Goal: Information Seeking & Learning: Compare options

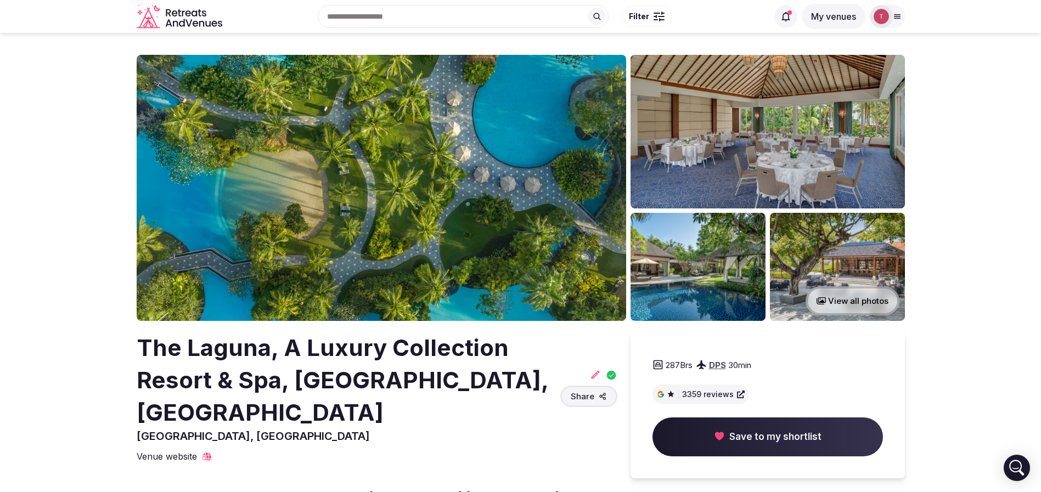
click at [413, 193] on img at bounding box center [382, 188] width 490 height 266
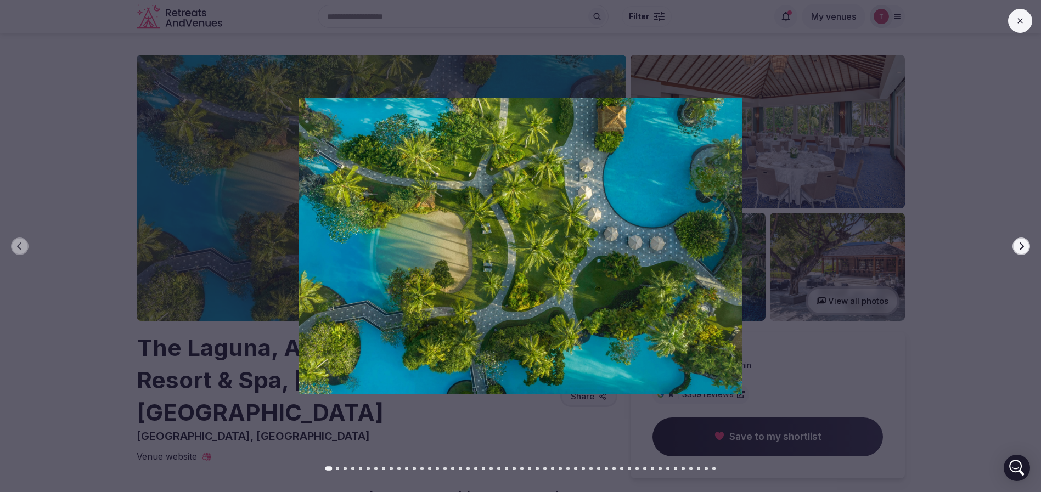
click at [1023, 241] on button "Next slide" at bounding box center [1022, 247] width 18 height 18
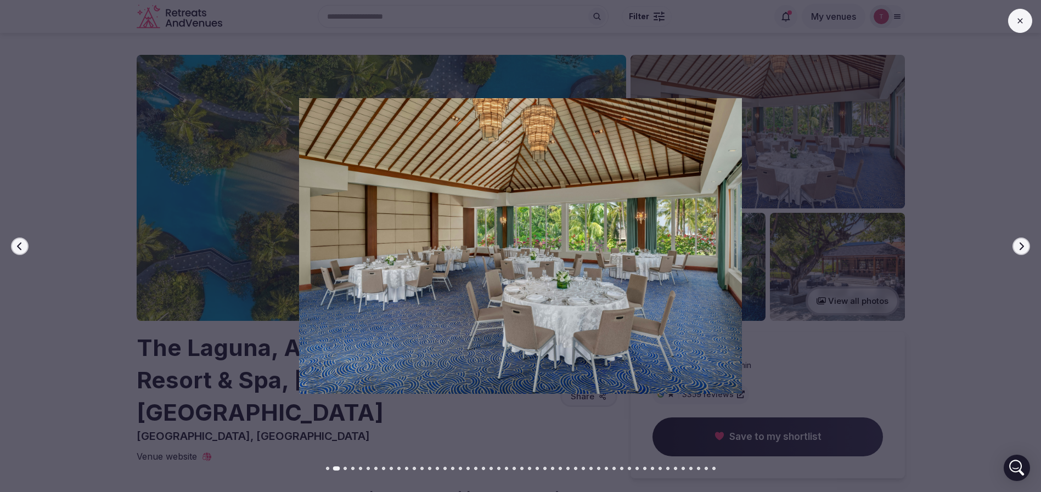
click at [1023, 242] on icon "button" at bounding box center [1021, 246] width 9 height 9
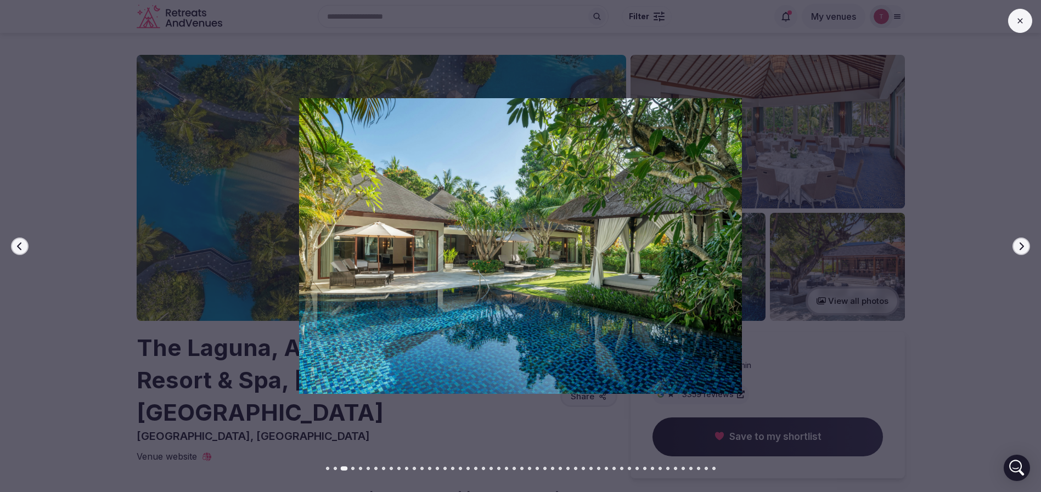
click at [1024, 242] on icon "button" at bounding box center [1021, 246] width 9 height 9
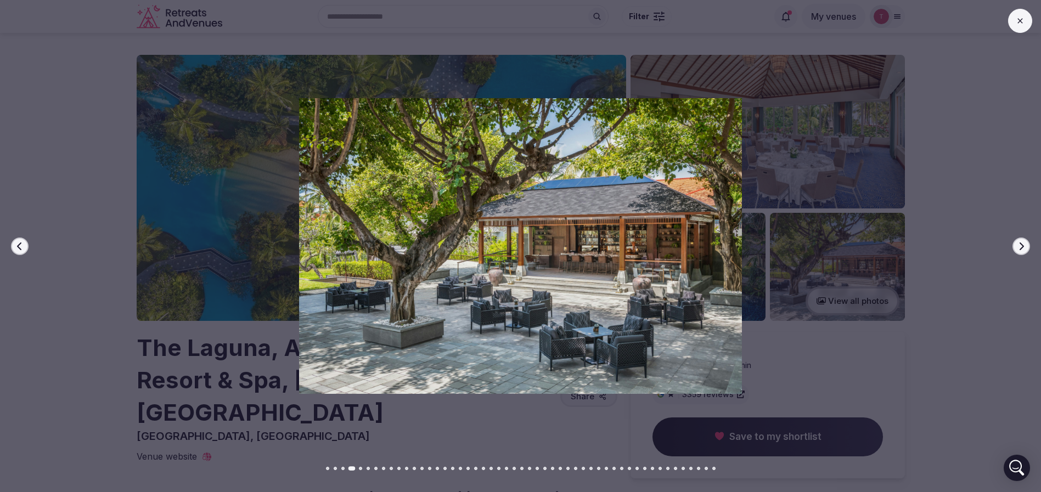
click at [1024, 242] on icon "button" at bounding box center [1021, 246] width 9 height 9
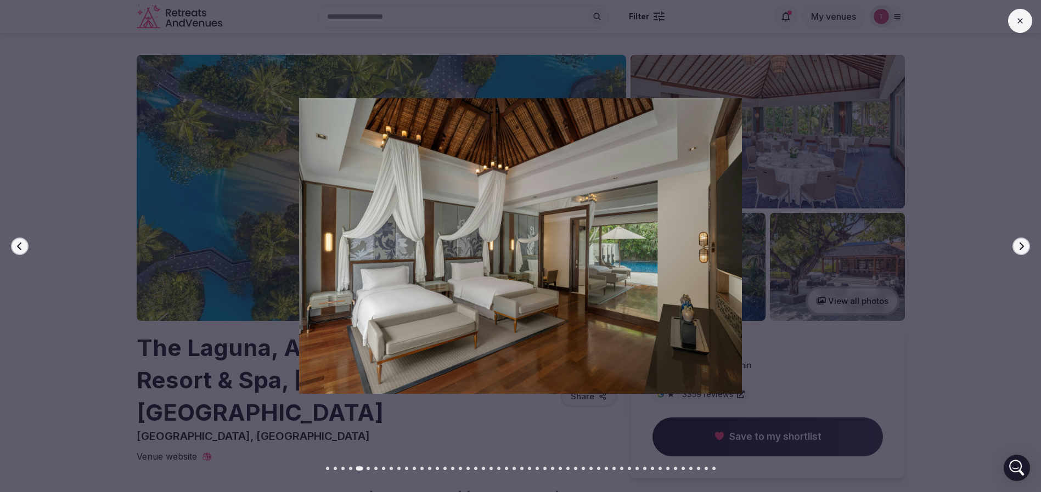
click at [1024, 242] on icon "button" at bounding box center [1021, 246] width 9 height 9
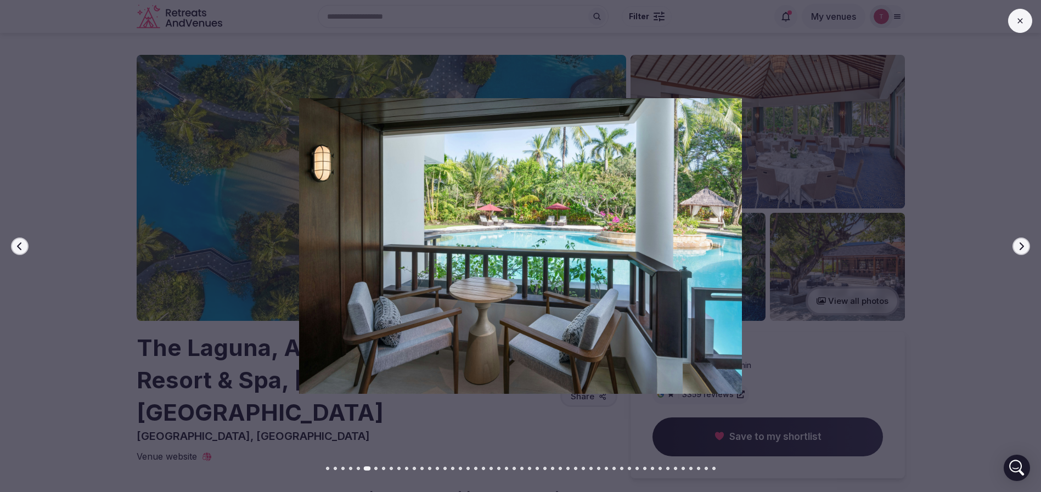
click at [1024, 242] on icon "button" at bounding box center [1021, 246] width 9 height 9
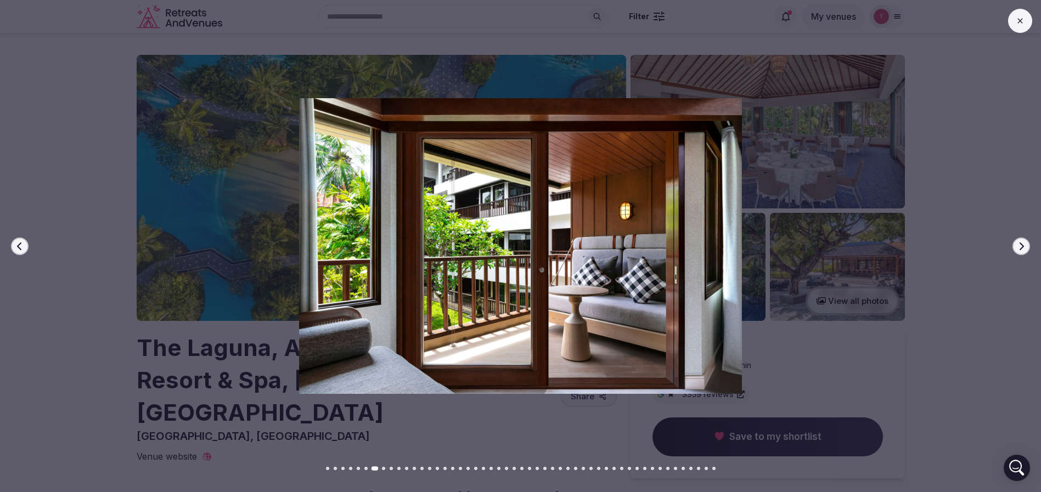
click at [1024, 242] on icon "button" at bounding box center [1021, 246] width 9 height 9
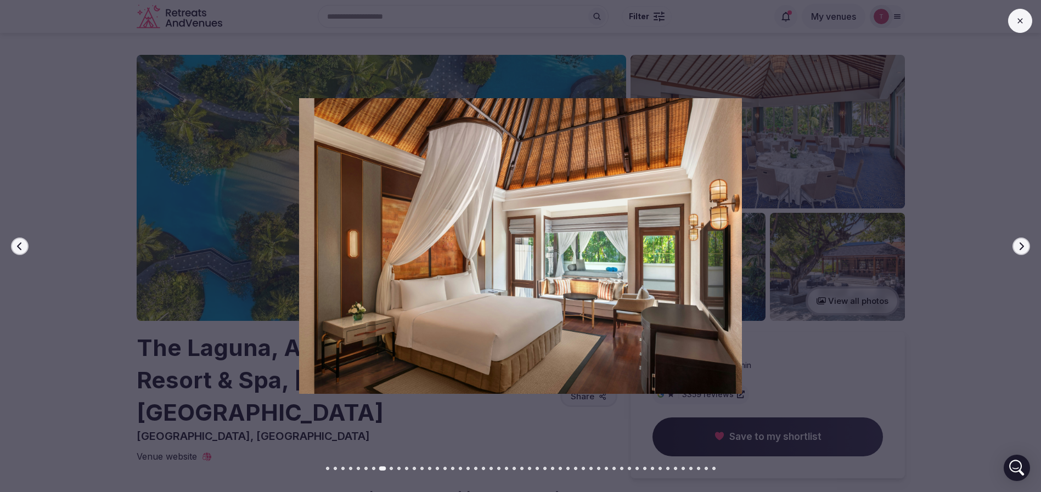
click at [1025, 244] on icon "button" at bounding box center [1021, 246] width 9 height 9
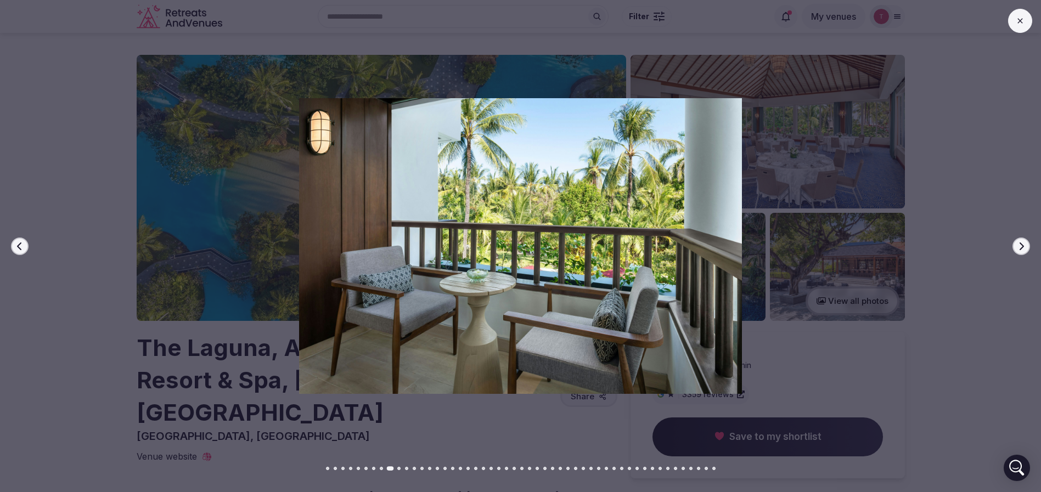
click at [1027, 240] on button "Next slide" at bounding box center [1022, 247] width 18 height 18
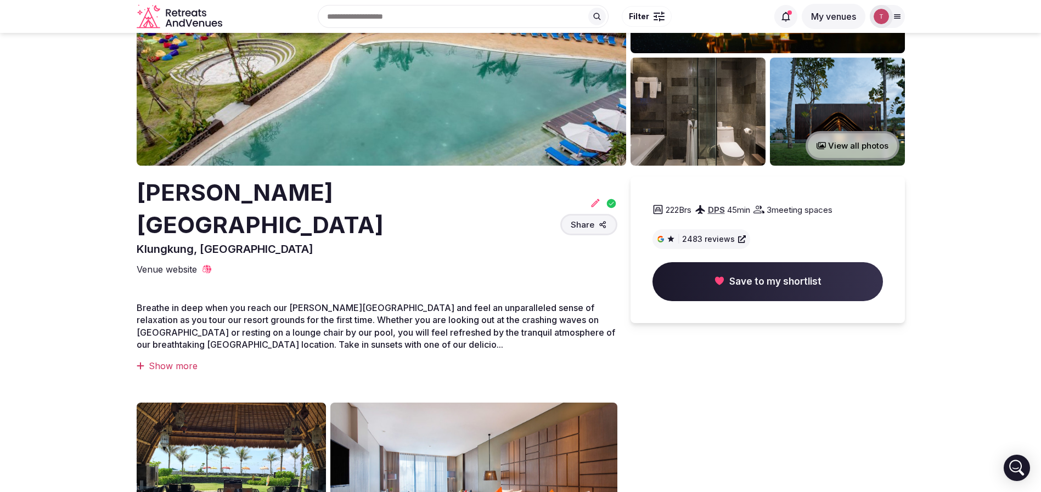
scroll to position [82, 0]
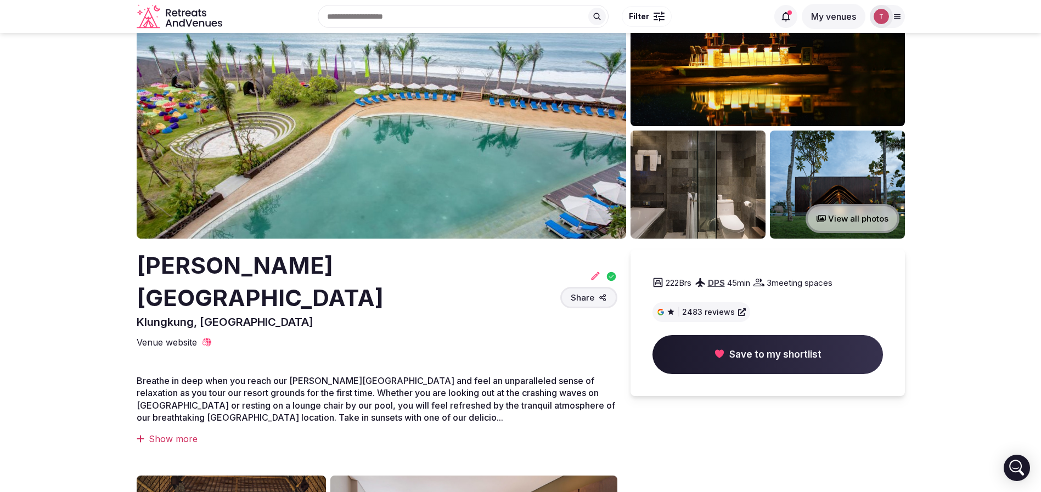
drag, startPoint x: 137, startPoint y: 273, endPoint x: 222, endPoint y: 299, distance: 89.1
click at [222, 299] on h2 "Wyndham Tamansari Jivva Resort Bali" at bounding box center [346, 282] width 419 height 65
copy h2 "Wyndham Tamansari Jivva Resort Bali"
click at [392, 229] on img at bounding box center [382, 106] width 490 height 266
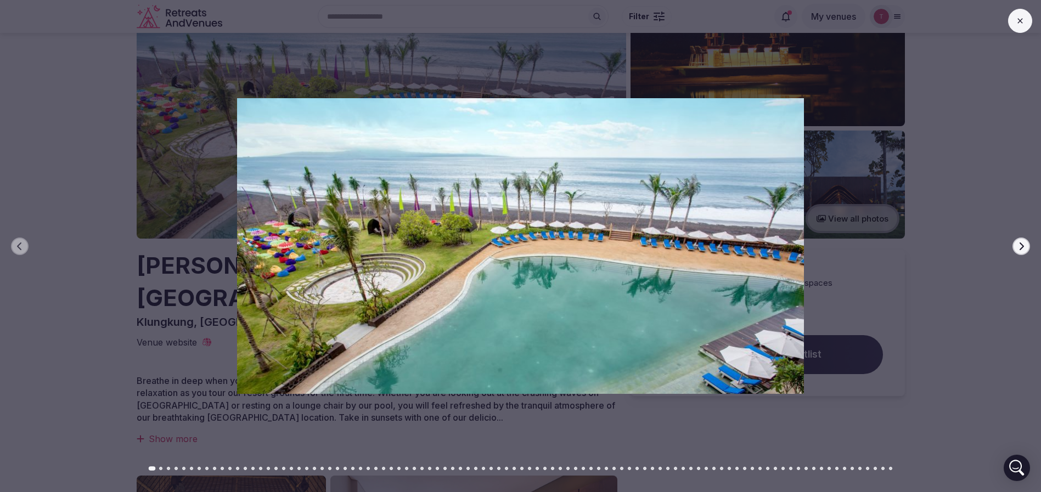
click at [1019, 245] on icon "button" at bounding box center [1021, 246] width 9 height 9
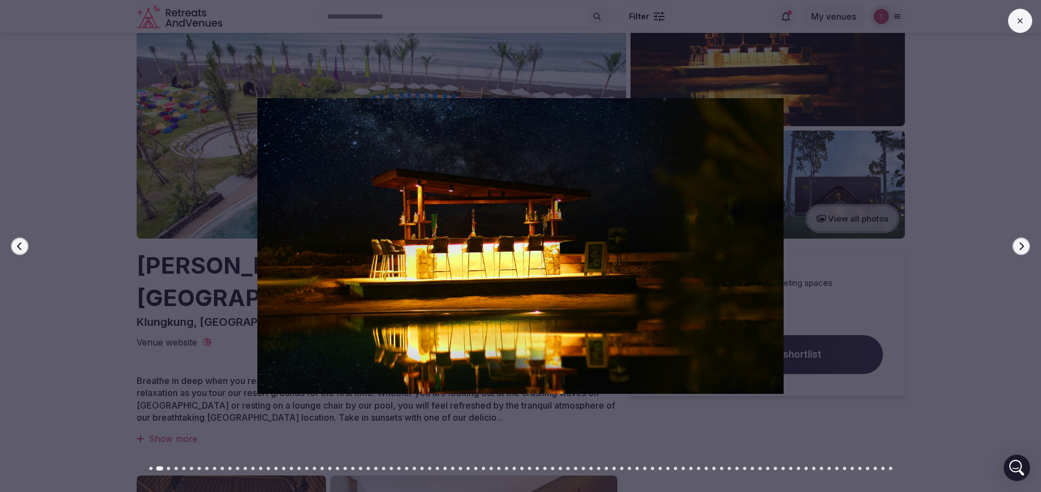
click at [1016, 248] on button "Next slide" at bounding box center [1022, 247] width 18 height 18
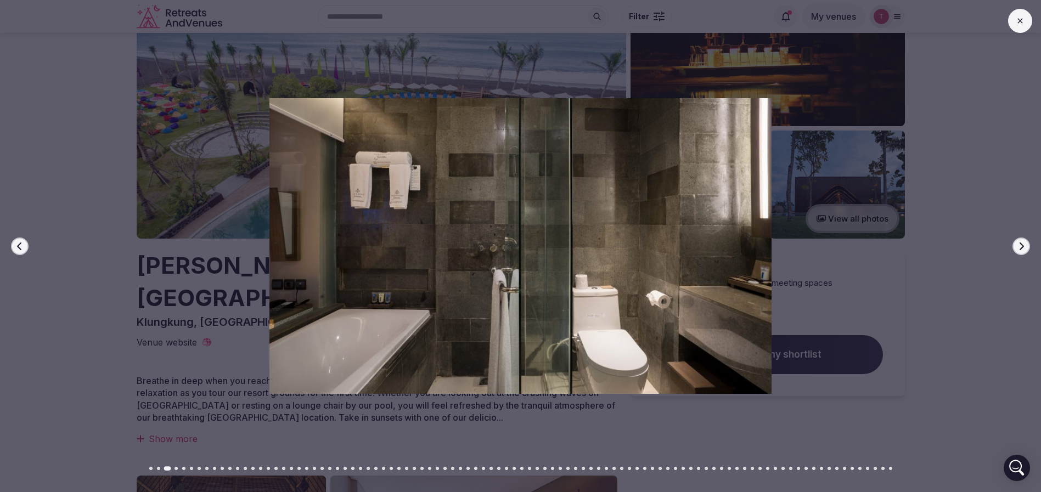
click at [1017, 251] on button "Next slide" at bounding box center [1022, 247] width 18 height 18
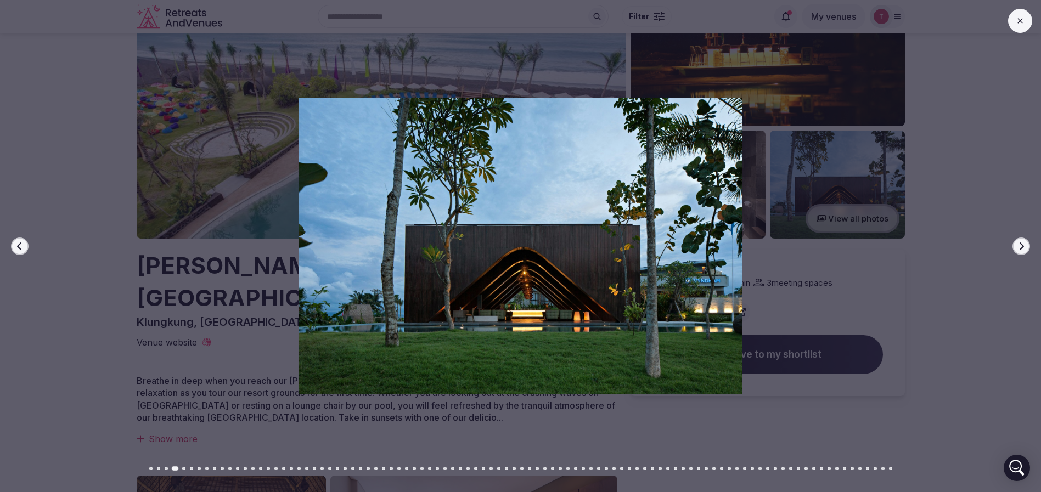
click at [1017, 251] on button "Next slide" at bounding box center [1022, 247] width 18 height 18
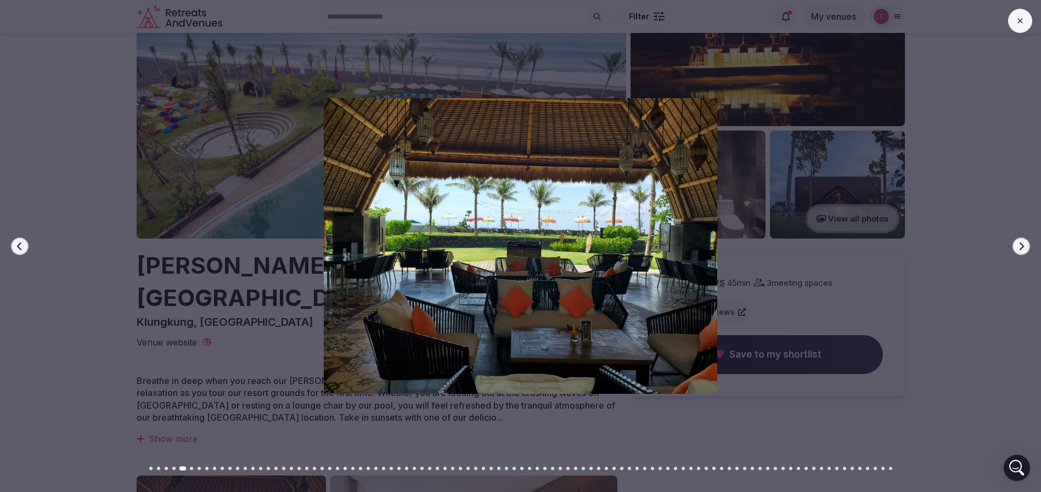
click at [1019, 254] on button "Next slide" at bounding box center [1022, 247] width 18 height 18
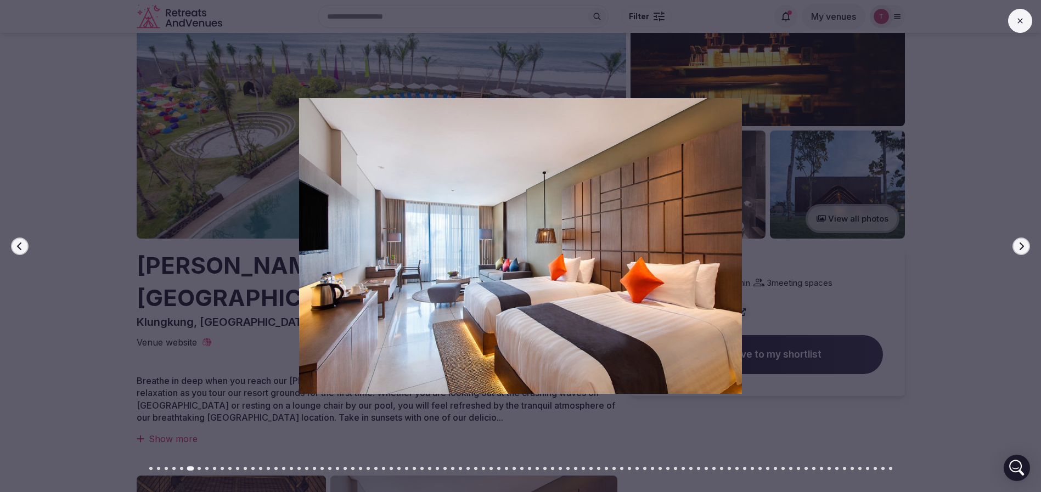
click at [1019, 254] on button "Next slide" at bounding box center [1022, 247] width 18 height 18
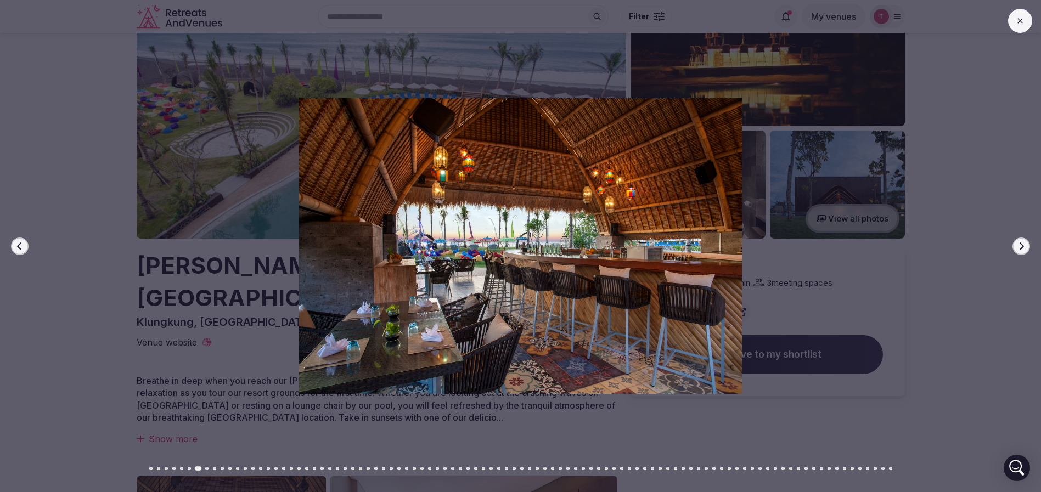
click at [1019, 254] on button "Next slide" at bounding box center [1022, 247] width 18 height 18
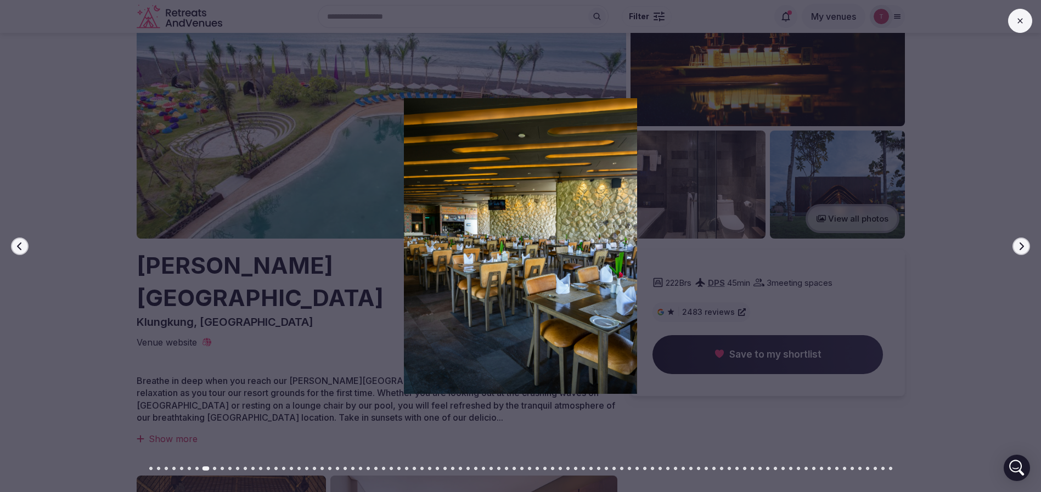
click at [1017, 248] on icon "button" at bounding box center [1021, 246] width 9 height 9
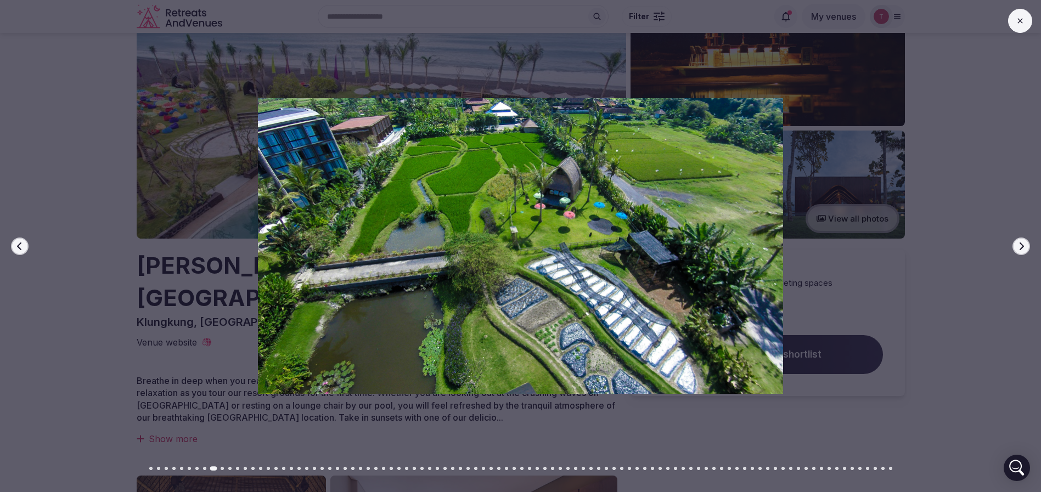
click at [1017, 248] on icon "button" at bounding box center [1021, 246] width 9 height 9
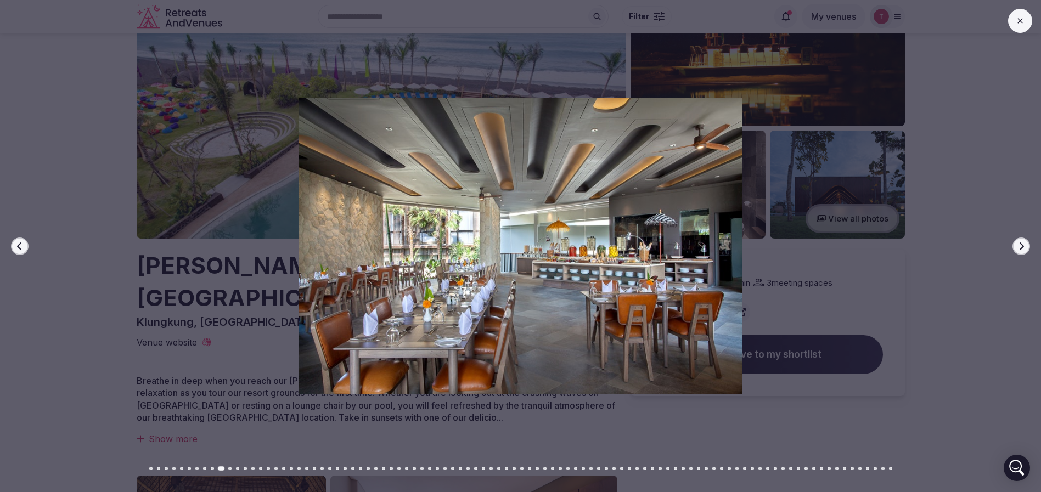
click at [1017, 248] on icon "button" at bounding box center [1021, 246] width 9 height 9
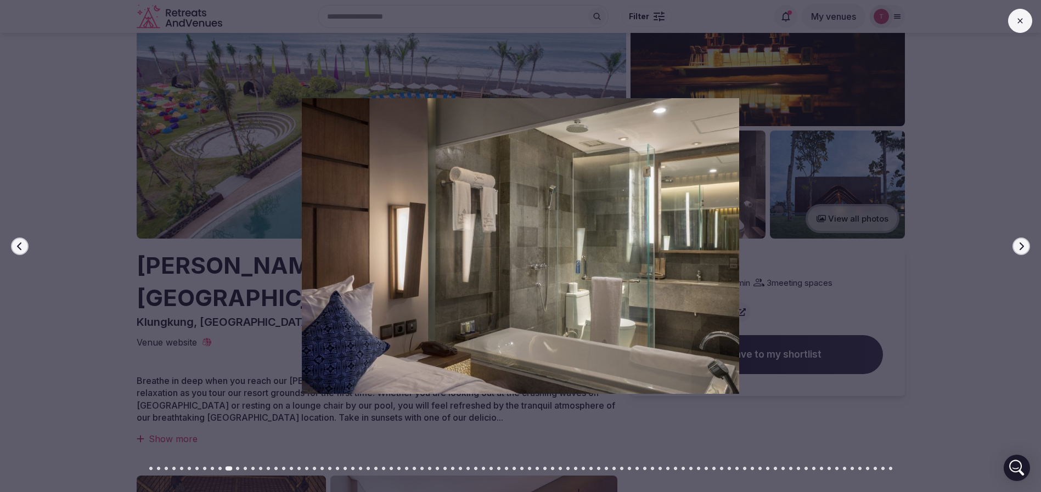
click at [1017, 248] on icon "button" at bounding box center [1021, 246] width 9 height 9
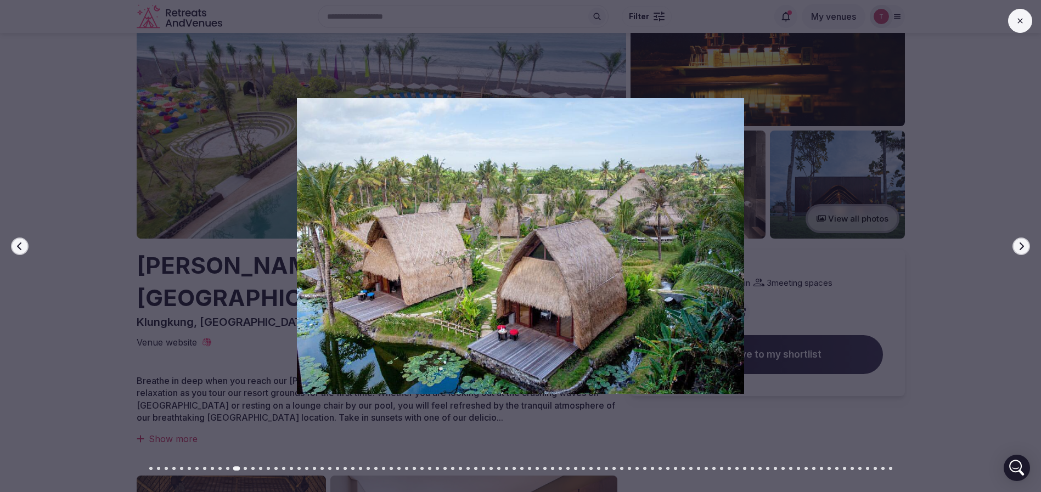
click at [1017, 248] on icon "button" at bounding box center [1021, 246] width 9 height 9
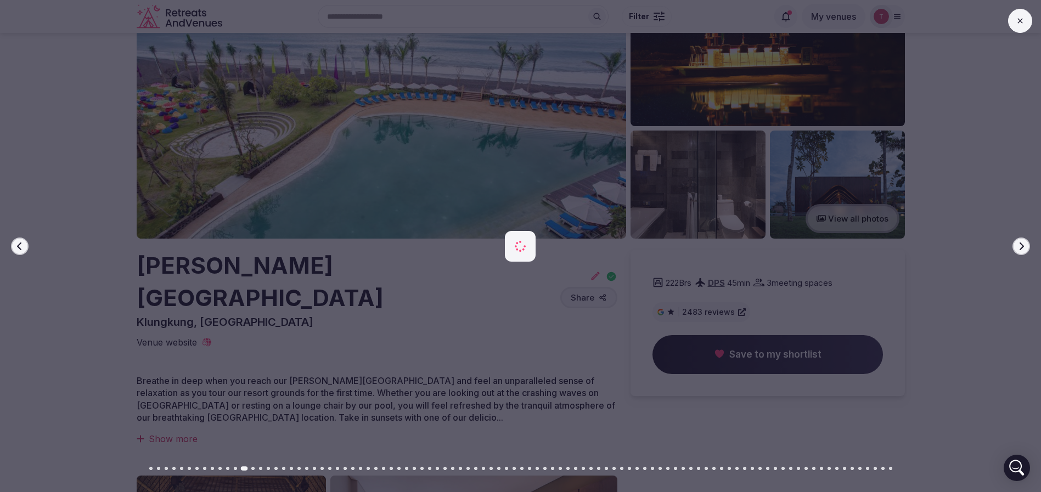
click at [1017, 248] on icon "button" at bounding box center [1021, 246] width 9 height 9
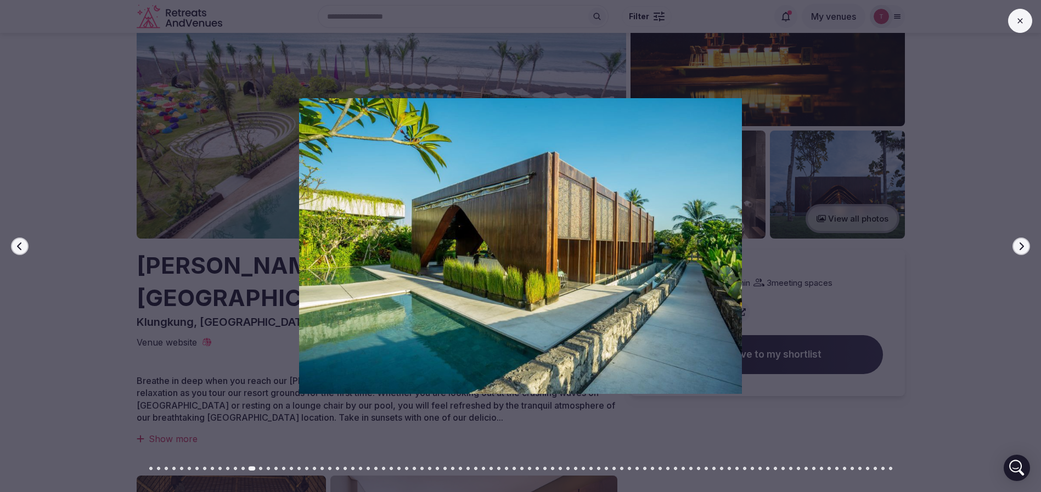
click at [1017, 248] on icon "button" at bounding box center [1021, 246] width 9 height 9
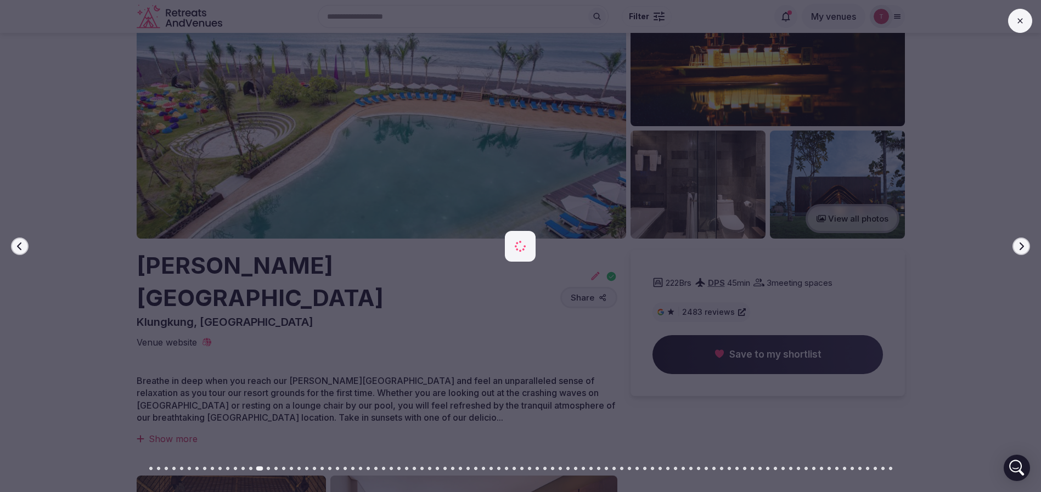
click at [1017, 248] on icon "button" at bounding box center [1021, 246] width 9 height 9
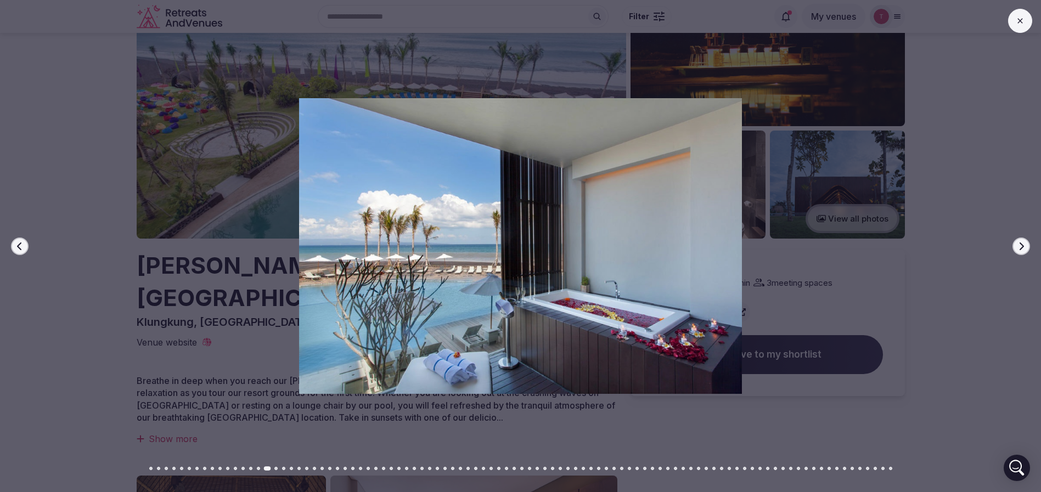
click at [1017, 248] on icon "button" at bounding box center [1021, 246] width 9 height 9
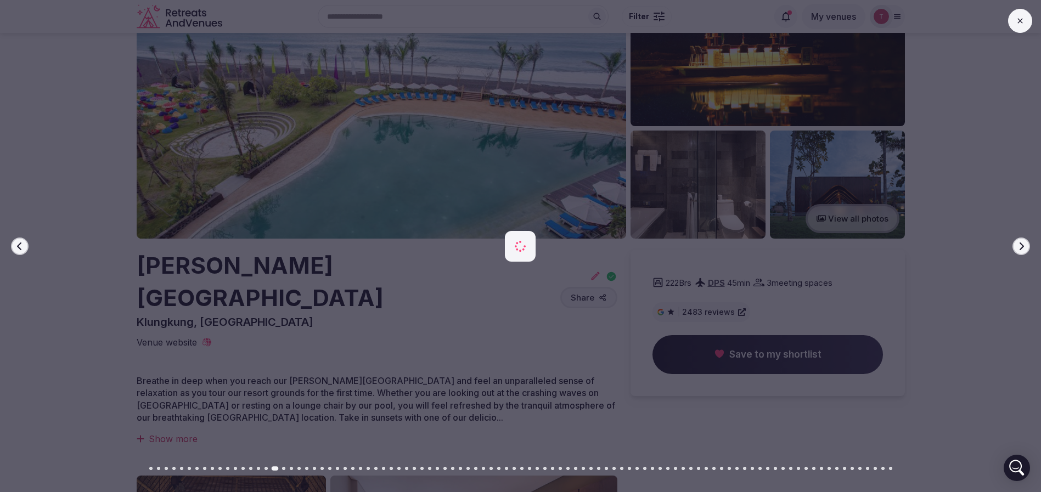
click at [1017, 248] on icon "button" at bounding box center [1021, 246] width 9 height 9
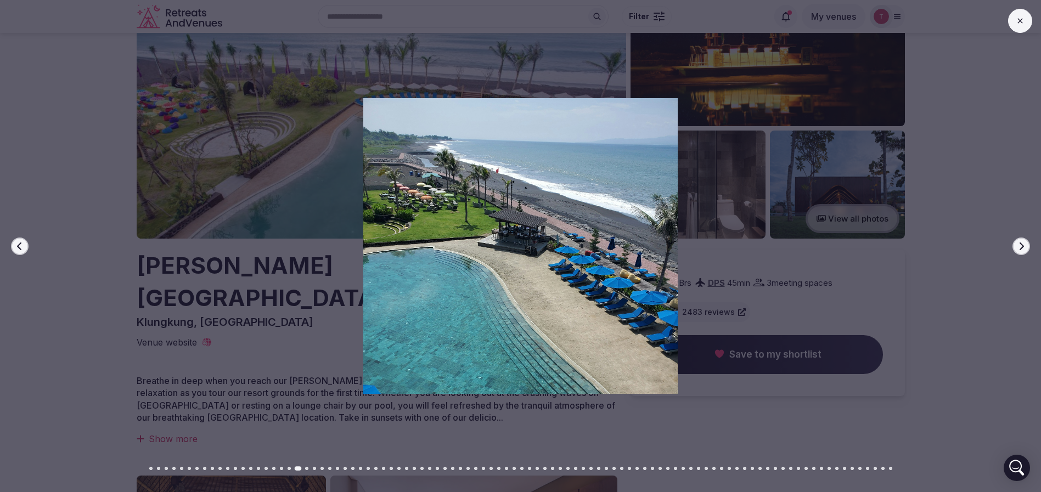
click at [1017, 248] on icon "button" at bounding box center [1021, 246] width 9 height 9
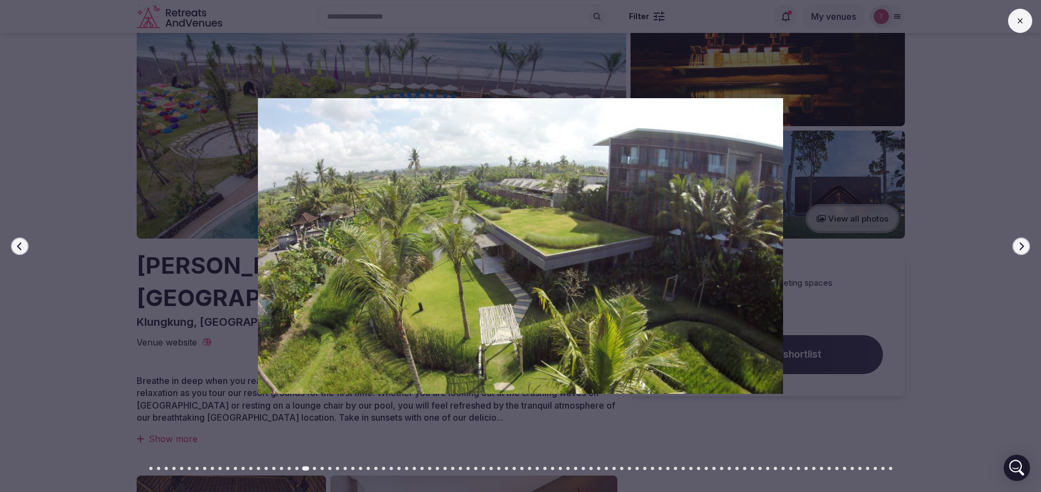
click at [1019, 246] on icon "button" at bounding box center [1021, 246] width 9 height 9
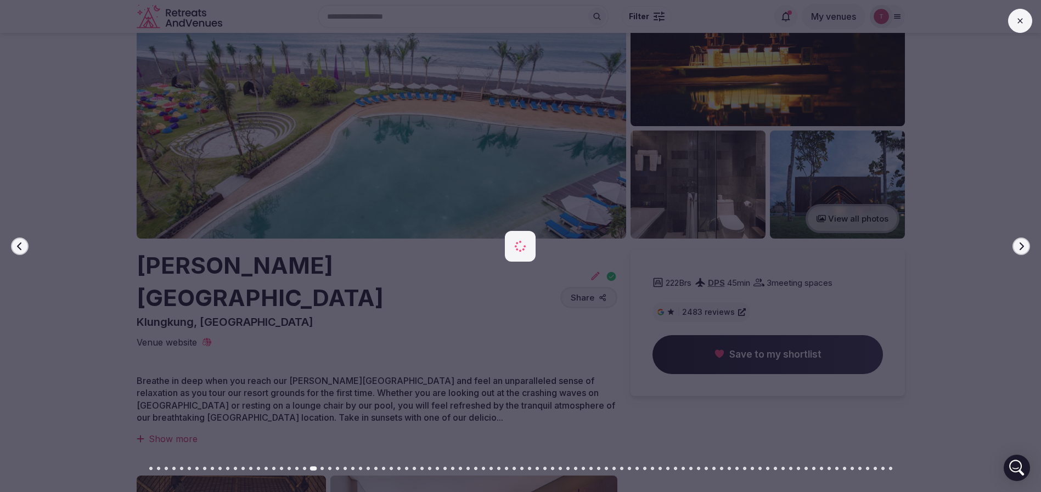
click at [1026, 244] on button "Next slide" at bounding box center [1022, 247] width 18 height 18
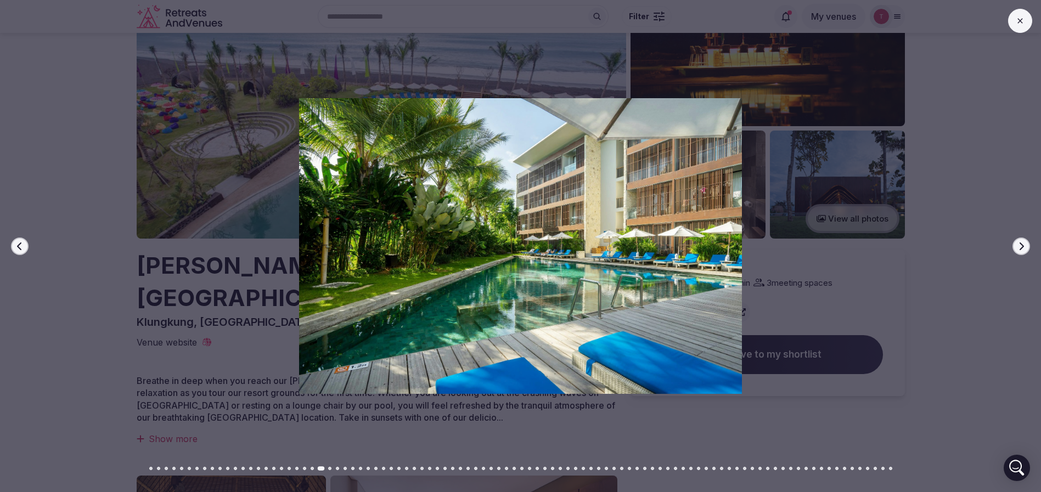
click at [1026, 245] on button "Next slide" at bounding box center [1022, 247] width 18 height 18
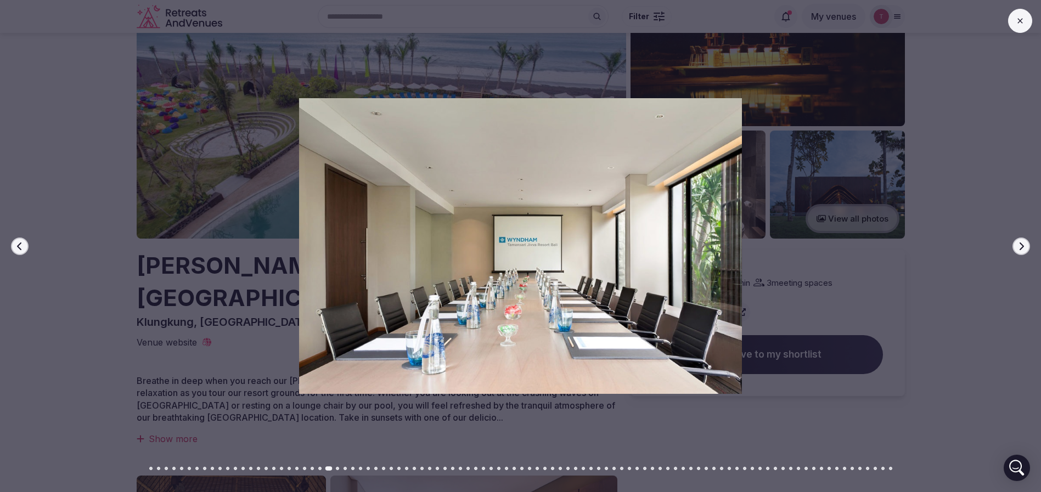
click at [1026, 245] on button "Next slide" at bounding box center [1022, 247] width 18 height 18
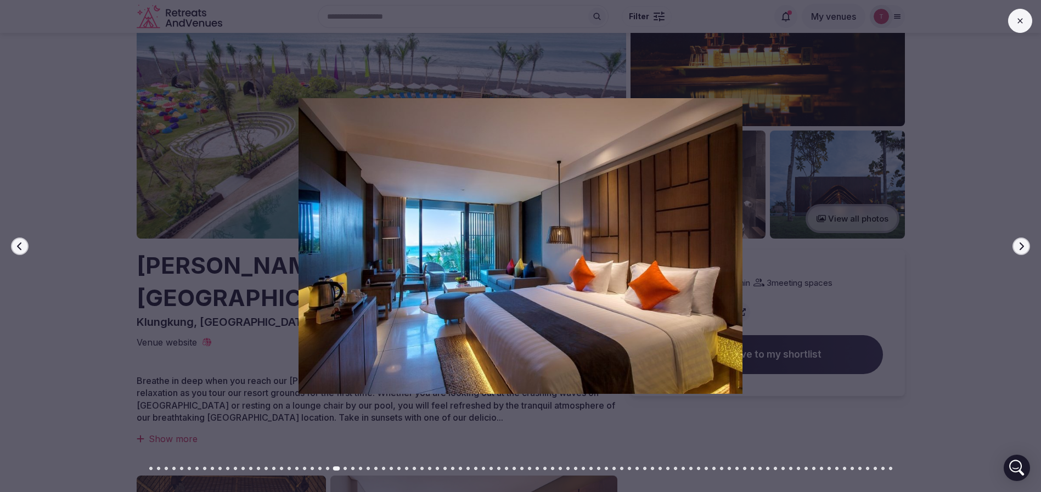
click at [1026, 245] on button "Next slide" at bounding box center [1022, 247] width 18 height 18
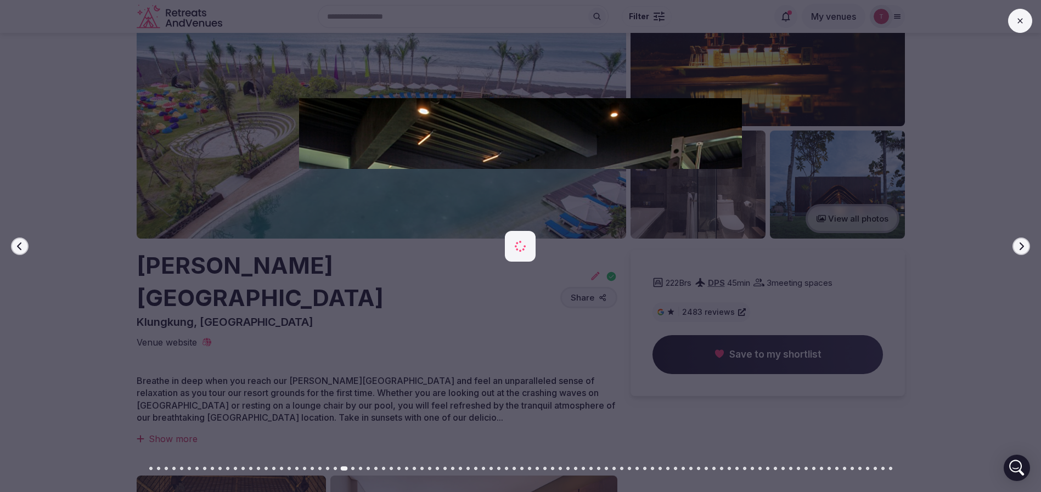
click at [1026, 245] on button "Next slide" at bounding box center [1022, 247] width 18 height 18
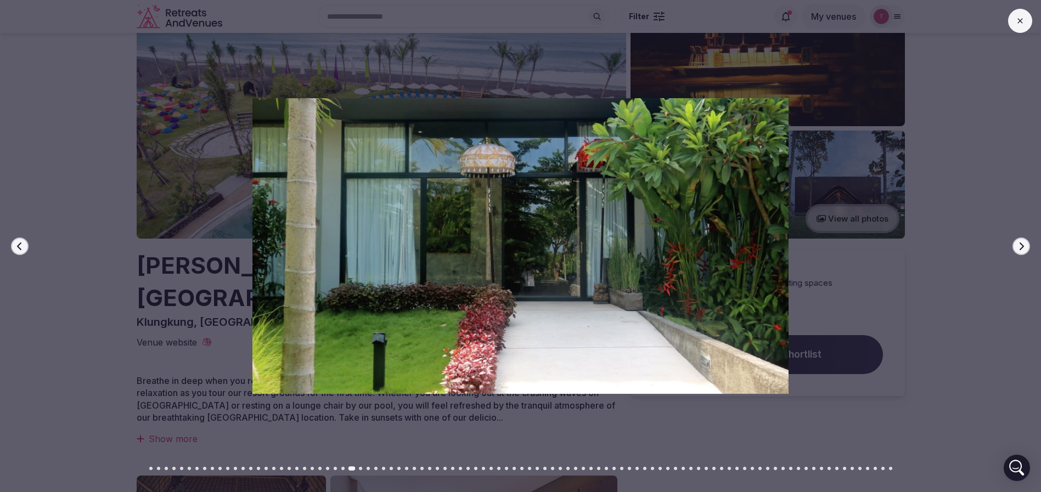
click at [1026, 245] on button "Next slide" at bounding box center [1022, 247] width 18 height 18
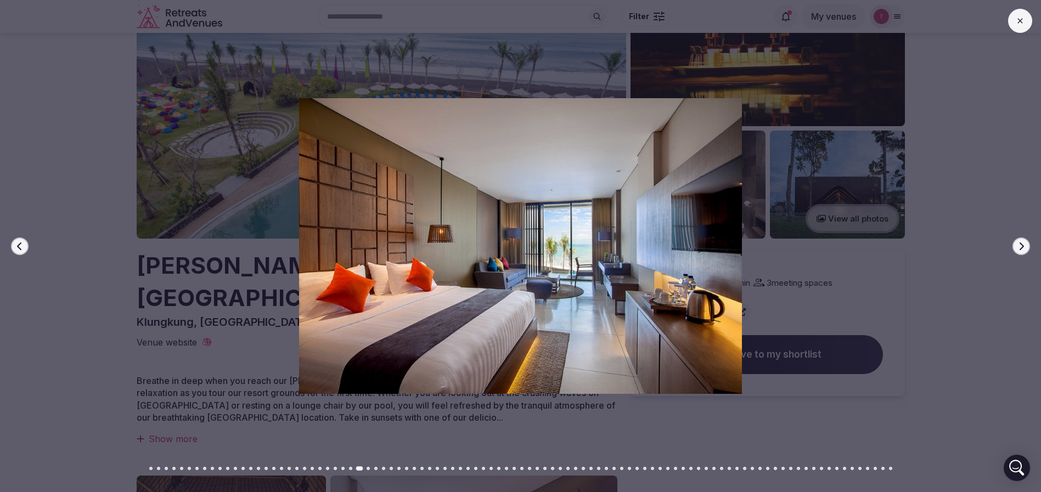
click at [1026, 245] on button "Next slide" at bounding box center [1022, 247] width 18 height 18
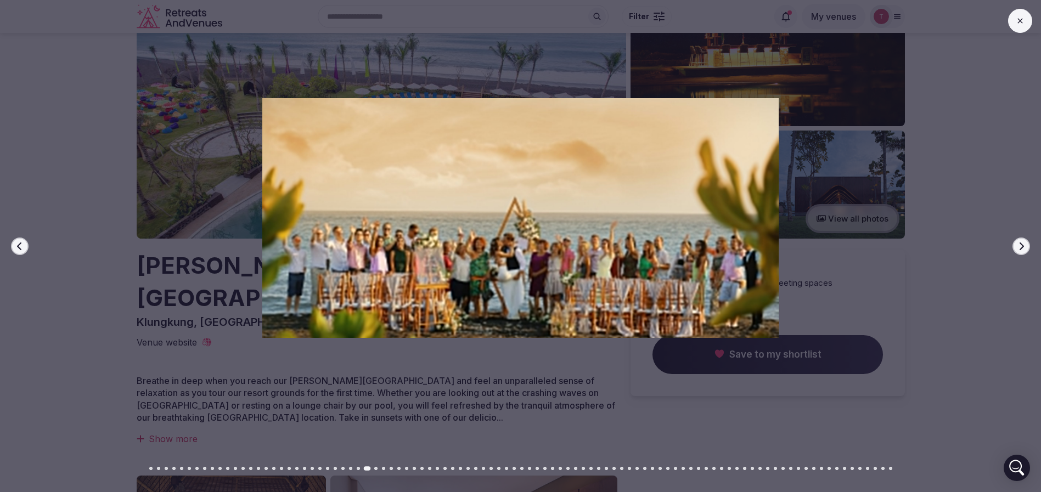
click at [1026, 245] on button "Next slide" at bounding box center [1022, 247] width 18 height 18
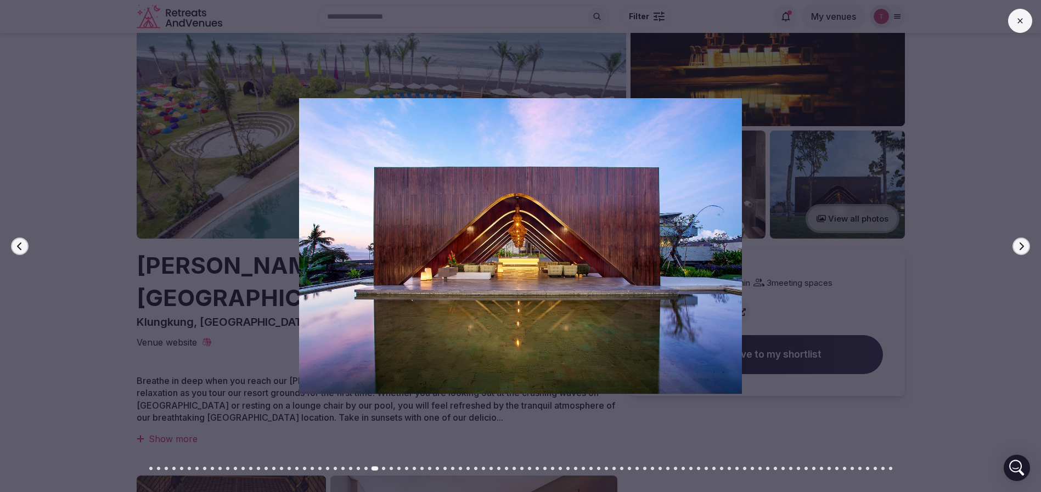
click at [1026, 245] on button "Next slide" at bounding box center [1022, 247] width 18 height 18
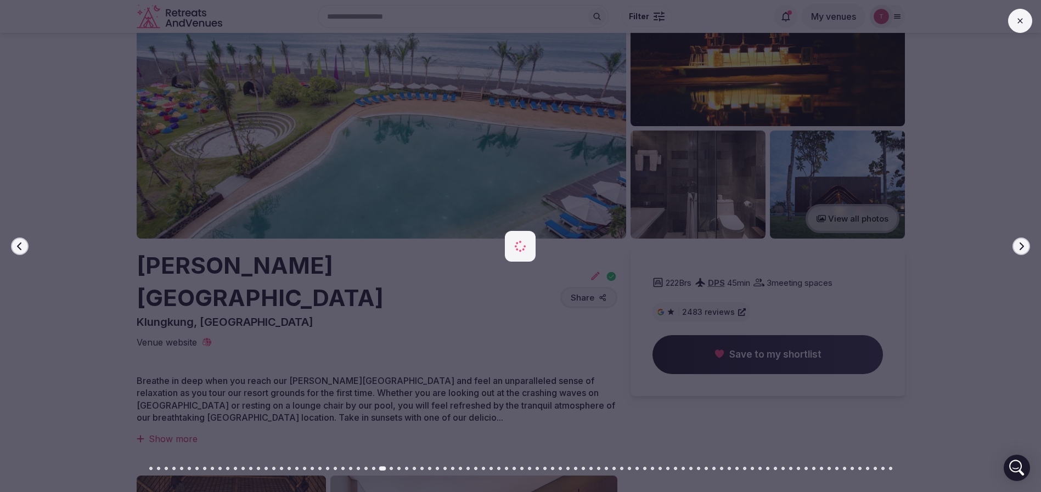
click at [1026, 245] on button "Next slide" at bounding box center [1022, 247] width 18 height 18
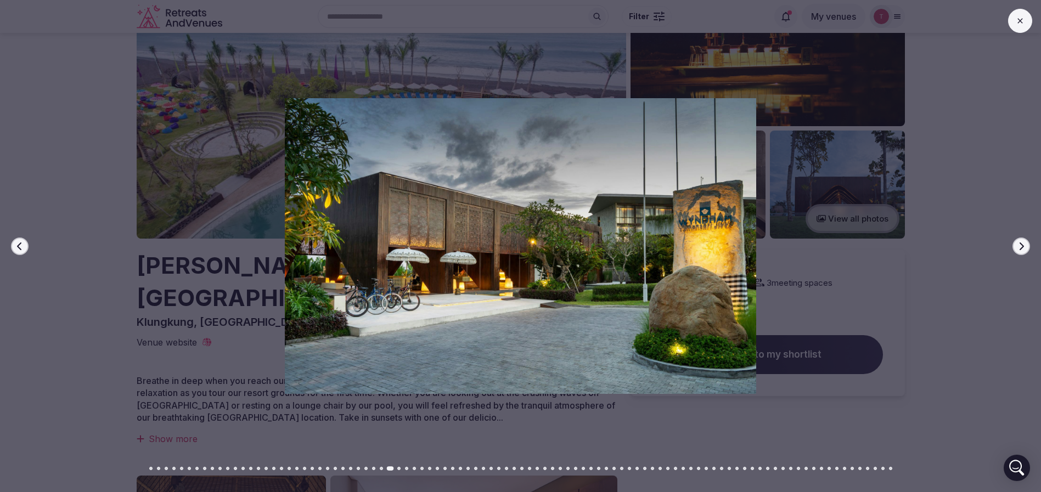
click at [1026, 245] on button "Next slide" at bounding box center [1022, 247] width 18 height 18
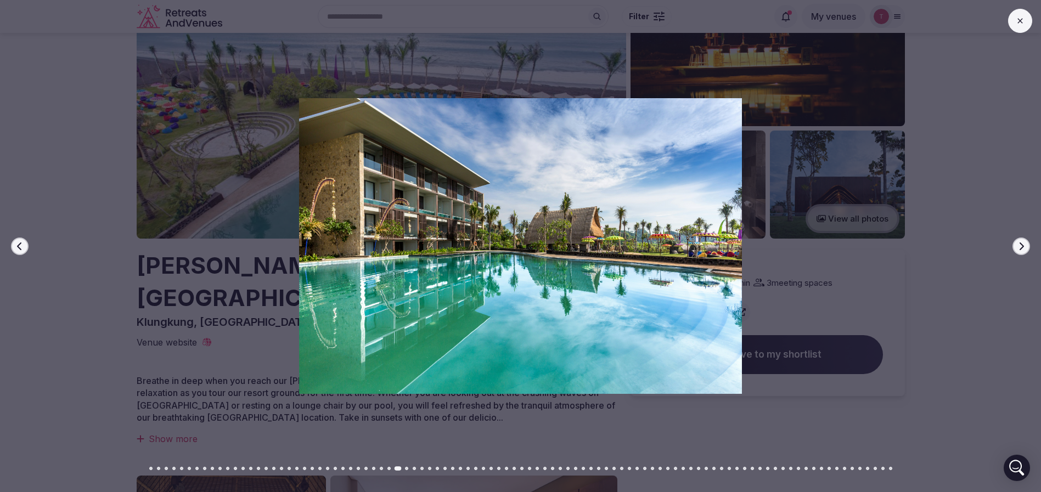
click at [1026, 245] on button "Next slide" at bounding box center [1022, 247] width 18 height 18
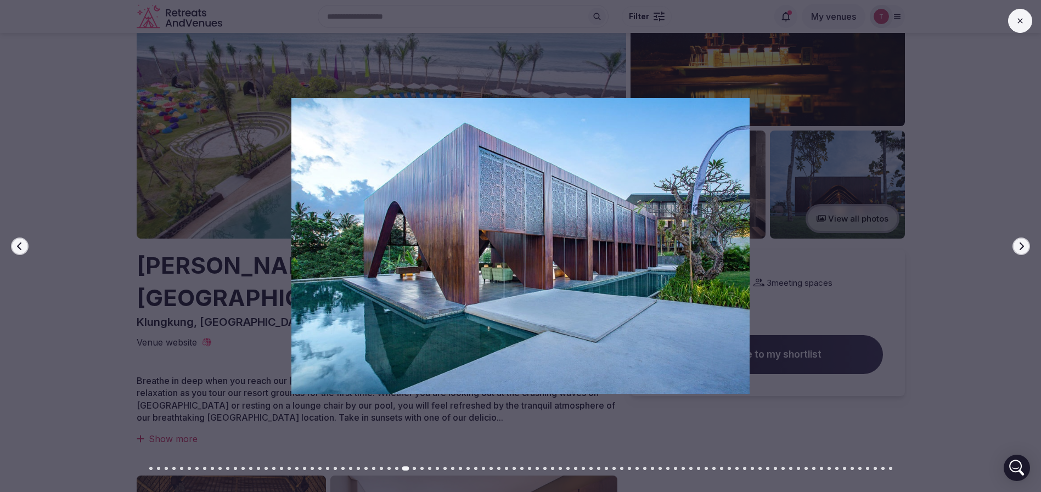
click at [1026, 245] on button "Next slide" at bounding box center [1022, 247] width 18 height 18
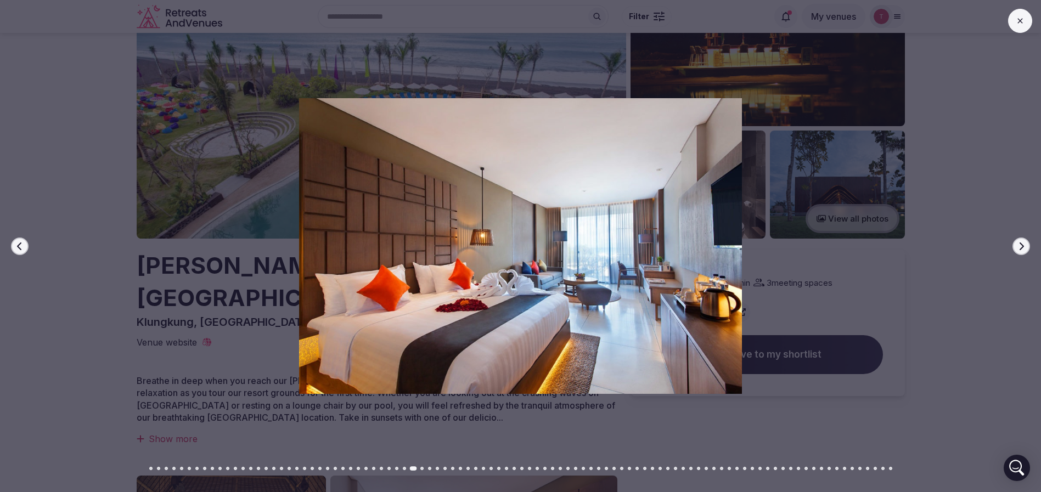
click at [1026, 245] on button "Next slide" at bounding box center [1022, 247] width 18 height 18
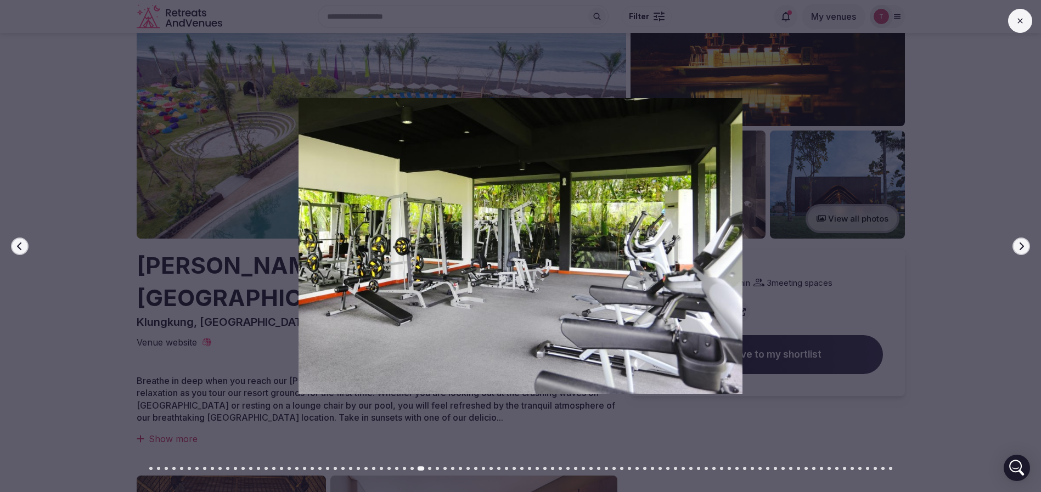
click at [1026, 245] on button "Next slide" at bounding box center [1022, 247] width 18 height 18
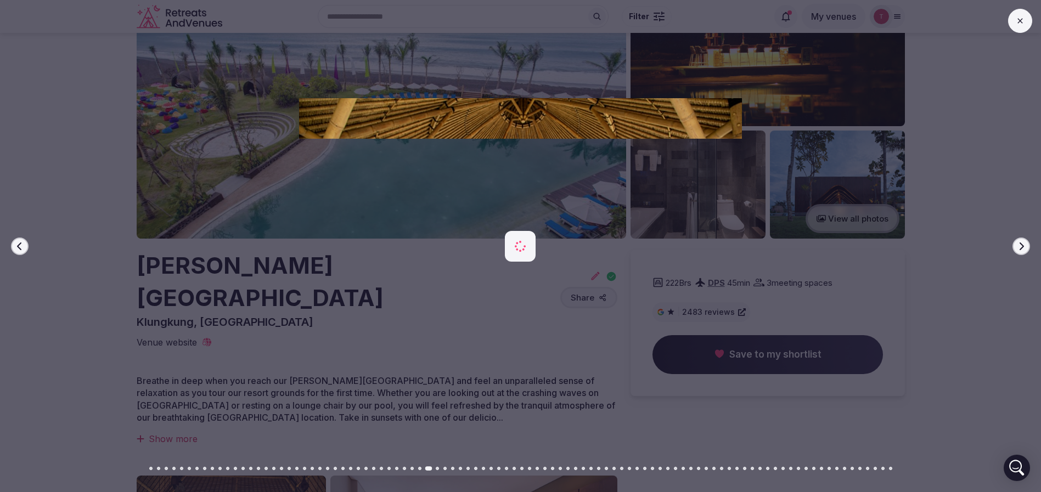
click at [1026, 245] on button "Next slide" at bounding box center [1022, 247] width 18 height 18
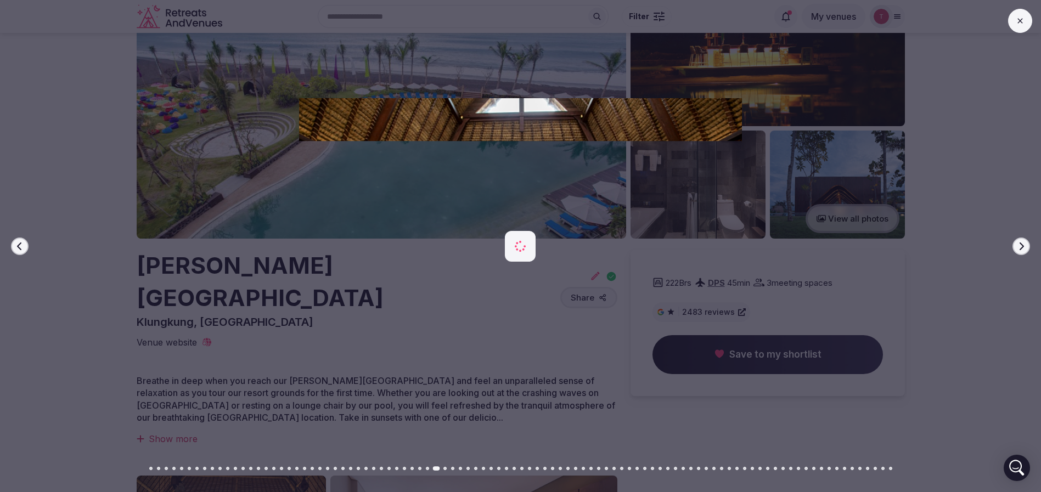
click at [1026, 245] on button "Next slide" at bounding box center [1022, 247] width 18 height 18
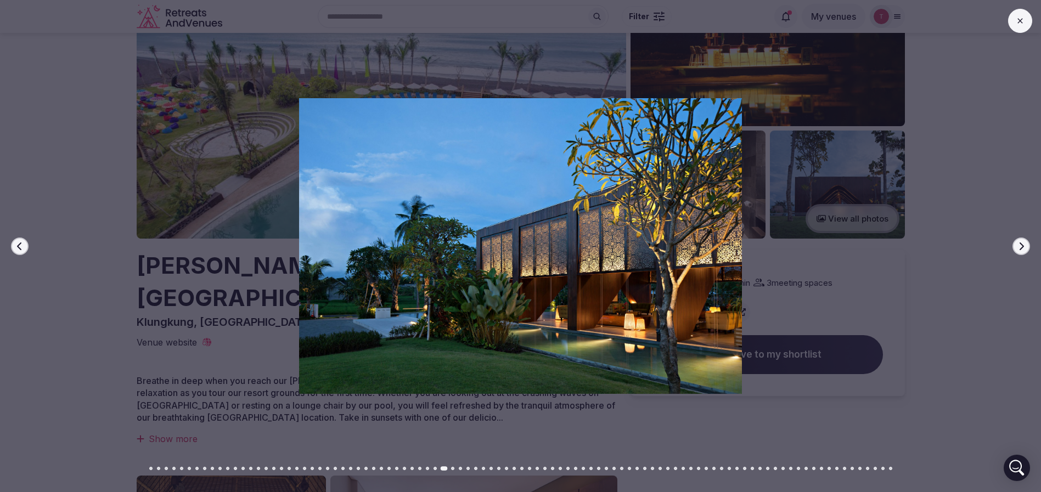
click at [1026, 245] on button "Next slide" at bounding box center [1022, 247] width 18 height 18
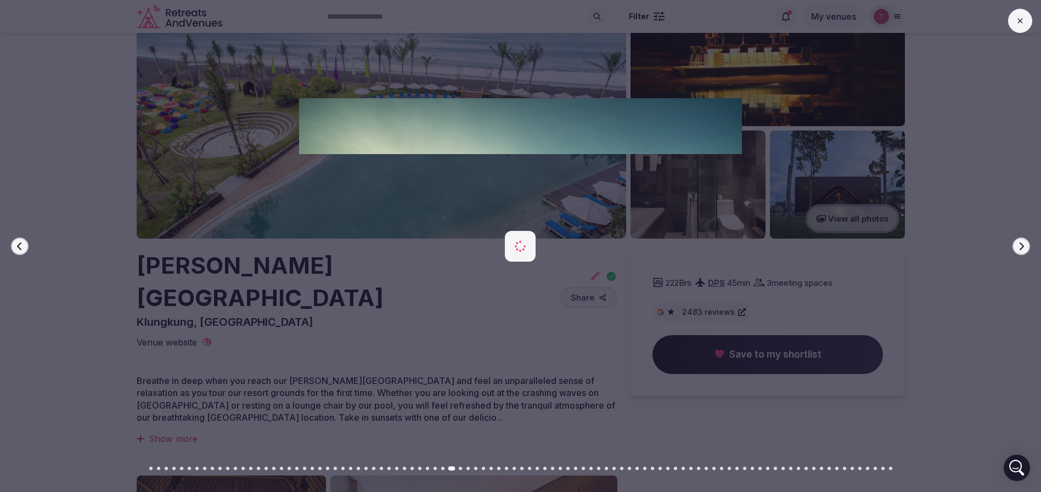
click at [1026, 245] on button "Next slide" at bounding box center [1022, 247] width 18 height 18
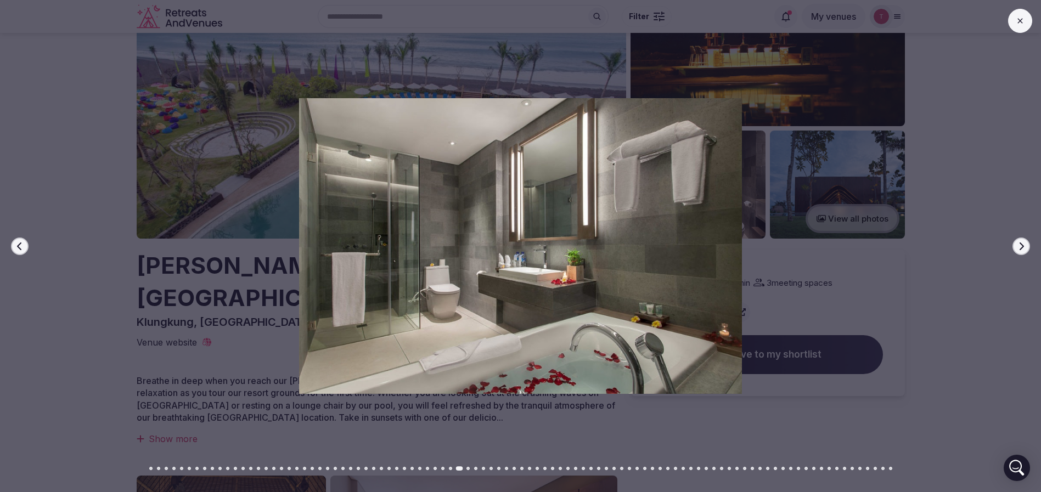
click at [1026, 245] on button "Next slide" at bounding box center [1022, 247] width 18 height 18
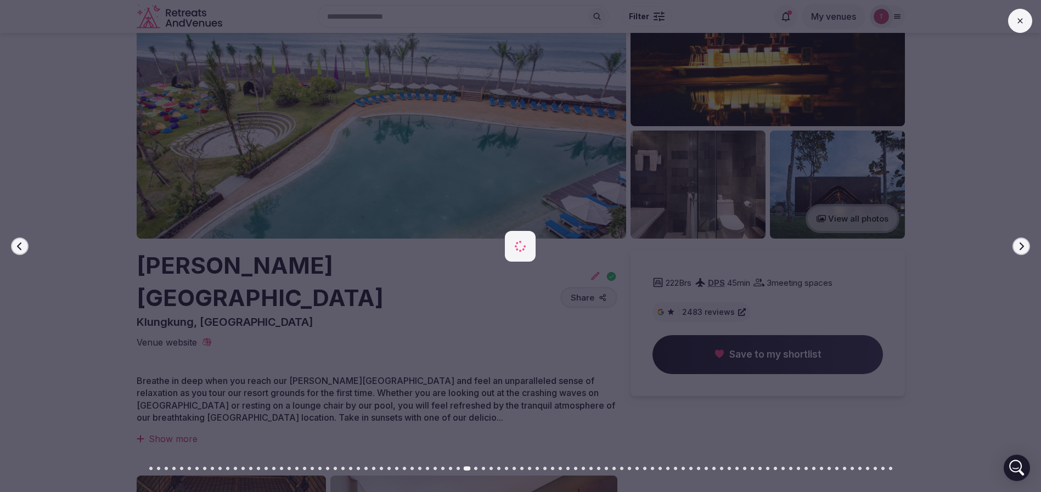
click at [1026, 245] on button "Next slide" at bounding box center [1022, 247] width 18 height 18
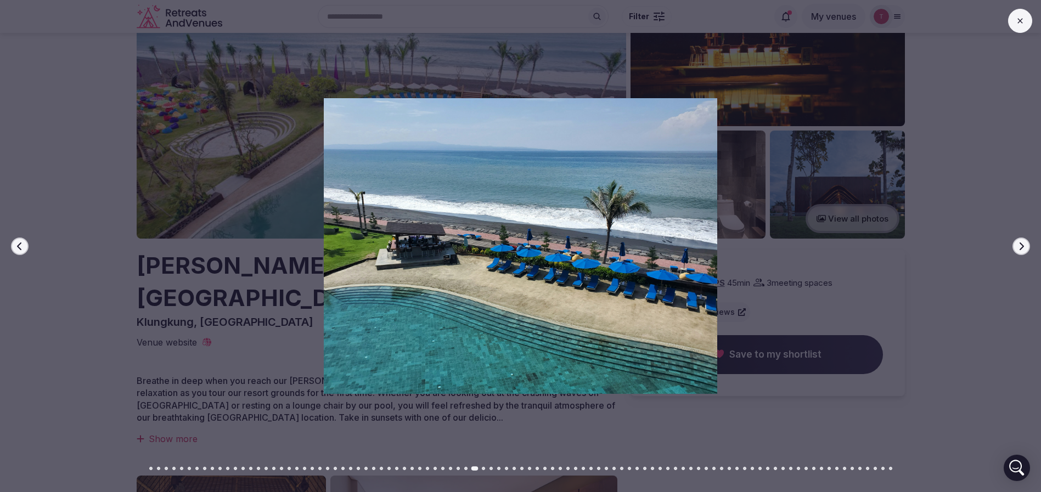
click at [1026, 245] on button "Next slide" at bounding box center [1022, 247] width 18 height 18
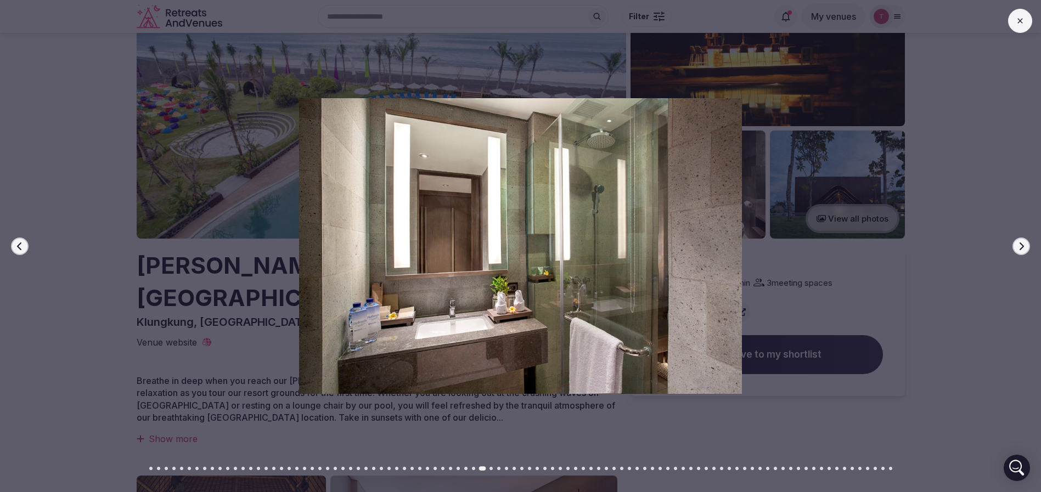
click at [1026, 245] on button "Next slide" at bounding box center [1022, 247] width 18 height 18
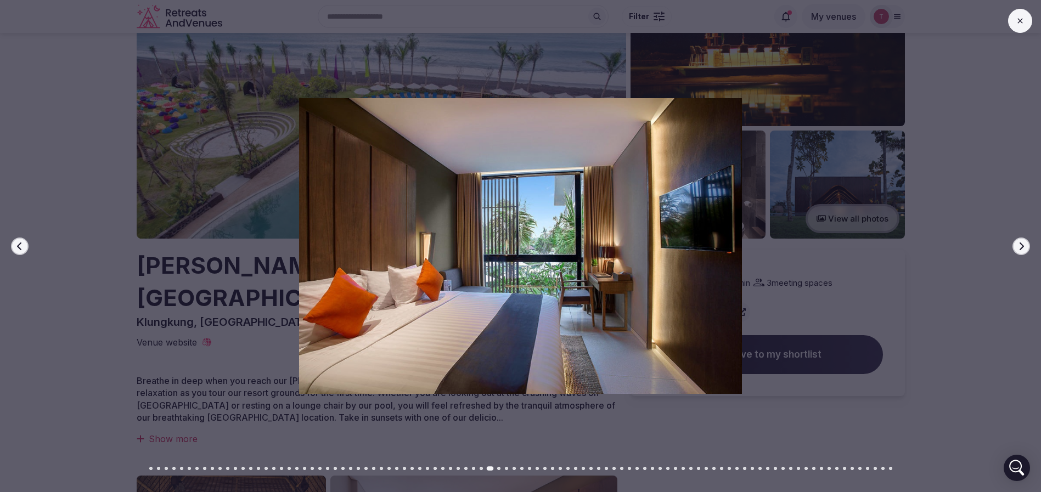
click at [1026, 245] on button "Next slide" at bounding box center [1022, 247] width 18 height 18
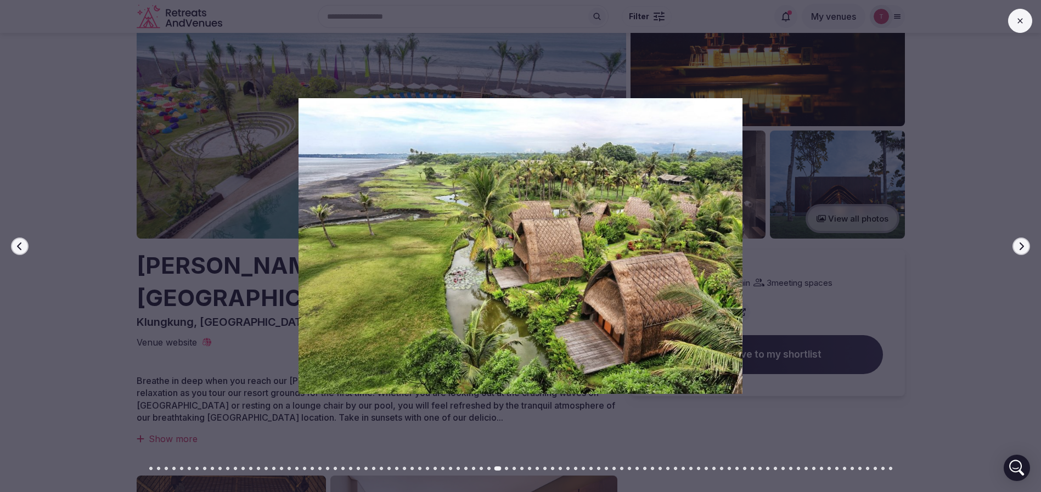
click at [1026, 245] on button "Next slide" at bounding box center [1022, 247] width 18 height 18
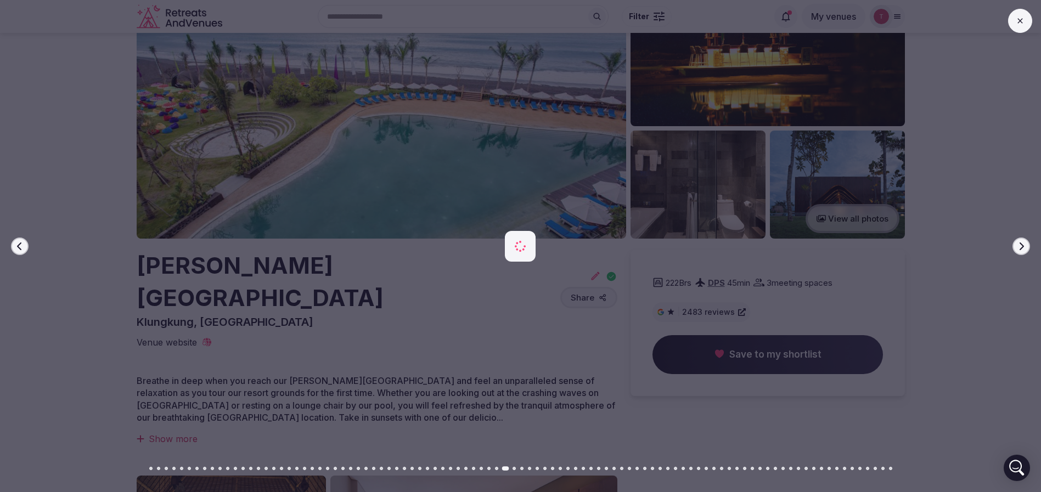
click at [1026, 245] on button "Next slide" at bounding box center [1022, 247] width 18 height 18
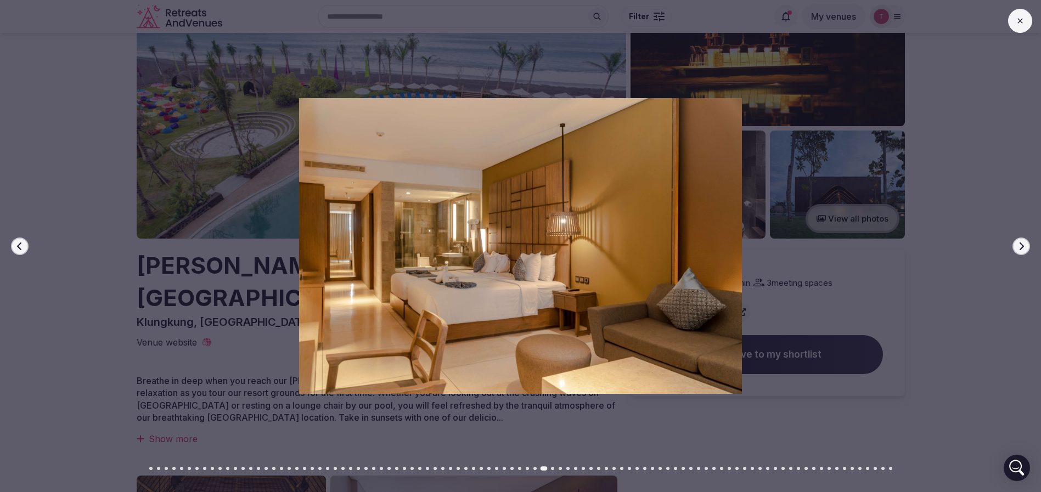
click at [1026, 245] on button "Next slide" at bounding box center [1022, 247] width 18 height 18
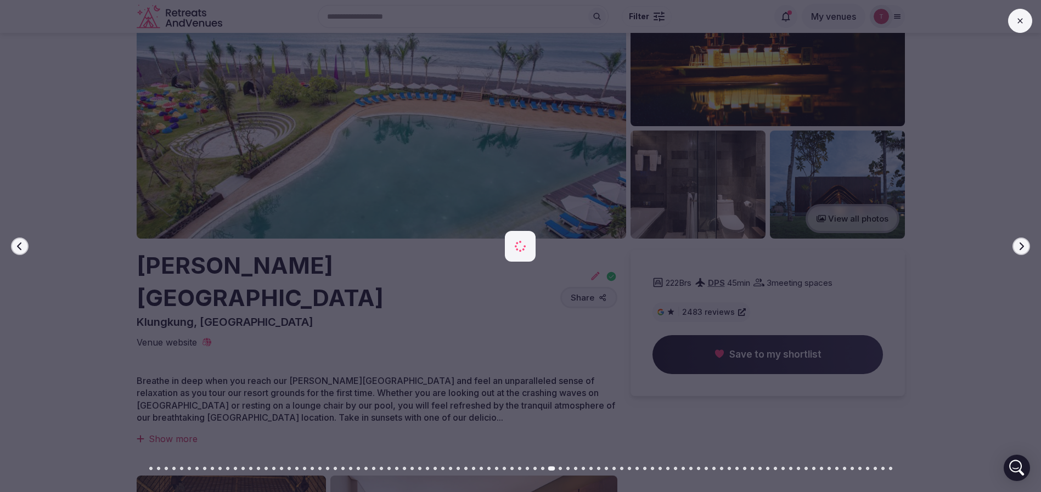
click at [1026, 245] on button "Next slide" at bounding box center [1022, 247] width 18 height 18
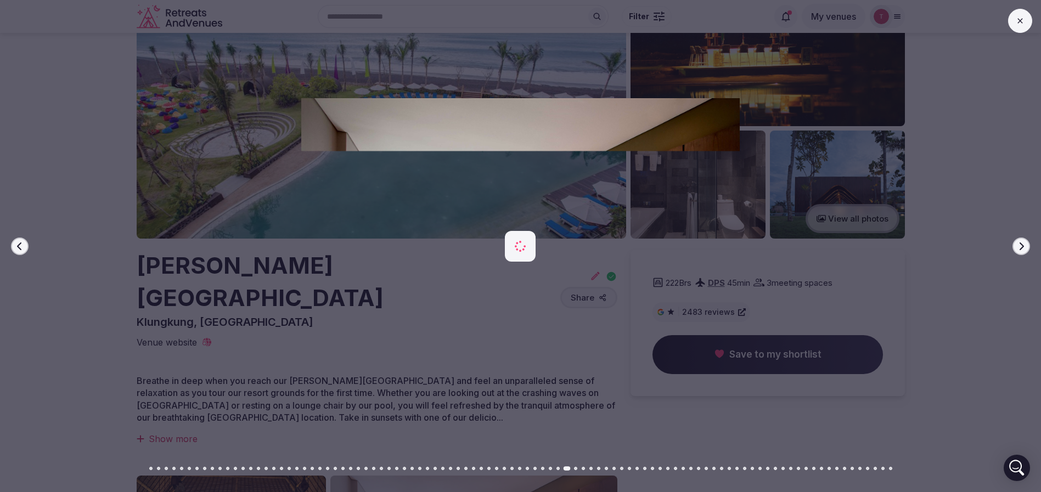
click at [1026, 245] on button "Next slide" at bounding box center [1022, 247] width 18 height 18
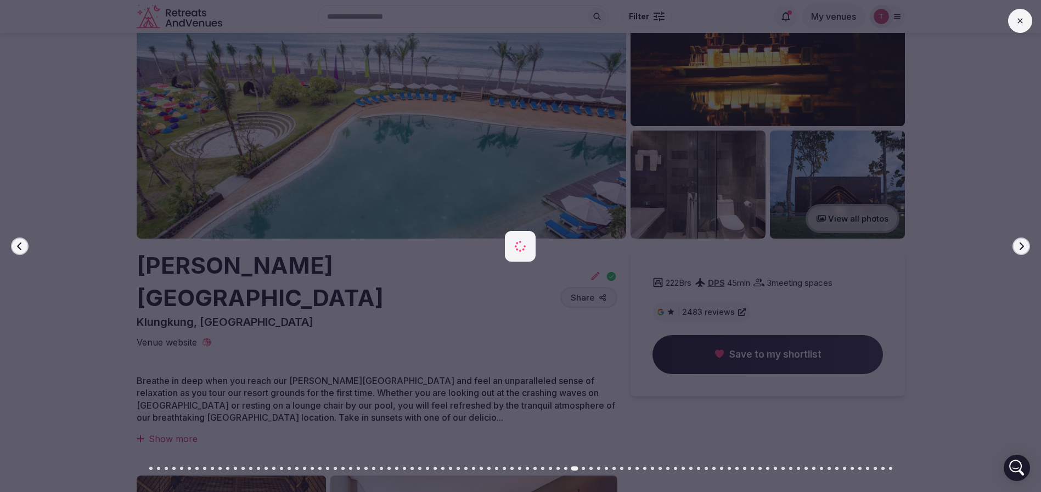
click at [1026, 245] on button "Next slide" at bounding box center [1022, 247] width 18 height 18
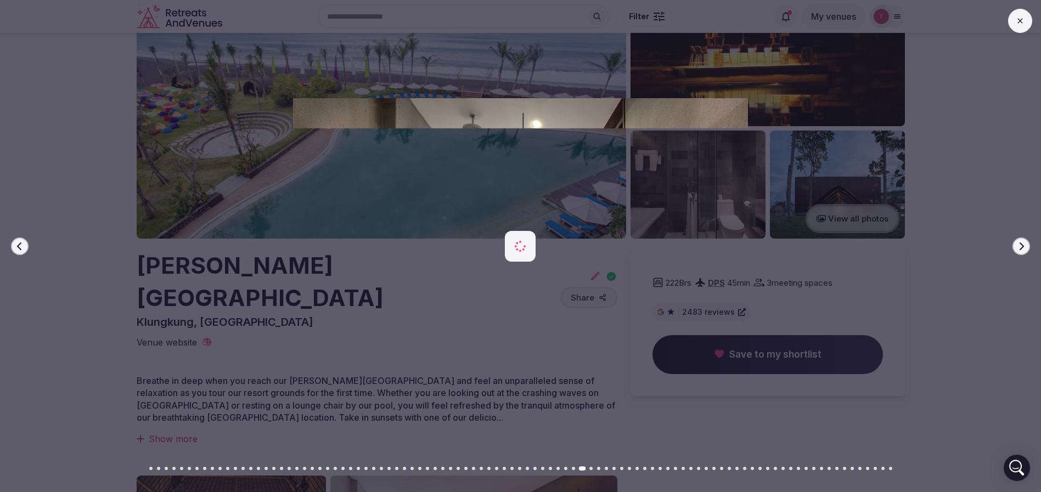
click at [1026, 245] on button "Next slide" at bounding box center [1022, 247] width 18 height 18
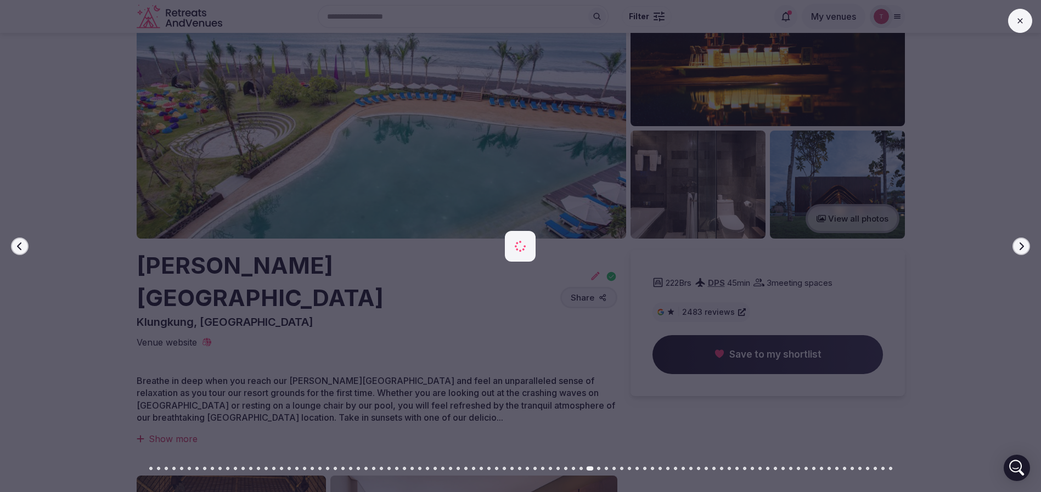
click at [1026, 245] on button "Next slide" at bounding box center [1022, 247] width 18 height 18
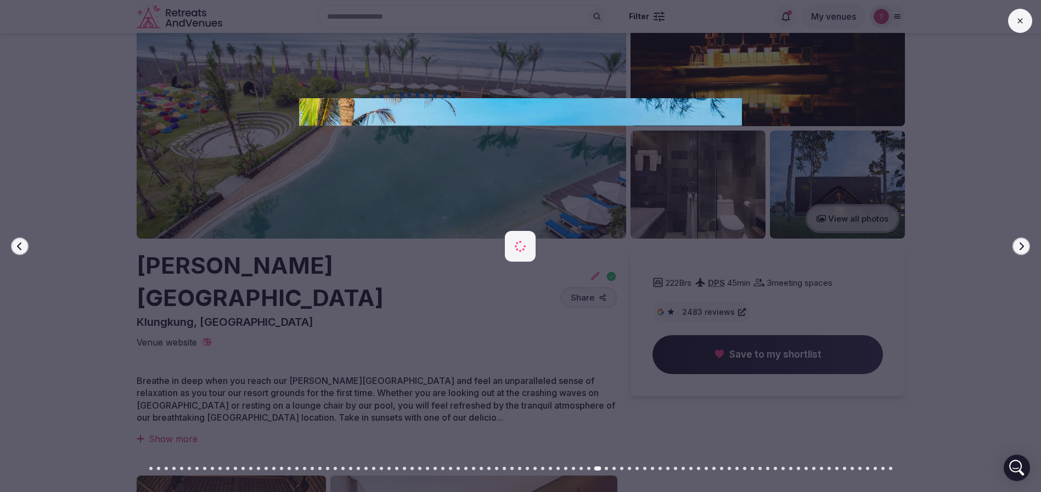
click at [1026, 245] on button "Next slide" at bounding box center [1022, 247] width 18 height 18
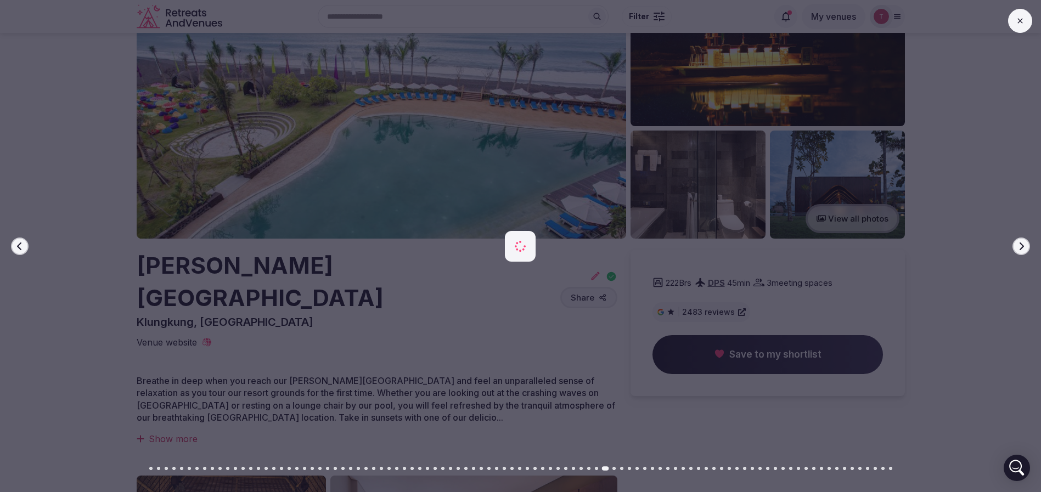
click at [1026, 245] on button "Next slide" at bounding box center [1022, 247] width 18 height 18
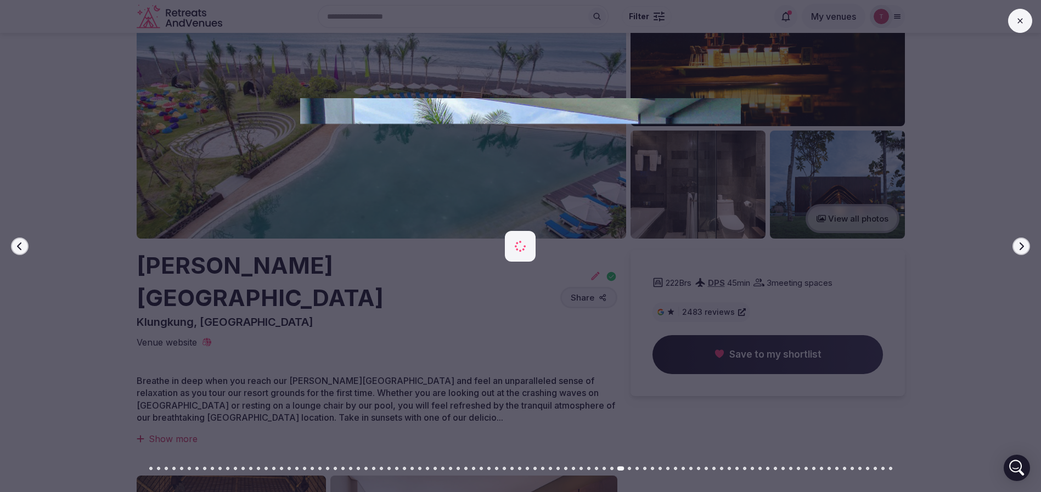
click at [1026, 245] on button "Next slide" at bounding box center [1022, 247] width 18 height 18
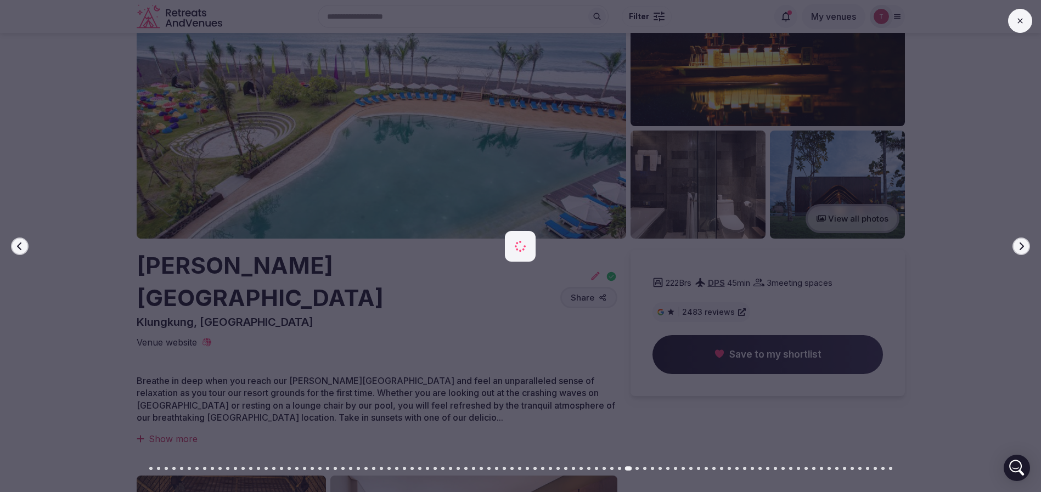
click at [1026, 245] on button "Next slide" at bounding box center [1022, 247] width 18 height 18
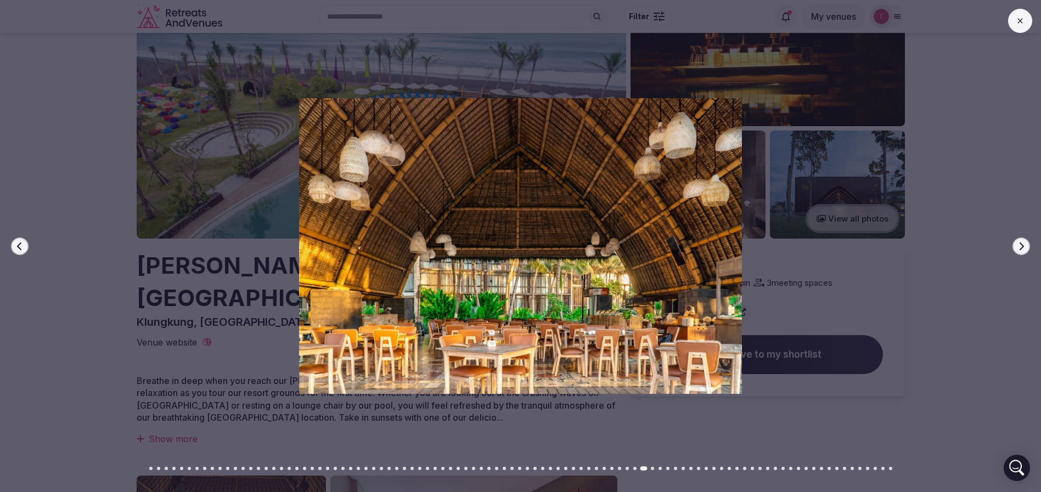
click at [1021, 242] on icon "button" at bounding box center [1021, 246] width 9 height 9
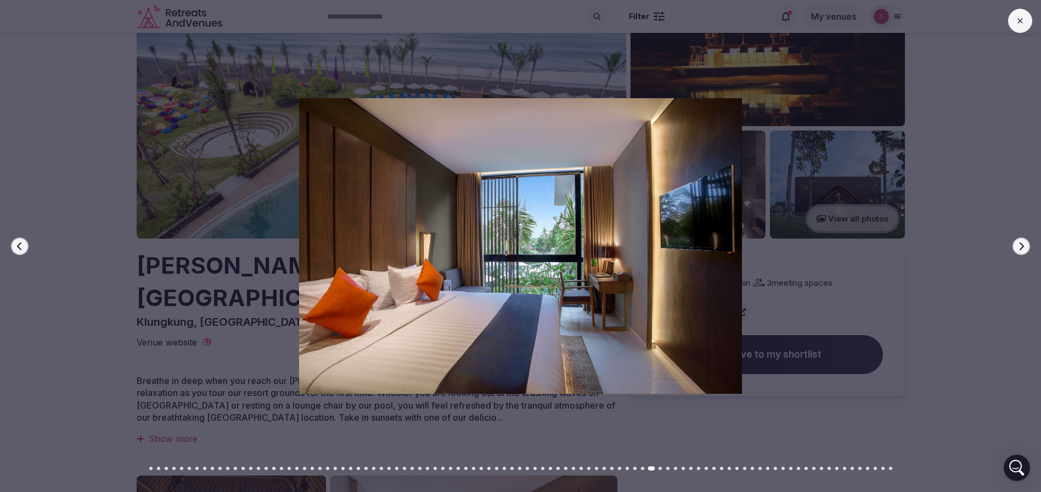
click at [13, 241] on button "Previous slide" at bounding box center [20, 247] width 18 height 18
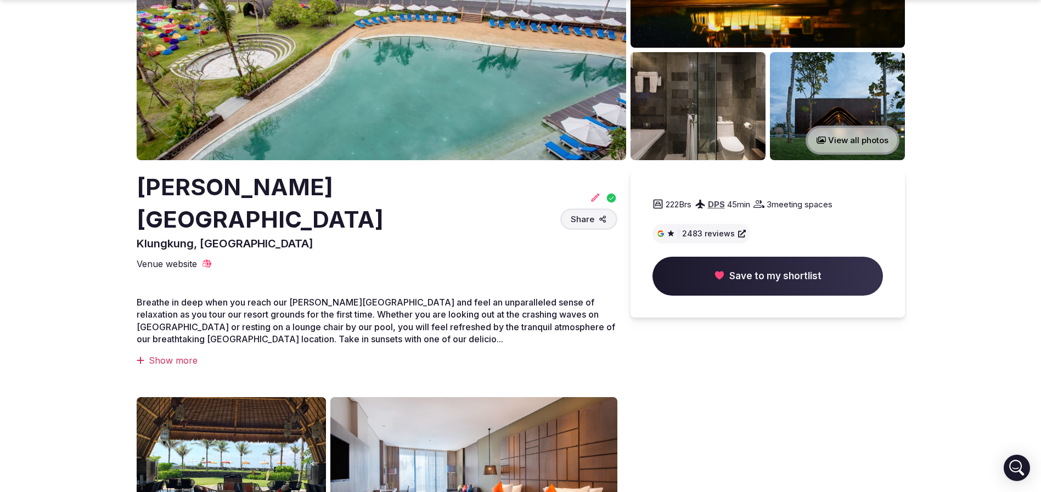
scroll to position [165, 0]
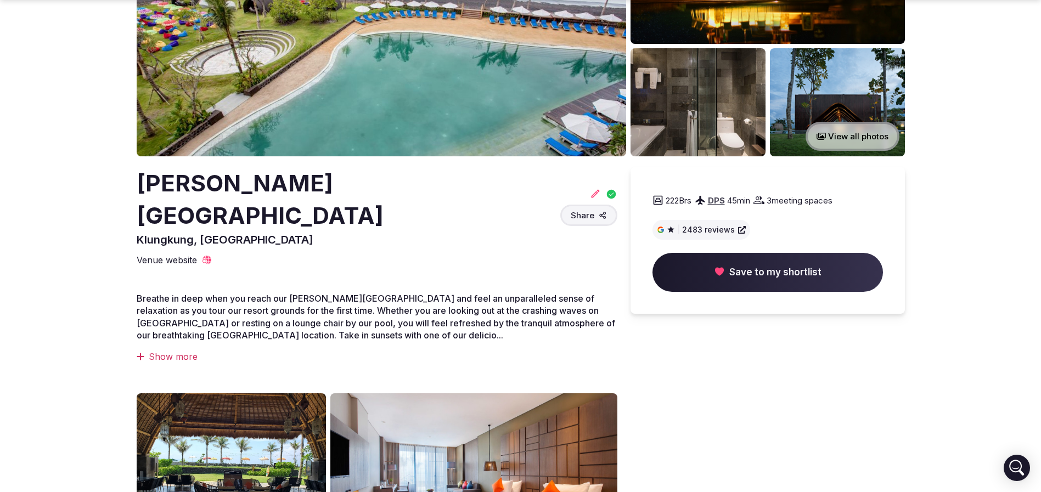
click at [109, 254] on section "View all photos Wyndham Tamansari Jivva Resort Bali Klungkung, Indonesia Share …" at bounding box center [520, 363] width 1041 height 991
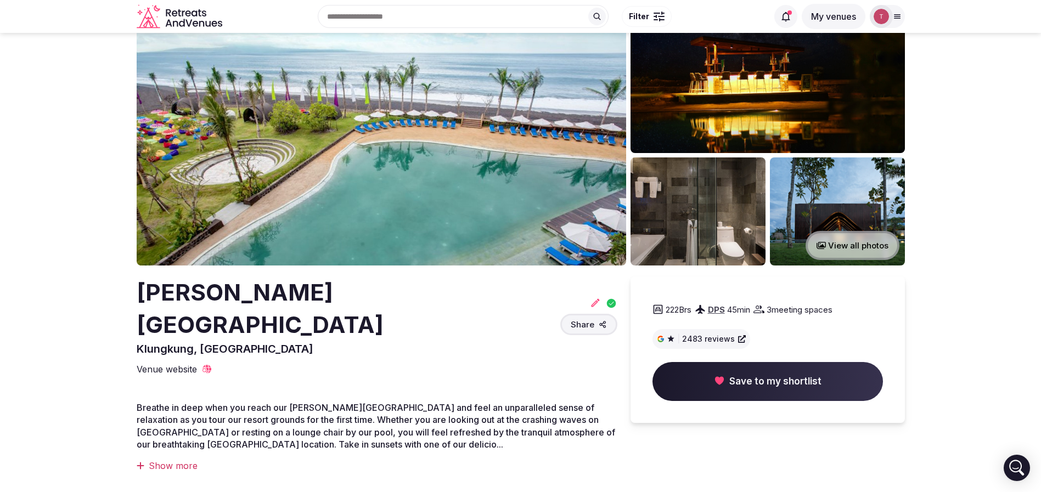
scroll to position [0, 0]
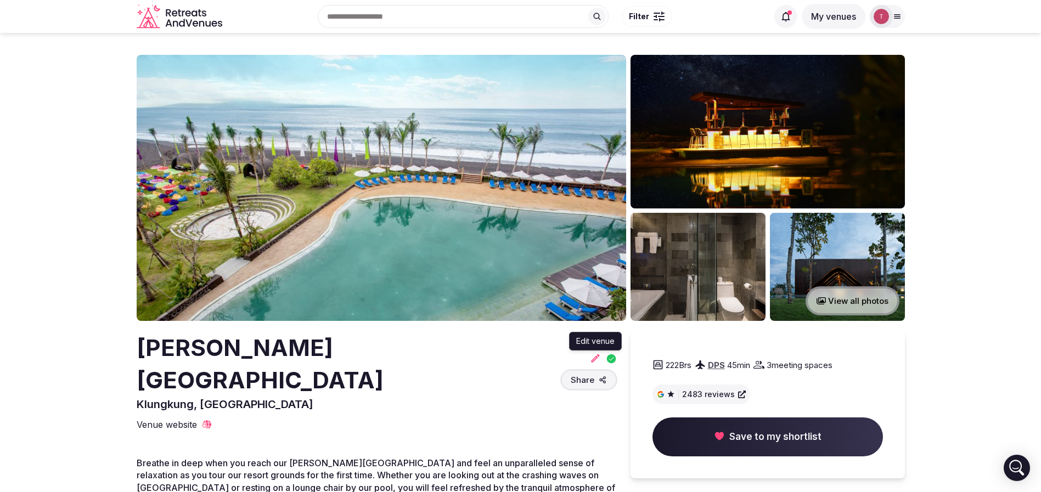
click at [592, 358] on icon at bounding box center [595, 358] width 11 height 11
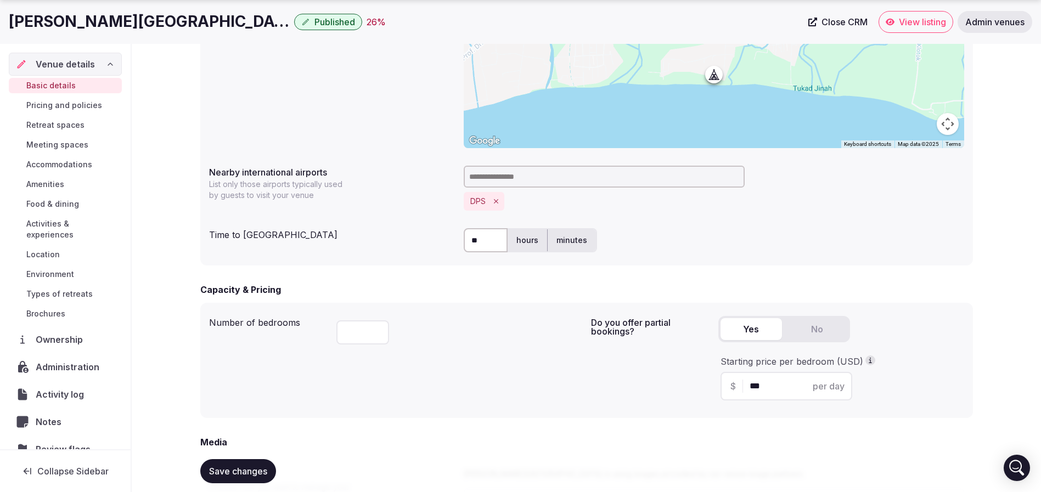
scroll to position [659, 0]
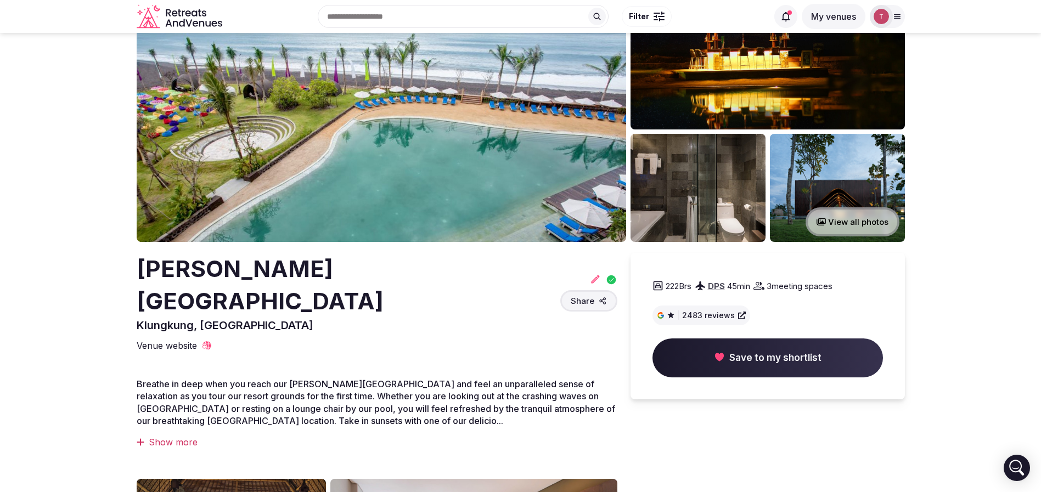
scroll to position [247, 0]
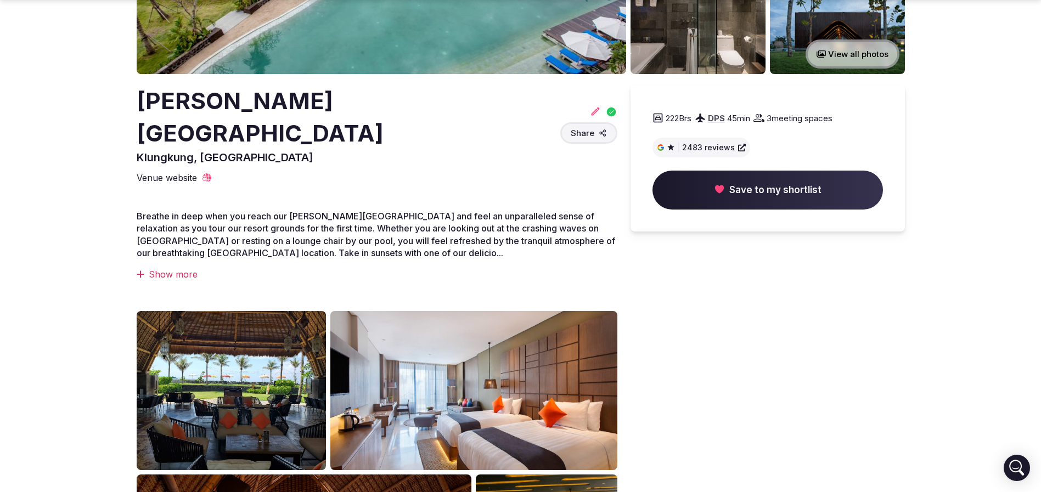
drag, startPoint x: 132, startPoint y: 83, endPoint x: 271, endPoint y: 140, distance: 150.4
click at [271, 140] on section "View all photos Wyndham Tamansari Jivva Resort Bali Klungkung, Indonesia Share …" at bounding box center [520, 281] width 1041 height 991
click at [271, 140] on h2 "Wyndham Tamansari Jivva Resort Bali" at bounding box center [346, 117] width 419 height 65
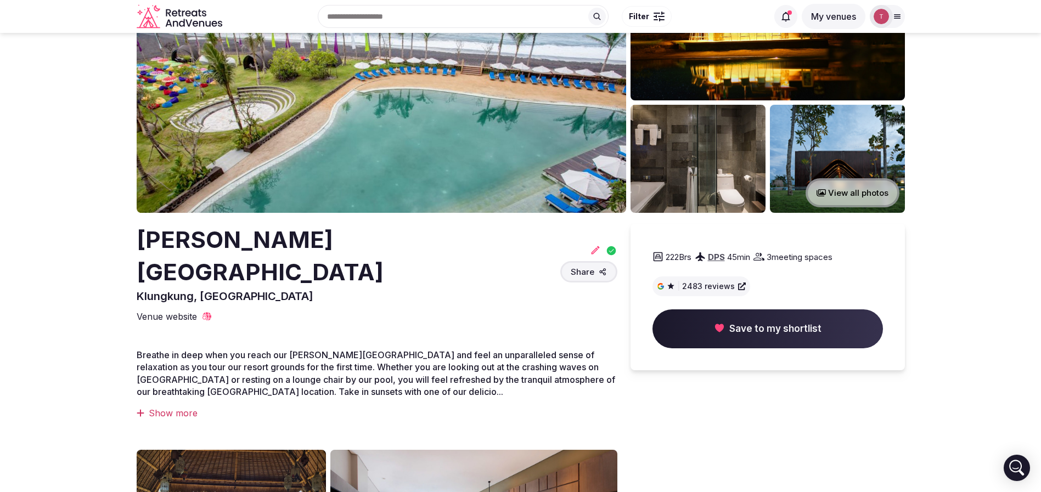
scroll to position [0, 0]
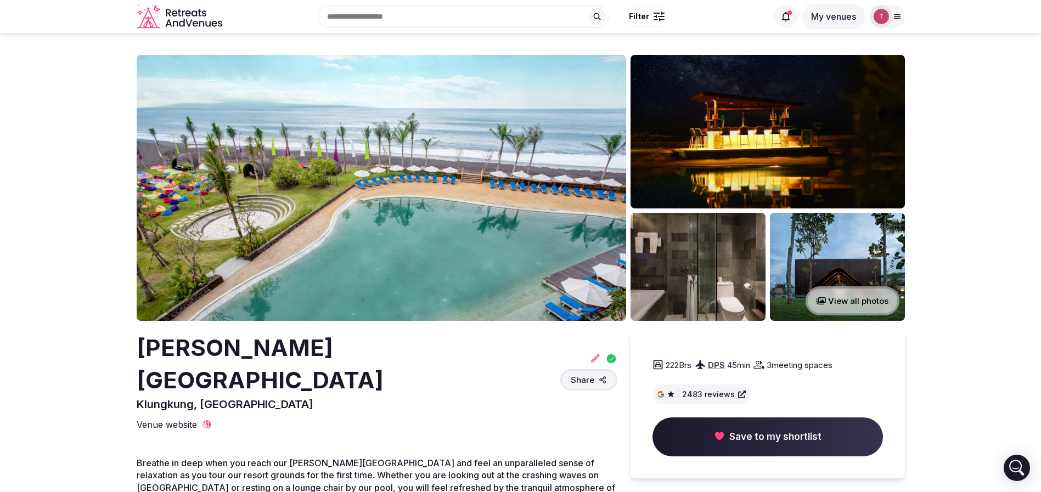
drag, startPoint x: 137, startPoint y: 345, endPoint x: 185, endPoint y: 381, distance: 61.1
click at [185, 381] on h2 "Wyndham Tamansari Jivva Resort Bali" at bounding box center [346, 364] width 419 height 65
drag, startPoint x: 188, startPoint y: 370, endPoint x: 122, endPoint y: 340, distance: 72.4
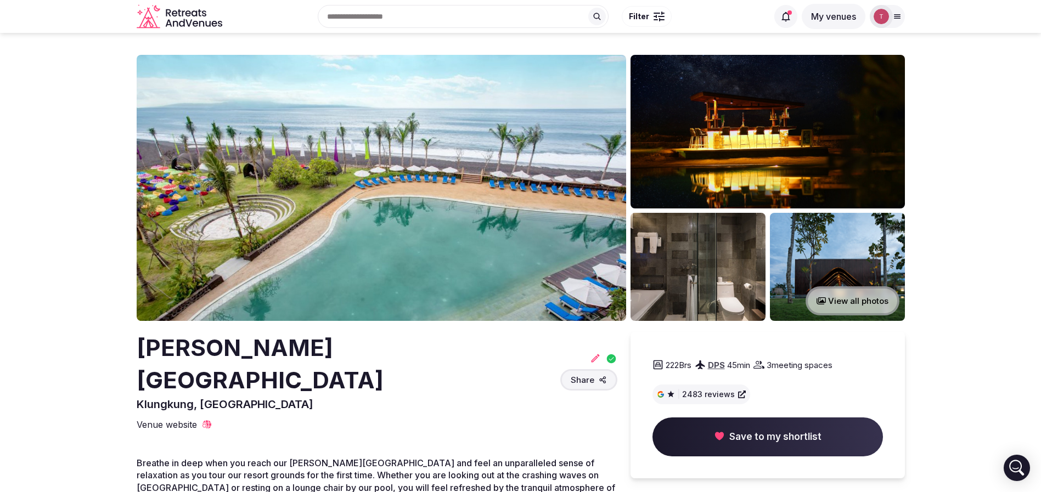
drag, startPoint x: 205, startPoint y: 362, endPoint x: 244, endPoint y: 377, distance: 41.9
click at [244, 377] on h2 "Wyndham Tamansari Jivva Resort Bali" at bounding box center [346, 364] width 419 height 65
click at [786, 120] on img at bounding box center [768, 132] width 274 height 154
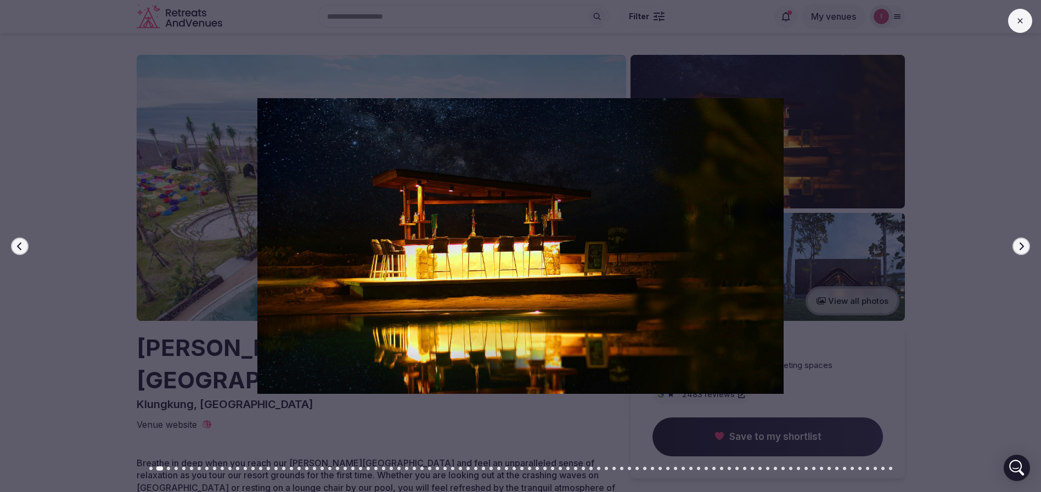
click at [1024, 243] on icon "button" at bounding box center [1021, 246] width 9 height 9
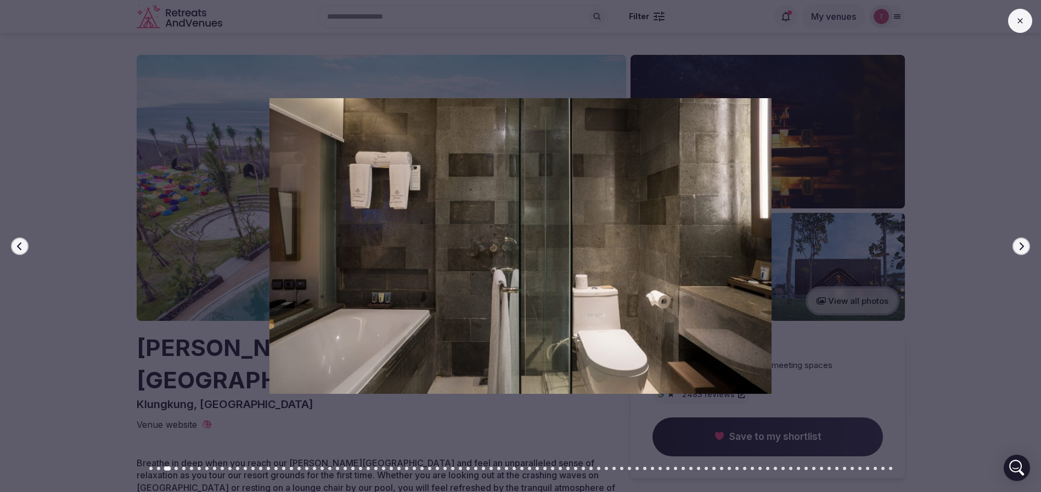
click at [1024, 243] on icon "button" at bounding box center [1021, 246] width 9 height 9
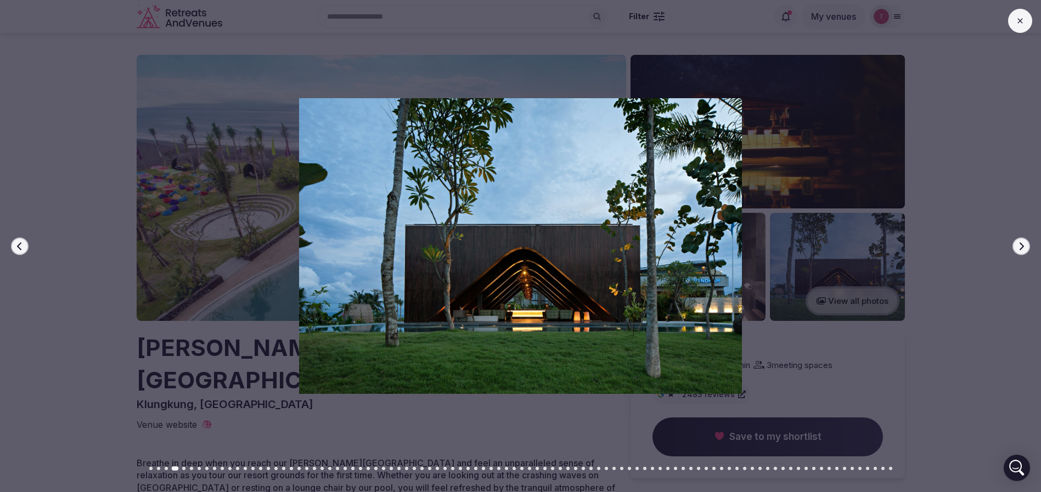
click at [1024, 243] on icon "button" at bounding box center [1021, 246] width 9 height 9
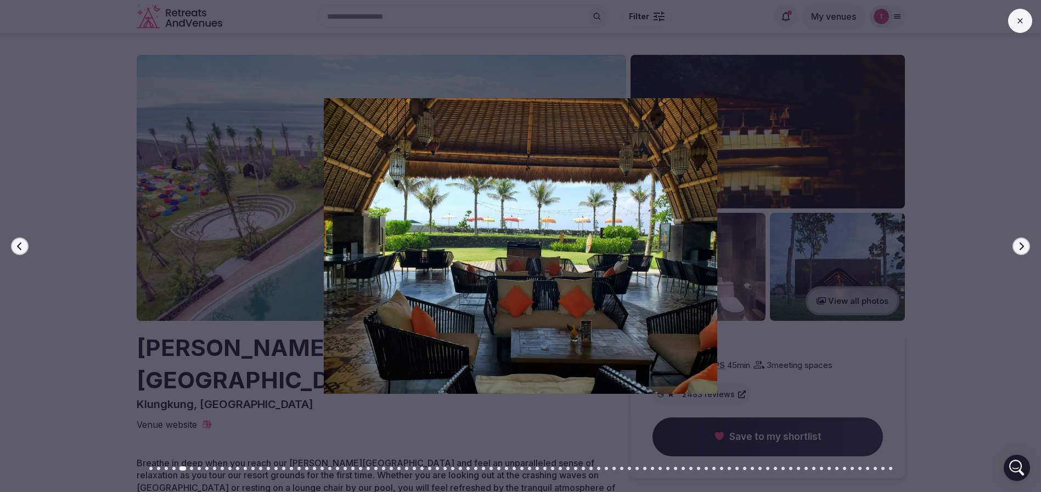
click at [1024, 243] on icon "button" at bounding box center [1021, 246] width 9 height 9
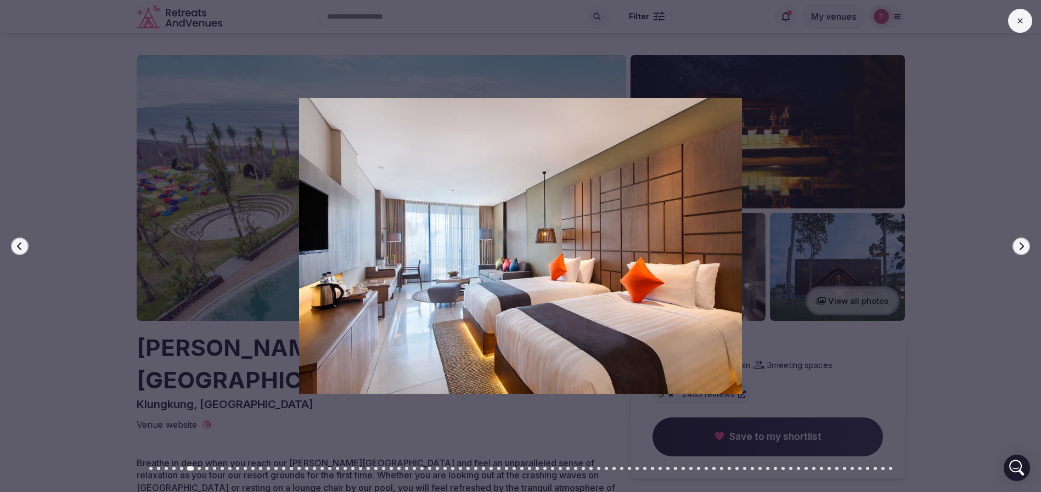
click at [1024, 243] on icon "button" at bounding box center [1021, 246] width 9 height 9
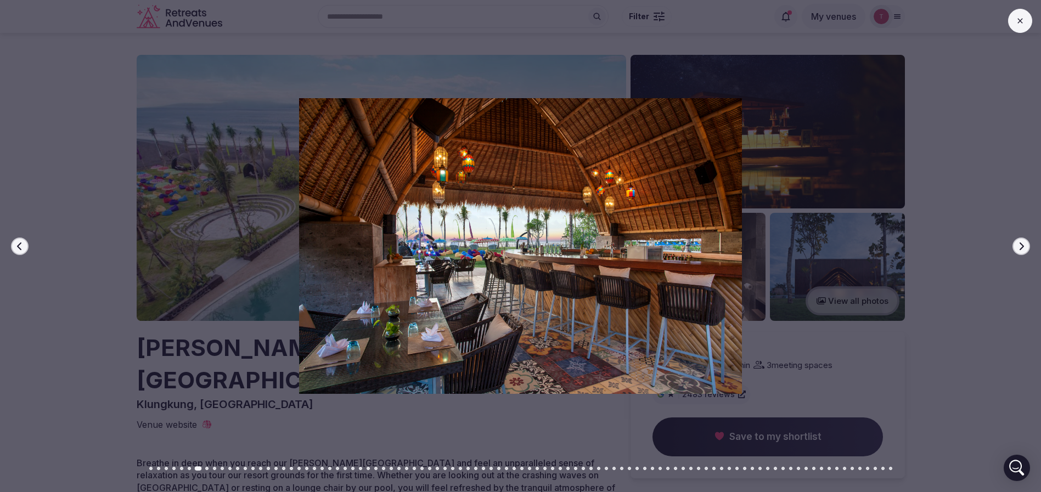
click at [1024, 243] on icon "button" at bounding box center [1021, 246] width 9 height 9
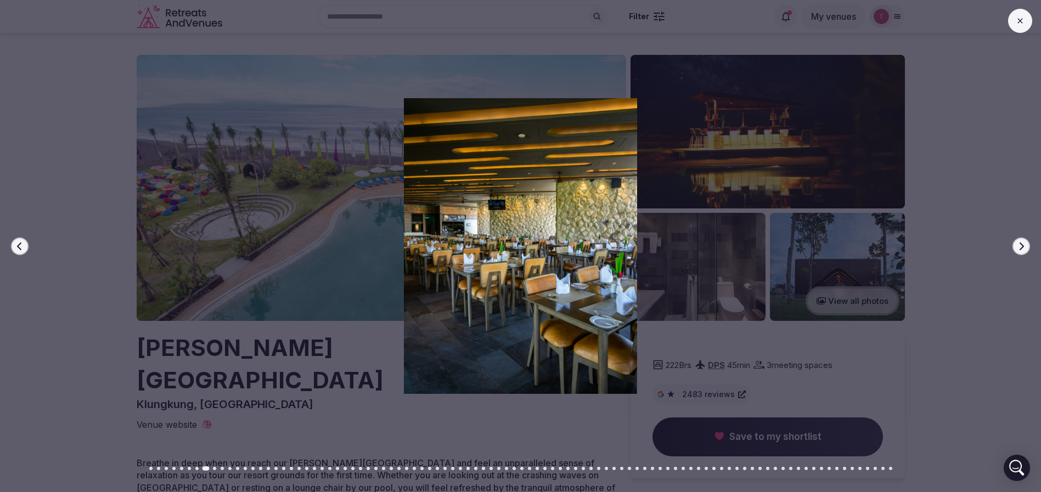
click at [1024, 243] on icon "button" at bounding box center [1021, 246] width 9 height 9
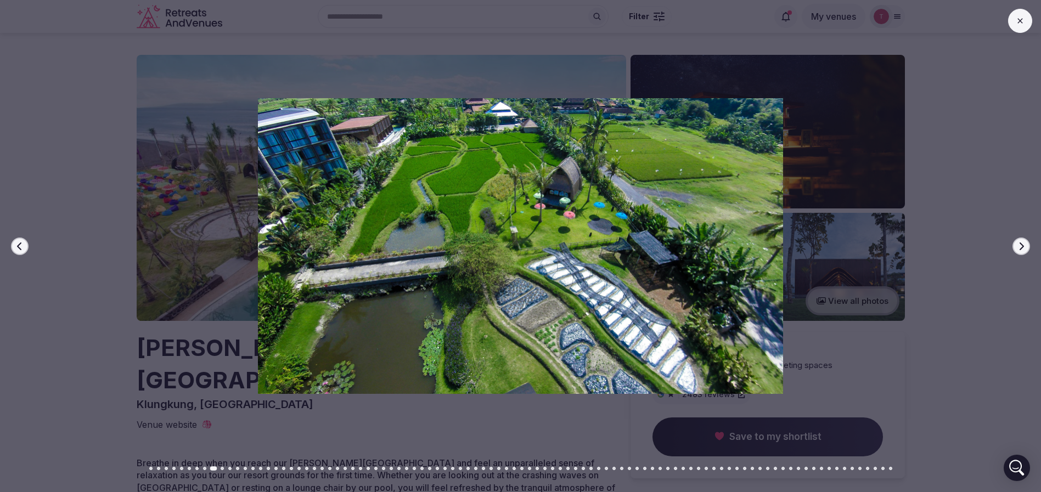
click at [1024, 243] on icon "button" at bounding box center [1021, 246] width 9 height 9
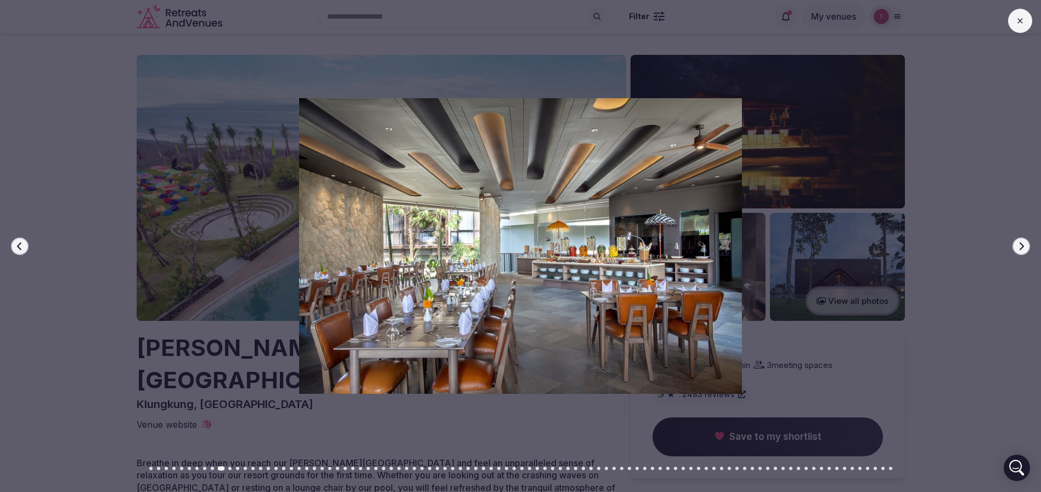
click at [1024, 243] on icon "button" at bounding box center [1021, 246] width 9 height 9
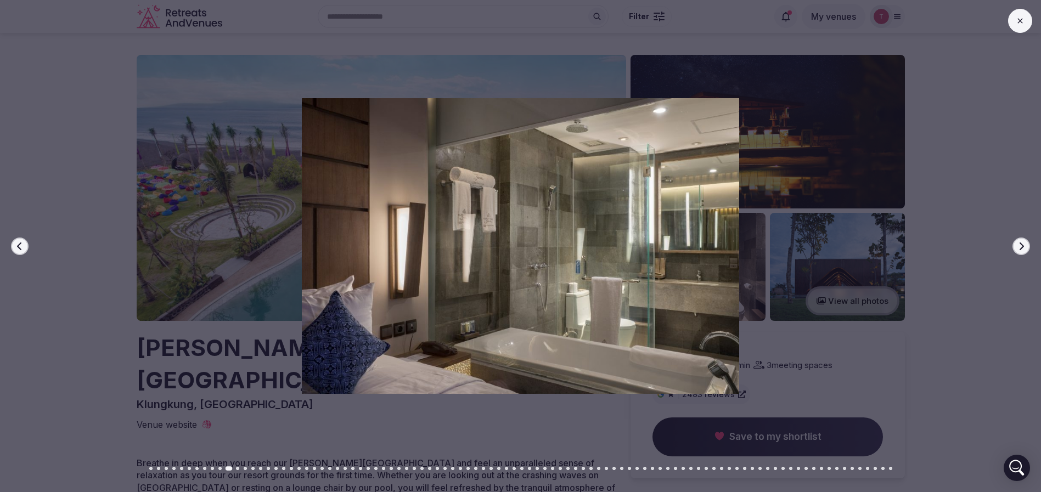
click at [1024, 243] on icon "button" at bounding box center [1021, 246] width 9 height 9
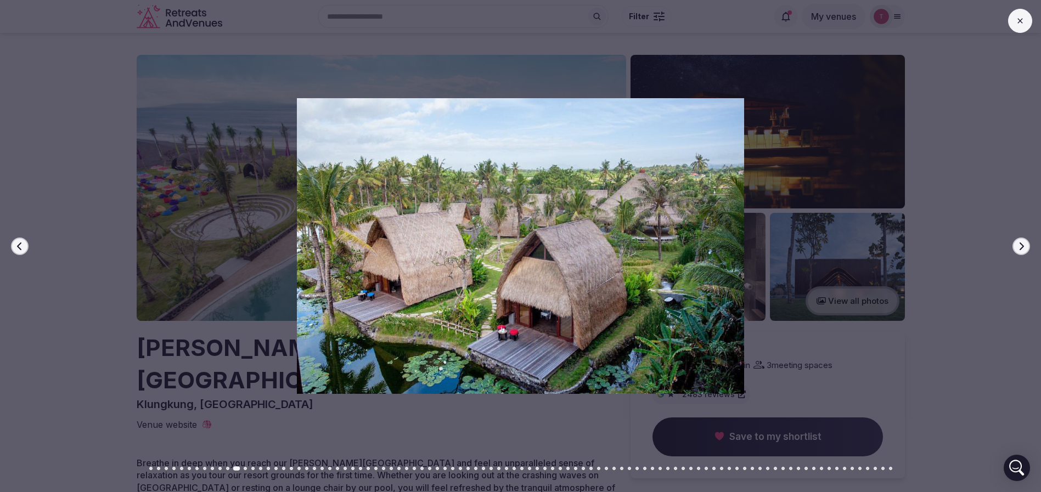
click at [1024, 243] on icon "button" at bounding box center [1021, 246] width 9 height 9
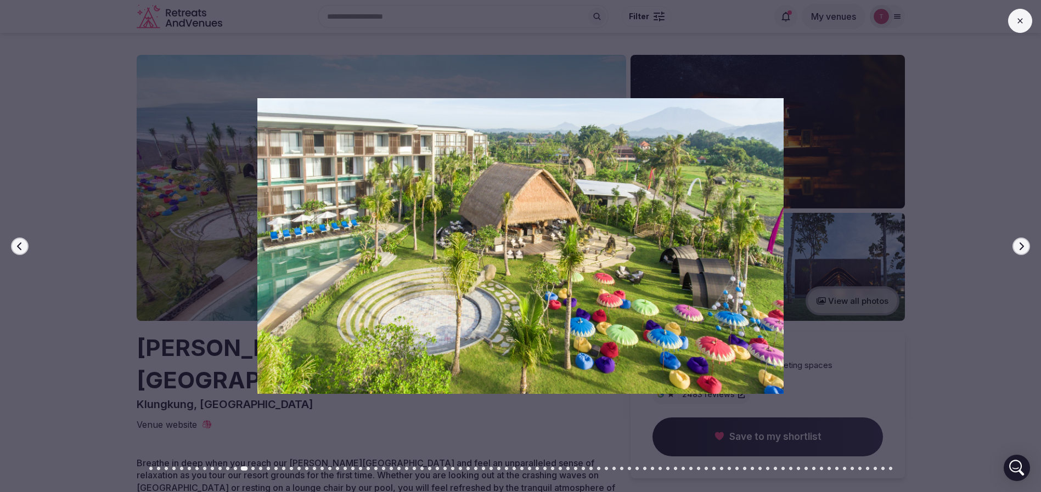
click at [1024, 243] on icon "button" at bounding box center [1021, 246] width 9 height 9
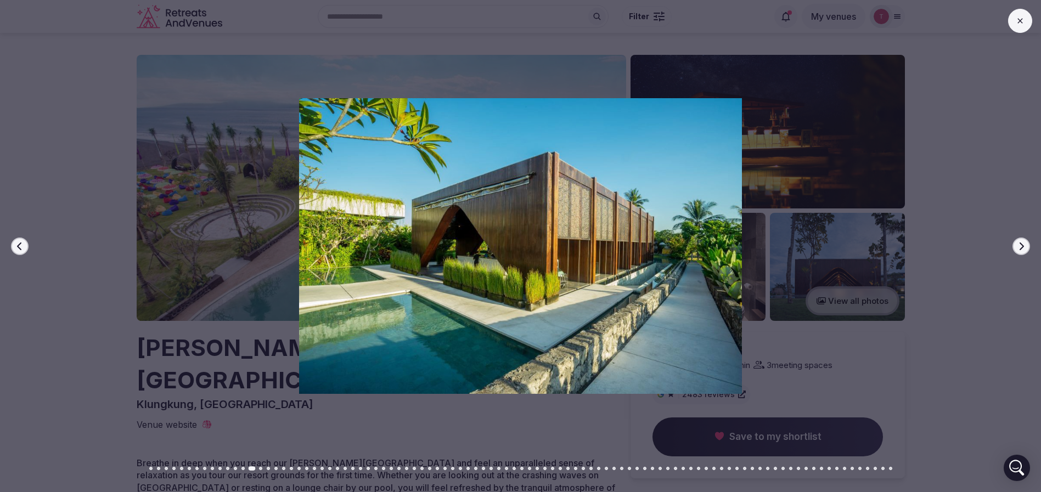
click at [1024, 243] on icon "button" at bounding box center [1021, 246] width 9 height 9
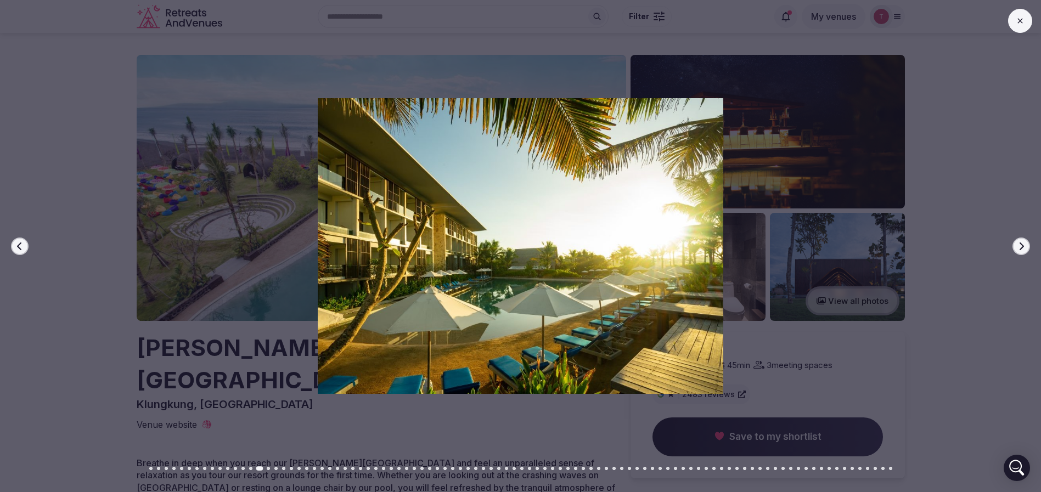
click at [1024, 243] on icon "button" at bounding box center [1021, 246] width 9 height 9
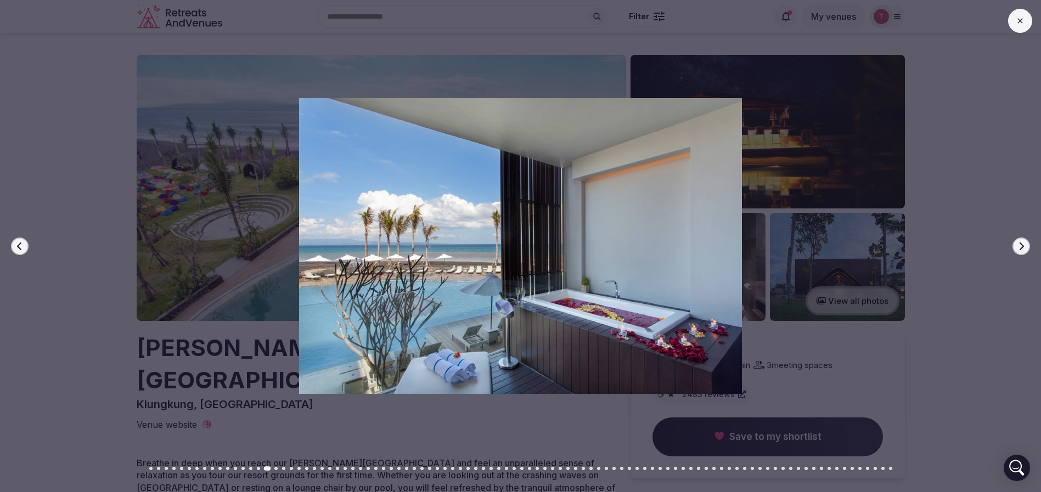
click at [1024, 243] on icon "button" at bounding box center [1021, 246] width 9 height 9
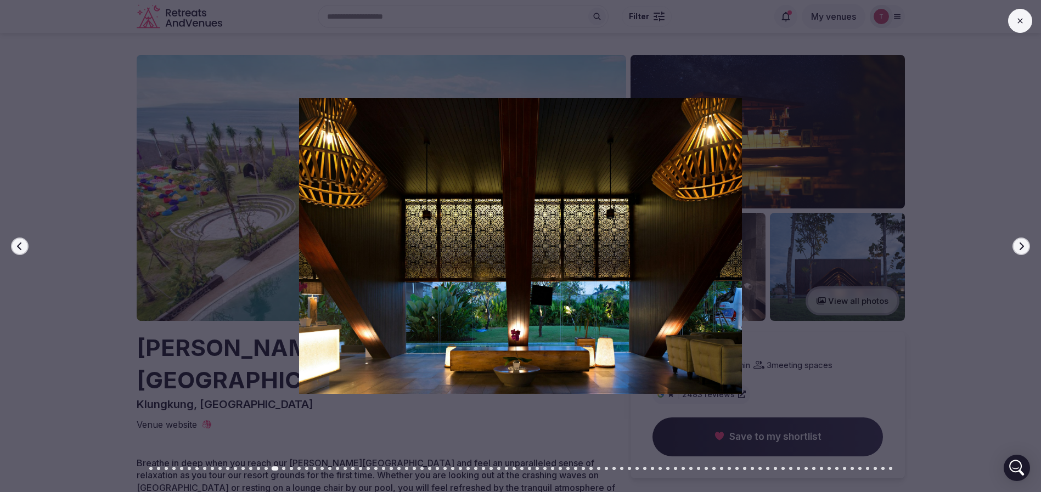
click at [1024, 243] on icon "button" at bounding box center [1021, 246] width 9 height 9
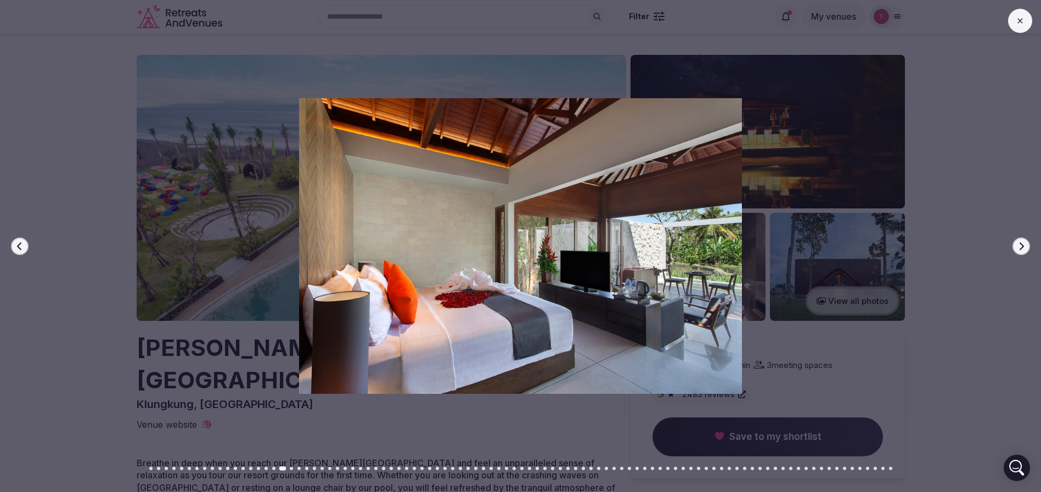
click at [1024, 243] on icon "button" at bounding box center [1021, 246] width 9 height 9
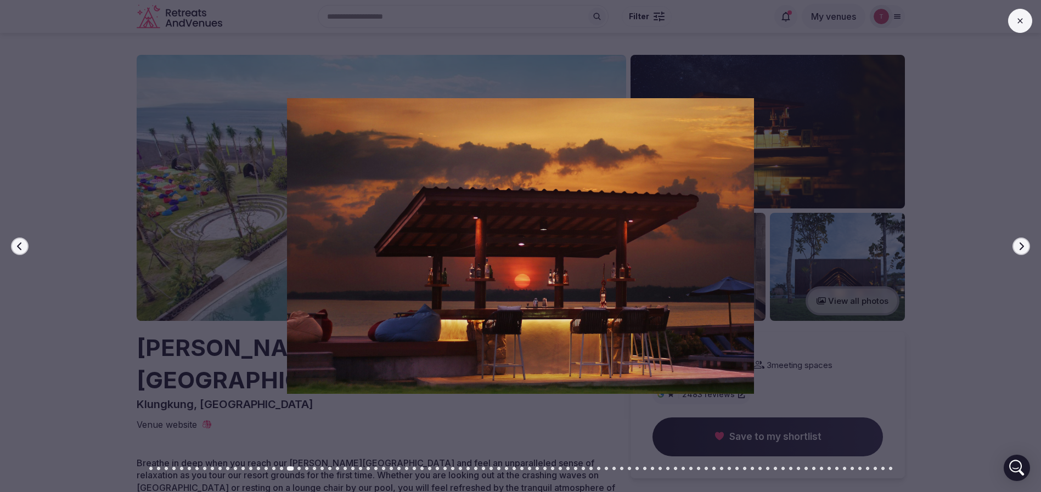
click at [1024, 243] on icon "button" at bounding box center [1021, 246] width 9 height 9
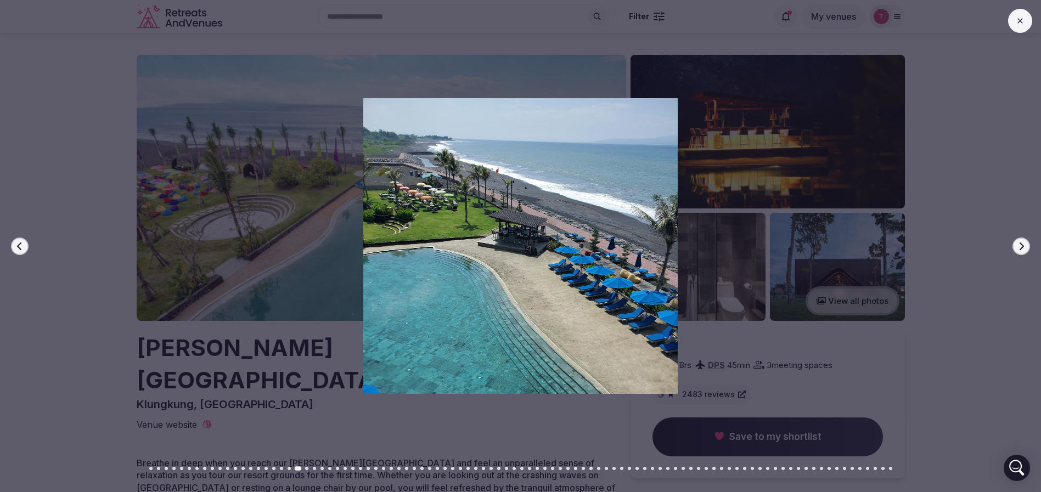
click at [1024, 243] on icon "button" at bounding box center [1021, 246] width 9 height 9
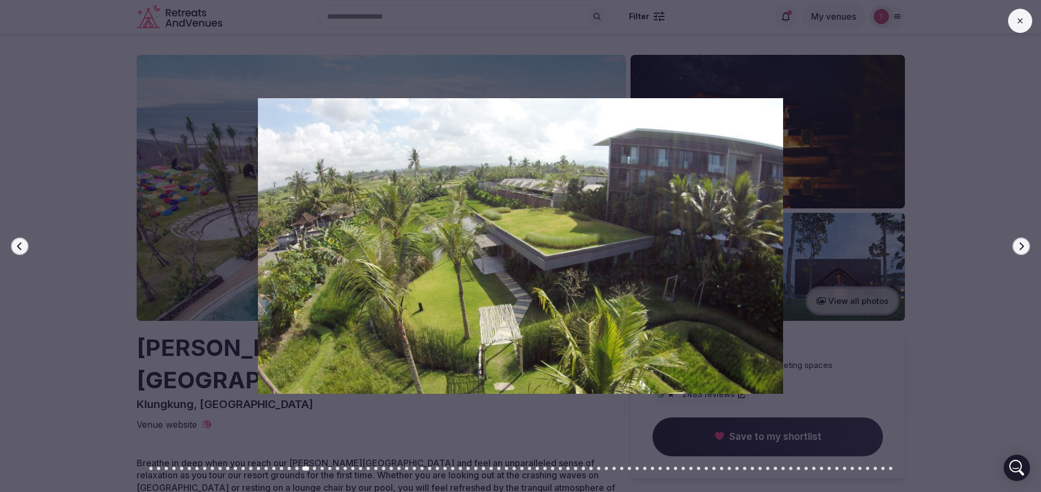
click at [1024, 243] on icon "button" at bounding box center [1021, 246] width 9 height 9
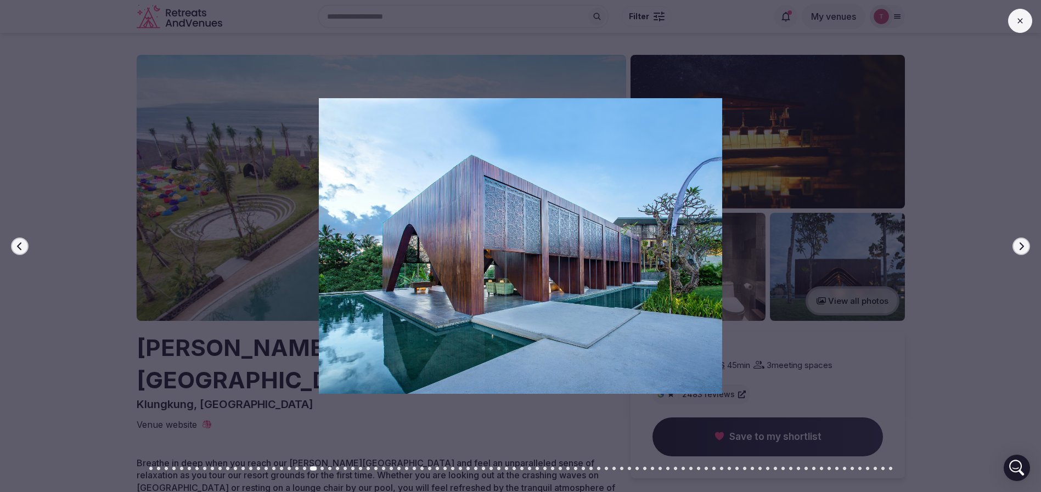
click at [1024, 243] on icon "button" at bounding box center [1021, 246] width 9 height 9
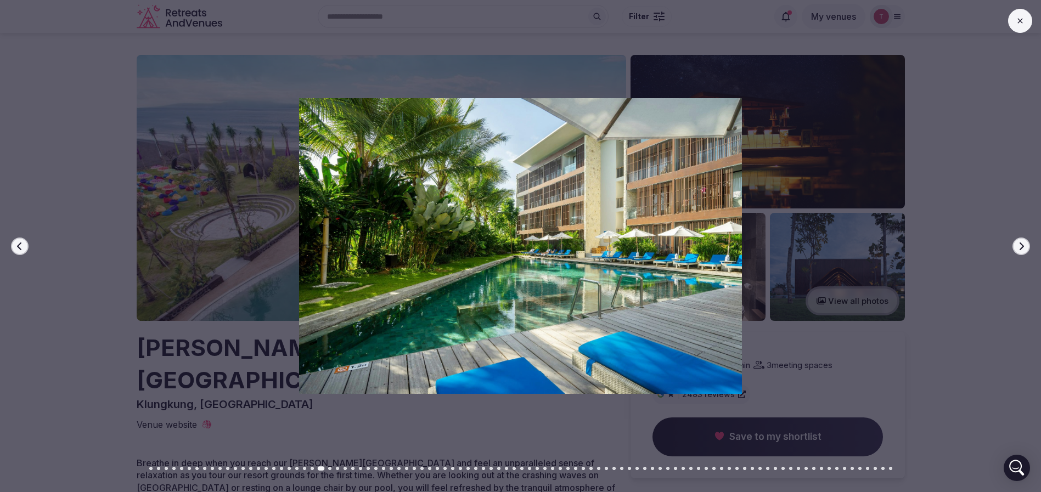
click at [1024, 243] on icon "button" at bounding box center [1021, 246] width 9 height 9
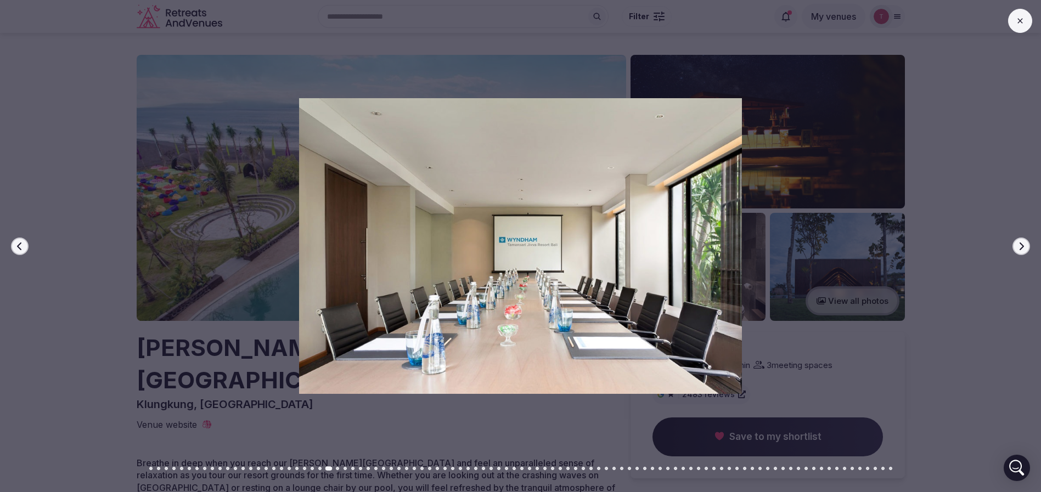
click at [1024, 243] on icon "button" at bounding box center [1021, 246] width 9 height 9
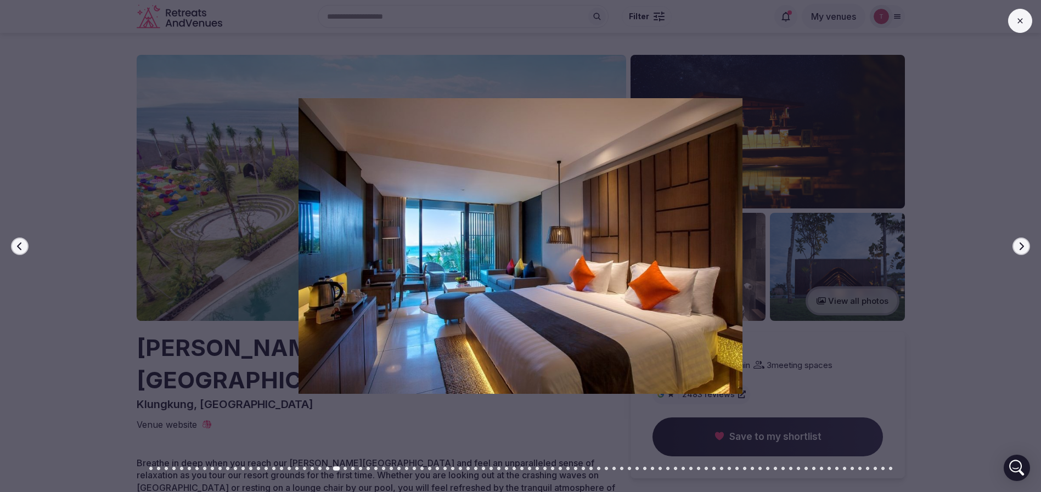
click at [1024, 243] on icon "button" at bounding box center [1021, 246] width 9 height 9
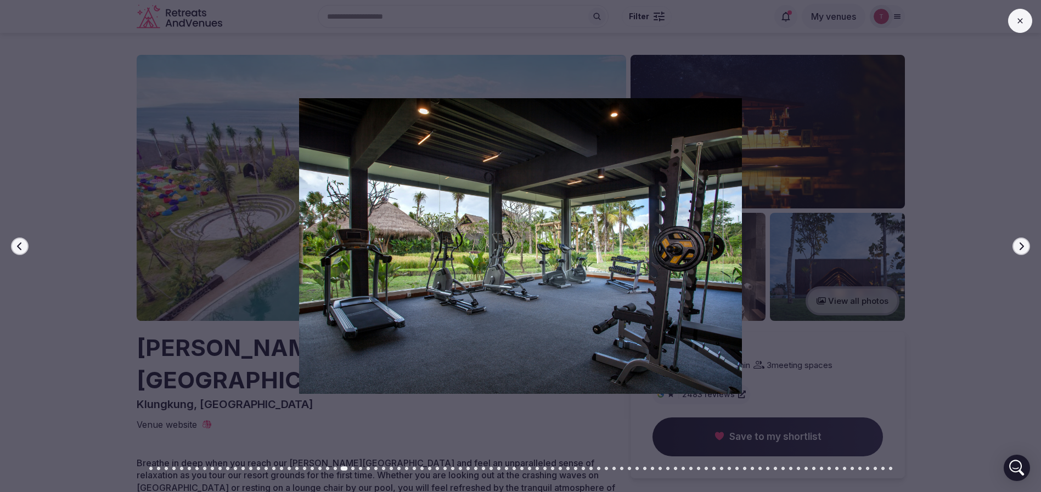
click at [1024, 243] on icon "button" at bounding box center [1021, 246] width 9 height 9
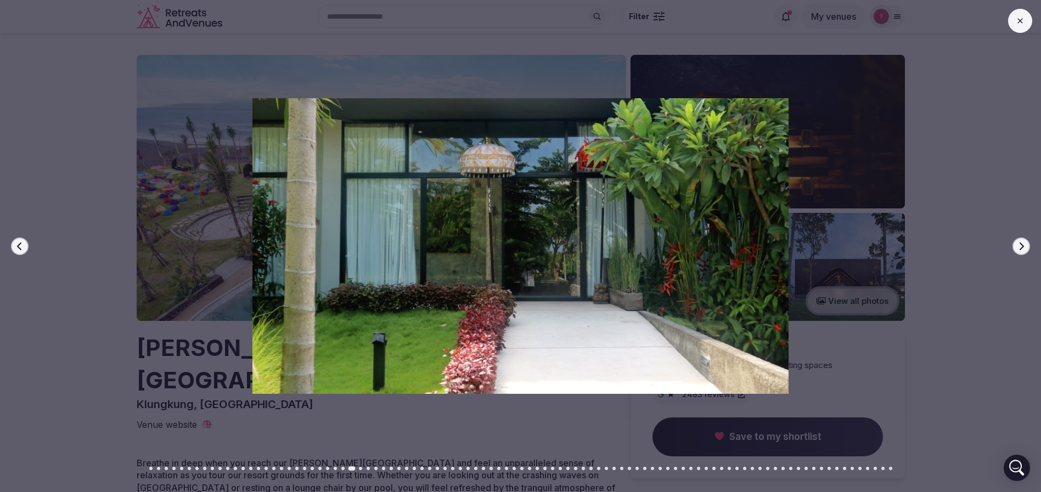
click at [1024, 243] on icon "button" at bounding box center [1021, 246] width 9 height 9
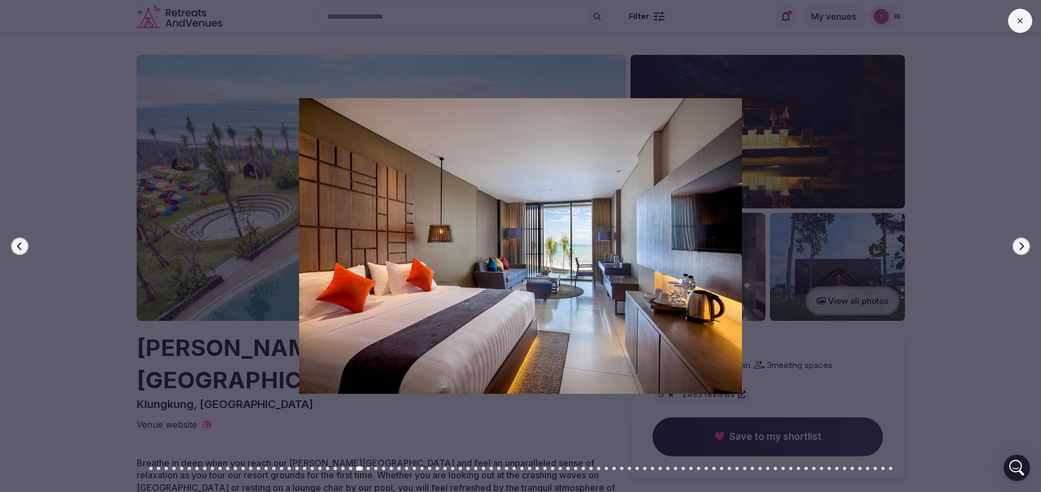
click at [1024, 243] on icon "button" at bounding box center [1021, 246] width 9 height 9
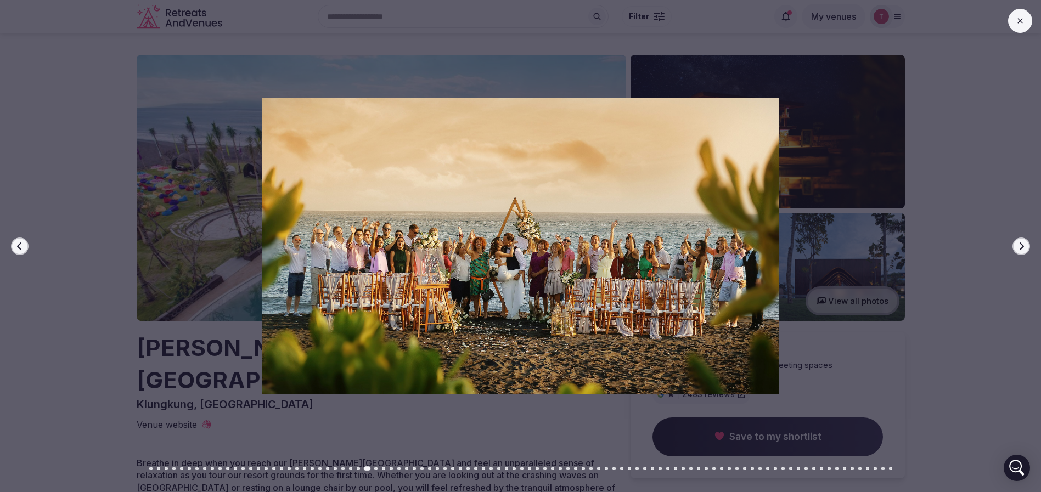
click at [1020, 244] on icon "button" at bounding box center [1021, 246] width 9 height 9
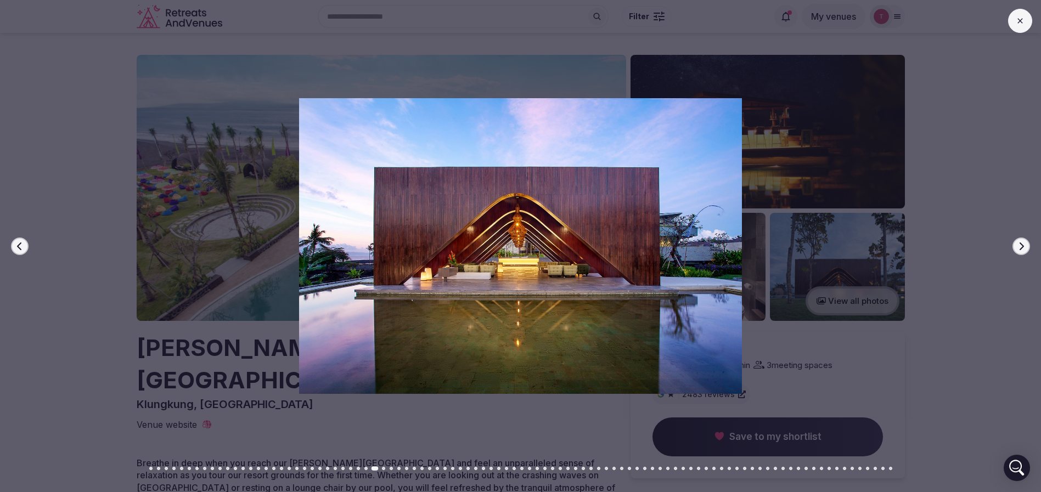
click at [1020, 244] on icon "button" at bounding box center [1021, 246] width 9 height 9
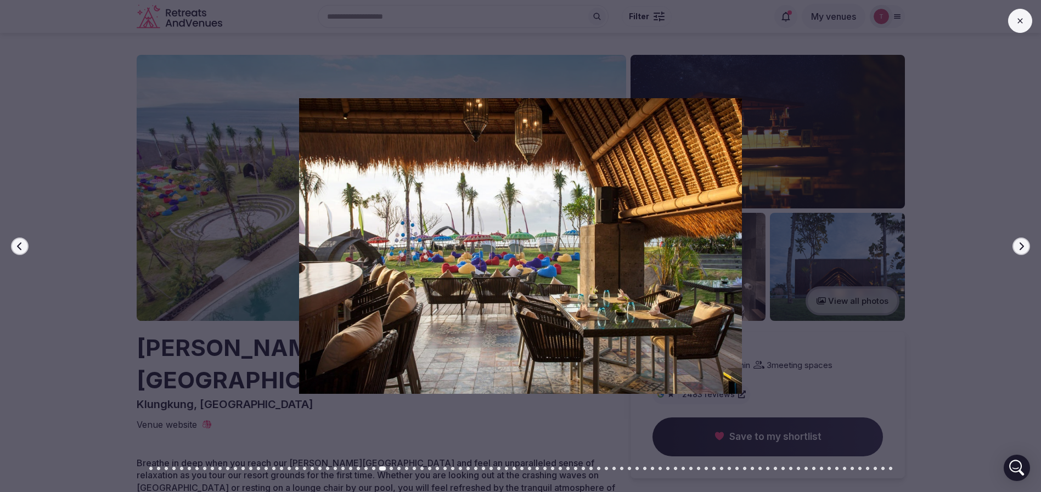
click at [1020, 244] on icon "button" at bounding box center [1021, 246] width 9 height 9
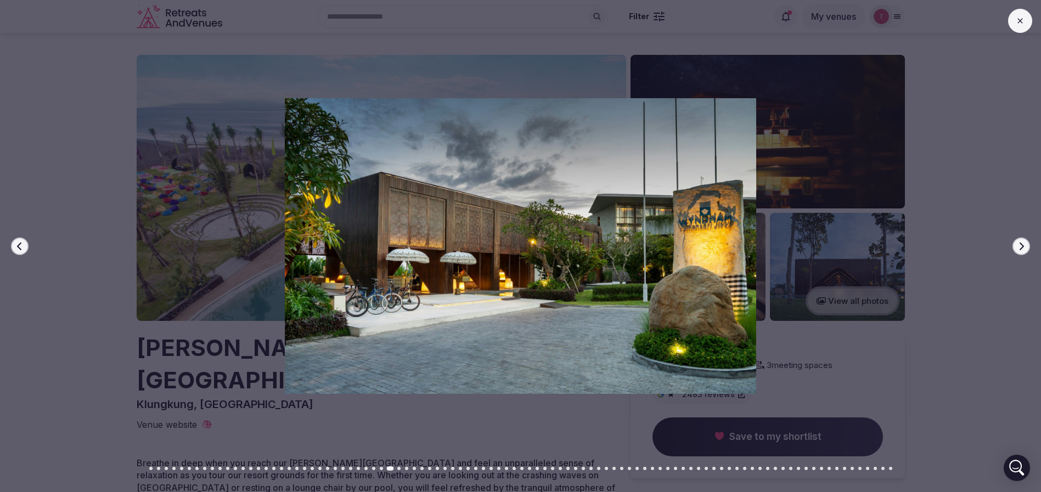
click at [1020, 244] on icon "button" at bounding box center [1021, 246] width 9 height 9
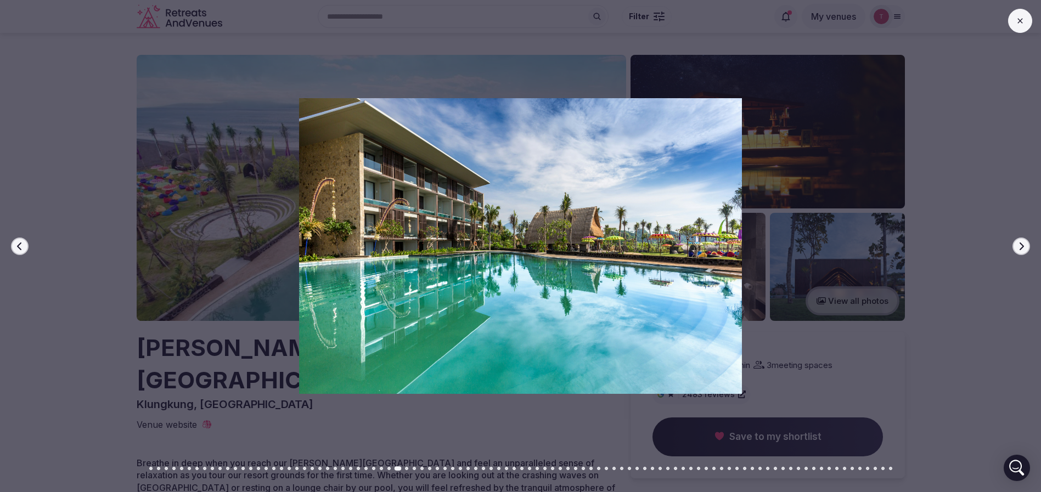
click at [1020, 244] on icon "button" at bounding box center [1021, 246] width 9 height 9
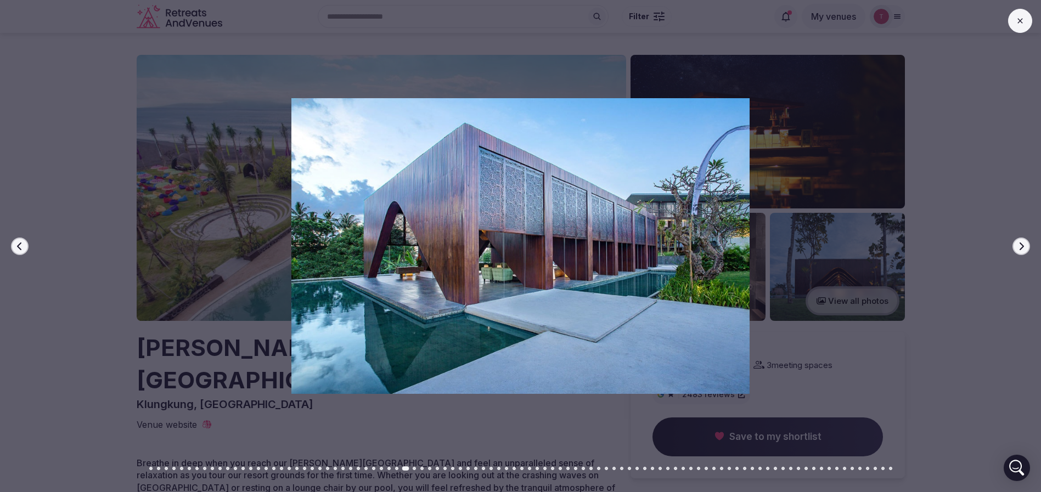
click at [1020, 244] on icon "button" at bounding box center [1021, 246] width 9 height 9
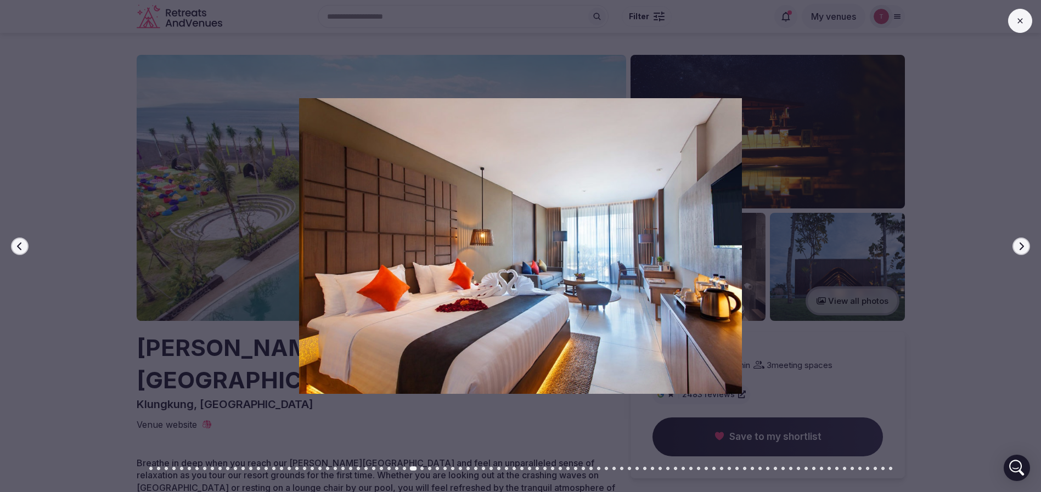
click at [1020, 244] on icon "button" at bounding box center [1021, 246] width 9 height 9
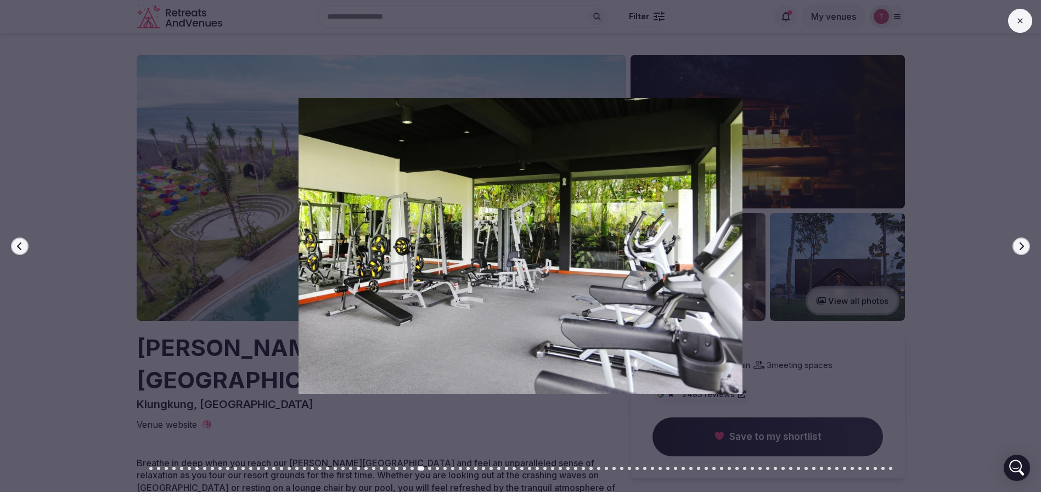
click at [1020, 244] on icon "button" at bounding box center [1021, 246] width 9 height 9
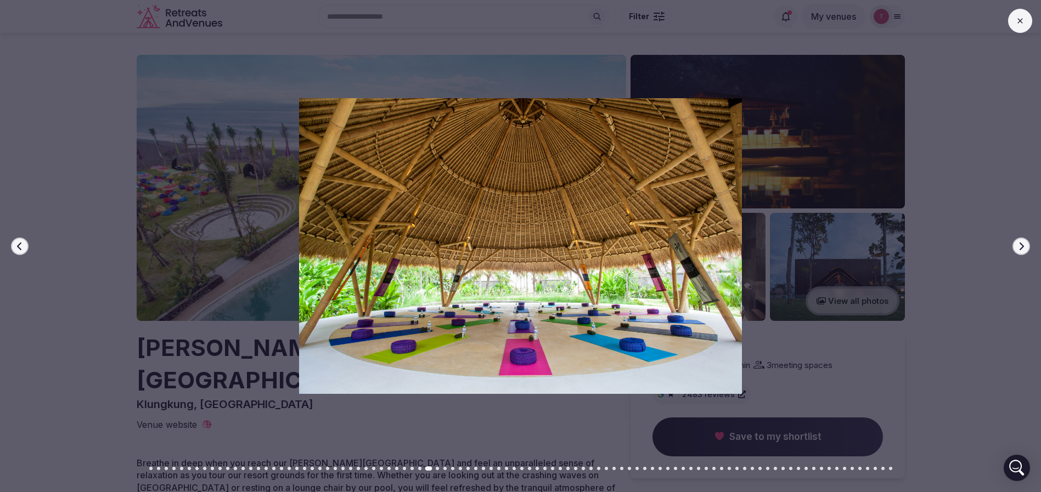
click at [1024, 245] on icon "button" at bounding box center [1021, 246] width 9 height 9
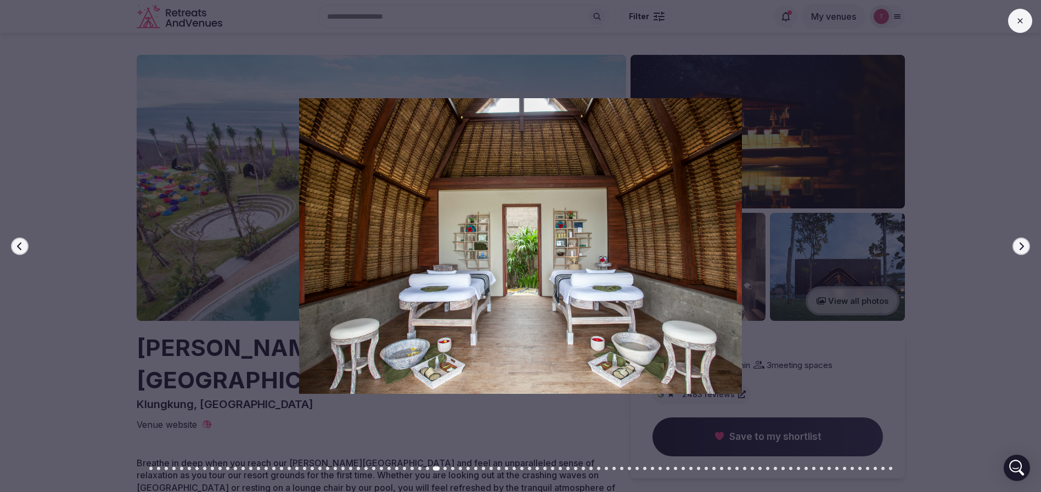
click at [14, 245] on button "Previous slide" at bounding box center [20, 247] width 18 height 18
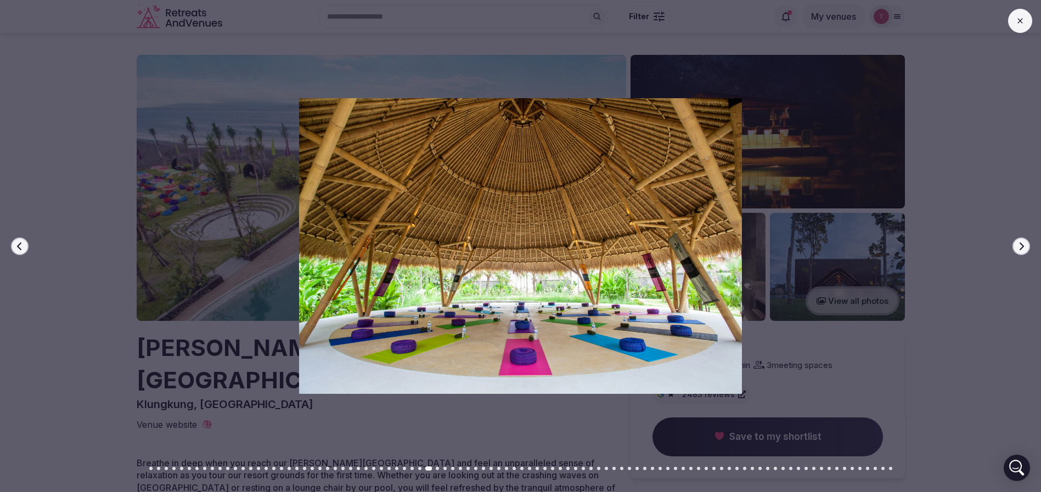
click at [1025, 248] on button "Next slide" at bounding box center [1022, 247] width 18 height 18
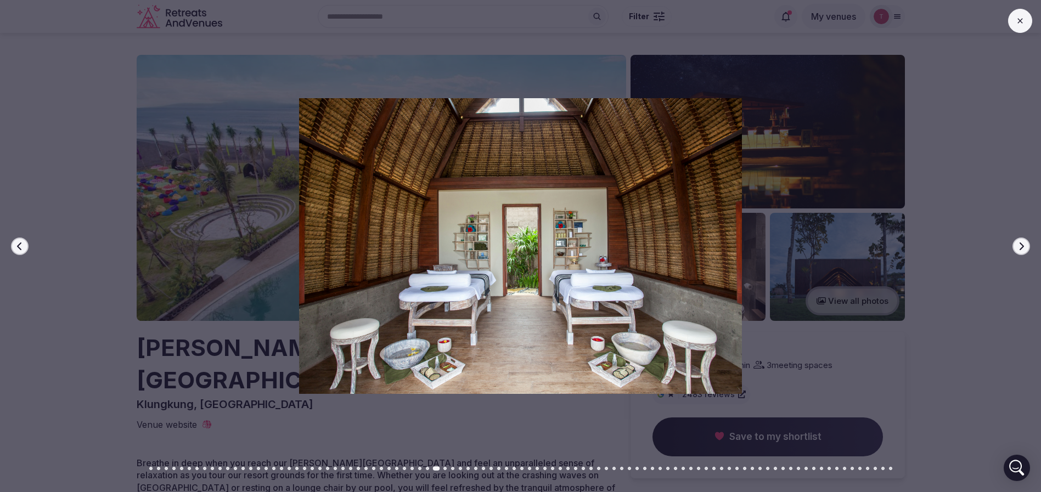
click at [1024, 245] on icon "button" at bounding box center [1021, 246] width 9 height 9
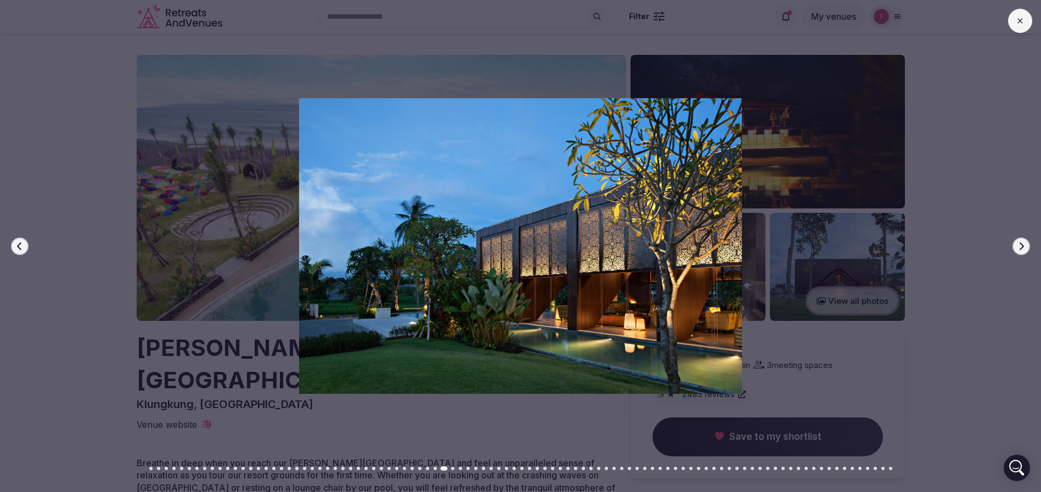
click at [1022, 243] on icon "button" at bounding box center [1021, 246] width 9 height 9
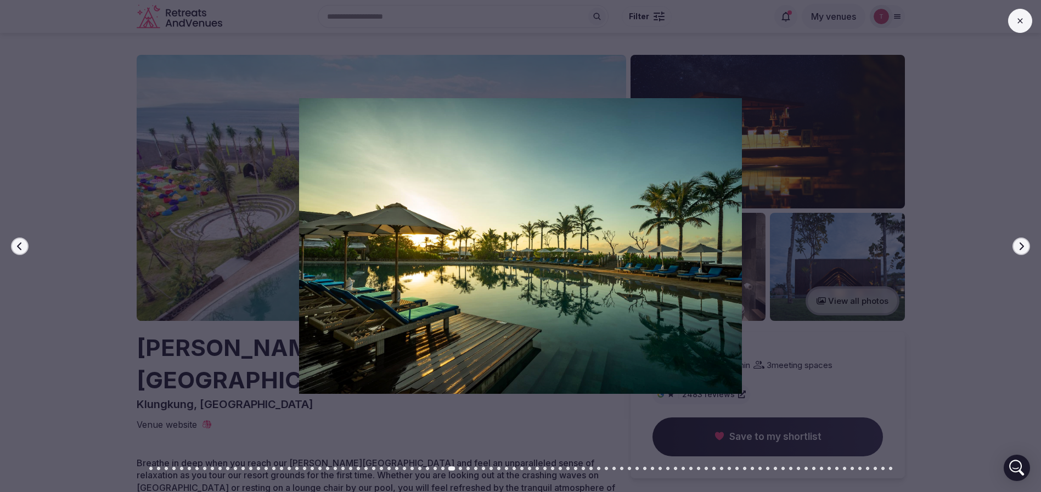
click at [1020, 243] on icon "button" at bounding box center [1021, 246] width 9 height 9
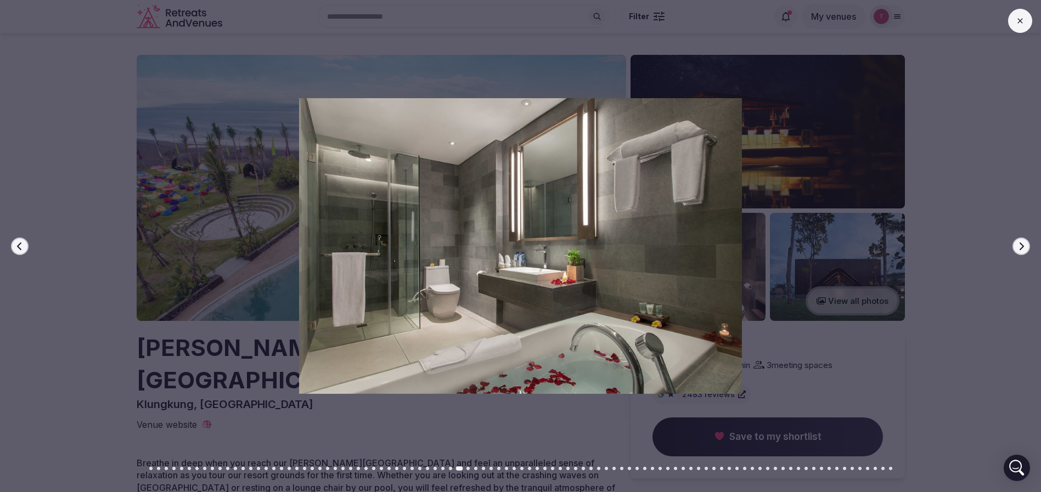
click at [1019, 243] on icon "button" at bounding box center [1021, 246] width 9 height 9
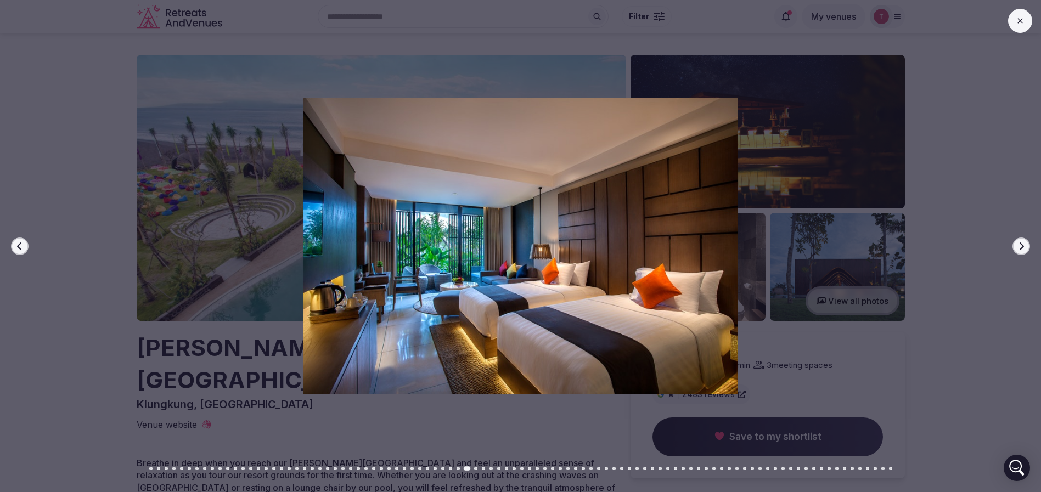
click at [1019, 243] on icon "button" at bounding box center [1021, 246] width 9 height 9
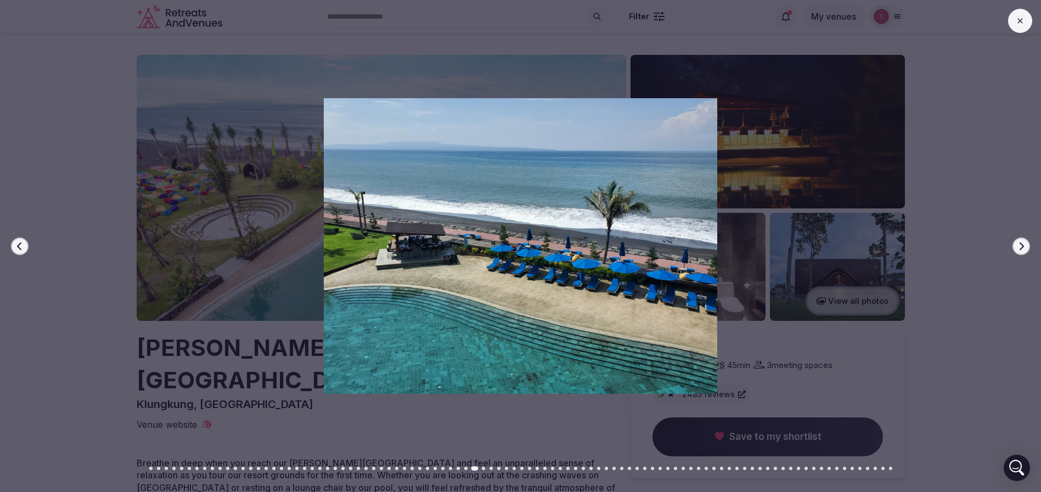
click at [1019, 243] on icon "button" at bounding box center [1021, 246] width 9 height 9
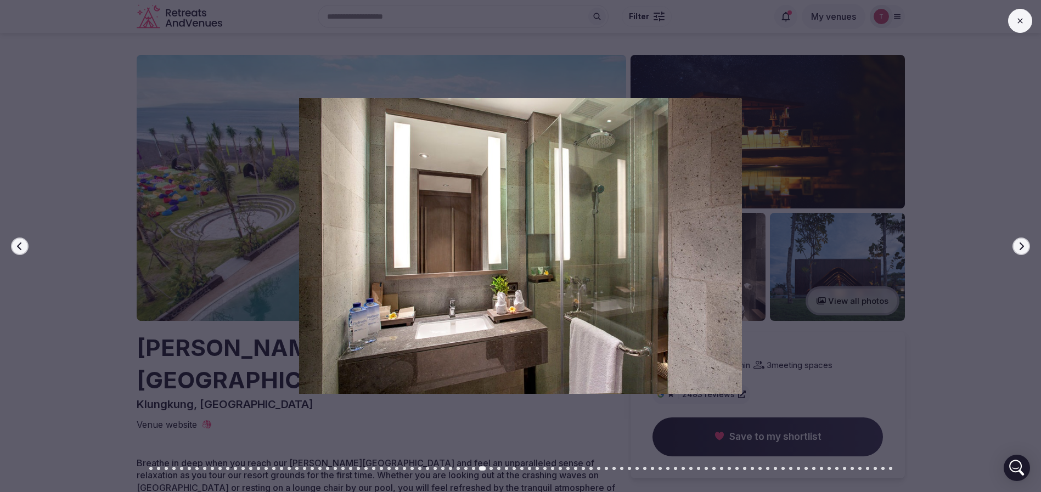
click at [1019, 243] on icon "button" at bounding box center [1021, 246] width 9 height 9
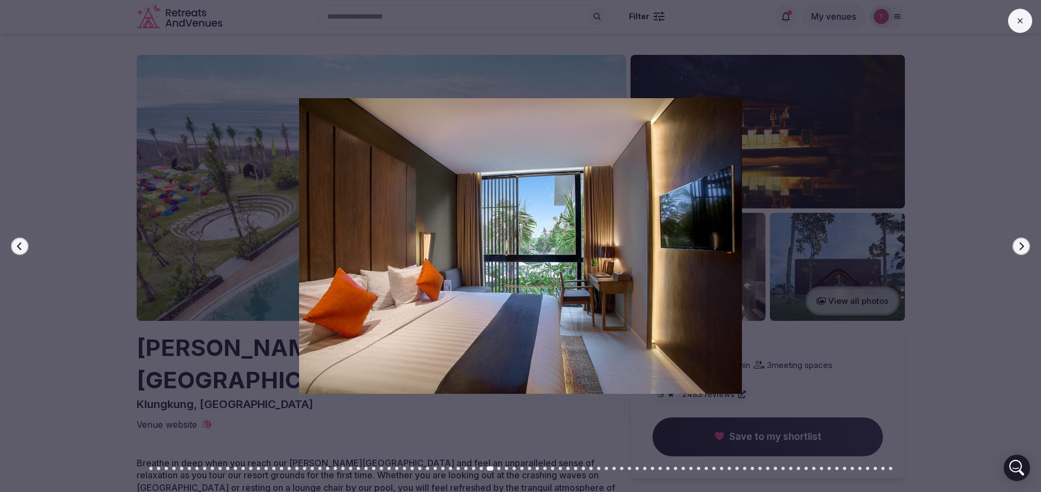
click at [1019, 243] on icon "button" at bounding box center [1021, 246] width 9 height 9
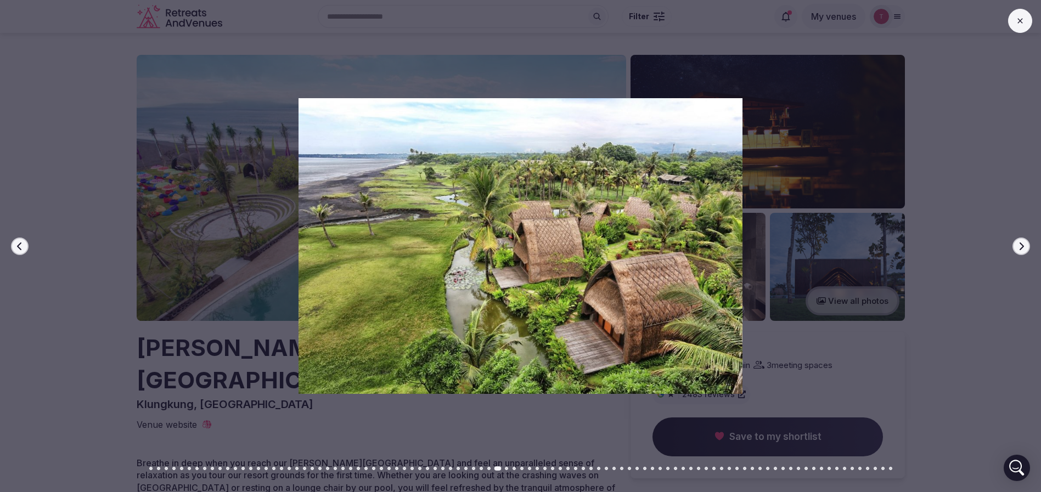
click at [1018, 243] on icon "button" at bounding box center [1021, 246] width 9 height 9
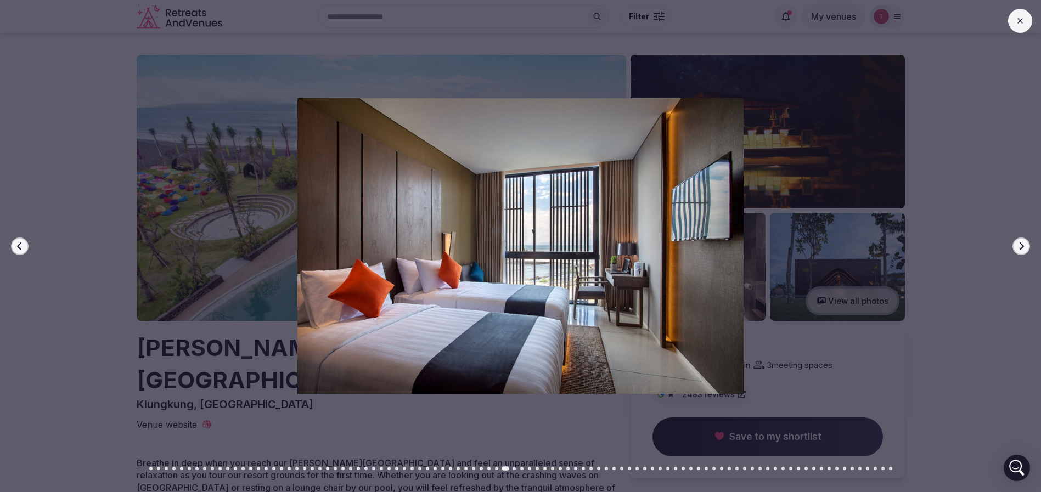
click at [1018, 243] on icon "button" at bounding box center [1021, 246] width 9 height 9
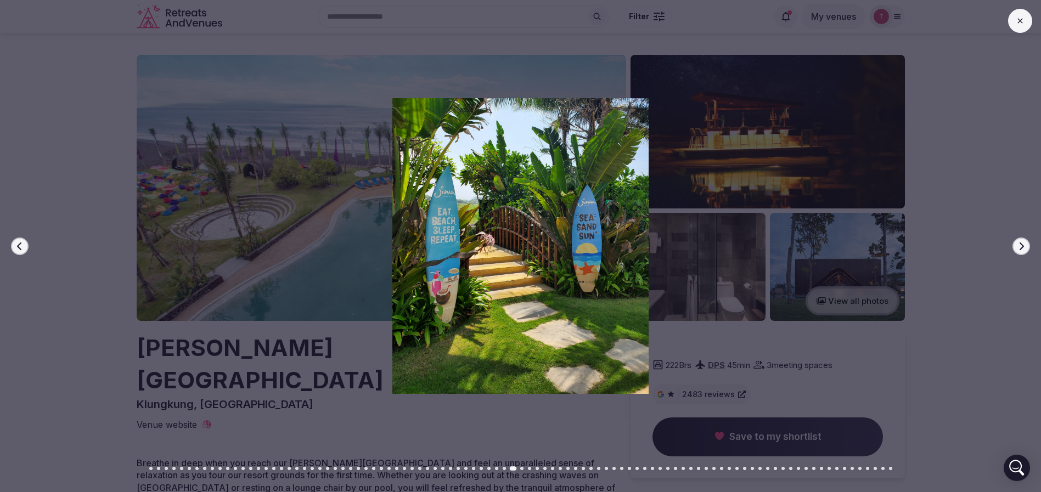
click at [1018, 243] on icon "button" at bounding box center [1021, 246] width 9 height 9
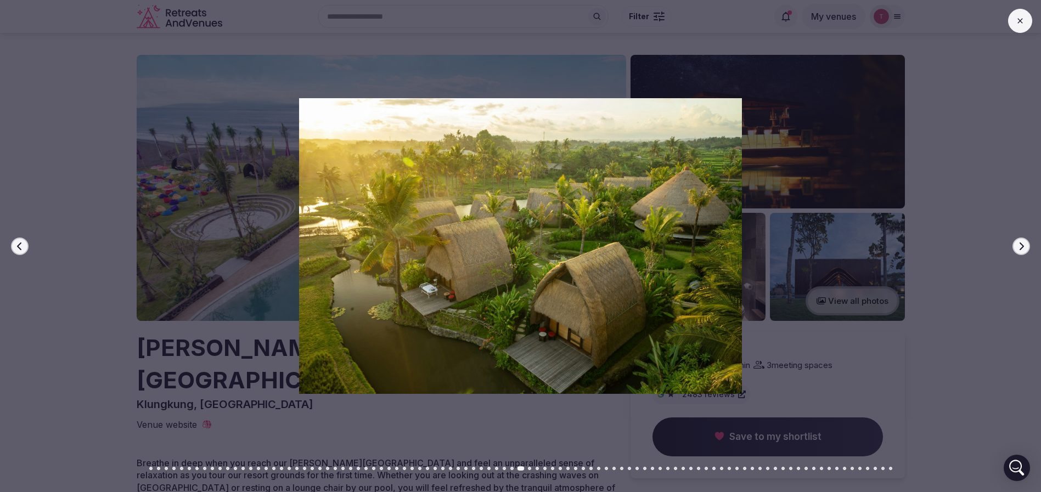
click at [1018, 243] on icon "button" at bounding box center [1021, 246] width 9 height 9
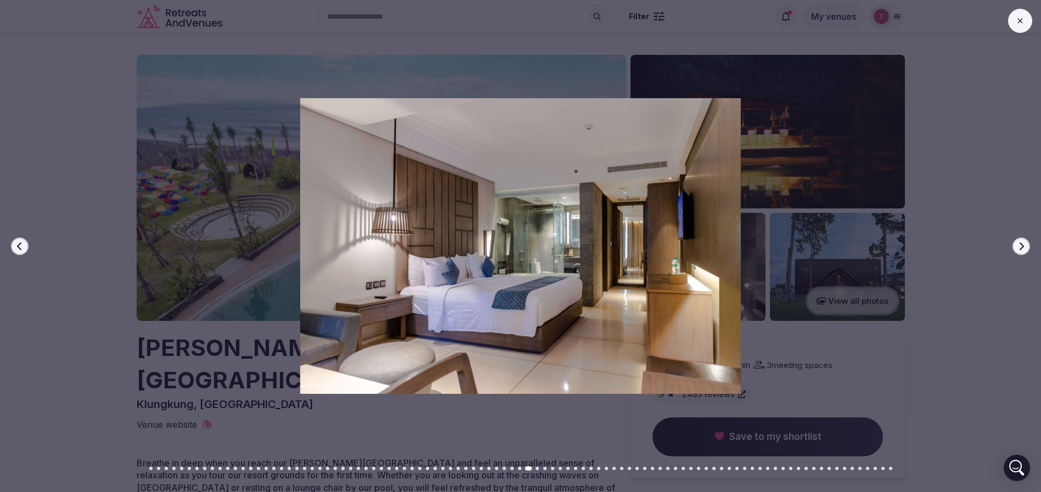
click at [1018, 243] on icon "button" at bounding box center [1021, 246] width 9 height 9
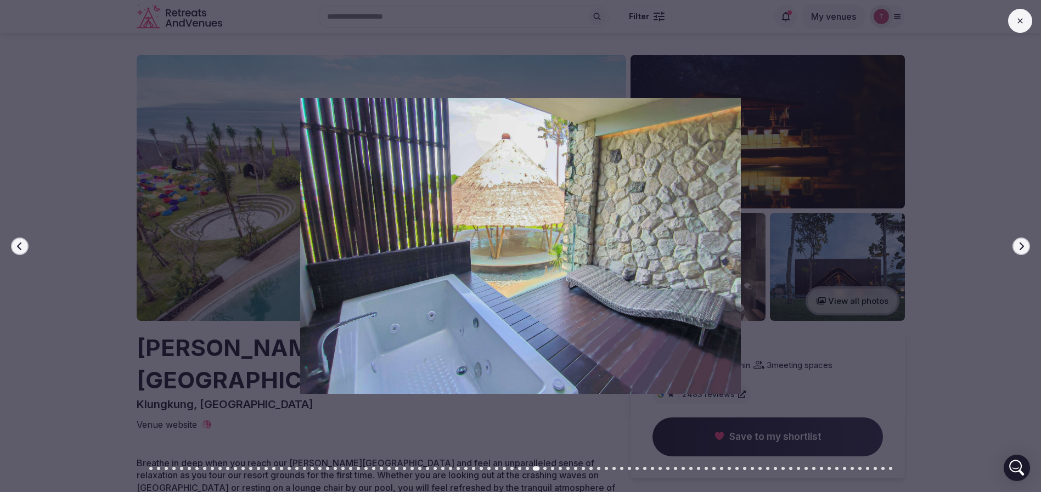
click at [1018, 243] on icon "button" at bounding box center [1021, 246] width 9 height 9
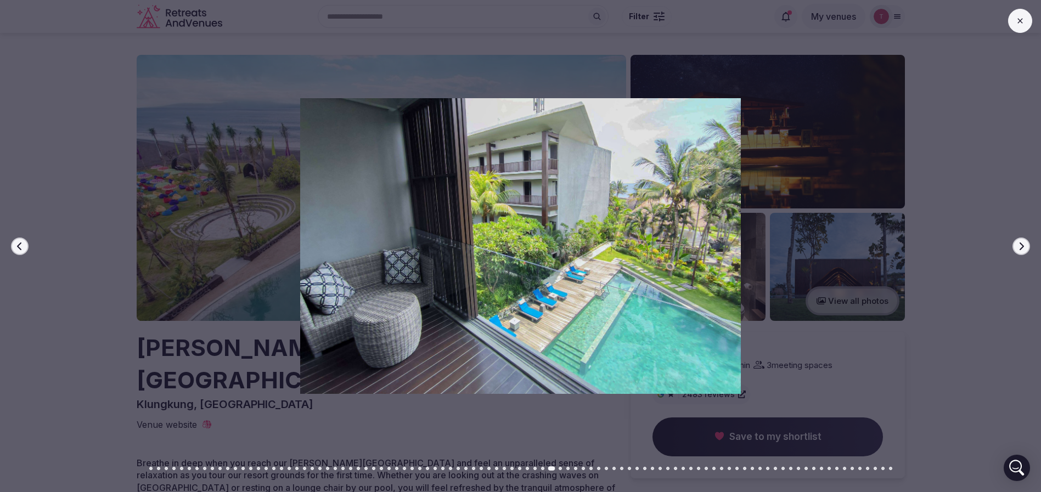
click at [1018, 243] on icon "button" at bounding box center [1021, 246] width 9 height 9
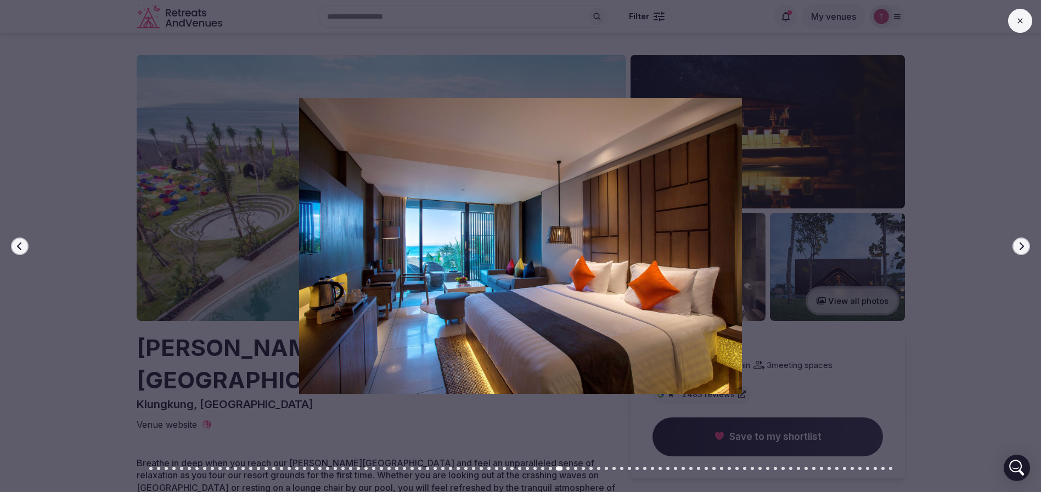
click at [1018, 243] on icon "button" at bounding box center [1021, 246] width 9 height 9
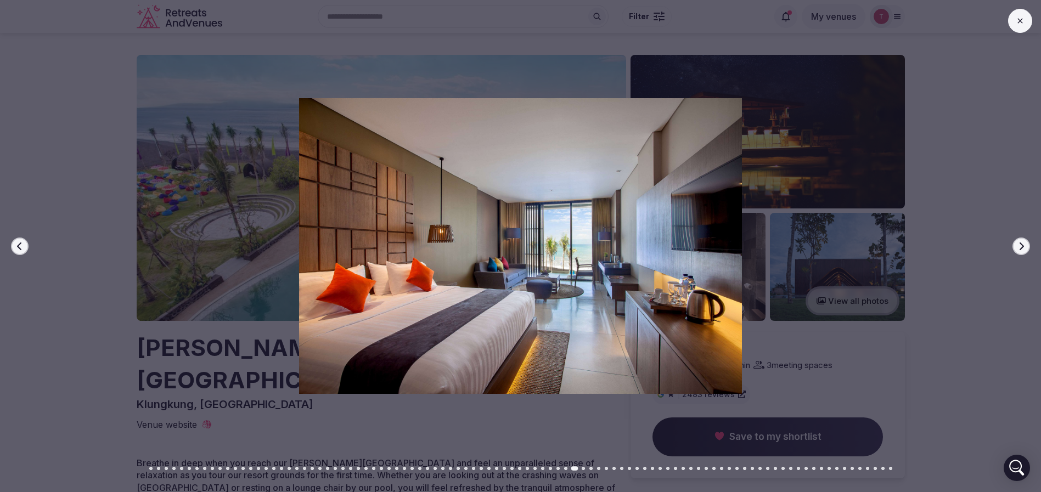
click at [1018, 243] on icon "button" at bounding box center [1021, 246] width 9 height 9
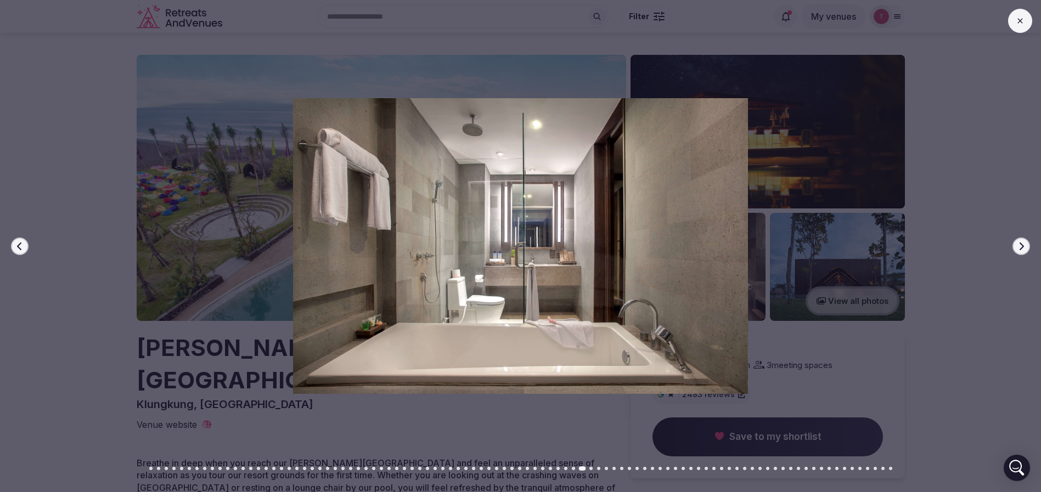
click at [1018, 243] on icon "button" at bounding box center [1021, 246] width 9 height 9
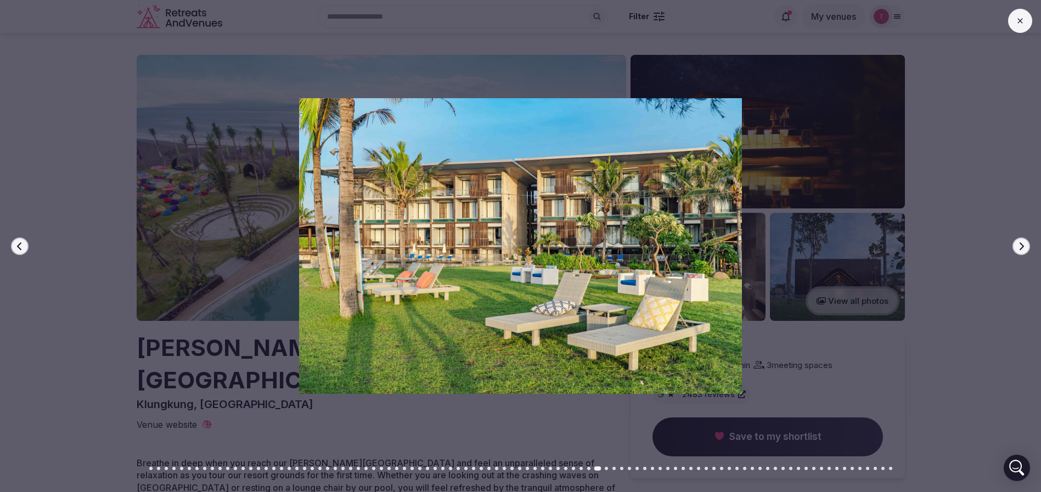
click at [1018, 243] on icon "button" at bounding box center [1021, 246] width 9 height 9
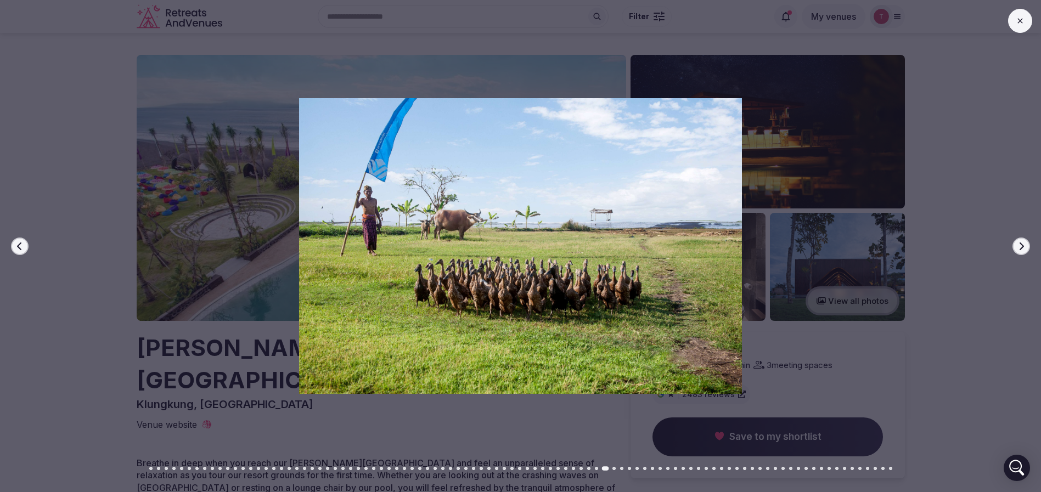
click at [1018, 243] on icon "button" at bounding box center [1021, 246] width 9 height 9
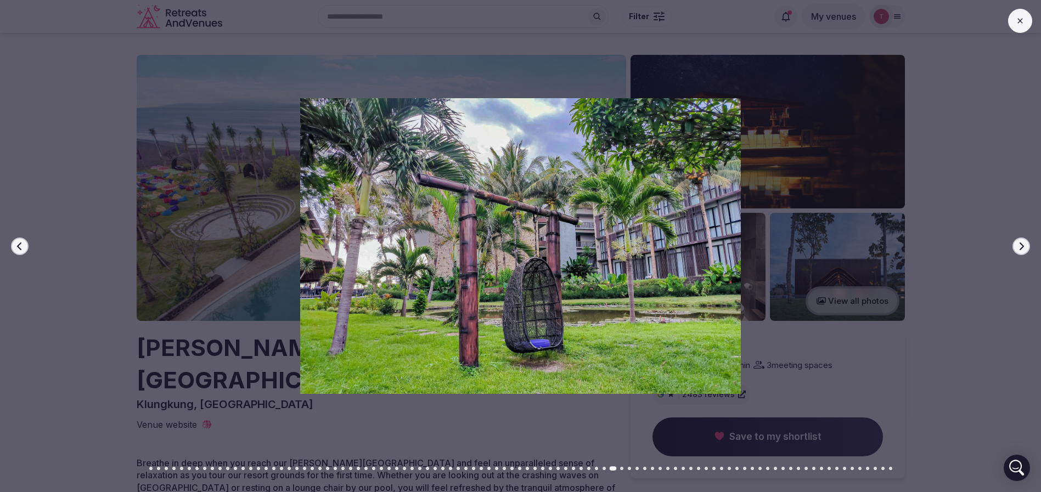
click at [1018, 243] on icon "button" at bounding box center [1021, 246] width 9 height 9
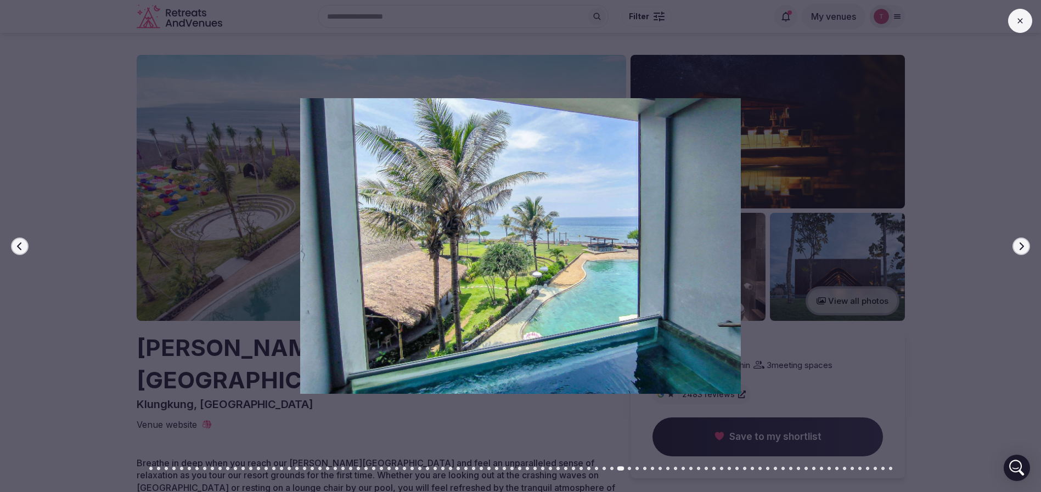
click at [1018, 243] on icon "button" at bounding box center [1021, 246] width 9 height 9
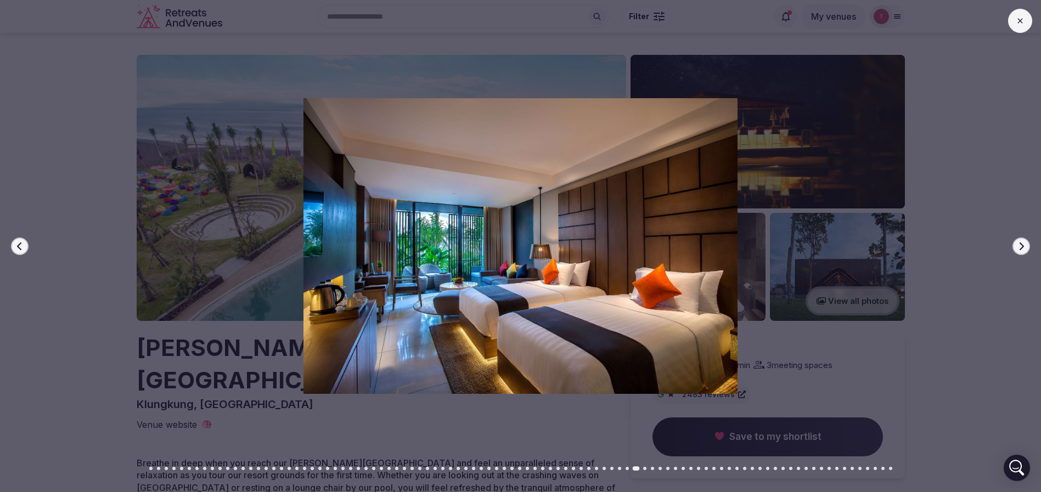
click at [1018, 243] on icon "button" at bounding box center [1021, 246] width 9 height 9
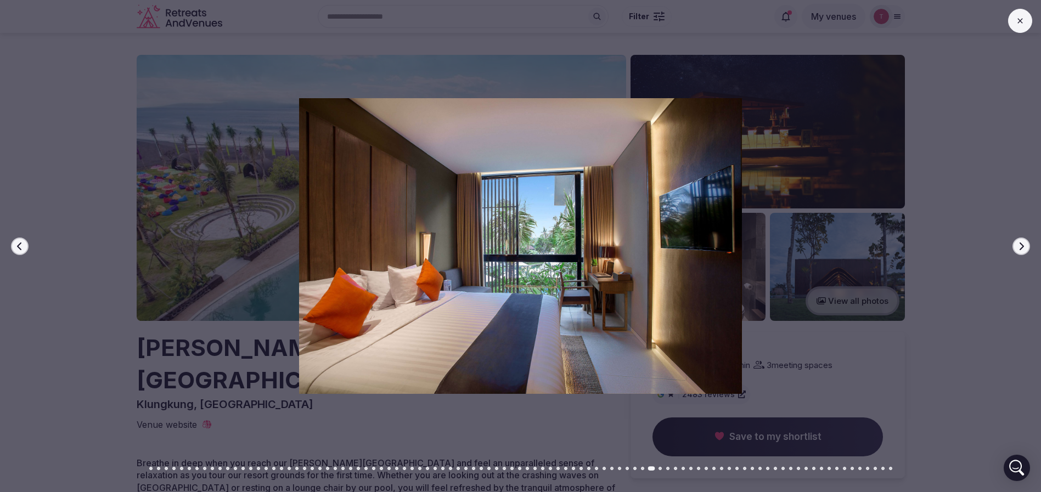
click at [1018, 243] on icon "button" at bounding box center [1021, 246] width 9 height 9
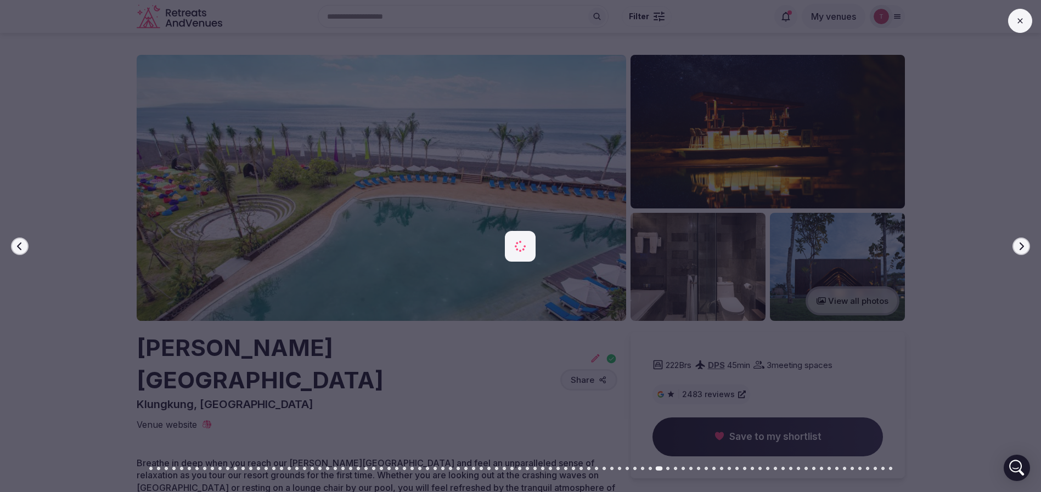
click at [1018, 243] on icon "button" at bounding box center [1021, 246] width 9 height 9
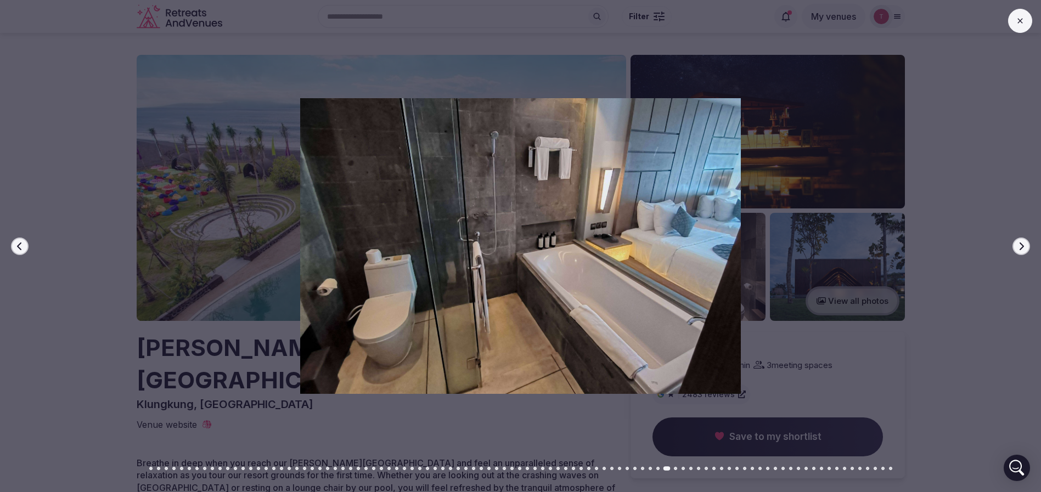
click at [18, 244] on icon "button" at bounding box center [19, 246] width 9 height 9
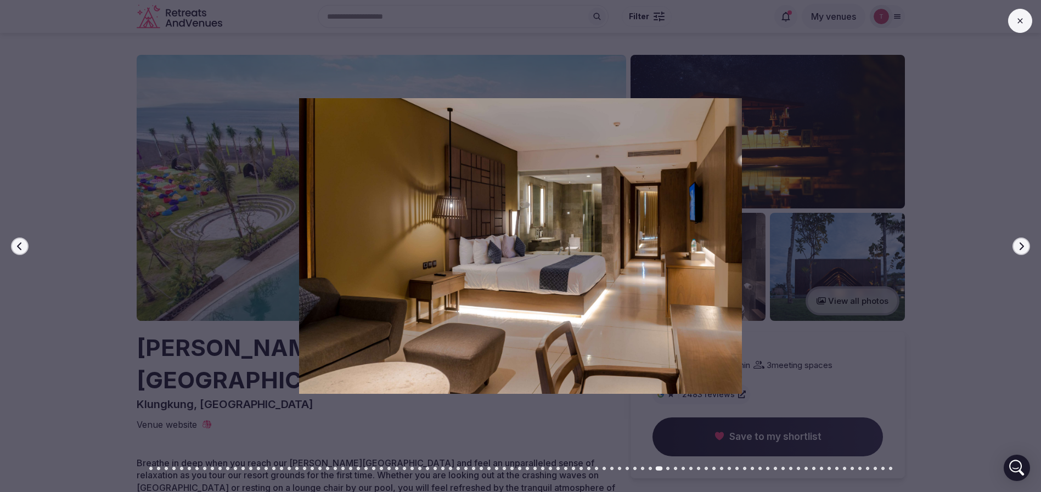
click at [18, 244] on icon "button" at bounding box center [19, 246] width 9 height 9
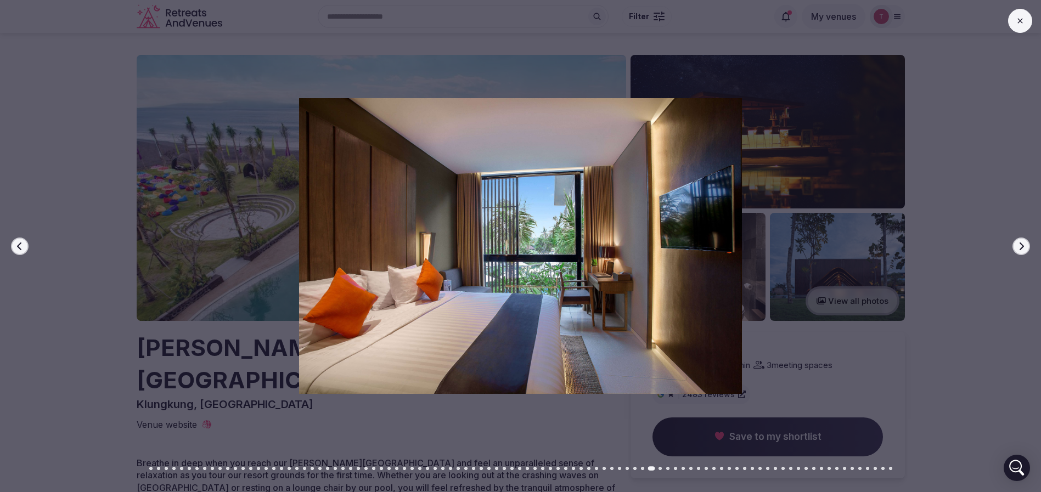
click at [18, 243] on icon "button" at bounding box center [19, 246] width 9 height 9
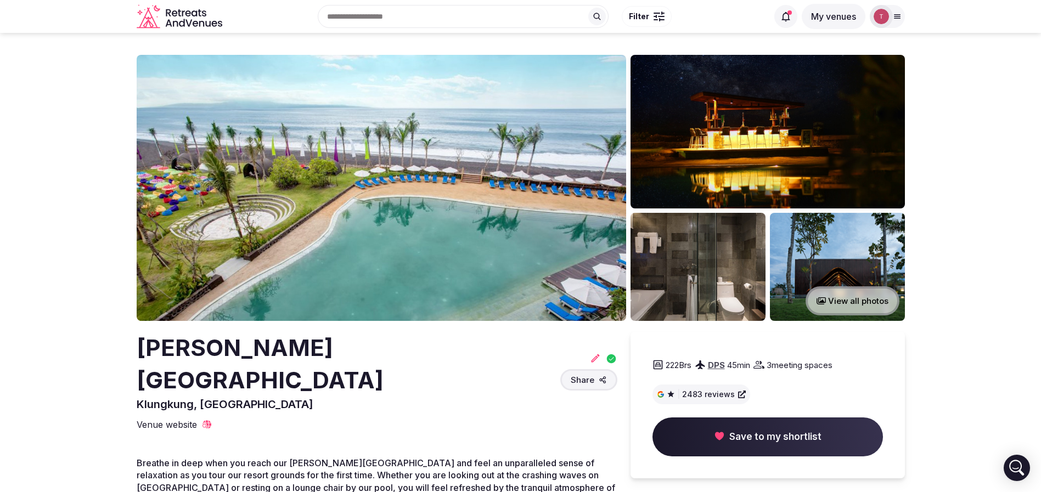
drag, startPoint x: 121, startPoint y: 342, endPoint x: 294, endPoint y: 383, distance: 176.9
copy h2 "Wyndham Tamansari Jivva Resort Bali"
click at [360, 378] on h2 "Wyndham Tamansari Jivva Resort Bali" at bounding box center [346, 364] width 419 height 65
drag, startPoint x: 137, startPoint y: 341, endPoint x: 195, endPoint y: 377, distance: 67.8
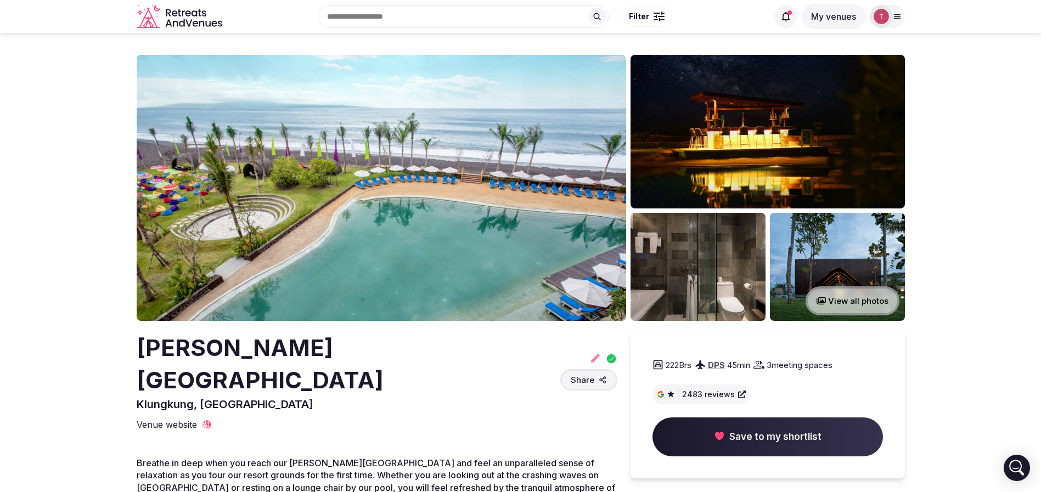
click at [195, 377] on h2 "Wyndham Tamansari Jivva Resort Bali" at bounding box center [346, 364] width 419 height 65
copy h2 "Wyndham Tamansari Jivva Resort Bali"
click at [480, 212] on img at bounding box center [382, 188] width 490 height 266
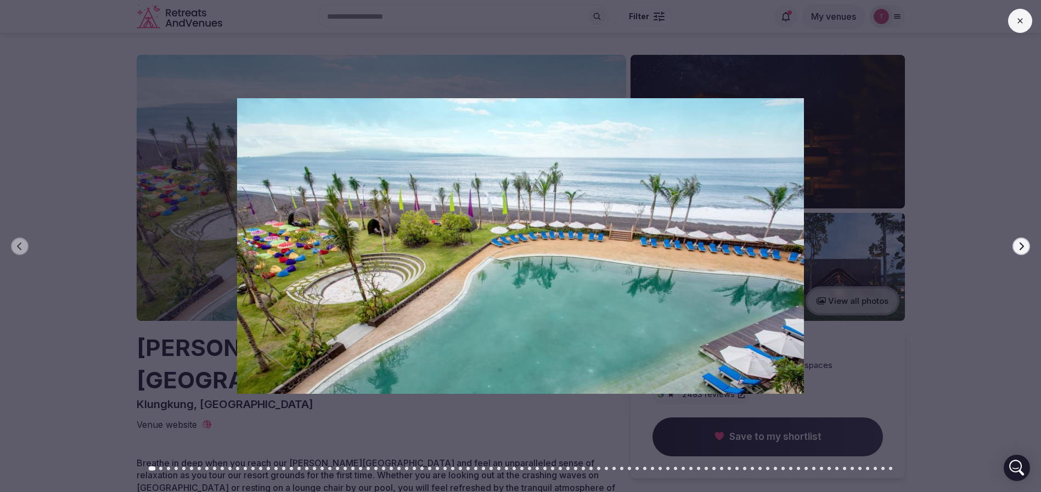
click at [592, 469] on button "Go to slide 58" at bounding box center [590, 468] width 3 height 3
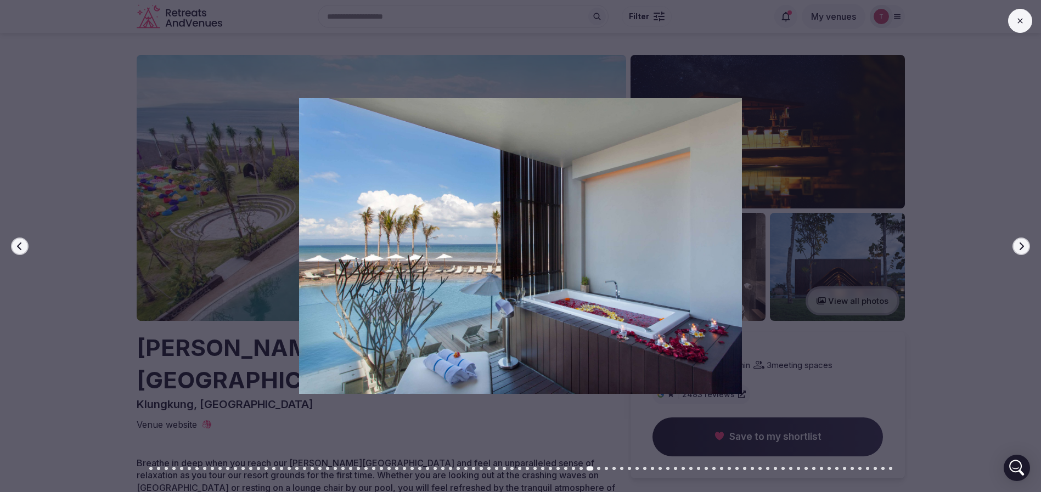
click at [1022, 246] on icon "button" at bounding box center [1021, 246] width 9 height 9
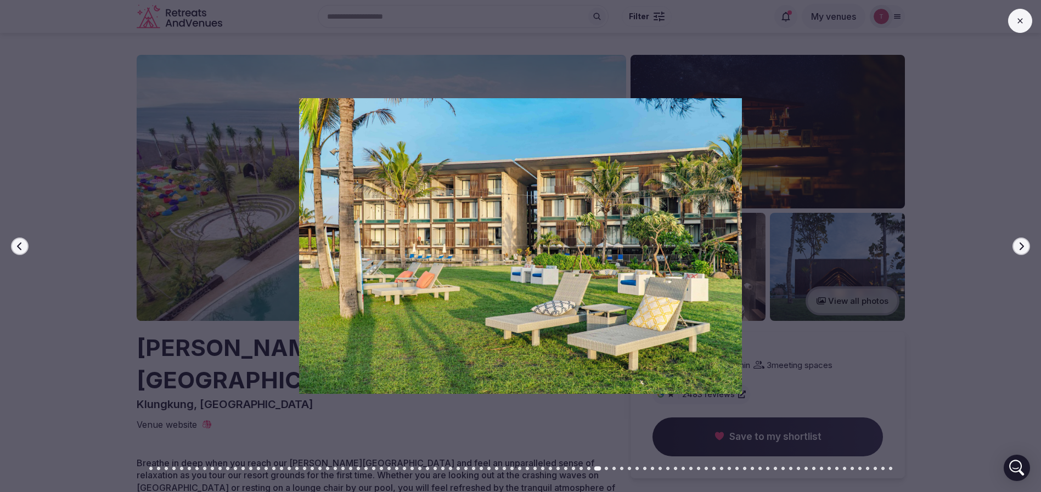
click at [1022, 246] on icon "button" at bounding box center [1021, 246] width 9 height 9
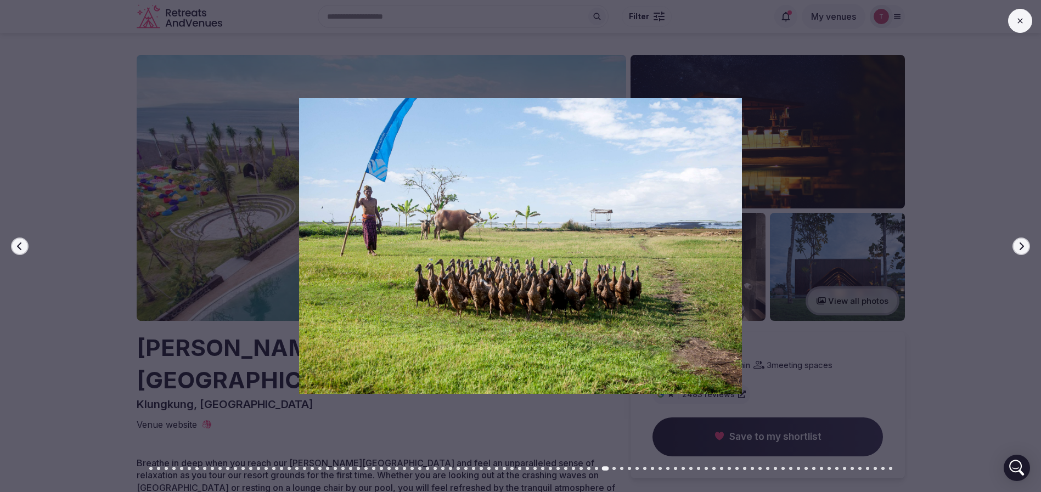
click at [1022, 246] on icon "button" at bounding box center [1021, 246] width 9 height 9
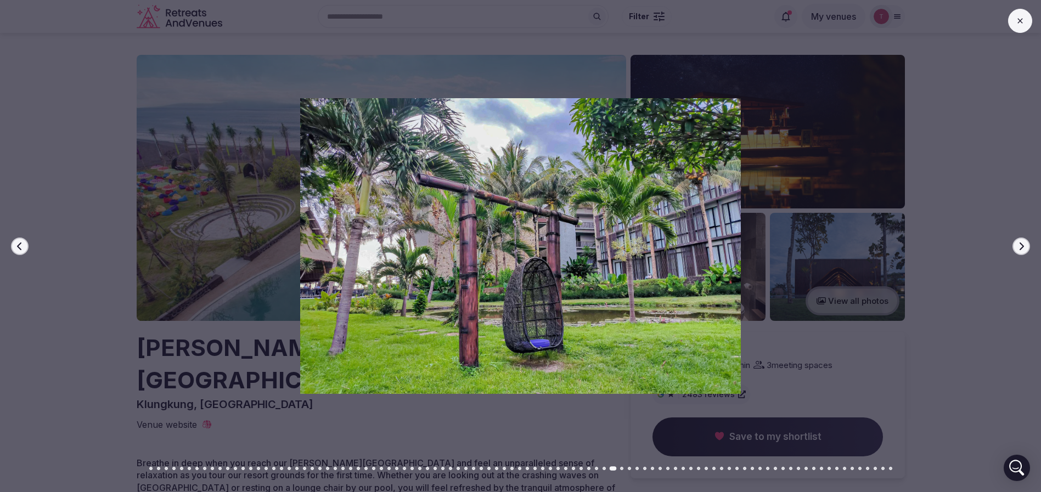
click at [1022, 246] on icon "button" at bounding box center [1021, 246] width 9 height 9
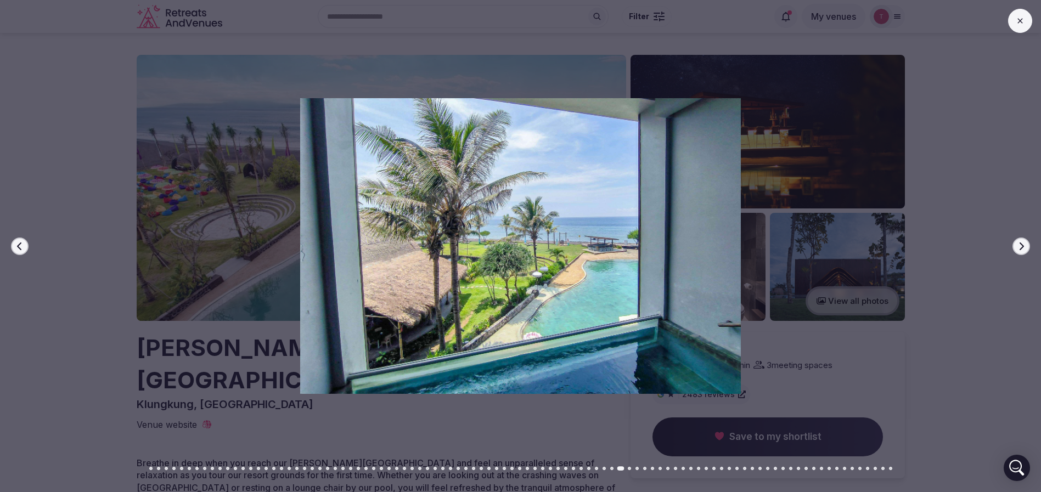
click at [1022, 246] on icon "button" at bounding box center [1021, 246] width 9 height 9
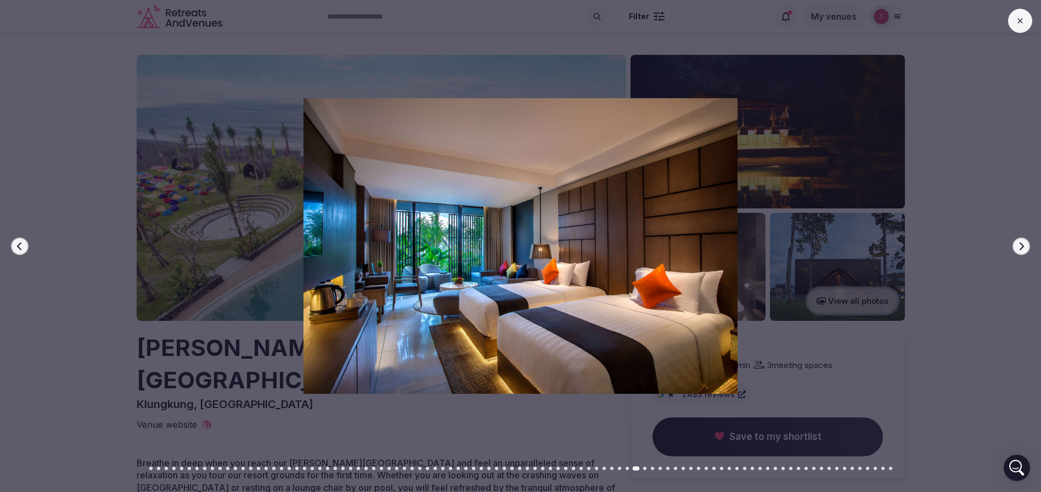
click at [1022, 246] on icon "button" at bounding box center [1021, 246] width 9 height 9
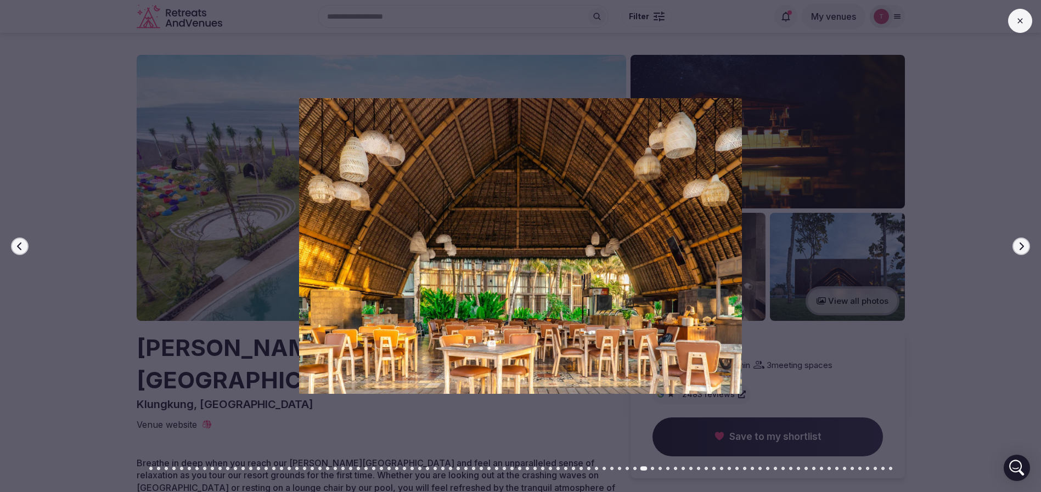
click at [1022, 246] on icon "button" at bounding box center [1021, 246] width 9 height 9
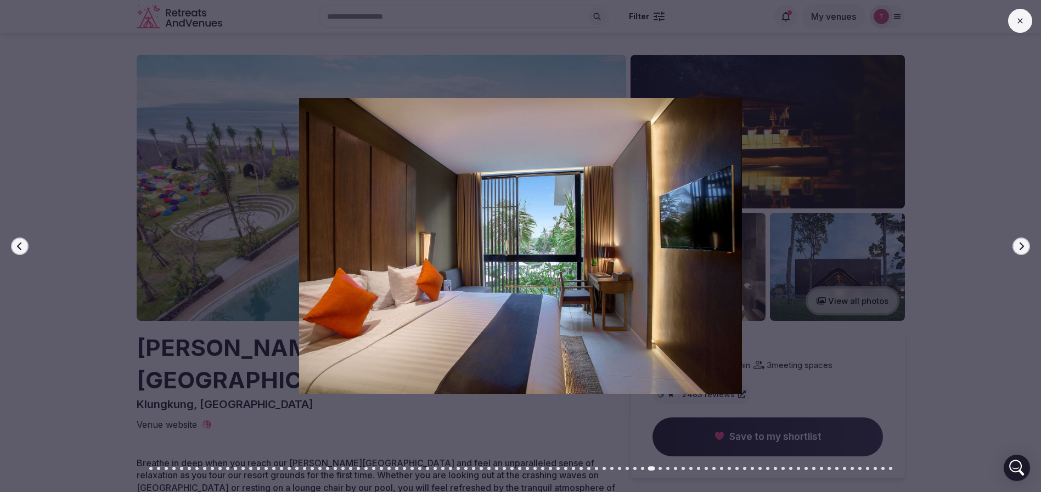
click at [19, 242] on icon "button" at bounding box center [19, 246] width 9 height 9
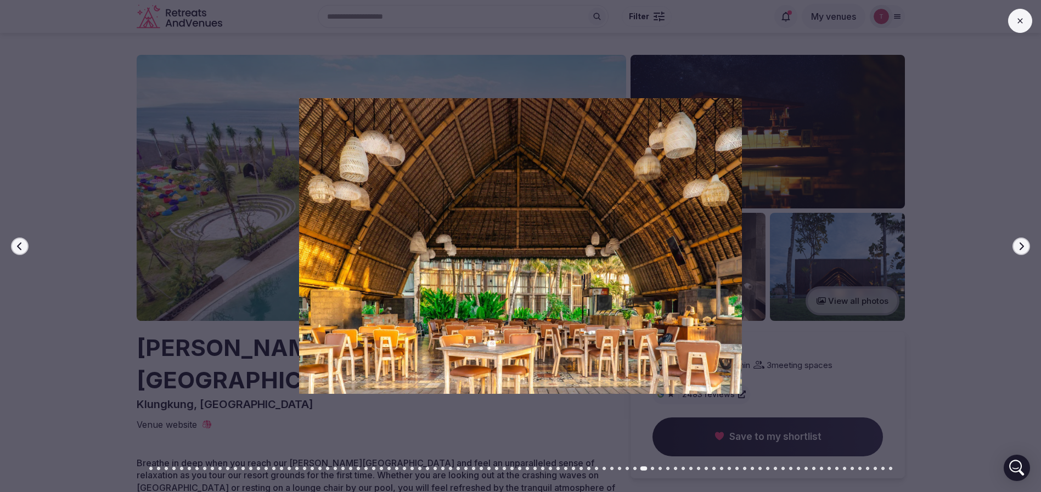
click at [1019, 244] on icon "button" at bounding box center [1021, 246] width 9 height 9
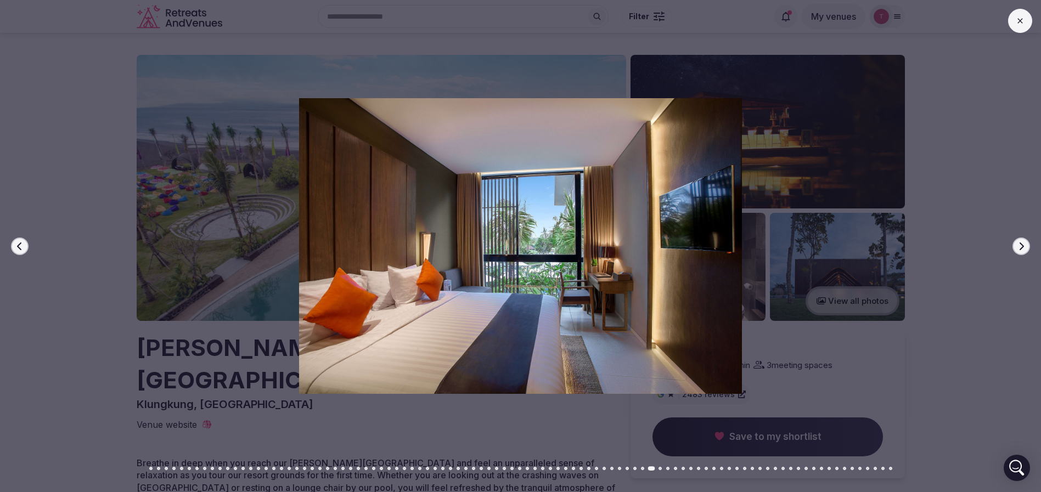
click at [1019, 244] on icon "button" at bounding box center [1021, 246] width 9 height 9
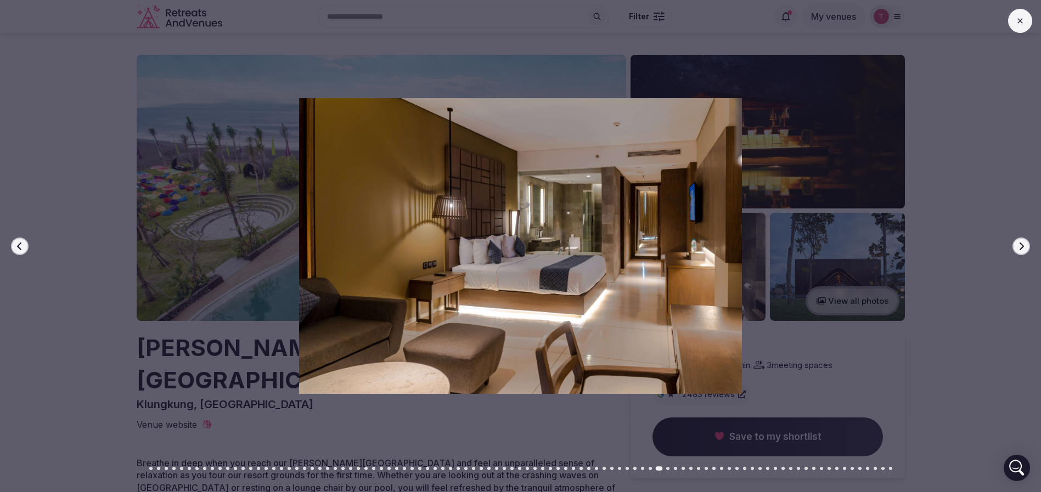
click at [1019, 244] on icon "button" at bounding box center [1021, 246] width 9 height 9
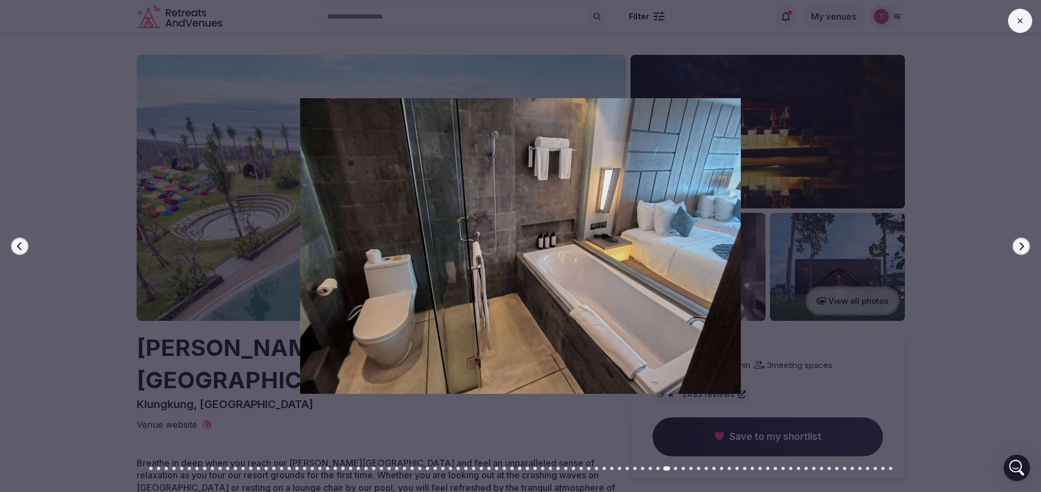
click at [1019, 244] on icon "button" at bounding box center [1021, 246] width 9 height 9
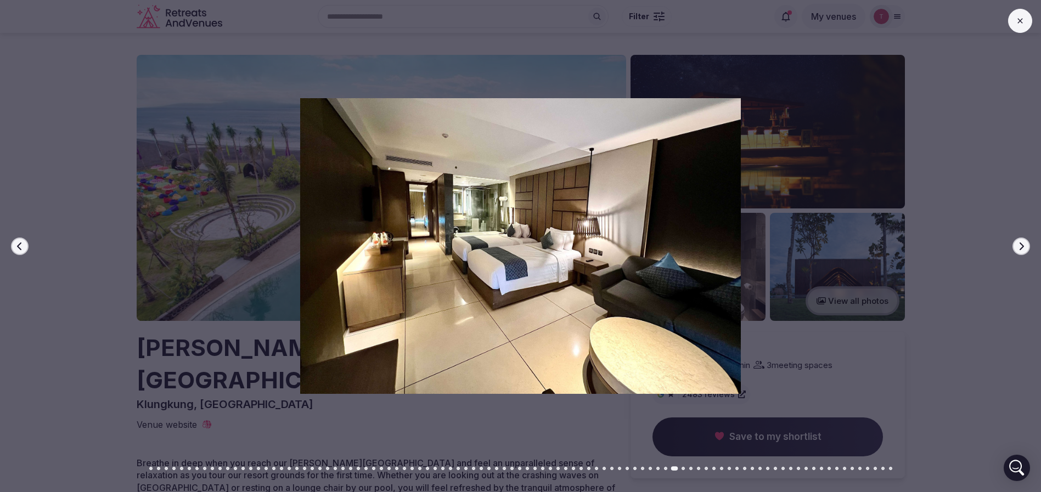
click at [1019, 244] on icon "button" at bounding box center [1021, 246] width 9 height 9
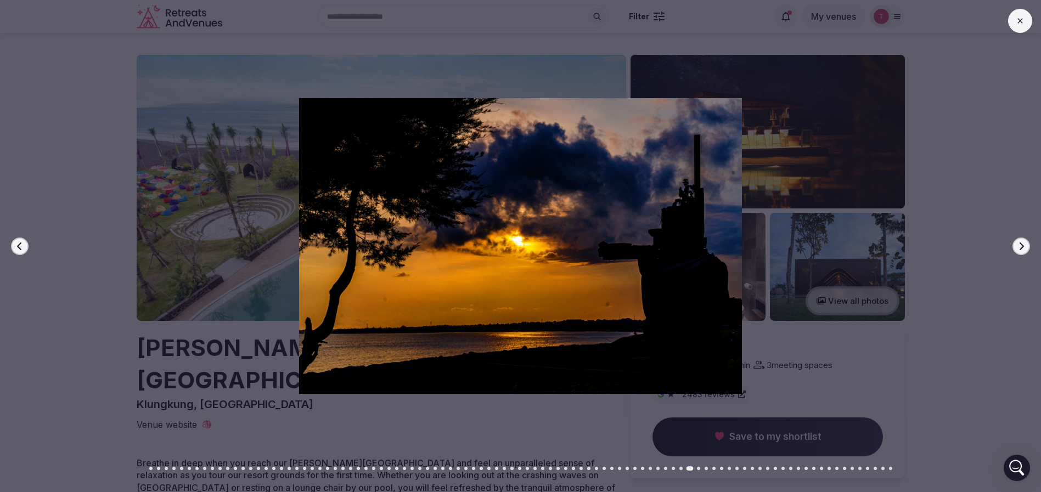
click at [1019, 244] on icon "button" at bounding box center [1021, 246] width 9 height 9
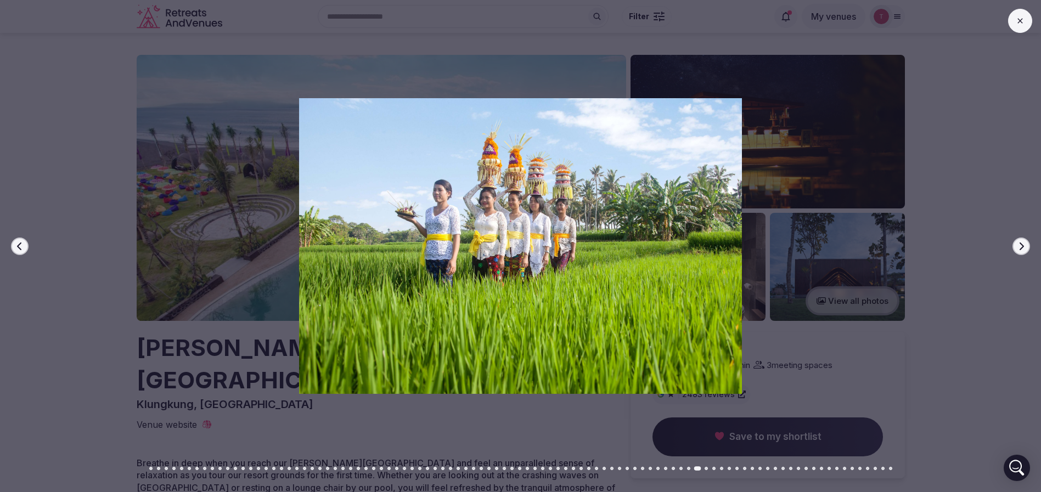
click at [23, 244] on icon "button" at bounding box center [19, 246] width 9 height 9
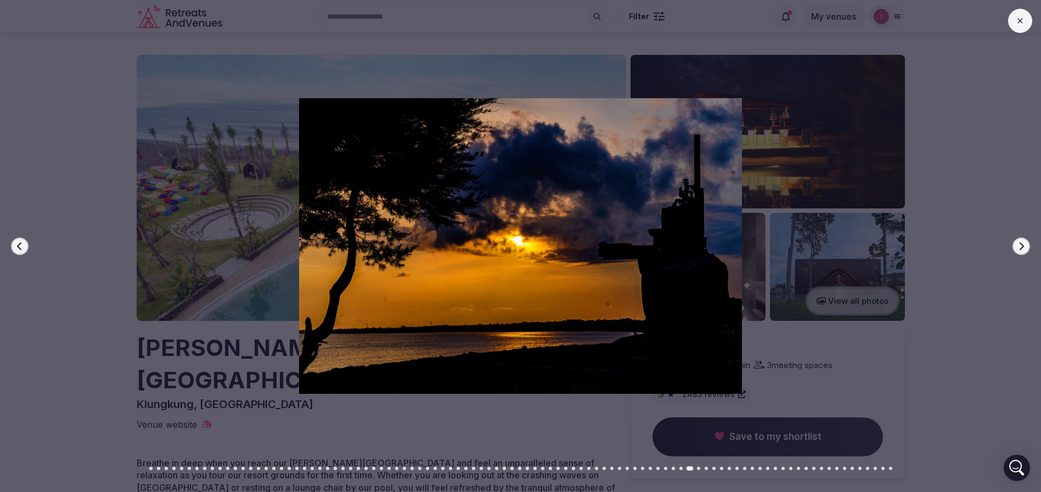
click at [23, 244] on icon "button" at bounding box center [19, 246] width 9 height 9
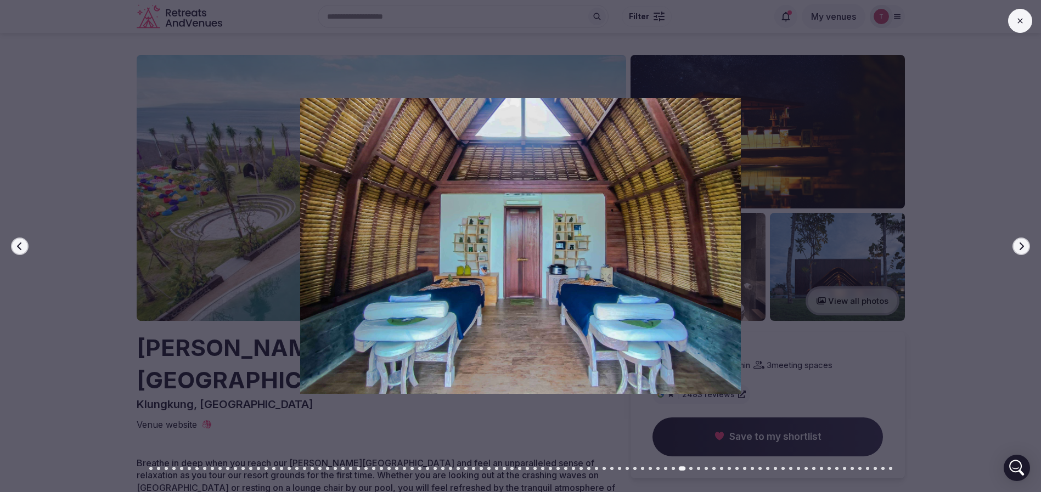
click at [1022, 245] on icon "button" at bounding box center [1021, 246] width 9 height 9
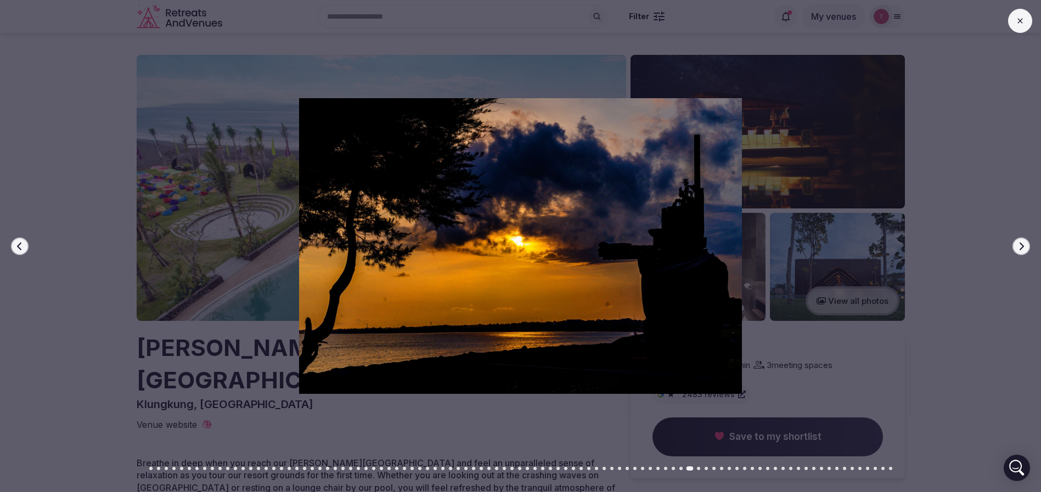
click at [1022, 245] on icon "button" at bounding box center [1021, 246] width 9 height 9
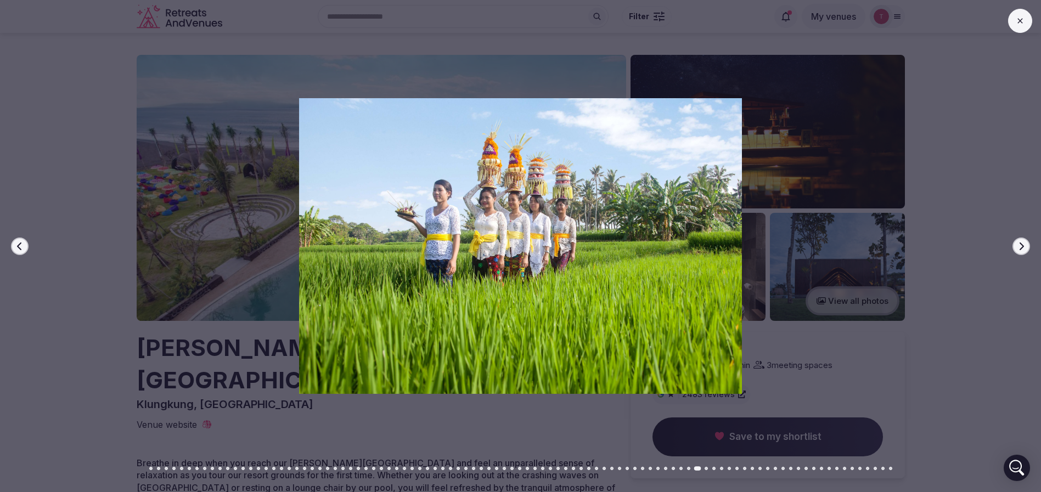
click at [1022, 245] on icon "button" at bounding box center [1021, 246] width 9 height 9
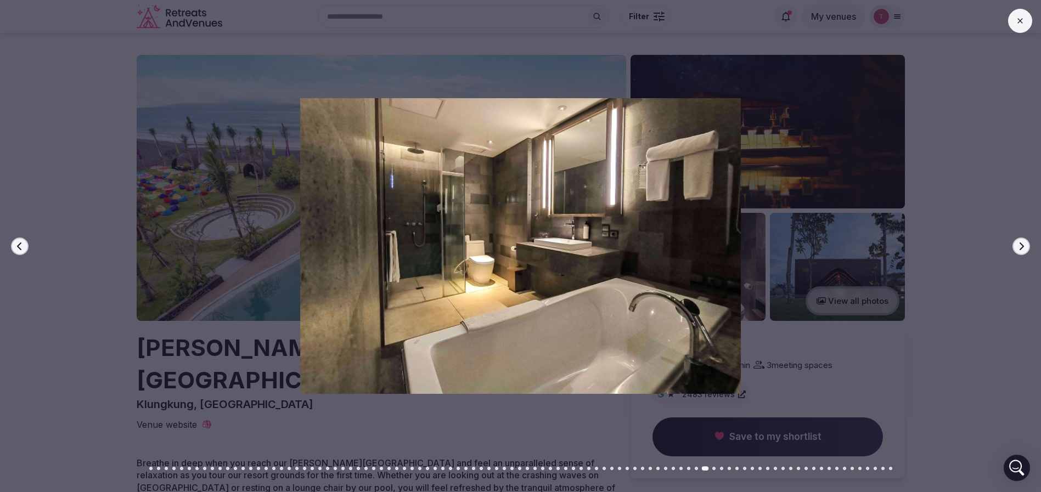
click at [1022, 245] on icon "button" at bounding box center [1021, 246] width 9 height 9
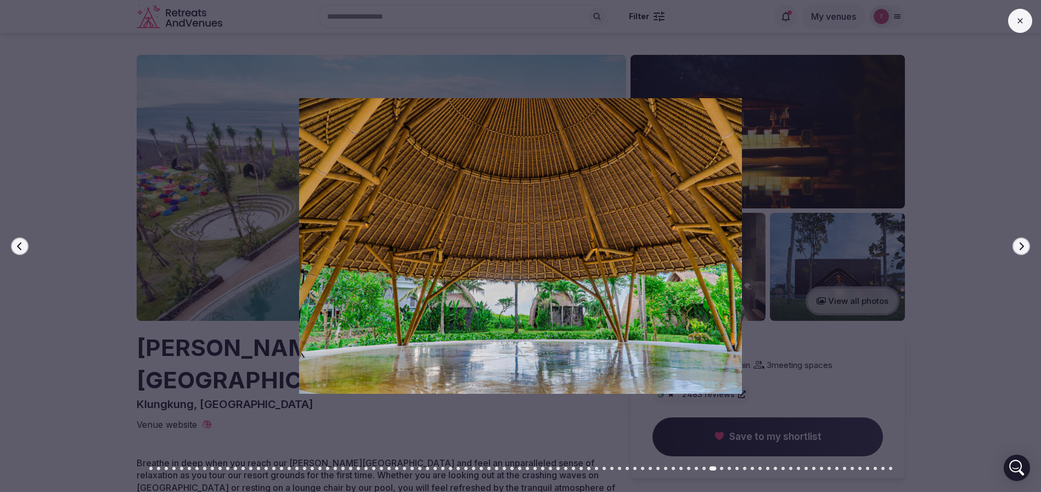
click at [1022, 245] on icon "button" at bounding box center [1021, 246] width 9 height 9
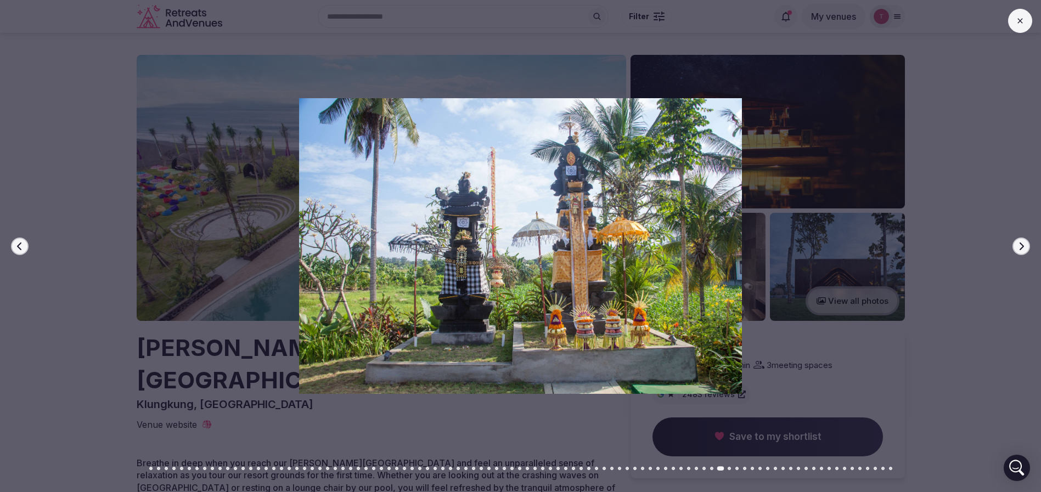
click at [1022, 251] on button "Next slide" at bounding box center [1022, 247] width 18 height 18
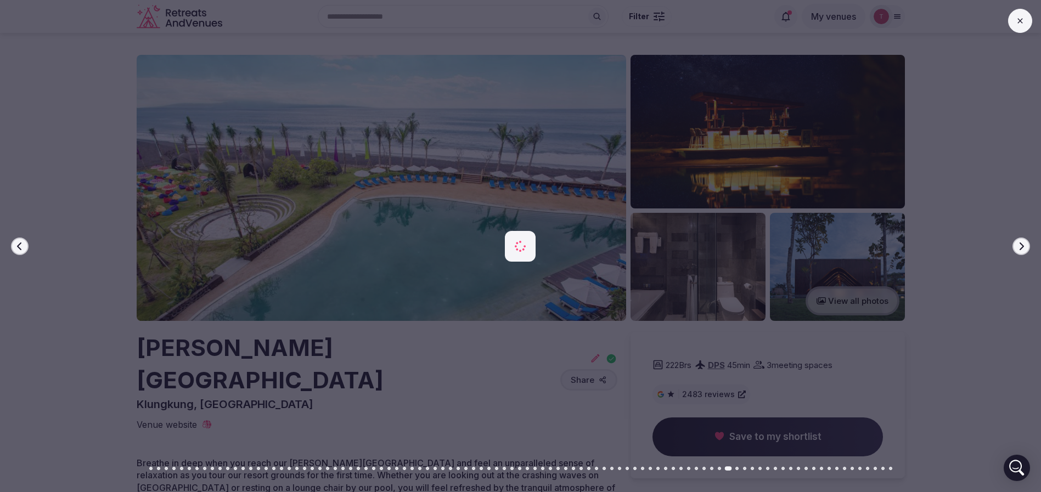
click at [1026, 244] on button "Next slide" at bounding box center [1022, 247] width 18 height 18
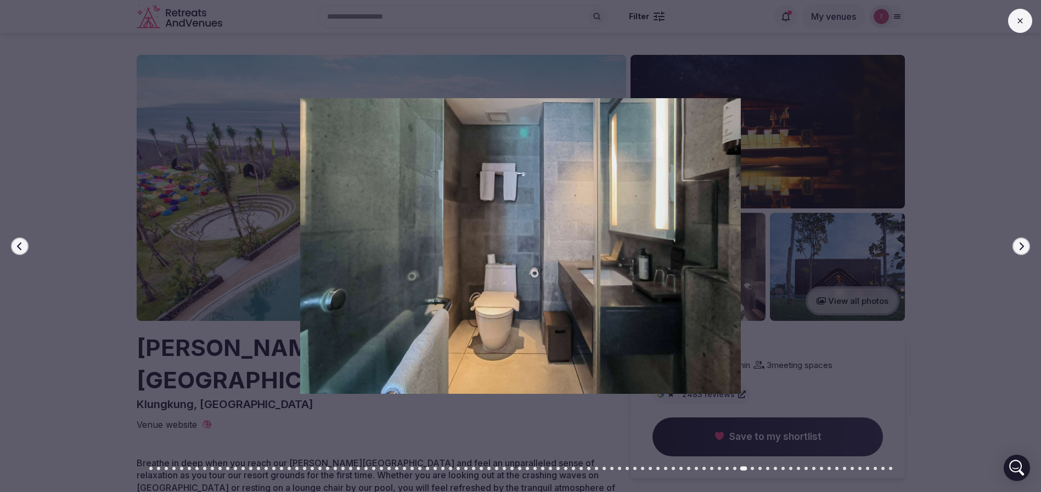
click at [1026, 244] on button "Next slide" at bounding box center [1022, 247] width 18 height 18
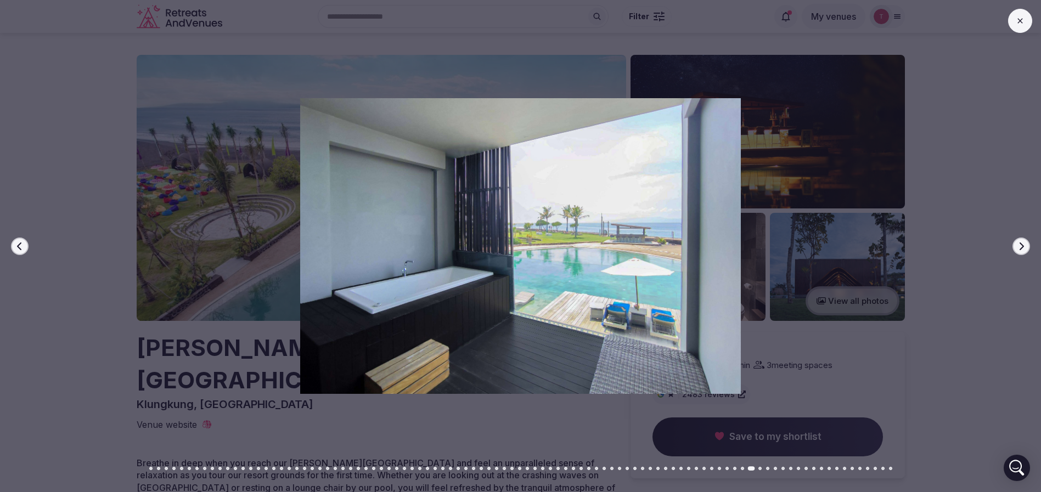
click at [1026, 244] on button "Next slide" at bounding box center [1022, 247] width 18 height 18
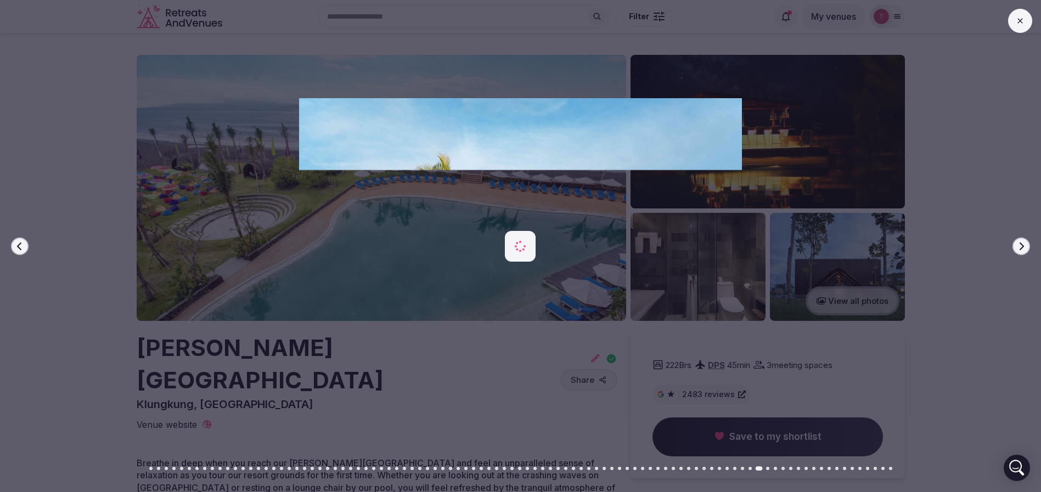
click at [1026, 244] on button "Next slide" at bounding box center [1022, 247] width 18 height 18
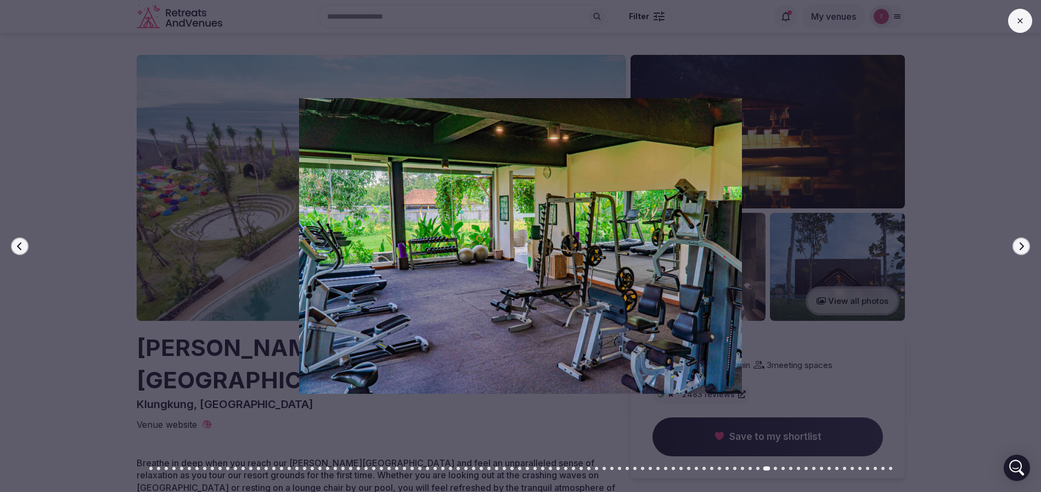
click at [21, 246] on icon "button" at bounding box center [19, 246] width 9 height 9
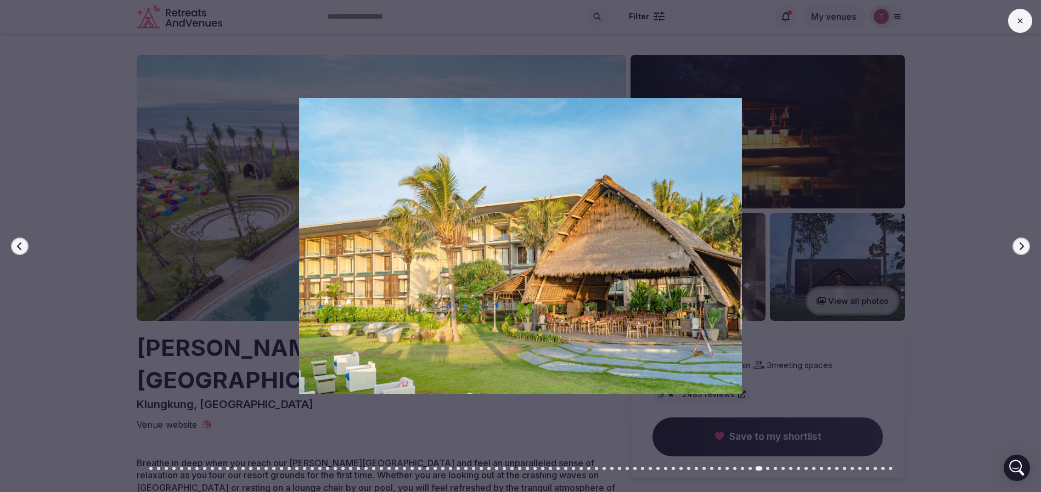
click at [15, 241] on button "Previous slide" at bounding box center [20, 247] width 18 height 18
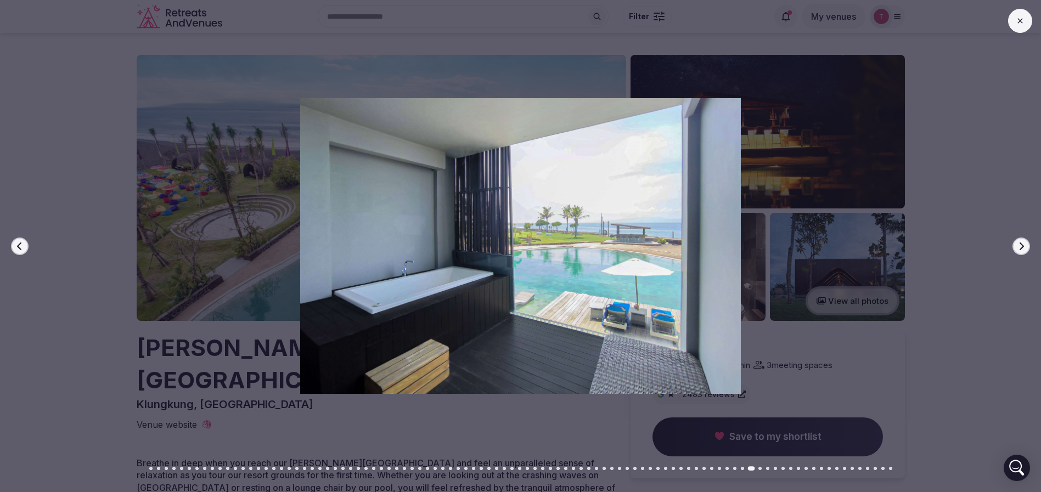
click at [1022, 244] on icon "button" at bounding box center [1022, 246] width 4 height 8
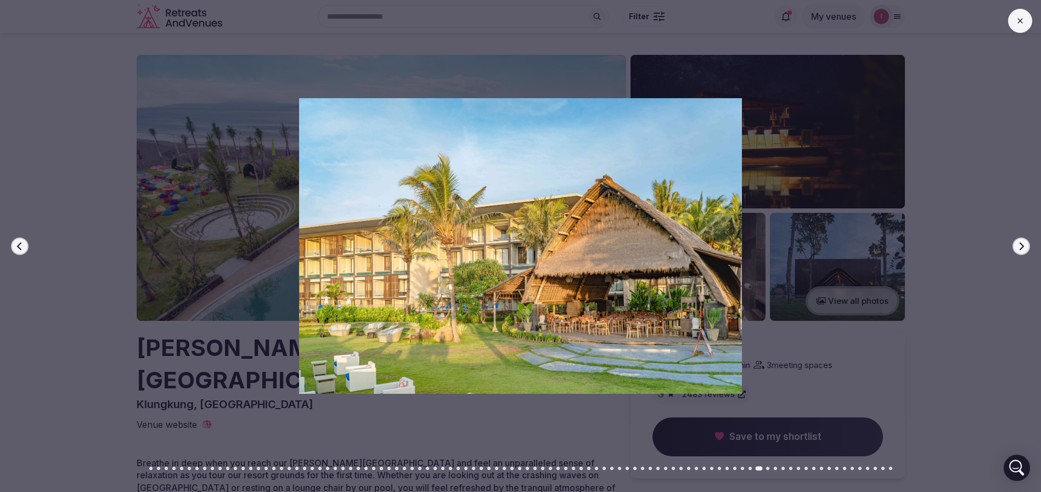
click at [1022, 244] on icon "button" at bounding box center [1022, 246] width 4 height 8
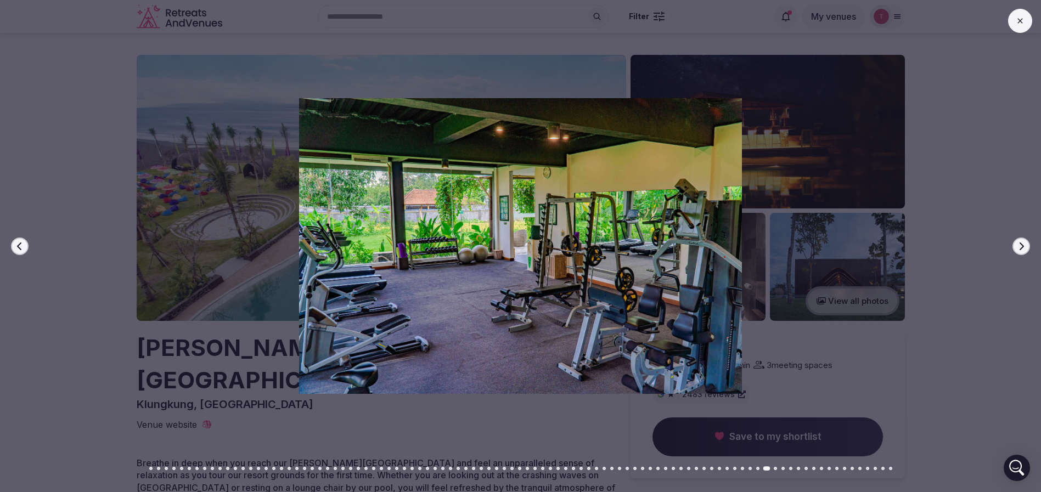
click at [1022, 244] on icon "button" at bounding box center [1022, 246] width 4 height 8
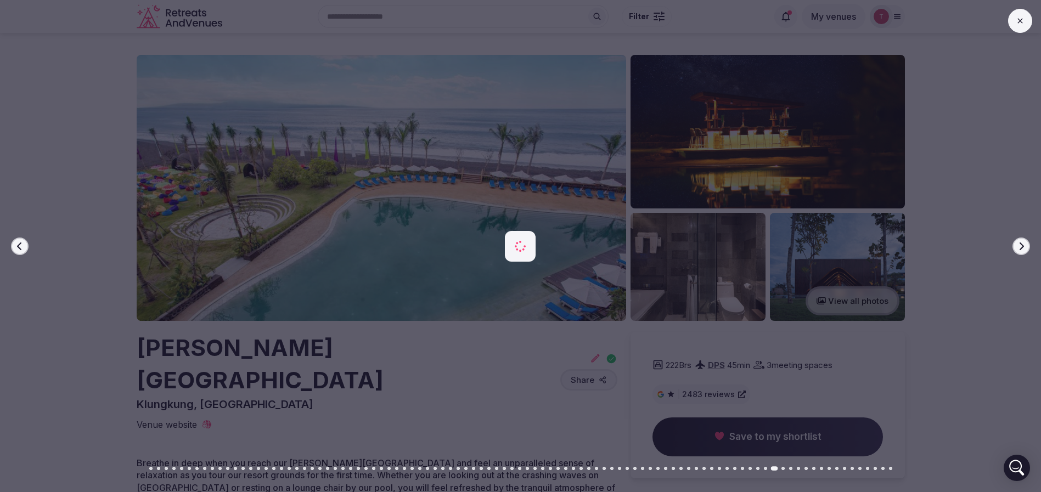
click at [1022, 244] on icon "button" at bounding box center [1022, 246] width 4 height 8
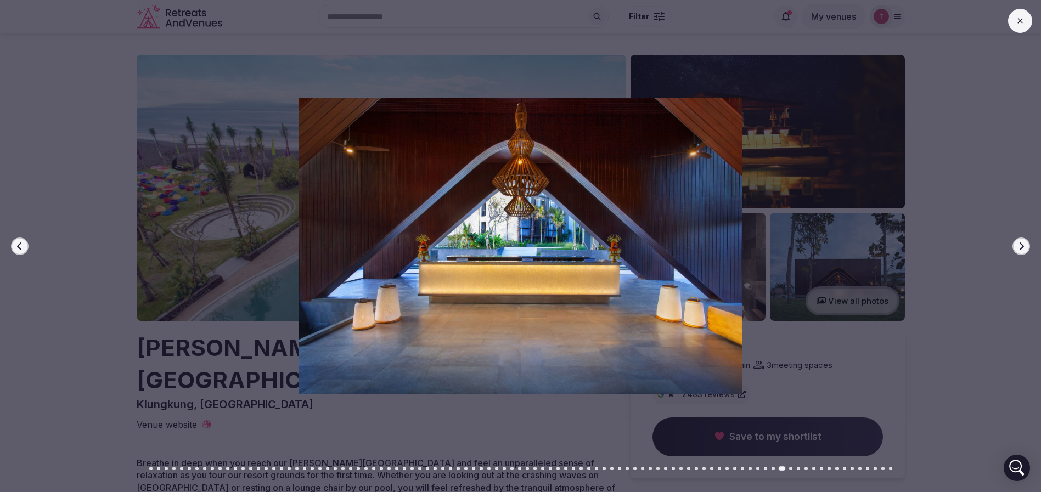
click at [1022, 244] on icon "button" at bounding box center [1022, 246] width 4 height 8
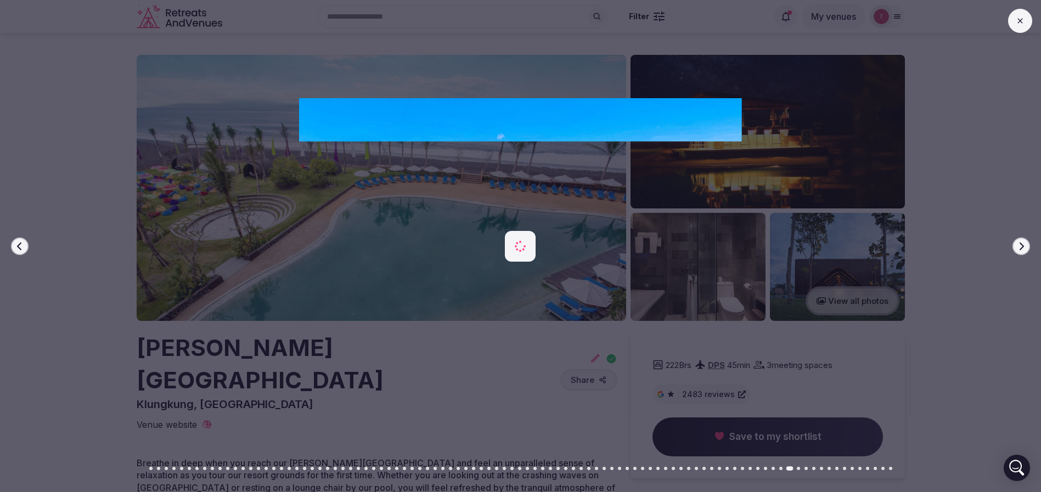
click at [1022, 244] on icon "button" at bounding box center [1022, 246] width 4 height 8
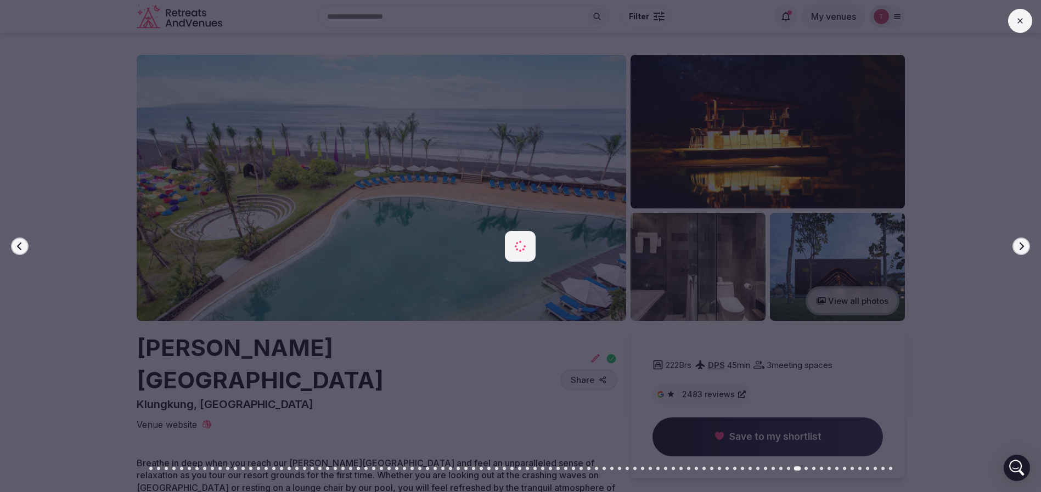
click at [1022, 244] on icon "button" at bounding box center [1022, 246] width 4 height 8
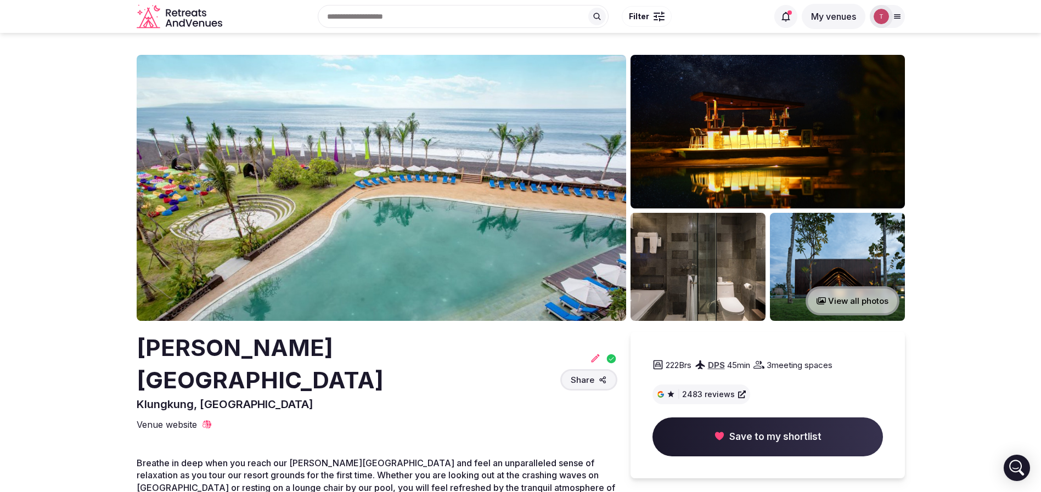
click at [298, 362] on h2 "Wyndham Tamansari Jivva Resort Bali" at bounding box center [346, 364] width 419 height 65
click at [183, 347] on h2 "Wyndham Tamansari Jivva Resort Bali" at bounding box center [346, 364] width 419 height 65
copy h2 "Wyndham"
click at [462, 195] on img at bounding box center [382, 188] width 490 height 266
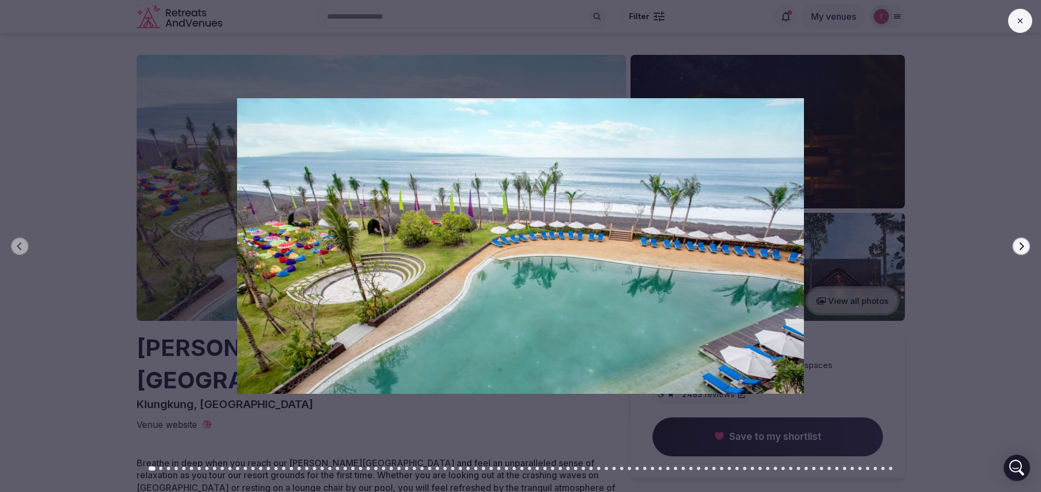
click at [1031, 245] on div at bounding box center [516, 245] width 1050 height 295
click at [1022, 243] on icon "button" at bounding box center [1021, 246] width 9 height 9
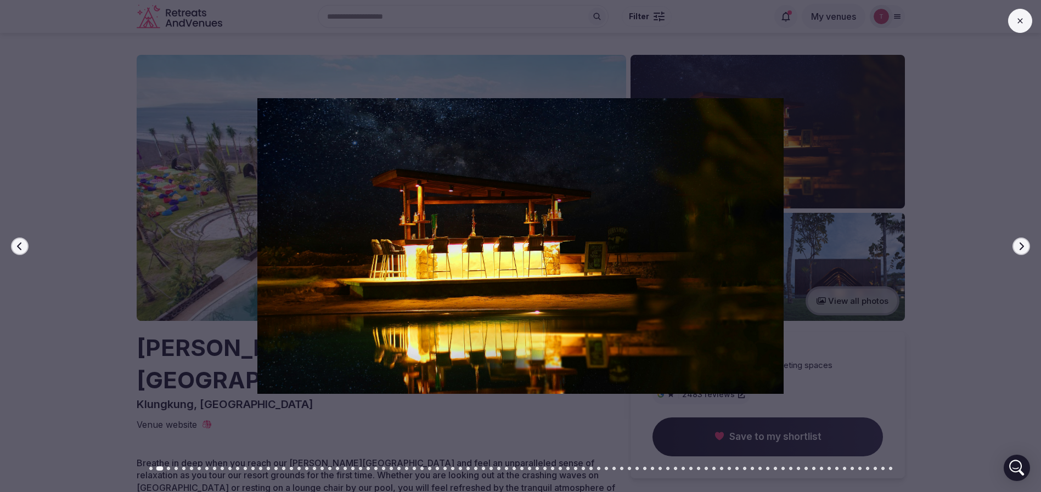
click at [1022, 243] on icon "button" at bounding box center [1021, 246] width 9 height 9
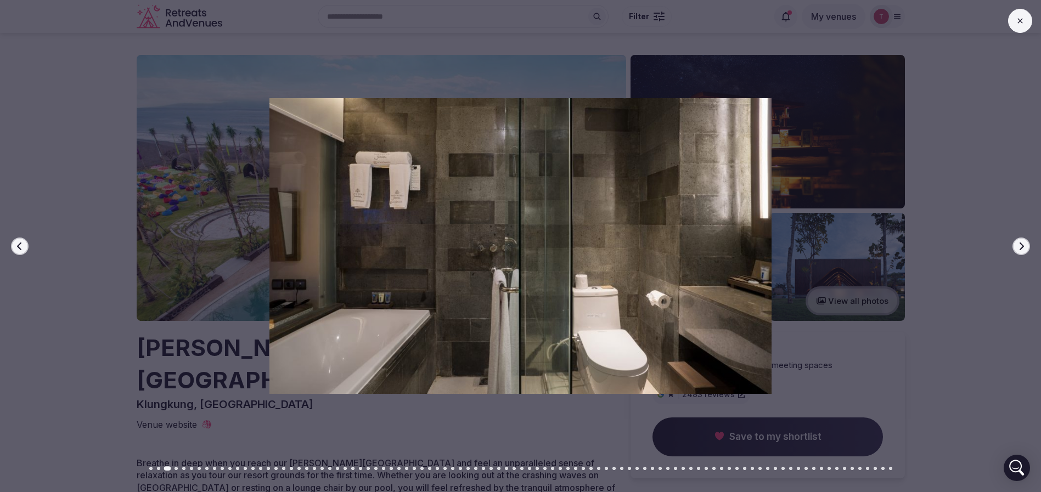
click at [1022, 243] on icon "button" at bounding box center [1021, 246] width 9 height 9
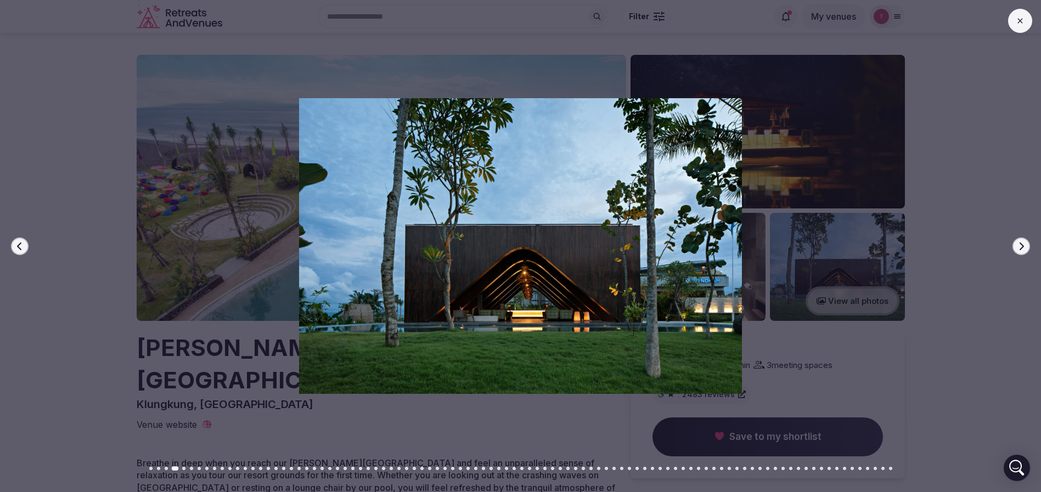
click at [1022, 243] on icon "button" at bounding box center [1021, 246] width 9 height 9
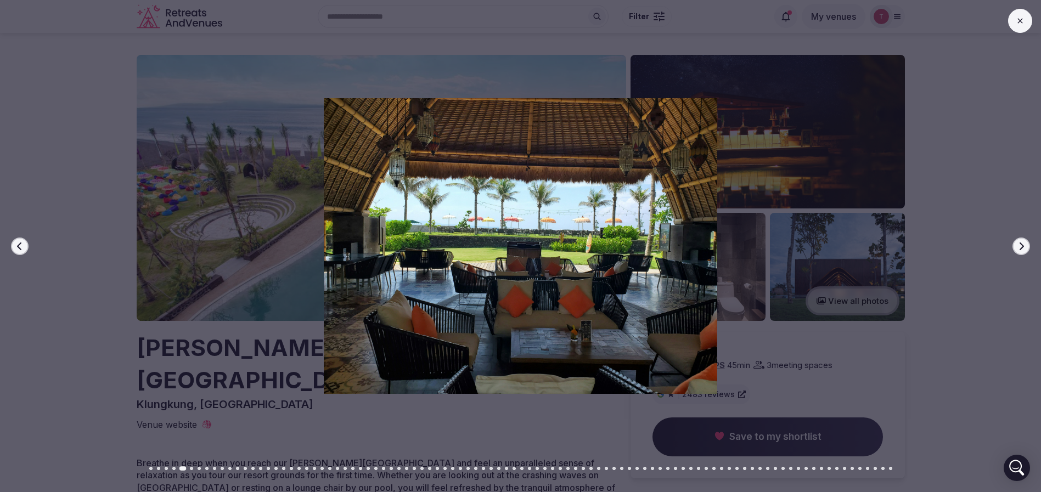
click at [1022, 243] on icon "button" at bounding box center [1021, 246] width 9 height 9
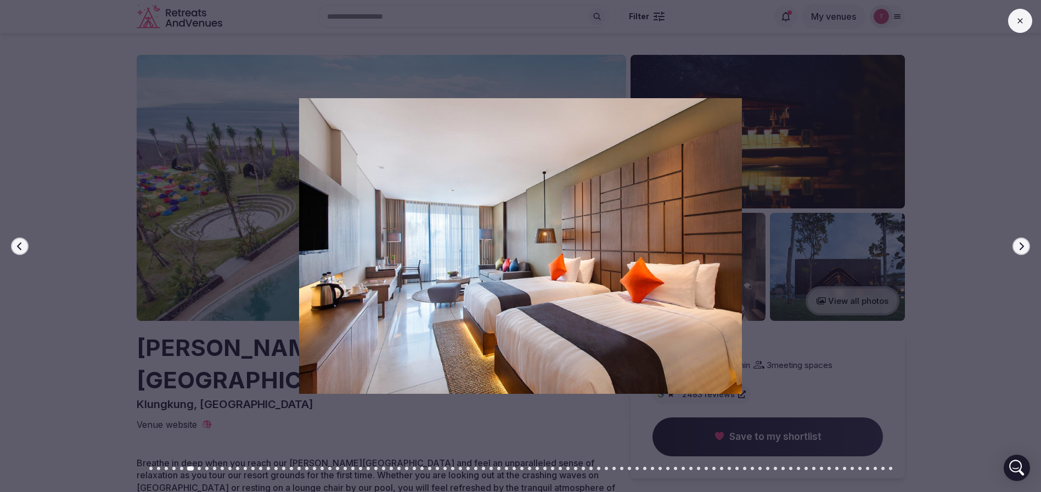
click at [1022, 243] on icon "button" at bounding box center [1021, 246] width 9 height 9
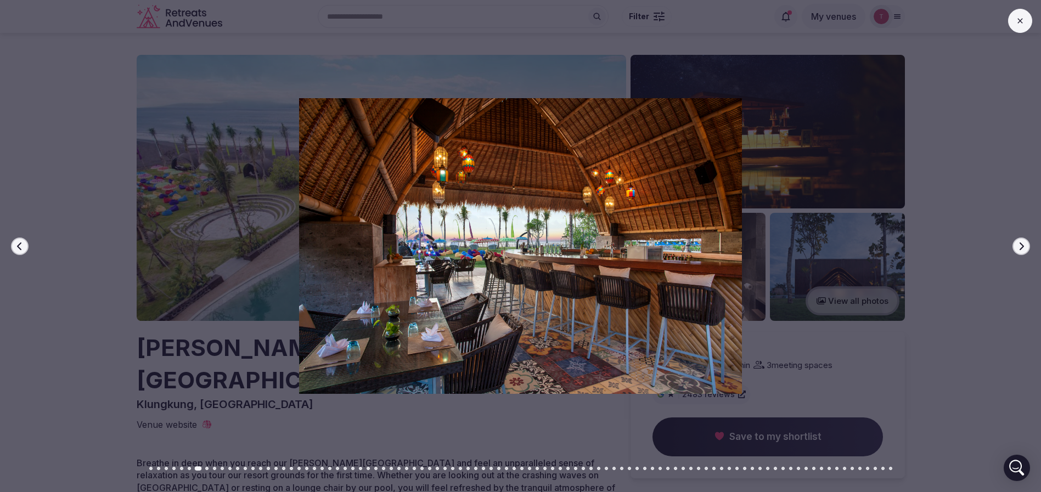
click at [1022, 243] on icon "button" at bounding box center [1021, 246] width 9 height 9
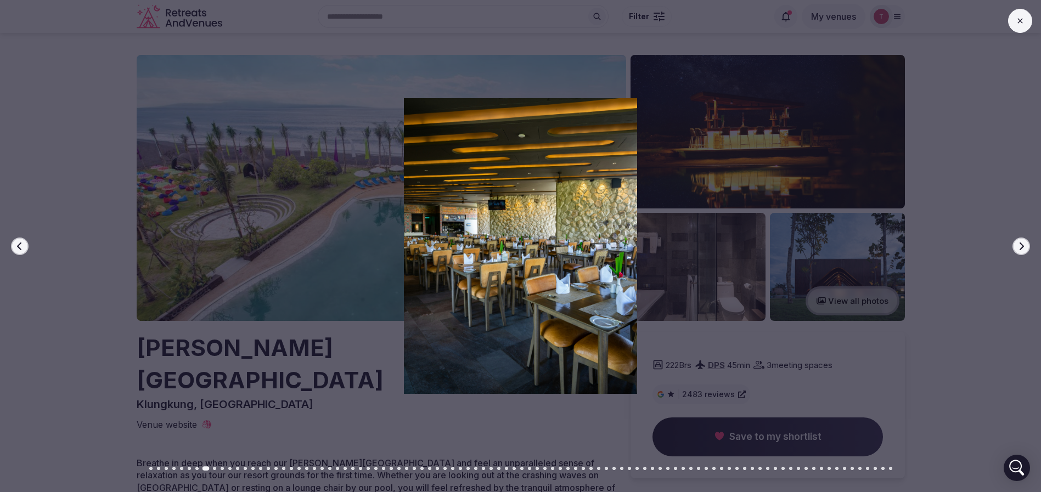
click at [1022, 243] on icon "button" at bounding box center [1021, 246] width 9 height 9
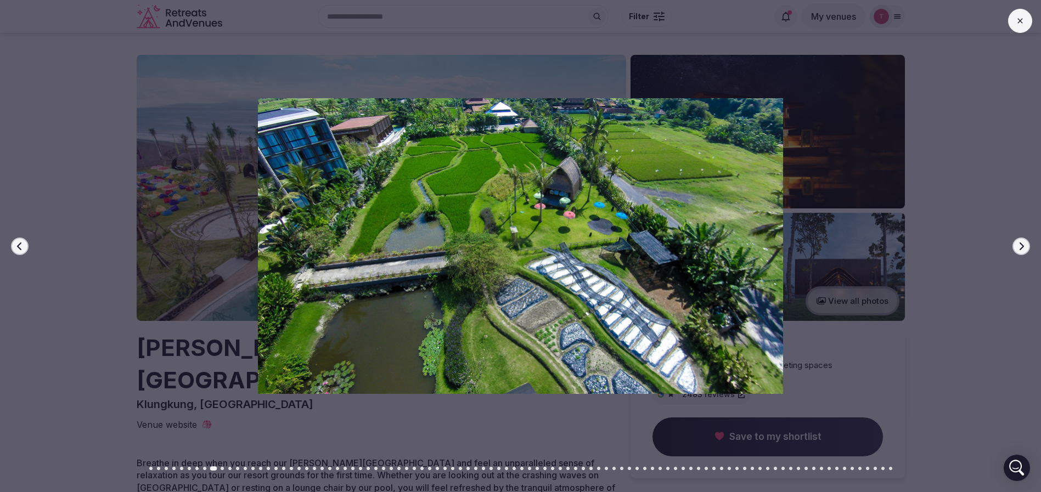
click at [1022, 243] on icon "button" at bounding box center [1021, 246] width 9 height 9
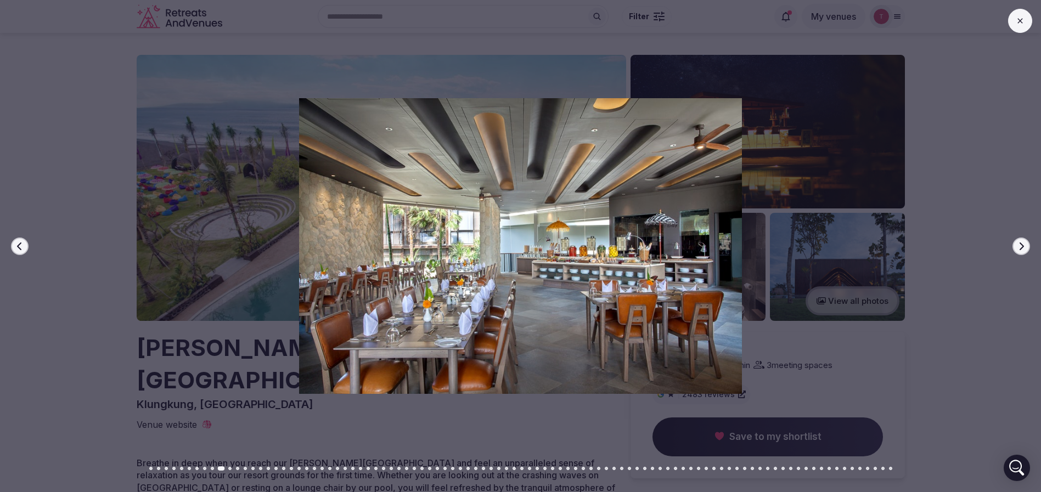
click at [1022, 243] on icon "button" at bounding box center [1021, 246] width 9 height 9
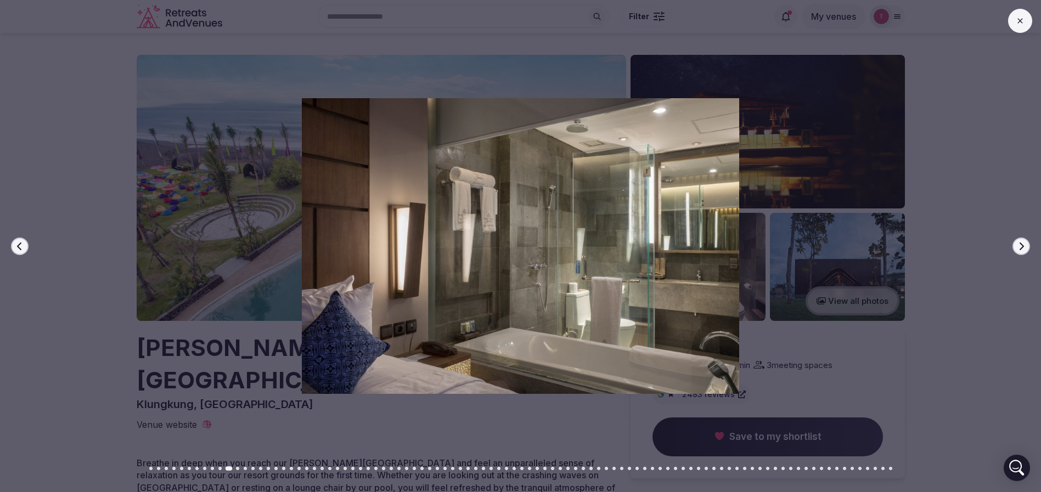
click at [1022, 243] on icon "button" at bounding box center [1021, 246] width 9 height 9
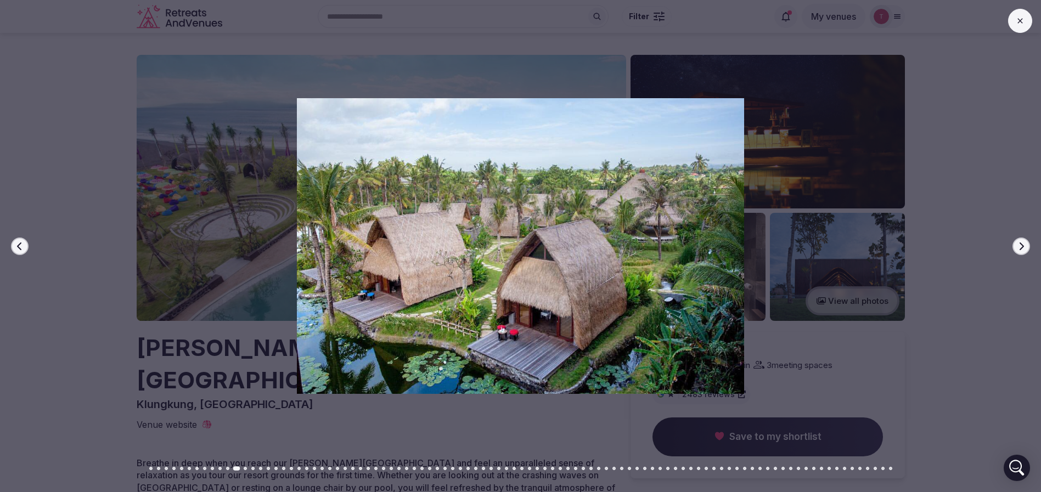
click at [1022, 243] on icon "button" at bounding box center [1021, 246] width 9 height 9
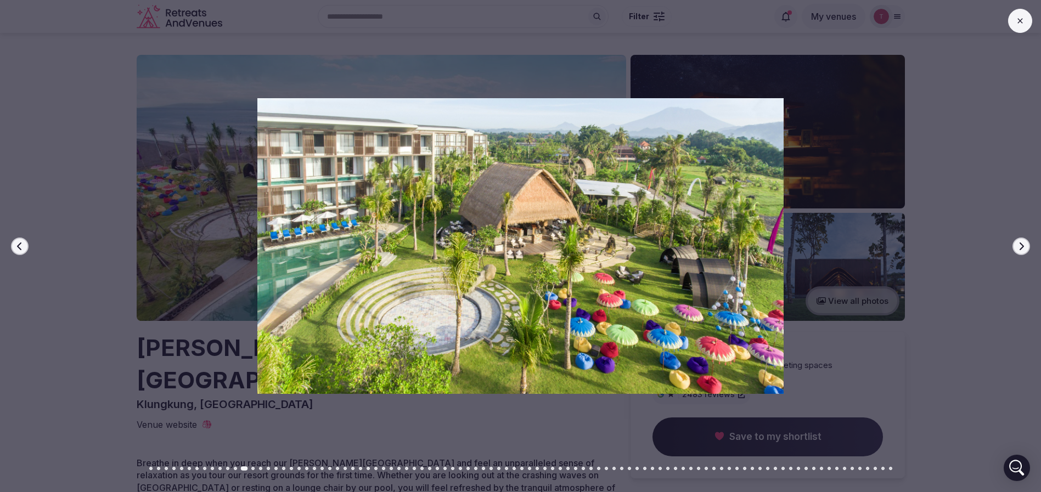
click at [1022, 243] on icon "button" at bounding box center [1021, 246] width 9 height 9
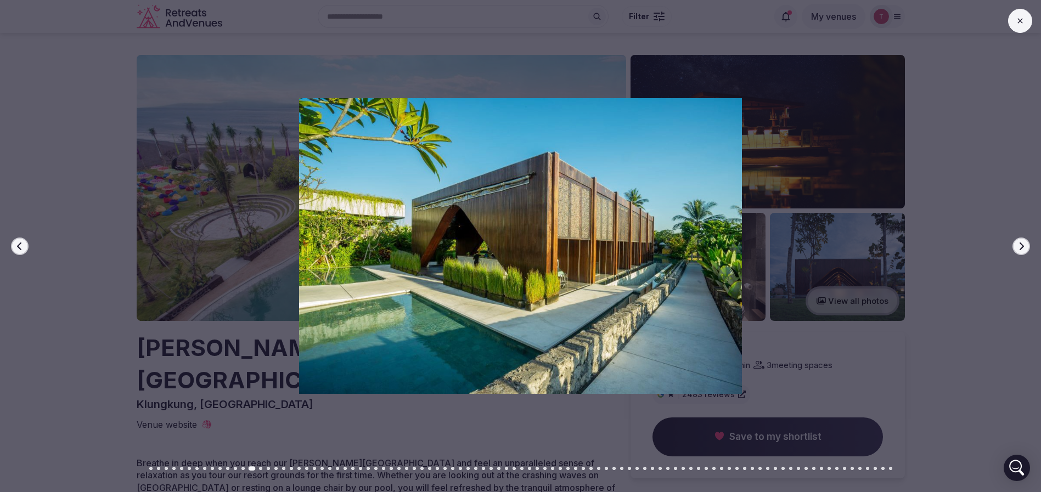
click at [1022, 243] on icon "button" at bounding box center [1021, 246] width 9 height 9
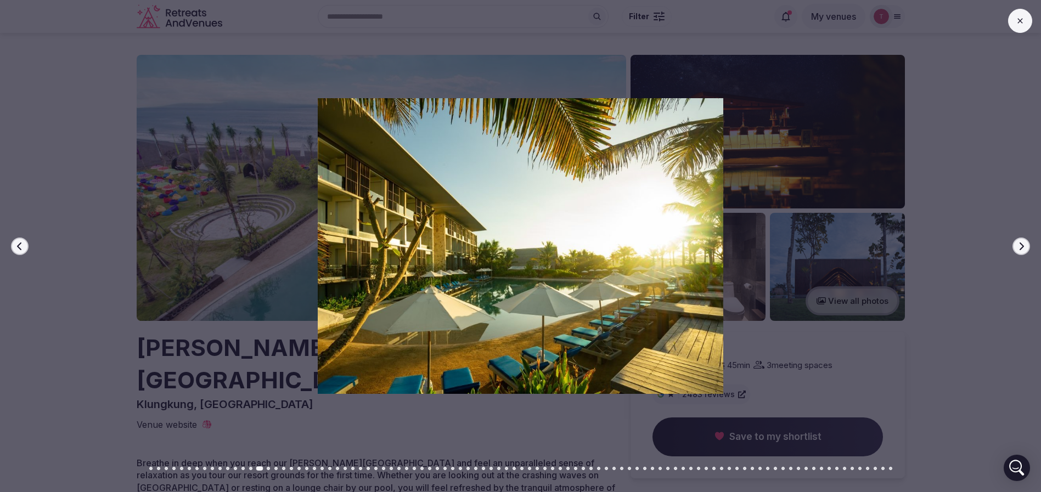
click at [14, 242] on button "Previous slide" at bounding box center [20, 247] width 18 height 18
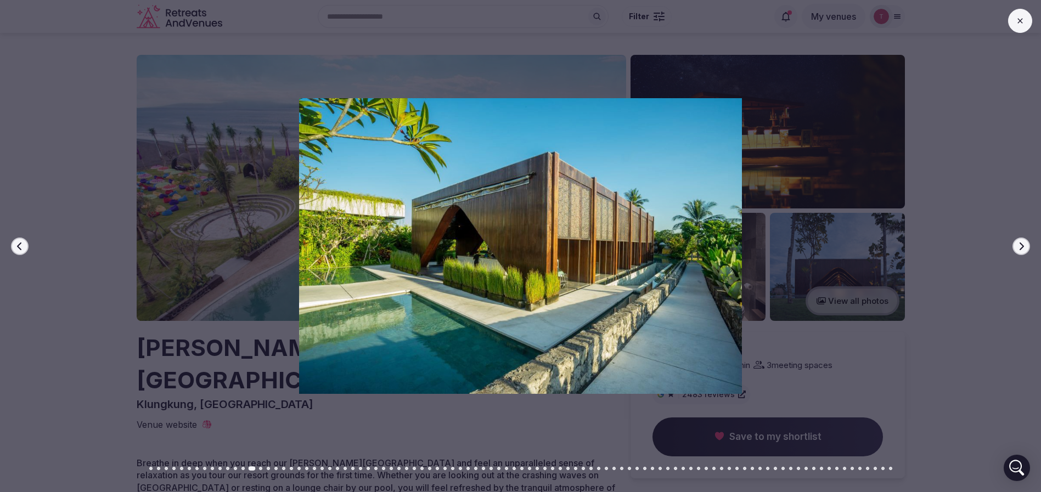
click at [15, 243] on icon "button" at bounding box center [19, 246] width 9 height 9
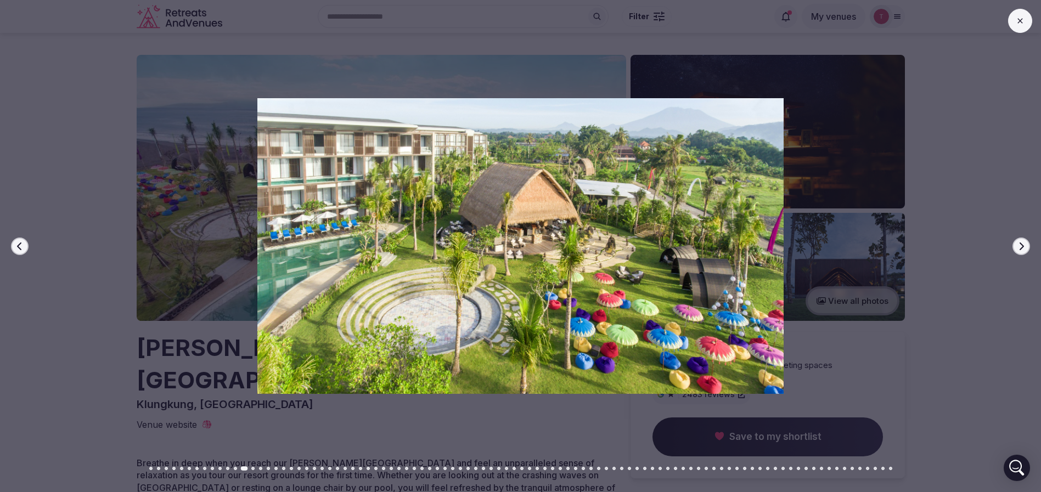
click at [15, 243] on icon "button" at bounding box center [19, 246] width 9 height 9
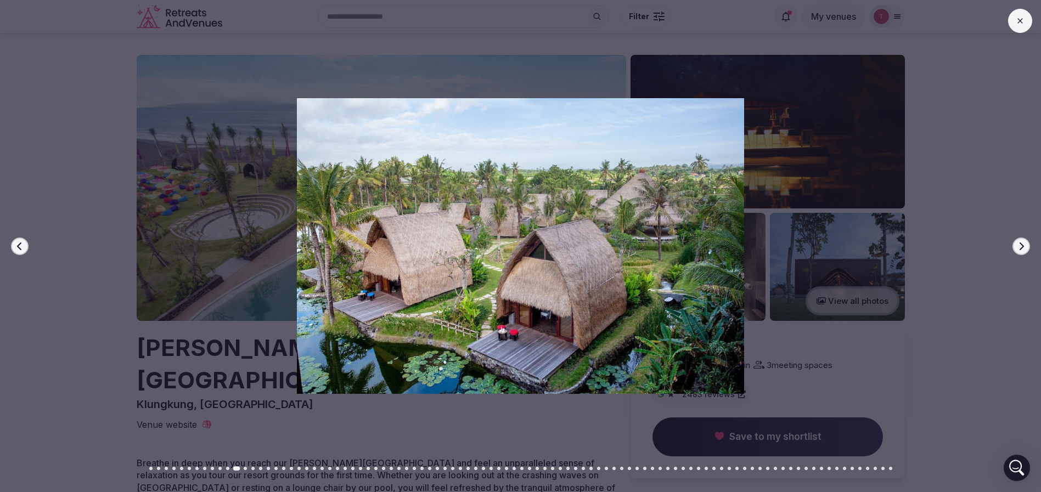
click at [1020, 243] on icon "button" at bounding box center [1021, 246] width 9 height 9
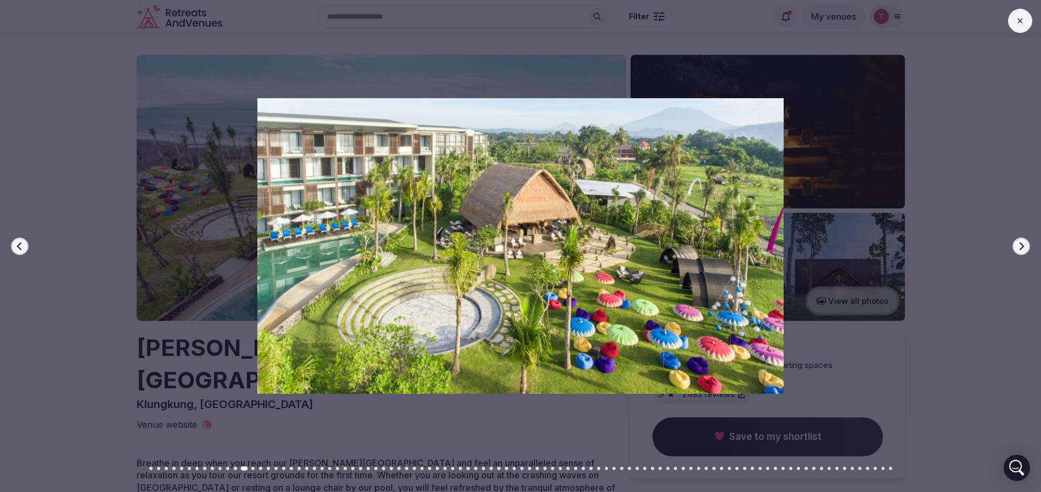
click at [1020, 243] on icon "button" at bounding box center [1021, 246] width 9 height 9
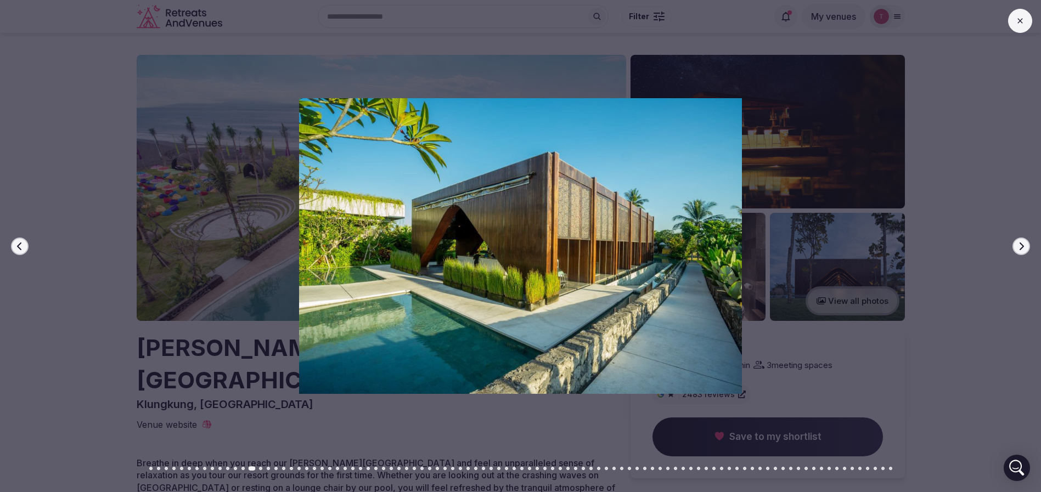
click at [1020, 243] on icon "button" at bounding box center [1021, 246] width 9 height 9
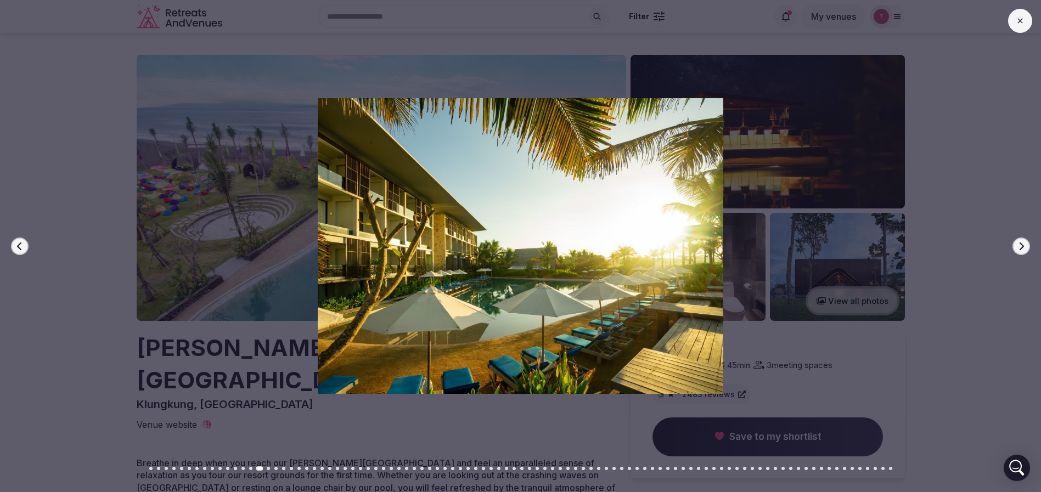
click at [1020, 243] on icon "button" at bounding box center [1021, 246] width 9 height 9
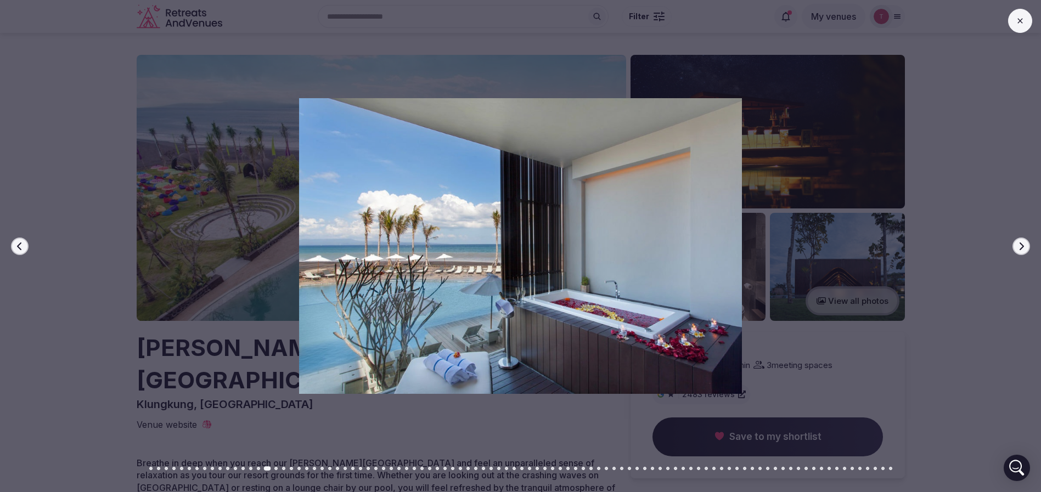
click at [1020, 243] on icon "button" at bounding box center [1021, 246] width 9 height 9
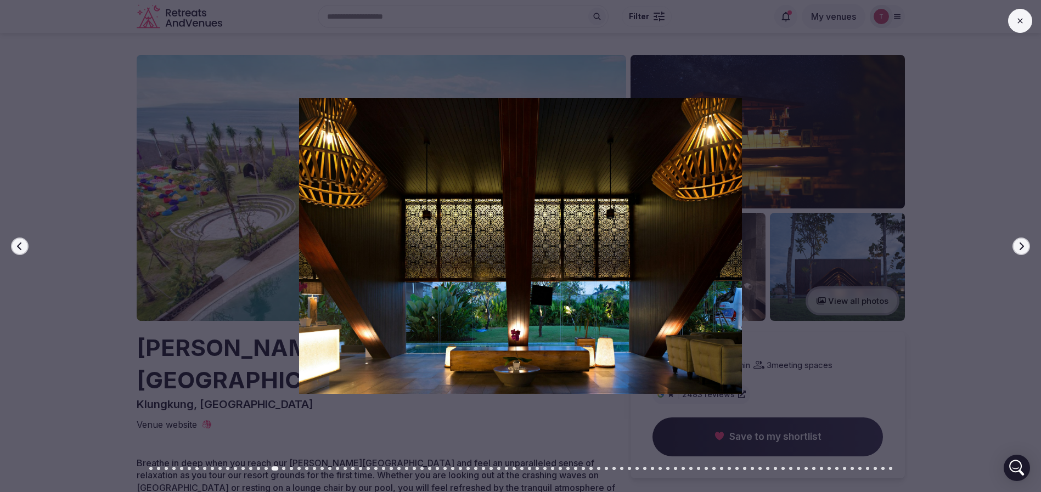
click at [1020, 243] on icon "button" at bounding box center [1021, 246] width 9 height 9
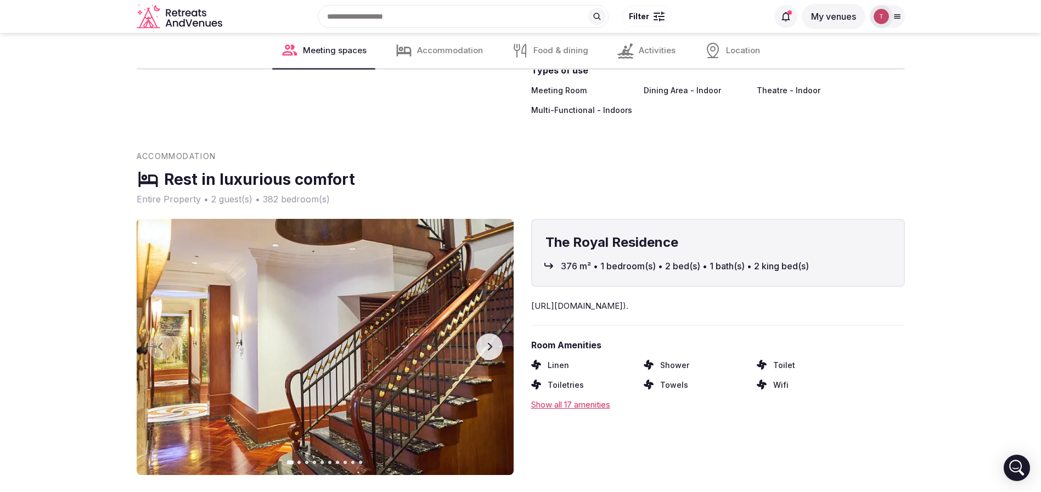
scroll to position [741, 0]
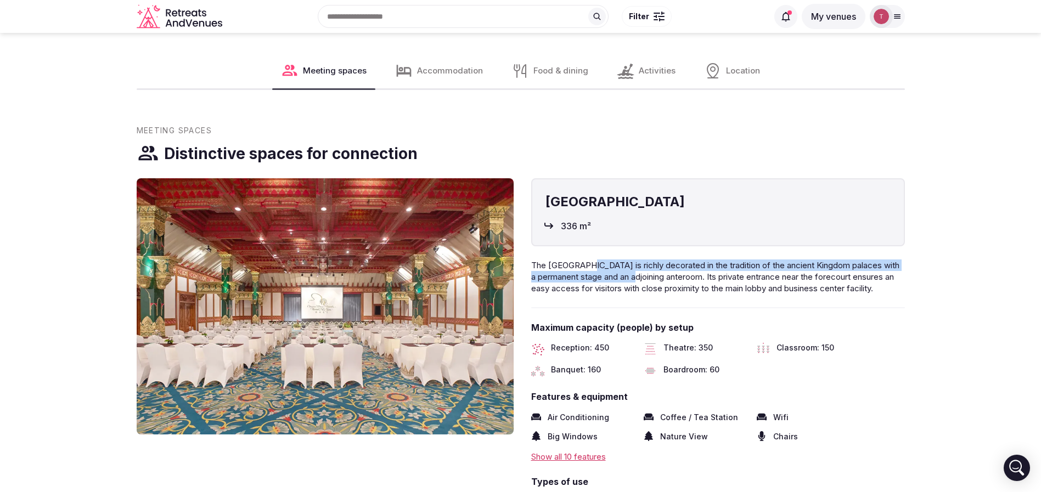
drag, startPoint x: 587, startPoint y: 237, endPoint x: 638, endPoint y: 241, distance: 51.2
click at [638, 260] on span "The Keraton Ballroom is richly decorated in the tradition of the ancient Kingdo…" at bounding box center [715, 276] width 368 height 33
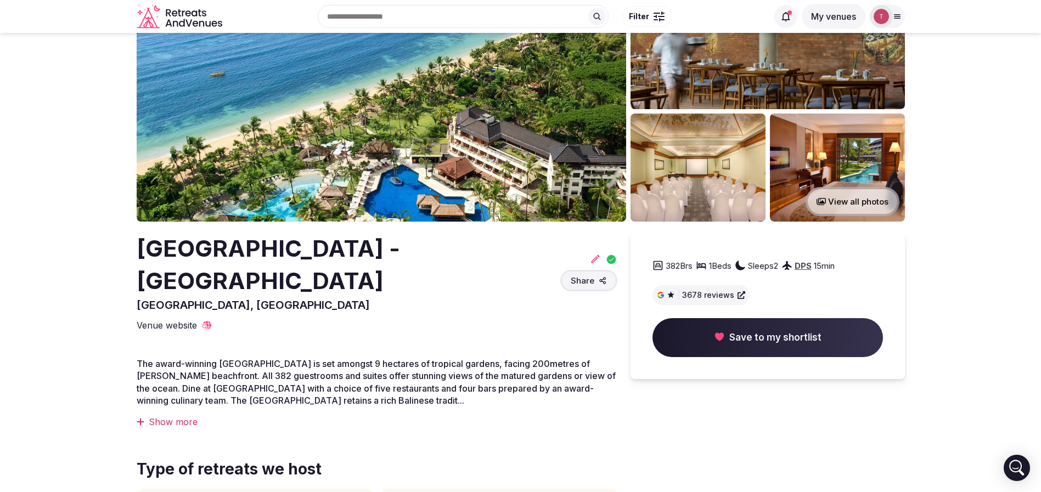
scroll to position [82, 0]
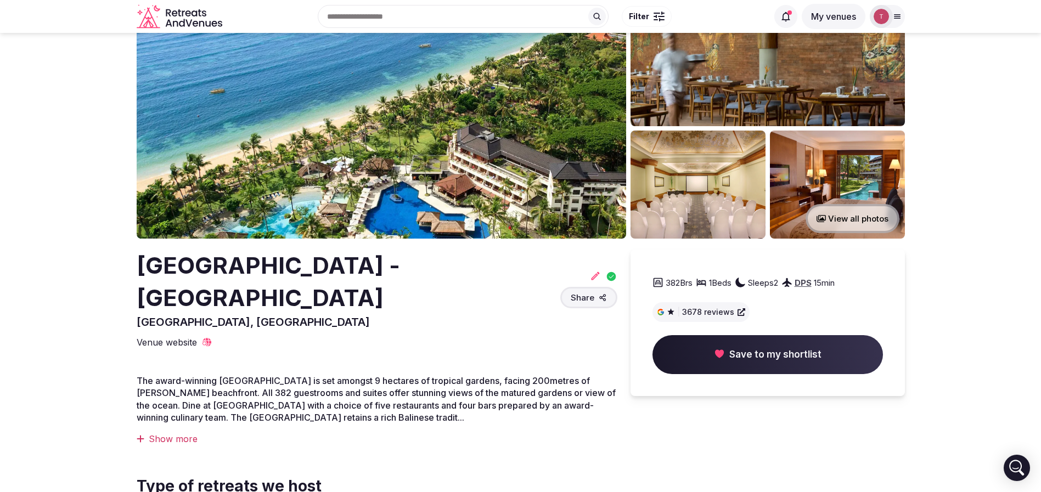
click at [153, 255] on h2 "Nusa Dua Beach Hotel & Spa - Bali" at bounding box center [346, 282] width 419 height 65
copy h2 "Nusa"
click at [64, 216] on section "View all photos Nusa Dua Beach Hotel & Spa - Bali Bali, Indonesia Share 382 Brs…" at bounding box center [520, 331] width 1041 height 761
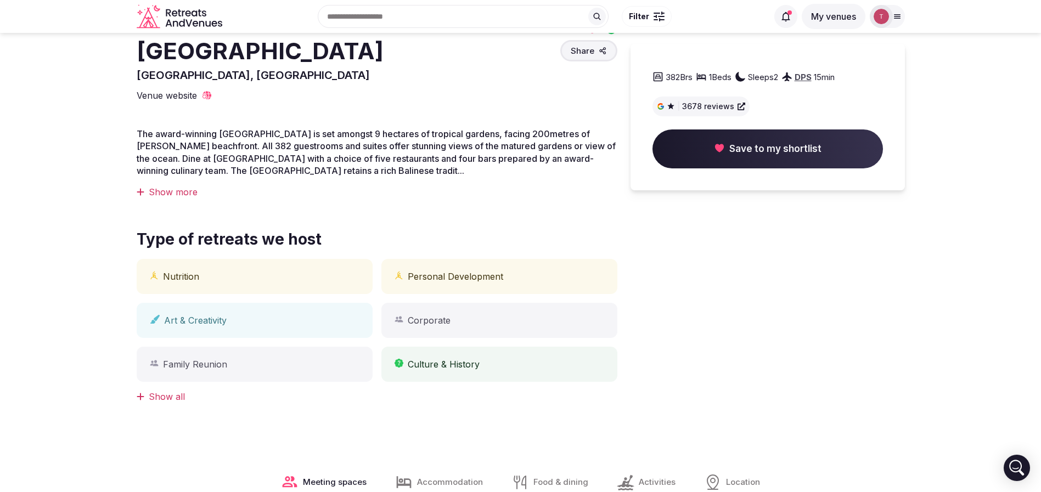
scroll to position [0, 0]
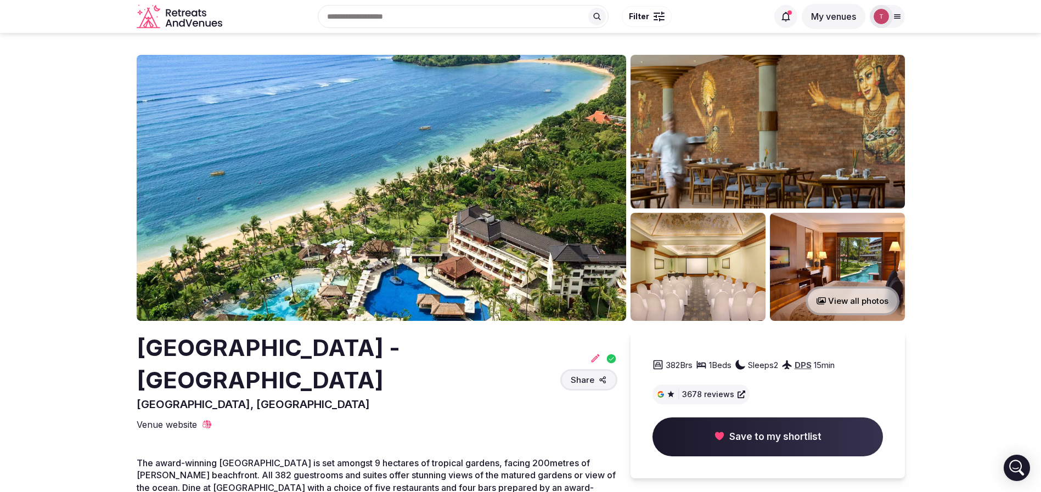
click at [348, 189] on img at bounding box center [382, 188] width 490 height 266
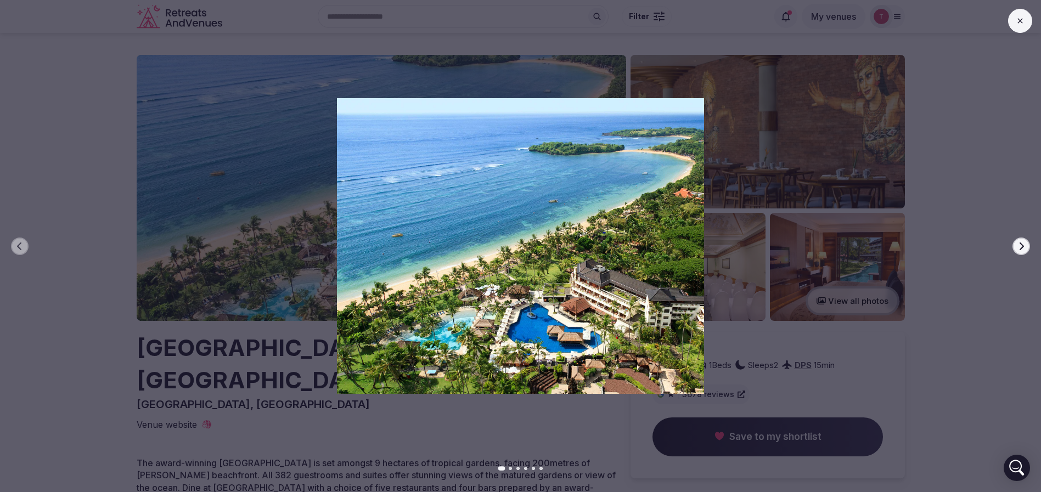
click at [1020, 245] on icon "button" at bounding box center [1021, 246] width 9 height 9
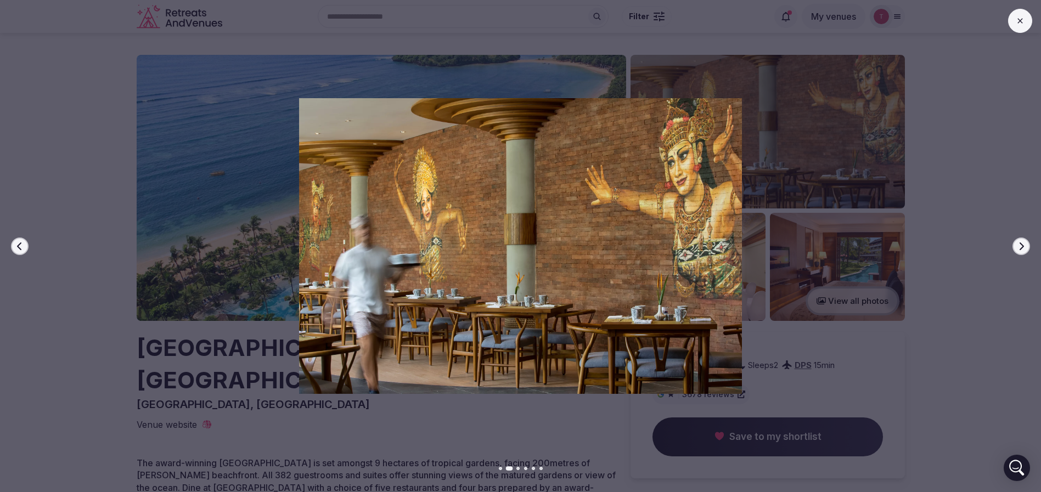
click at [1020, 245] on icon "button" at bounding box center [1021, 246] width 9 height 9
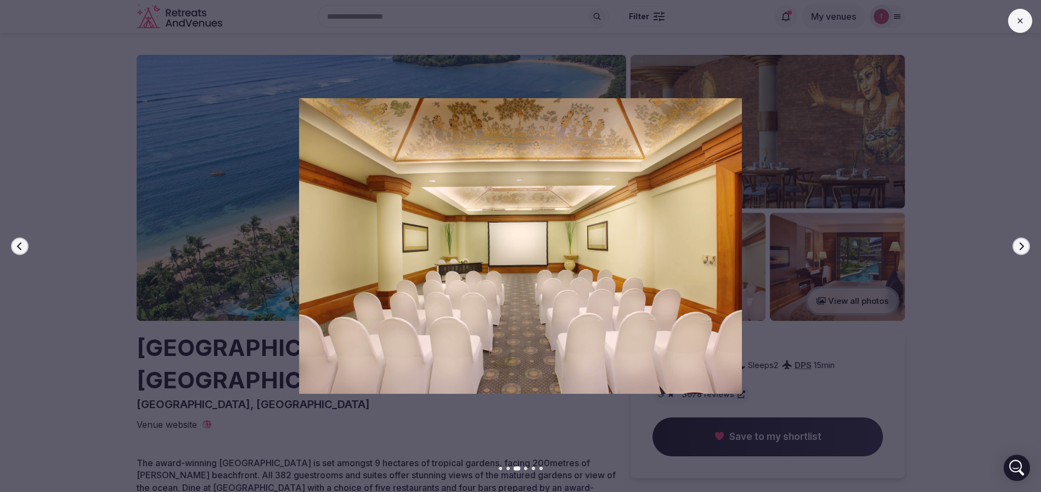
click at [1020, 245] on icon "button" at bounding box center [1021, 246] width 9 height 9
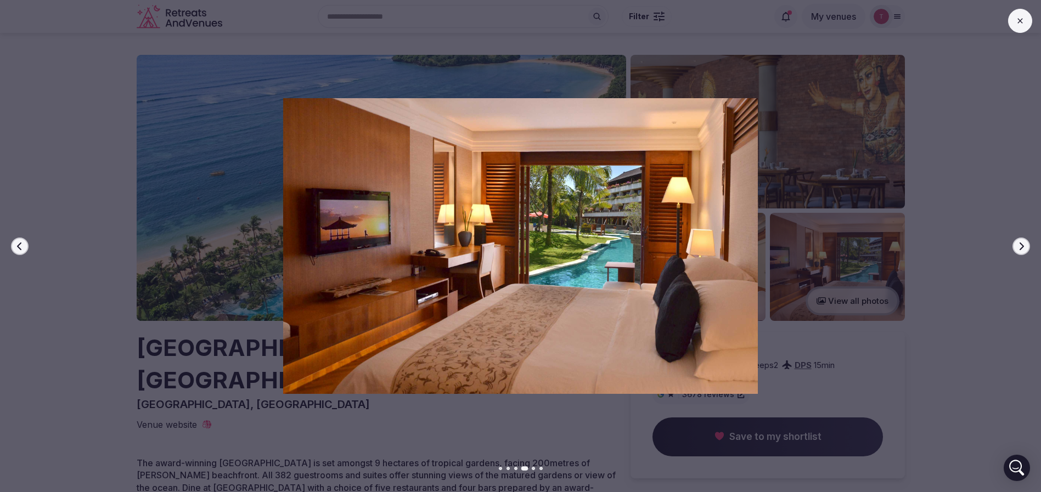
click at [1020, 245] on icon "button" at bounding box center [1021, 246] width 9 height 9
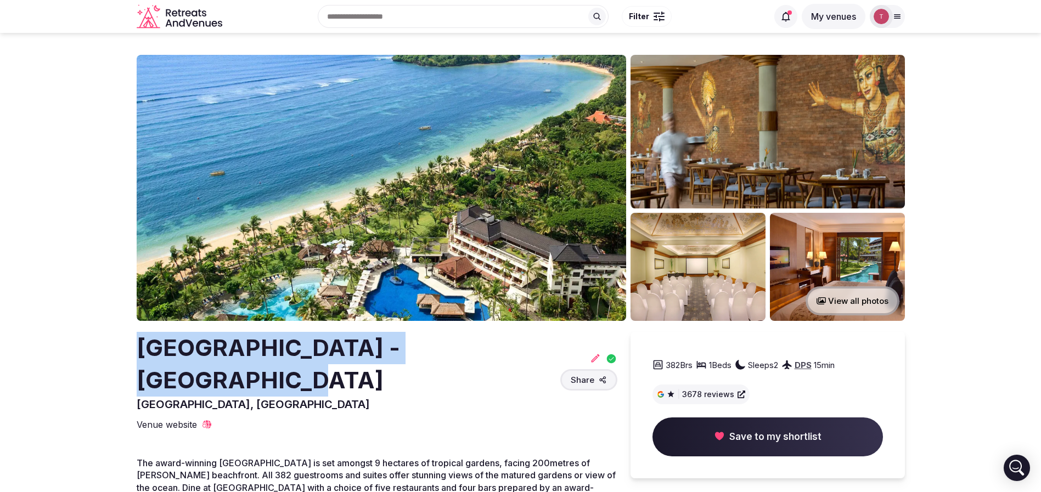
drag, startPoint x: 133, startPoint y: 350, endPoint x: 520, endPoint y: 341, distance: 386.5
click at [520, 341] on section "View all photos Nusa Dua Beach Hotel & Spa - Bali Bali, Indonesia Share 382 Brs…" at bounding box center [520, 413] width 1041 height 761
copy h2 "Nusa Dua Beach Hotel & Spa - Bali"
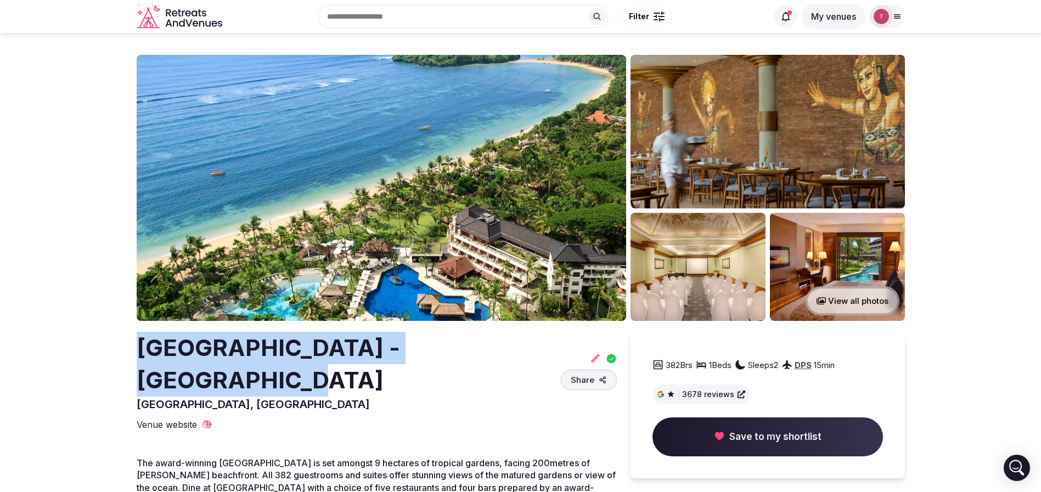
click at [591, 353] on icon at bounding box center [595, 358] width 11 height 11
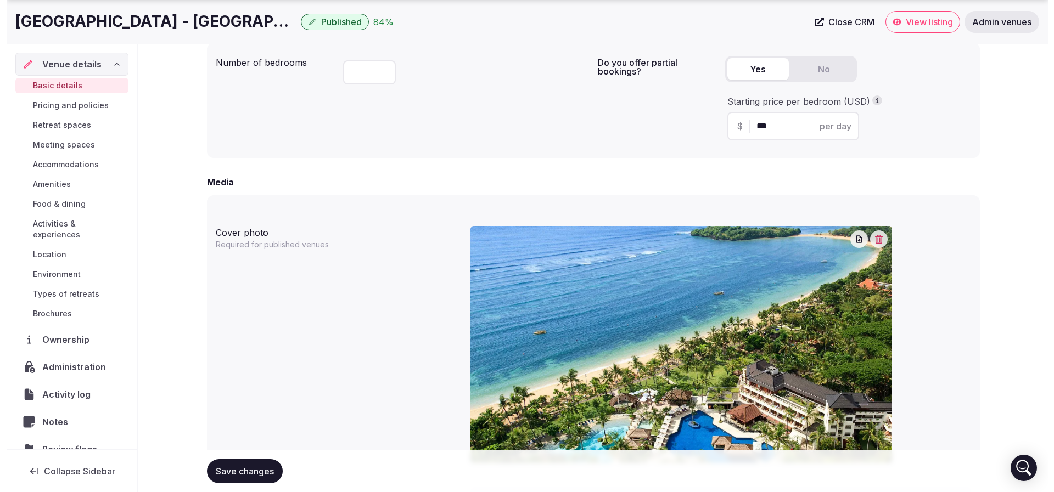
scroll to position [1144, 0]
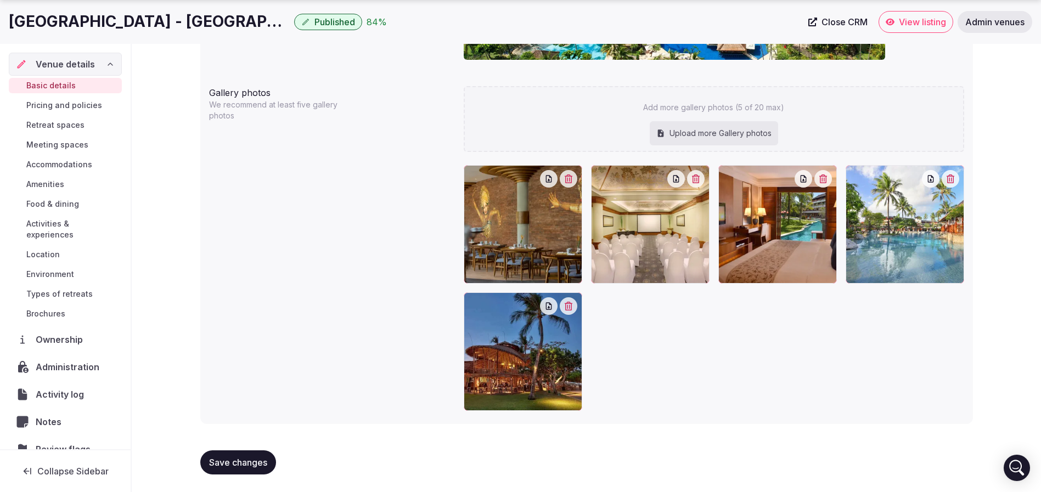
click at [570, 185] on button "button" at bounding box center [569, 179] width 18 height 18
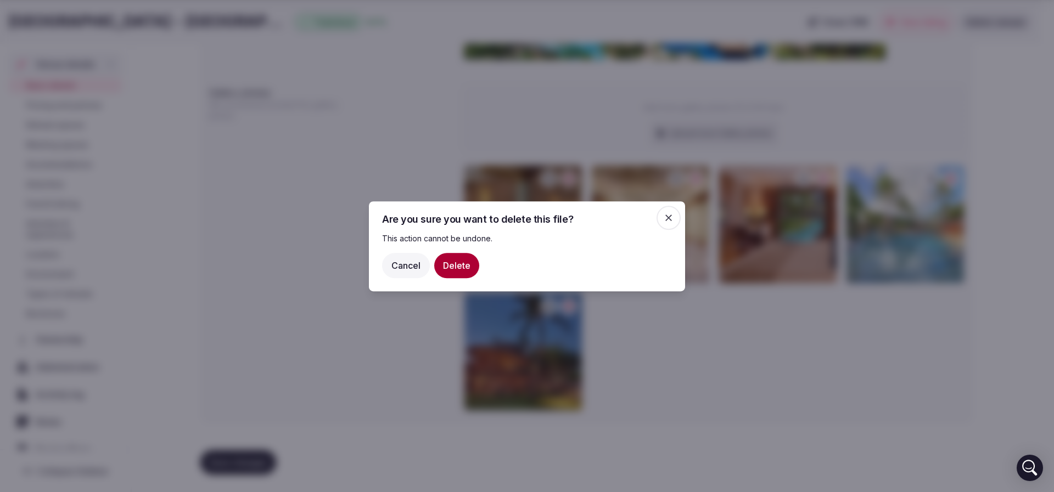
click at [459, 266] on button "Delete" at bounding box center [456, 264] width 45 height 25
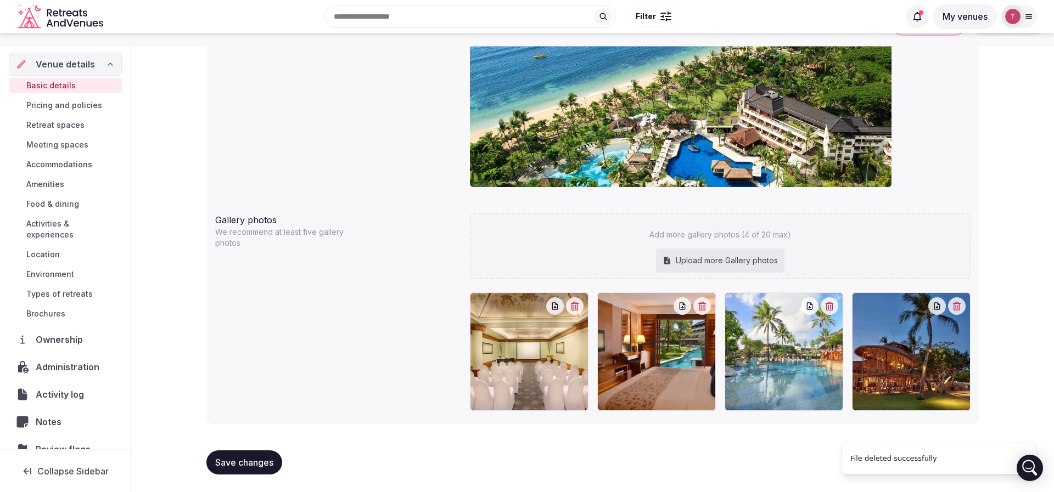
scroll to position [1017, 0]
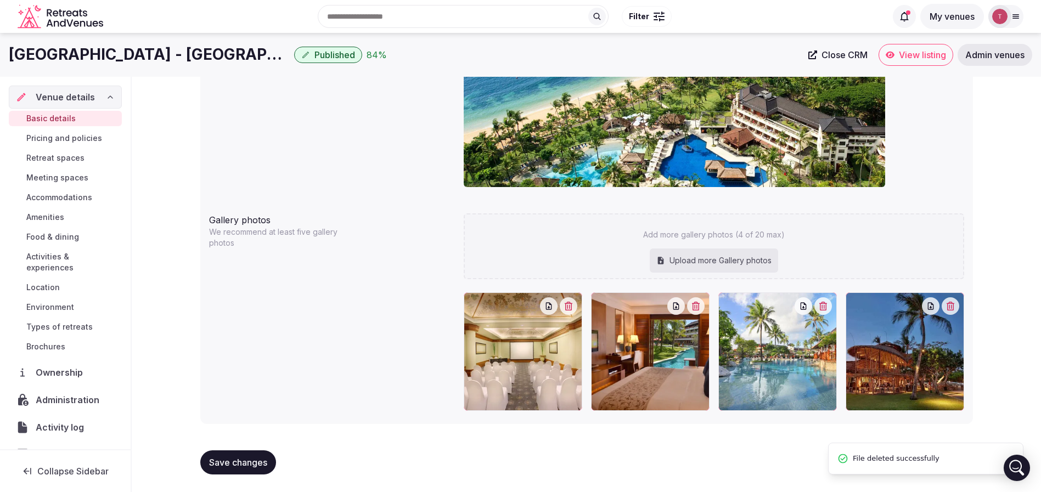
click at [571, 306] on icon "button" at bounding box center [568, 306] width 9 height 9
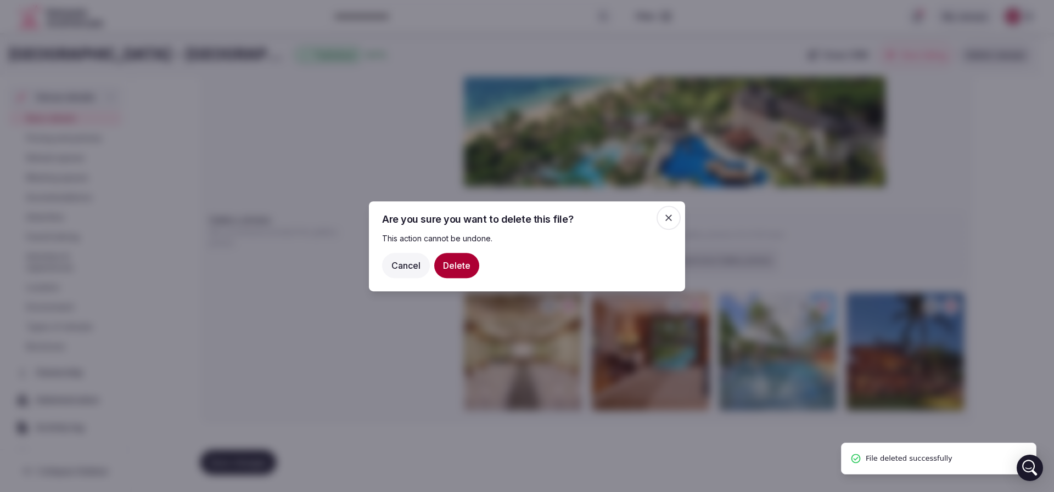
click at [464, 264] on button "Delete" at bounding box center [456, 264] width 45 height 25
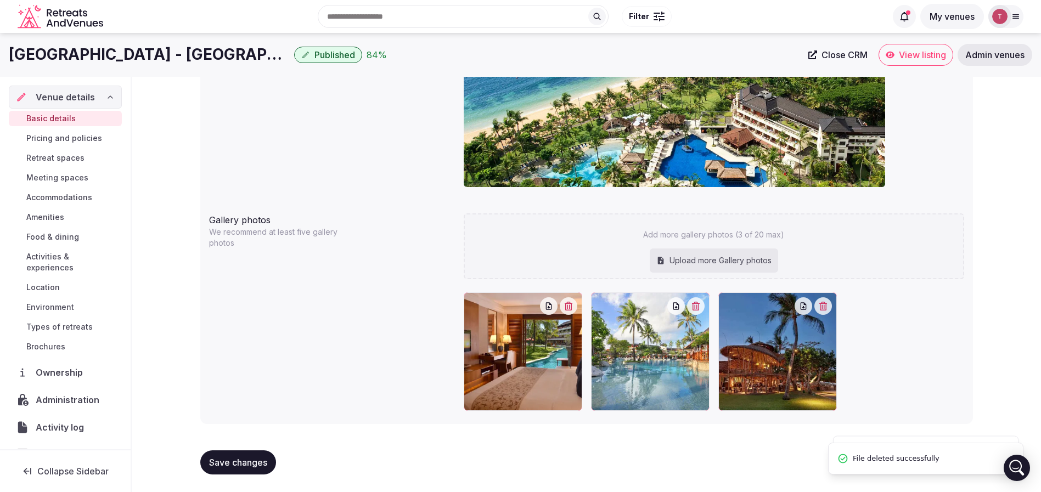
click at [571, 302] on icon "button" at bounding box center [569, 306] width 8 height 9
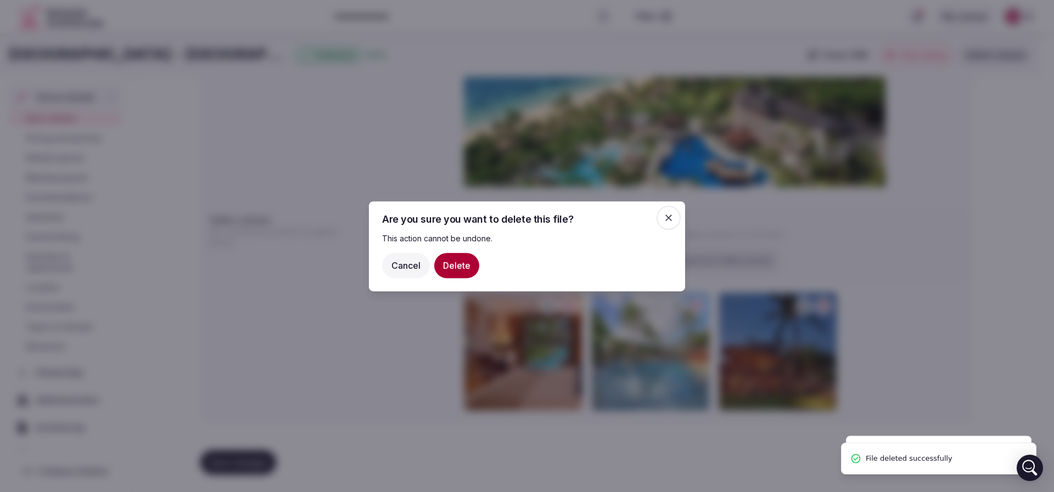
click at [458, 263] on button "Delete" at bounding box center [456, 264] width 45 height 25
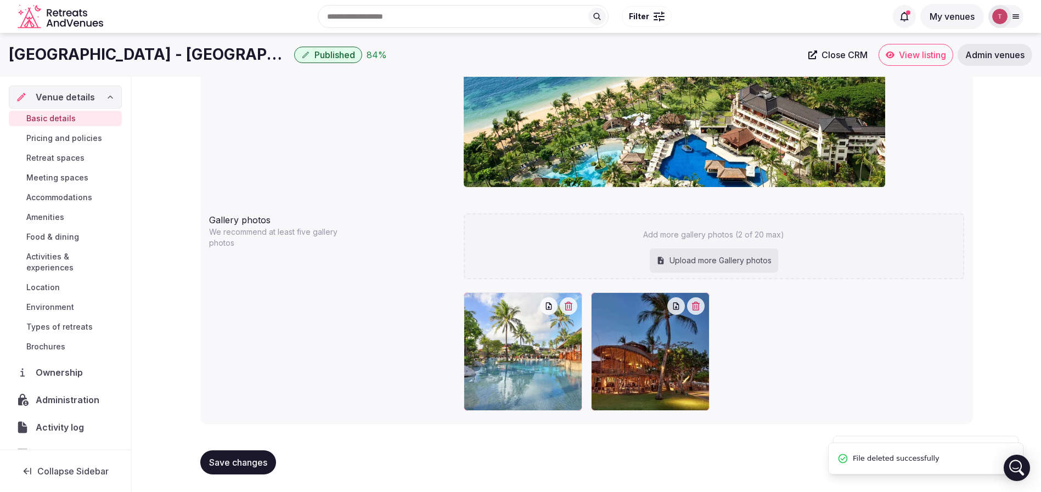
click at [572, 304] on icon "button" at bounding box center [568, 306] width 9 height 9
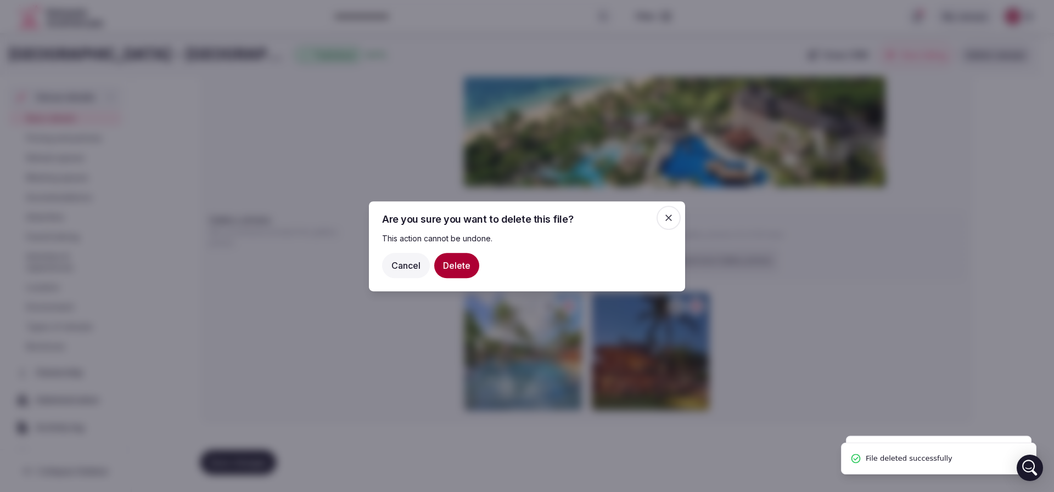
drag, startPoint x: 463, startPoint y: 266, endPoint x: 499, endPoint y: 271, distance: 36.6
click at [462, 265] on button "Delete" at bounding box center [456, 264] width 45 height 25
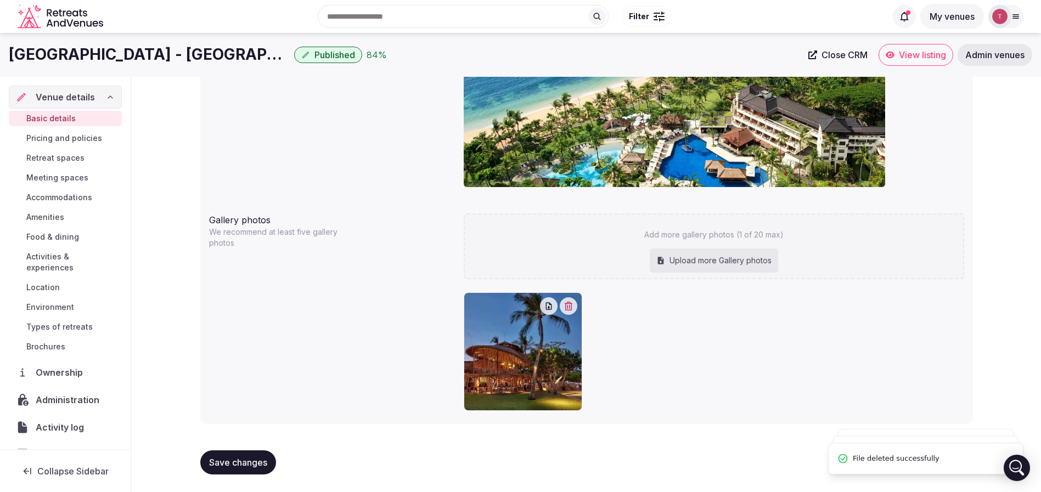
click at [567, 305] on icon "button" at bounding box center [569, 306] width 8 height 9
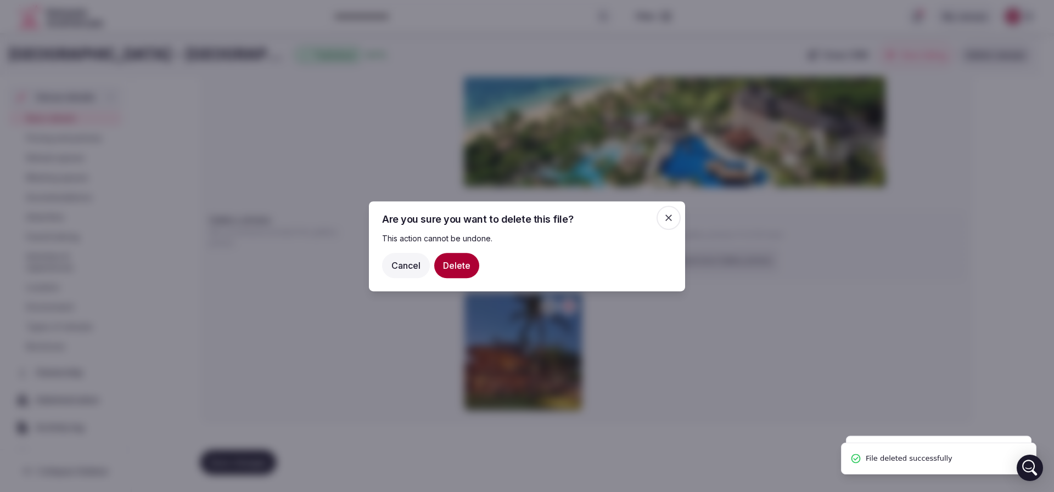
click at [458, 263] on button "Delete" at bounding box center [456, 264] width 45 height 25
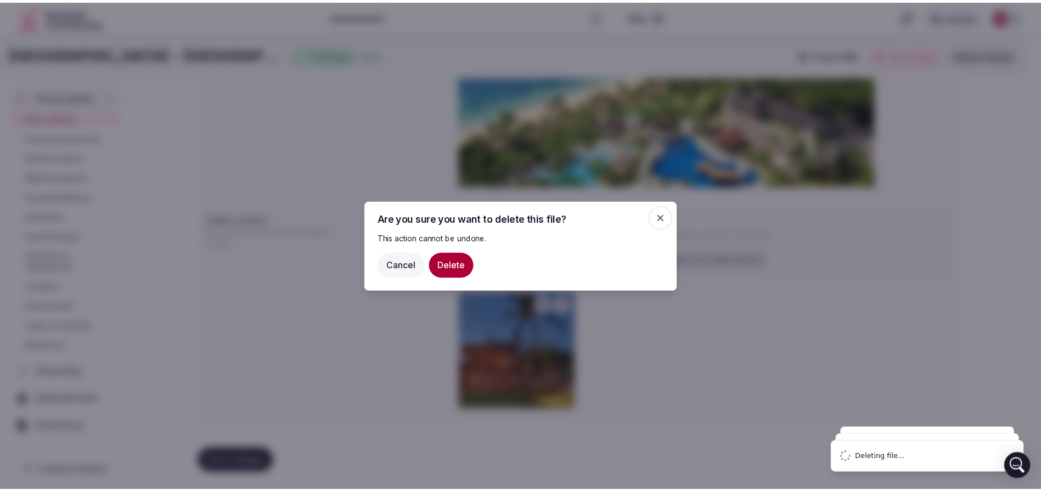
scroll to position [951, 0]
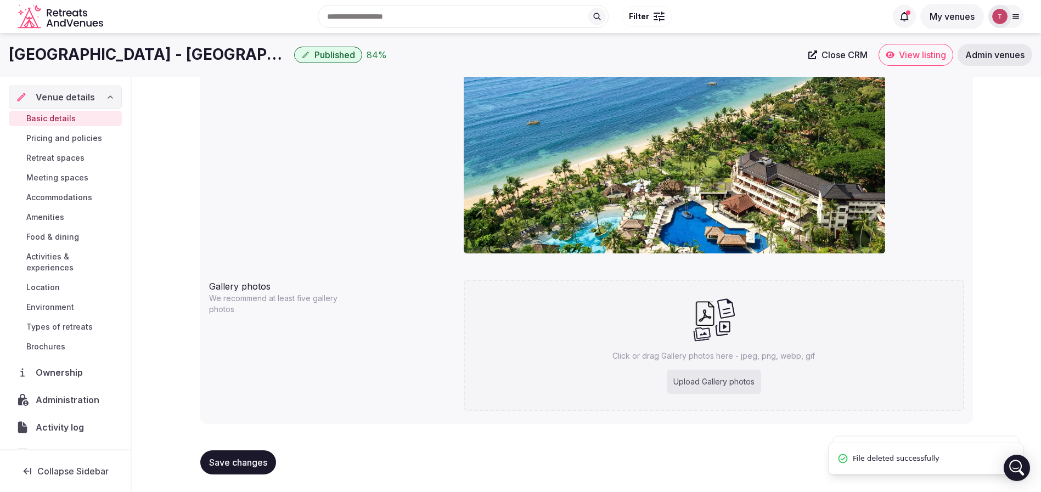
click at [732, 372] on div "Upload Gallery photos" at bounding box center [714, 382] width 94 height 24
type input "**********"
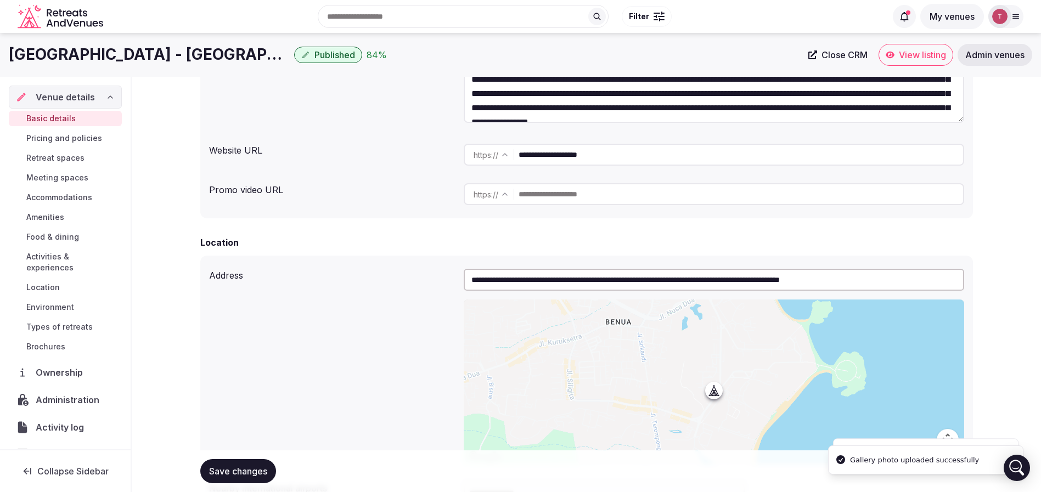
scroll to position [0, 0]
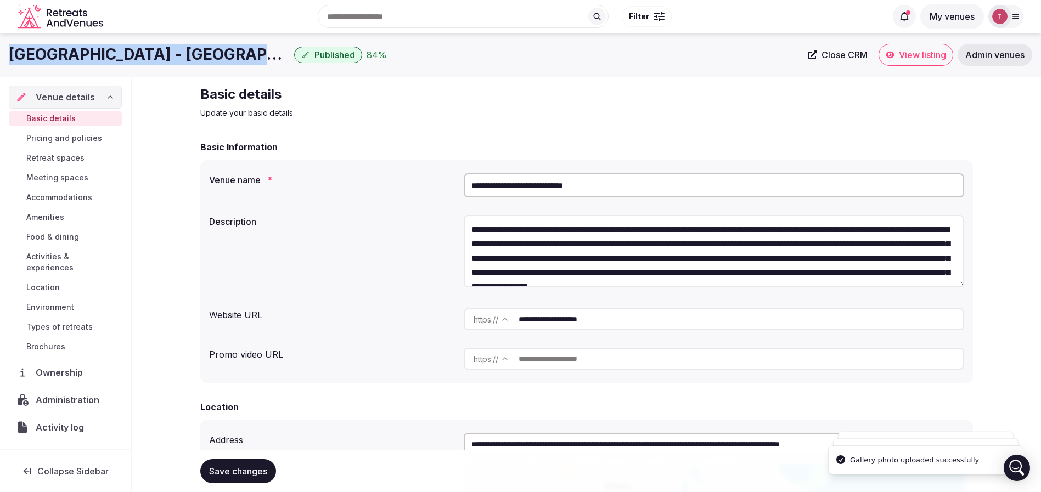
drag, startPoint x: 0, startPoint y: 56, endPoint x: 242, endPoint y: 54, distance: 242.0
click at [265, 50] on div "Nusa Dua Beach Hotel & Spa - Bali Published 84 % Close CRM View listing Admin v…" at bounding box center [520, 55] width 1041 height 22
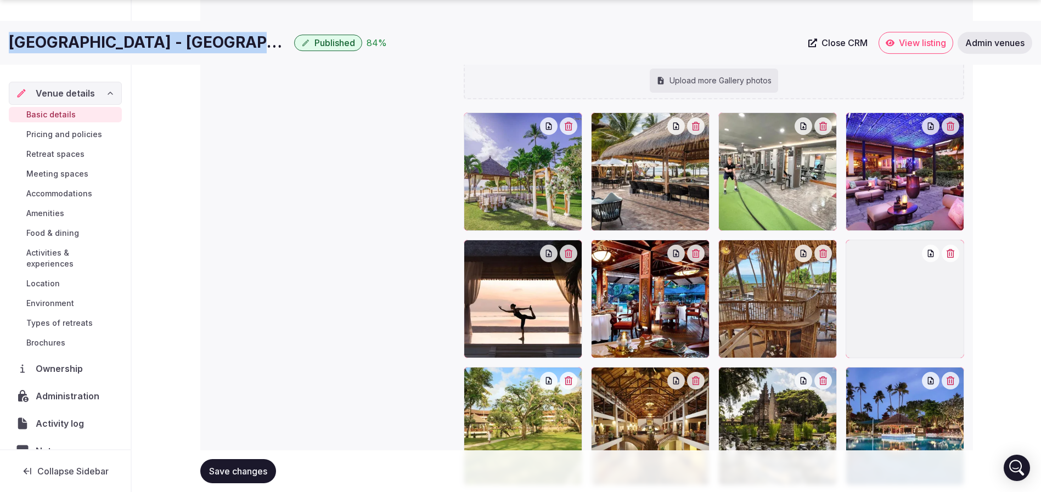
scroll to position [1536, 0]
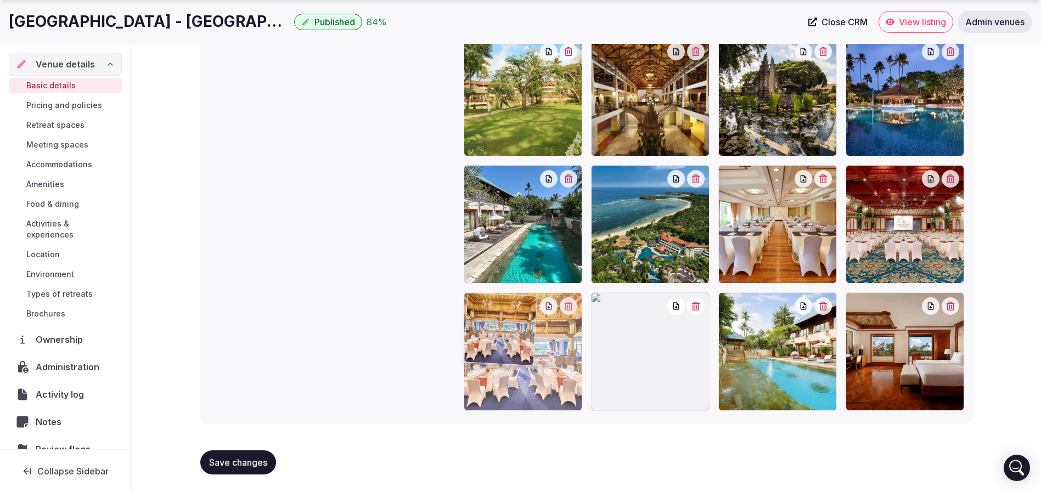
drag, startPoint x: 817, startPoint y: 221, endPoint x: 586, endPoint y: 350, distance: 264.9
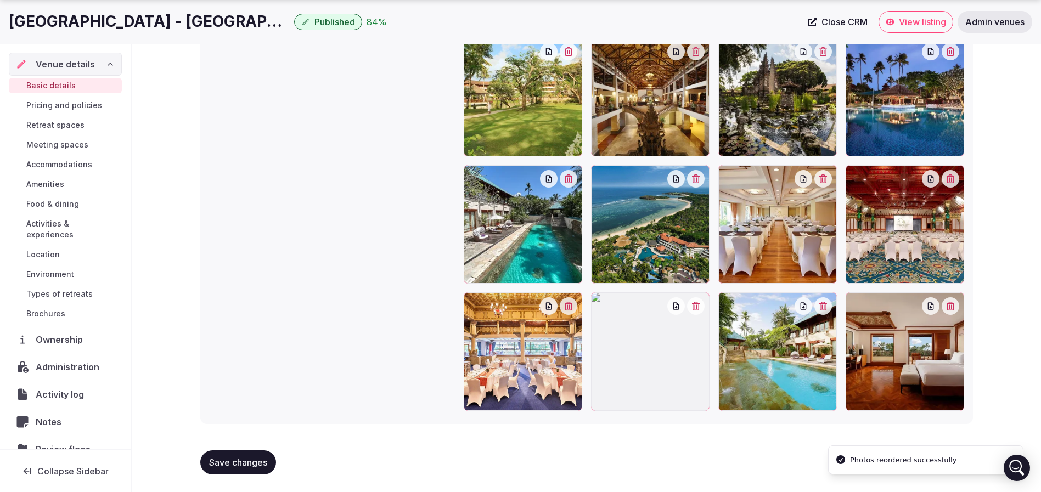
click at [236, 459] on span "Save changes" at bounding box center [238, 462] width 58 height 11
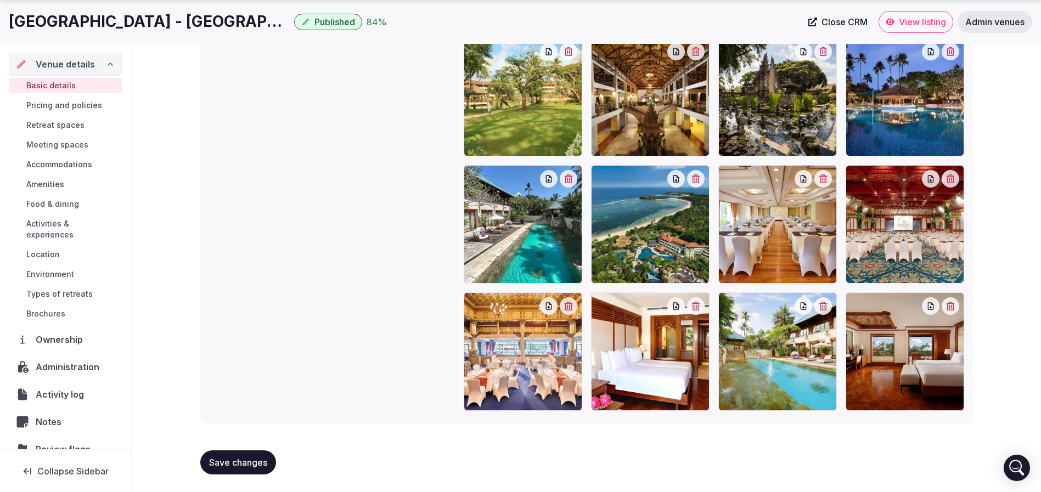
click at [245, 457] on span "Save changes" at bounding box center [238, 462] width 58 height 11
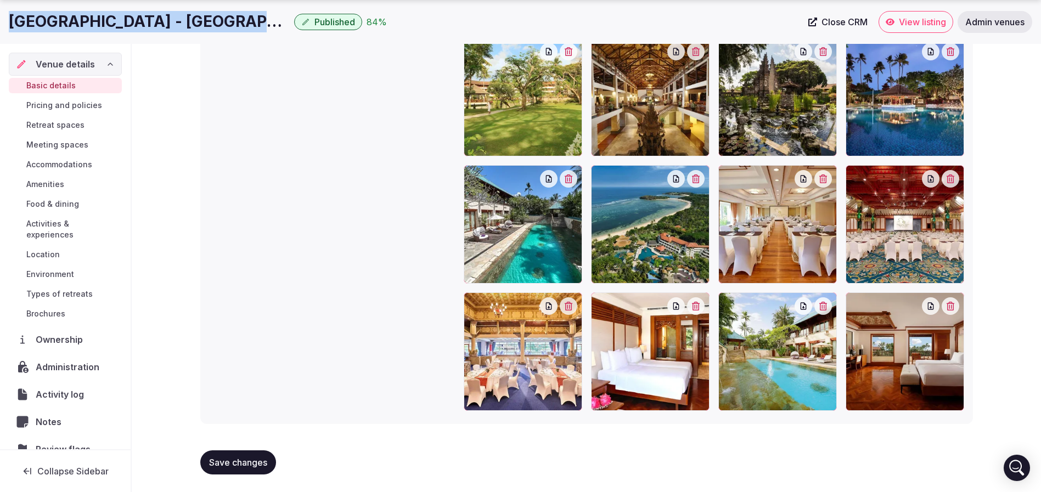
drag, startPoint x: 15, startPoint y: 25, endPoint x: 254, endPoint y: 18, distance: 238.8
click at [254, 18] on div "Nusa Dua Beach Hotel & Spa - Bali Published 84 % Close CRM View listing Admin v…" at bounding box center [520, 22] width 1041 height 22
drag, startPoint x: 262, startPoint y: 19, endPoint x: 0, endPoint y: 23, distance: 261.8
click at [0, 23] on div "Nusa Dua Beach Hotel & Spa - Bali Published 84 % Close CRM View listing Admin v…" at bounding box center [520, 22] width 1041 height 22
copy h1 "[GEOGRAPHIC_DATA] - [GEOGRAPHIC_DATA]"
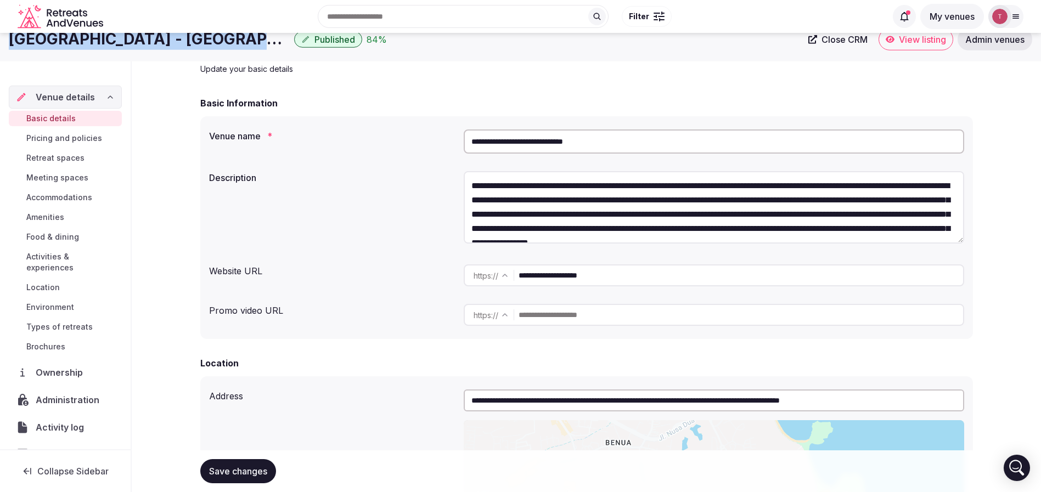
scroll to position [0, 0]
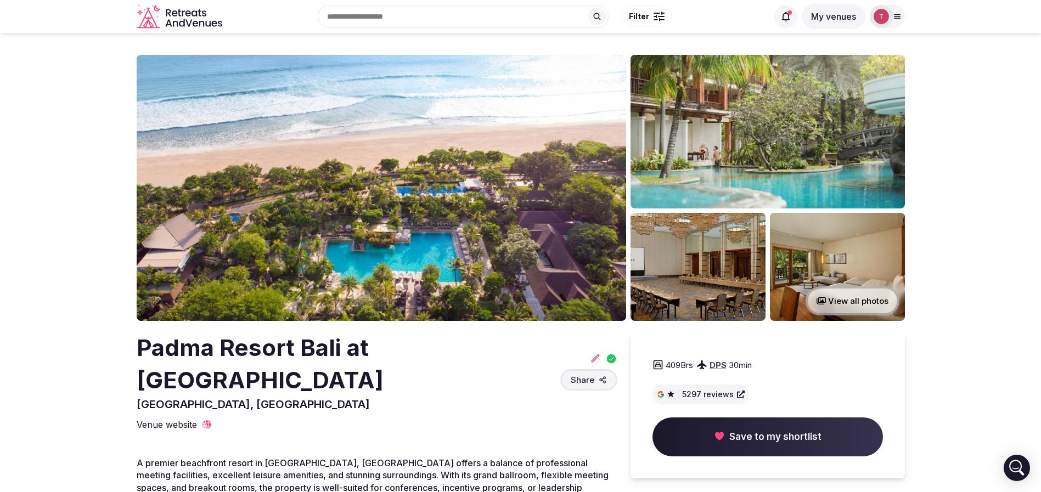
click at [244, 339] on h2 "Padma Resort Bali at [GEOGRAPHIC_DATA]" at bounding box center [346, 364] width 419 height 65
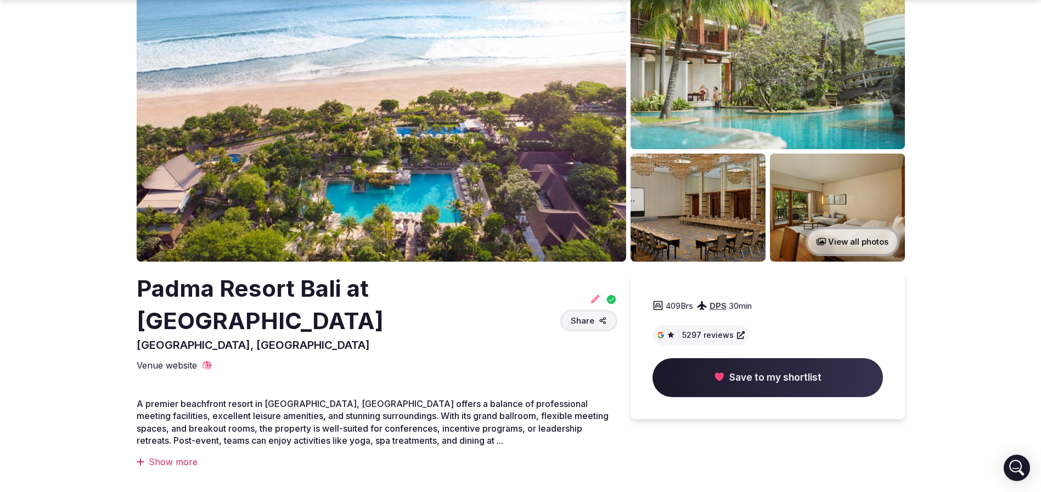
scroll to position [82, 0]
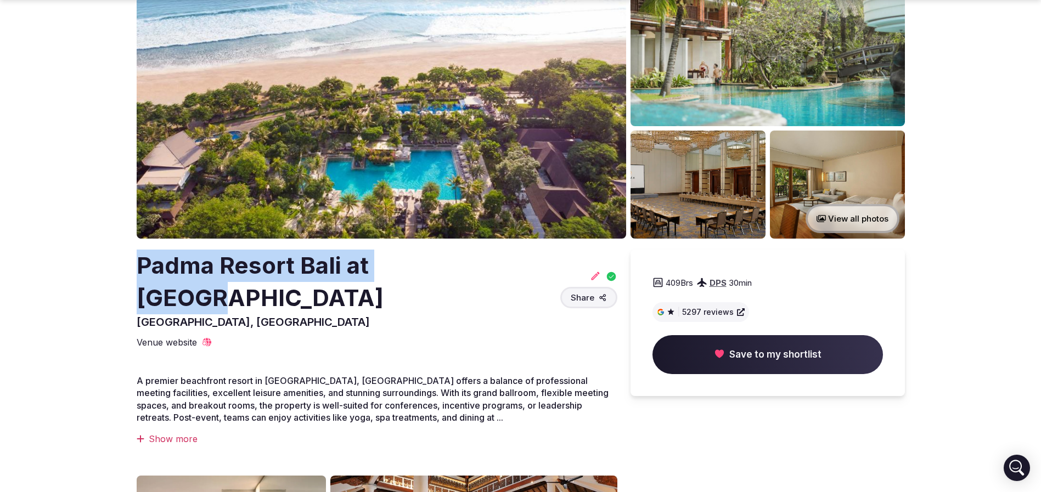
drag, startPoint x: 127, startPoint y: 268, endPoint x: 461, endPoint y: 268, distance: 333.7
click at [461, 268] on section "View all photos [GEOGRAPHIC_DATA] at [GEOGRAPHIC_DATA], [GEOGRAPHIC_DATA] Share…" at bounding box center [520, 446] width 1041 height 991
click at [461, 268] on div "Padma Resort Bali at [GEOGRAPHIC_DATA], [GEOGRAPHIC_DATA] Share" at bounding box center [377, 290] width 481 height 80
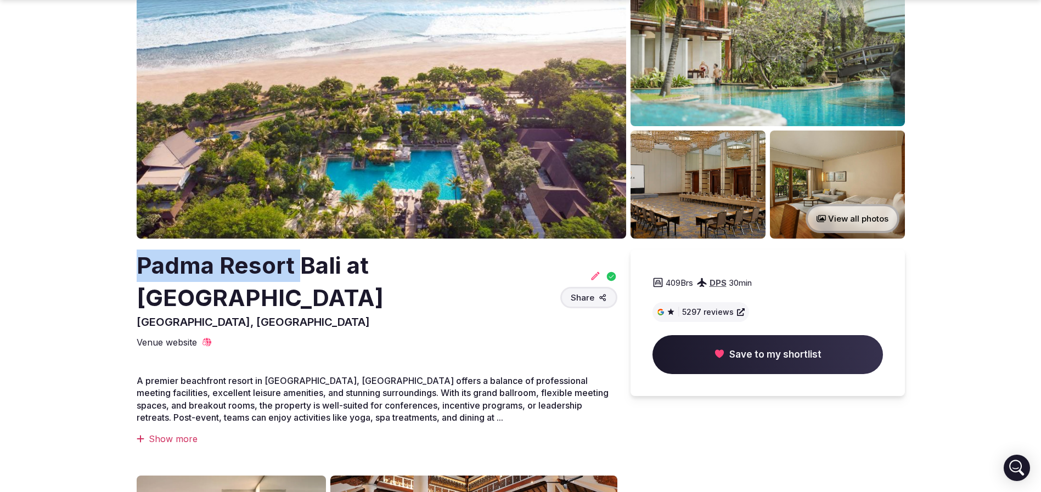
drag, startPoint x: 125, startPoint y: 263, endPoint x: 302, endPoint y: 267, distance: 177.3
click at [302, 267] on section "View all photos [GEOGRAPHIC_DATA] at [GEOGRAPHIC_DATA], [GEOGRAPHIC_DATA] Share…" at bounding box center [520, 446] width 1041 height 991
copy h2 "[GEOGRAPHIC_DATA]"
click at [0, 286] on section "View all photos [GEOGRAPHIC_DATA] at [GEOGRAPHIC_DATA], [GEOGRAPHIC_DATA] Share…" at bounding box center [520, 446] width 1041 height 991
click at [14, 274] on section "View all photos [GEOGRAPHIC_DATA] at [GEOGRAPHIC_DATA], [GEOGRAPHIC_DATA] Share…" at bounding box center [520, 446] width 1041 height 991
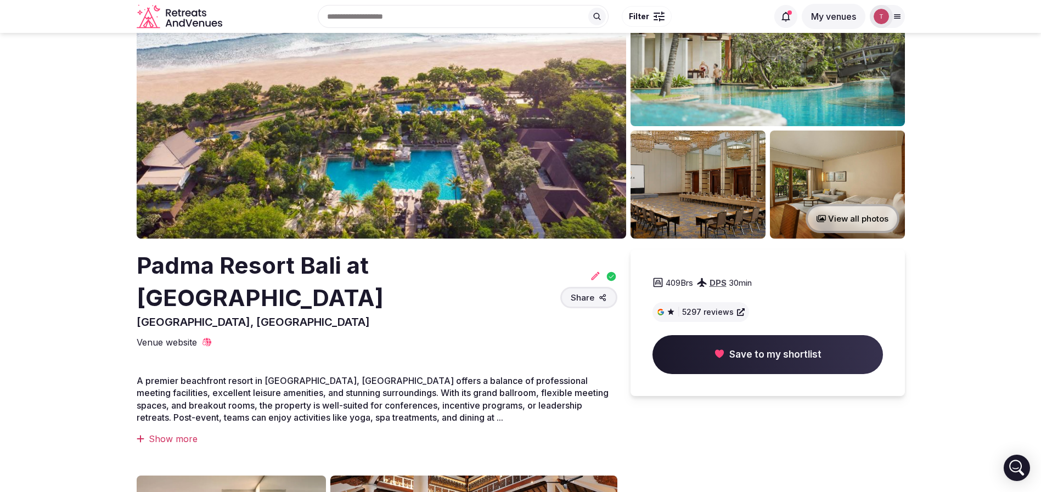
scroll to position [0, 0]
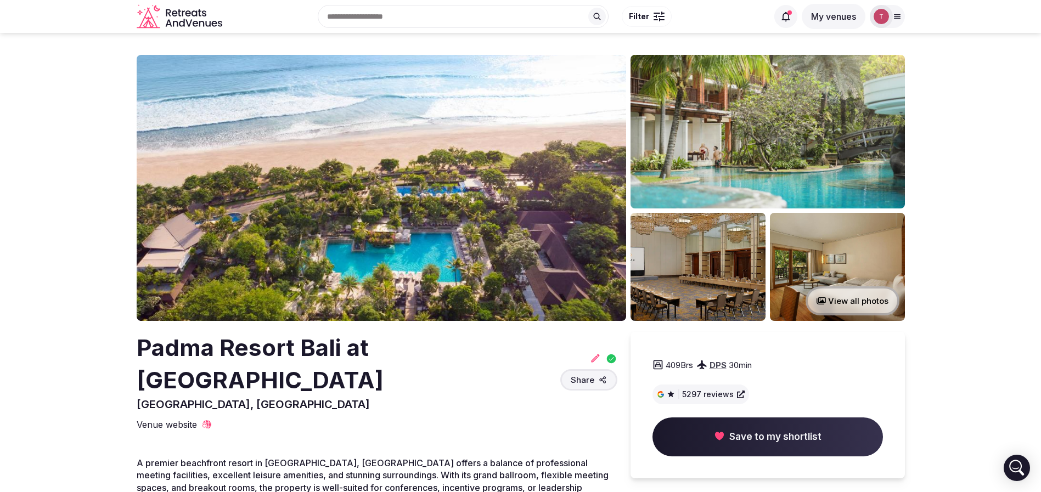
click at [408, 193] on img at bounding box center [382, 188] width 490 height 266
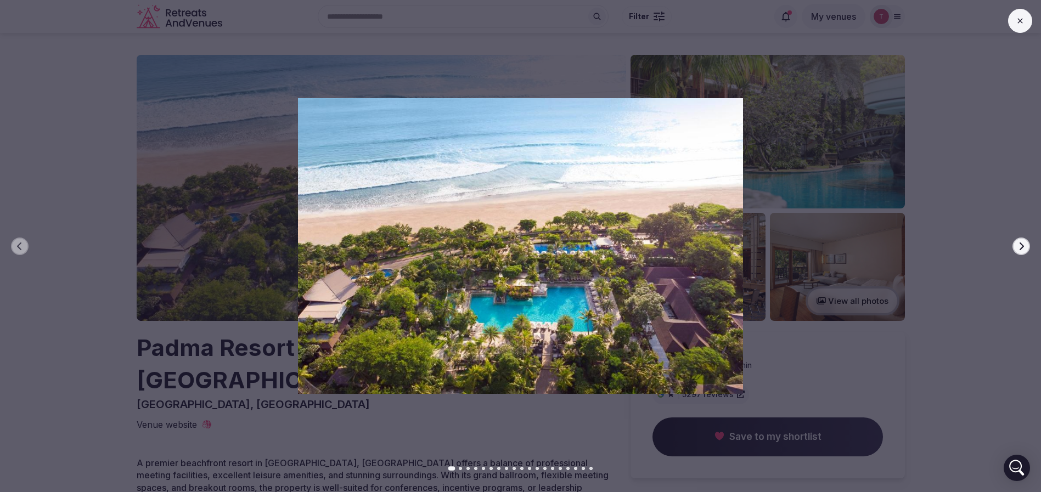
click at [1032, 242] on div at bounding box center [516, 245] width 1050 height 295
click at [1022, 246] on icon "button" at bounding box center [1021, 246] width 9 height 9
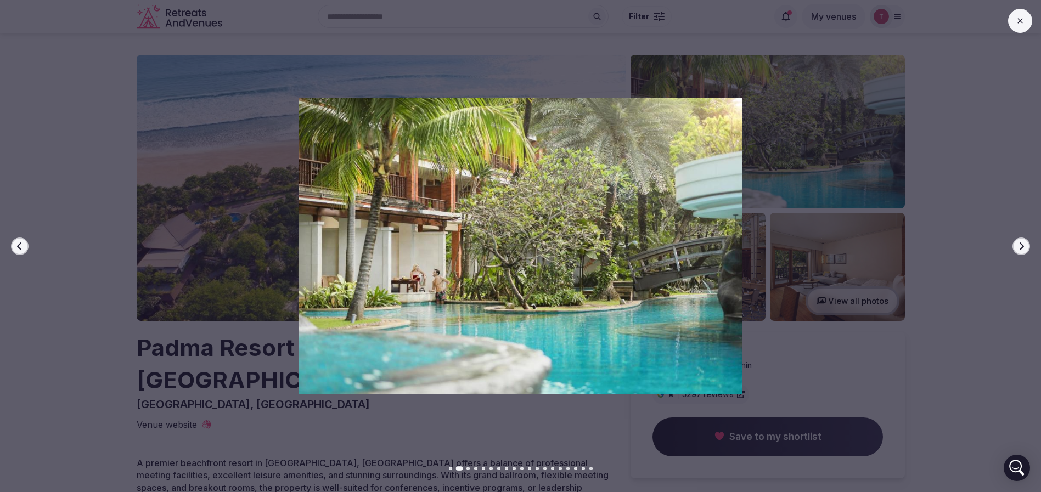
click at [1022, 246] on icon "button" at bounding box center [1021, 246] width 9 height 9
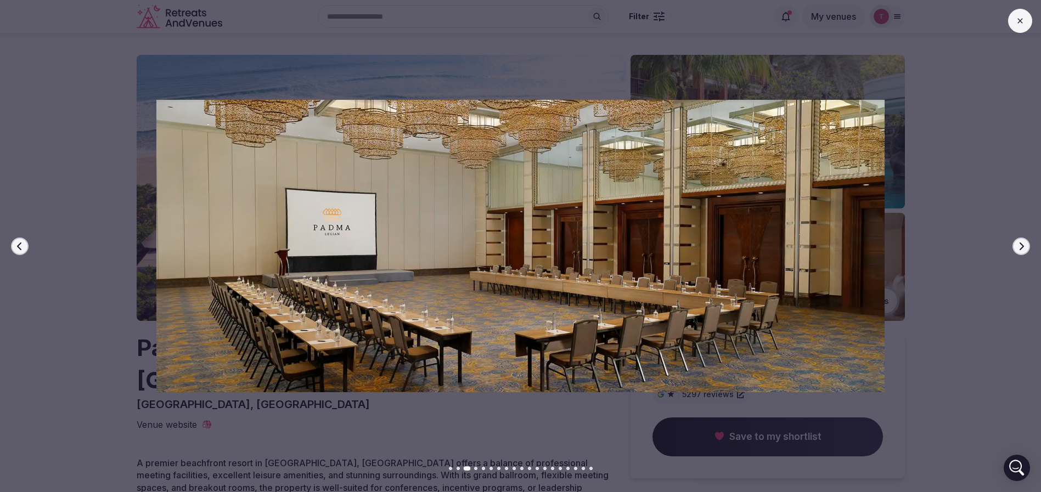
click at [1022, 246] on icon "button" at bounding box center [1021, 246] width 9 height 9
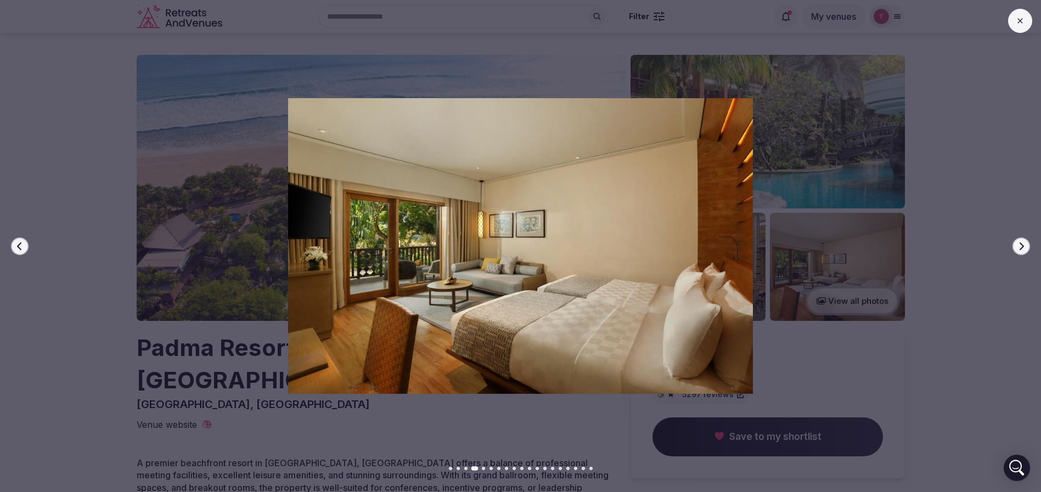
click at [1022, 246] on icon "button" at bounding box center [1021, 246] width 9 height 9
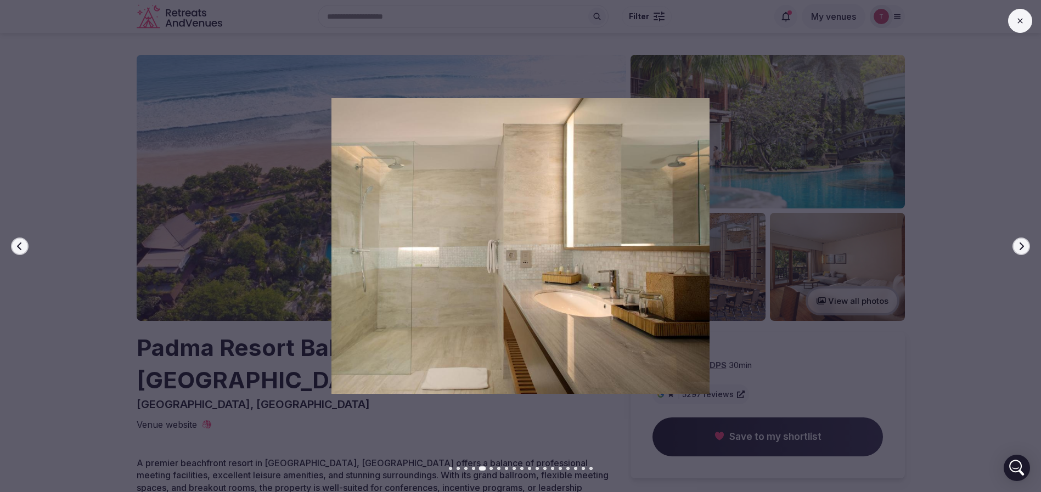
click at [1022, 246] on icon "button" at bounding box center [1021, 246] width 9 height 9
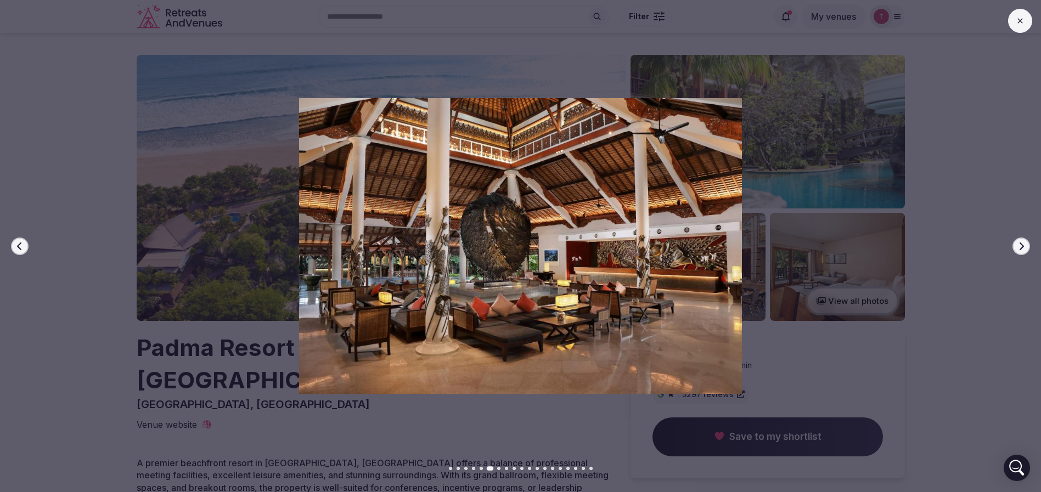
click at [1022, 246] on icon "button" at bounding box center [1021, 246] width 9 height 9
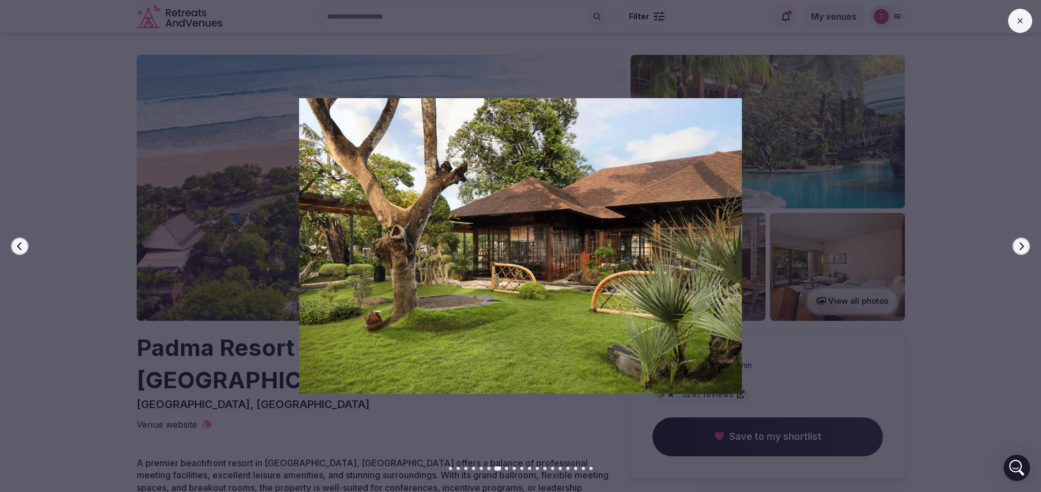
click at [1022, 246] on icon "button" at bounding box center [1021, 246] width 9 height 9
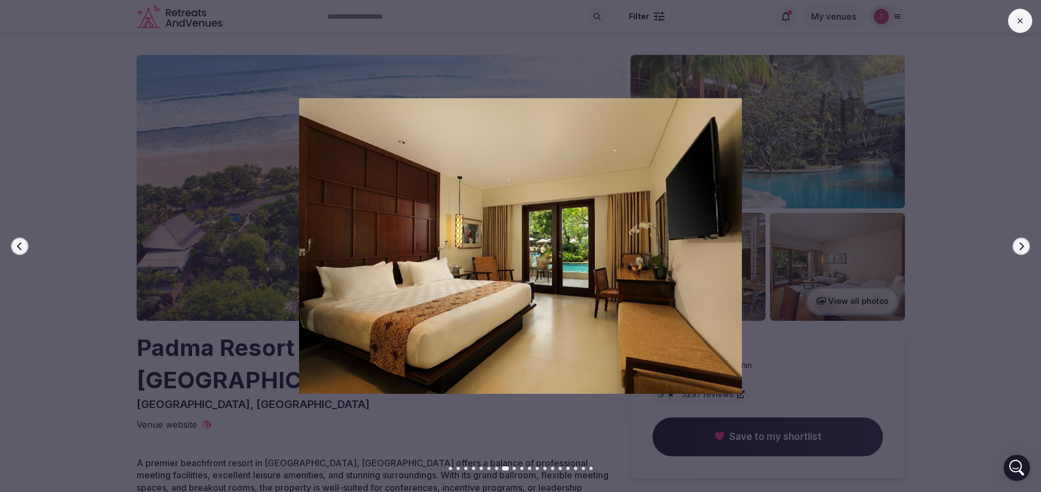
click at [1022, 246] on icon "button" at bounding box center [1021, 246] width 9 height 9
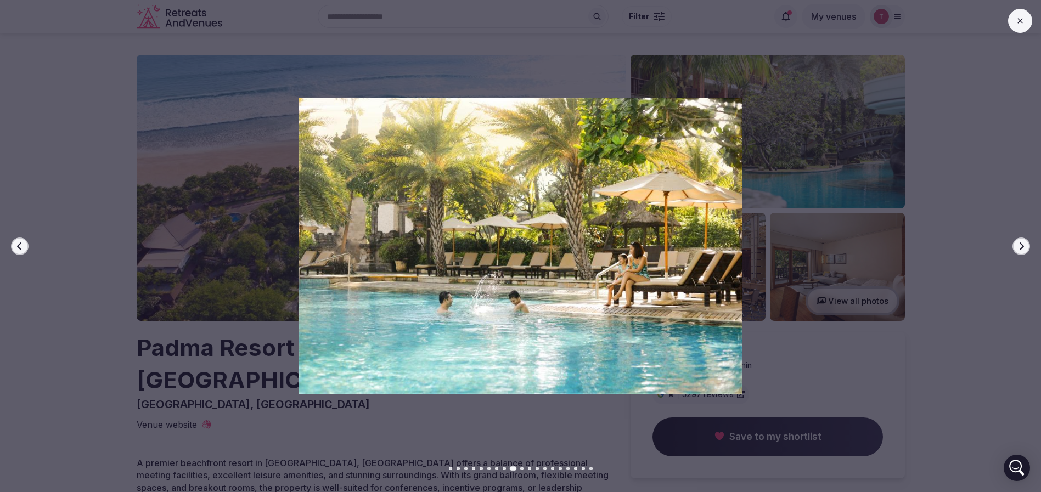
click at [1022, 246] on icon "button" at bounding box center [1021, 246] width 9 height 9
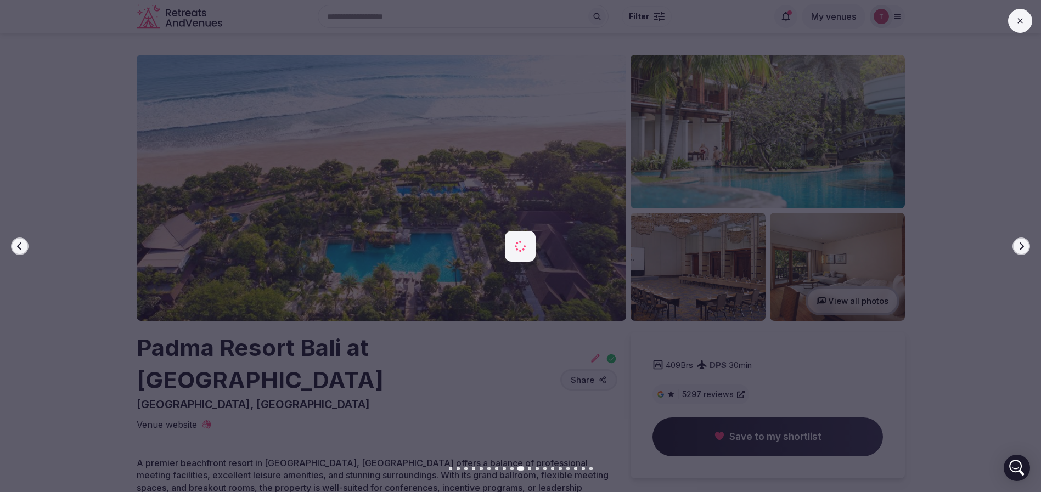
click at [1022, 246] on icon "button" at bounding box center [1021, 246] width 9 height 9
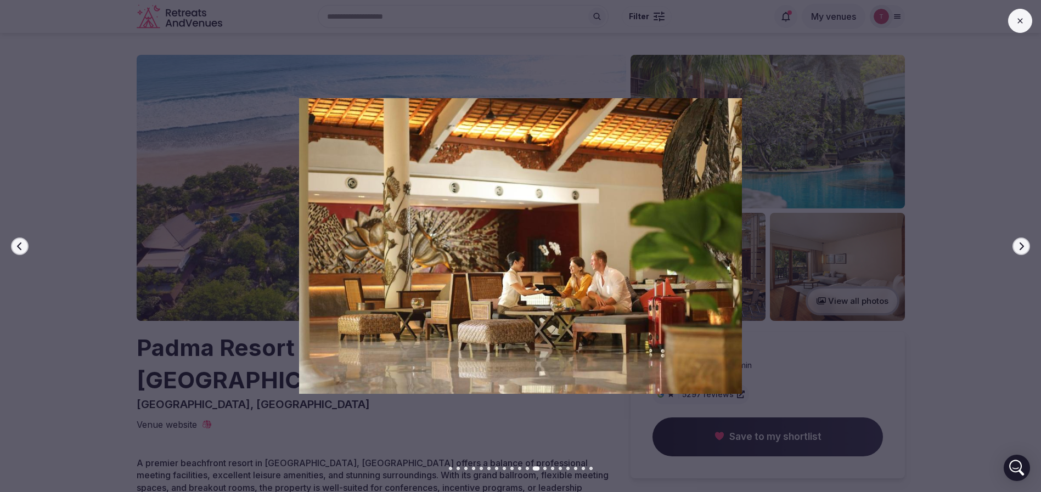
click at [1022, 246] on icon "button" at bounding box center [1021, 246] width 9 height 9
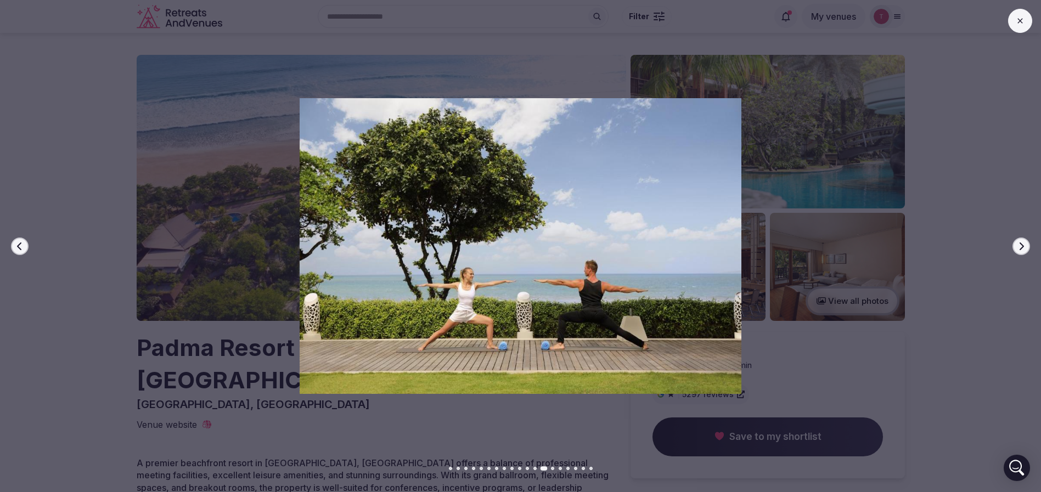
click at [1022, 246] on icon "button" at bounding box center [1021, 246] width 9 height 9
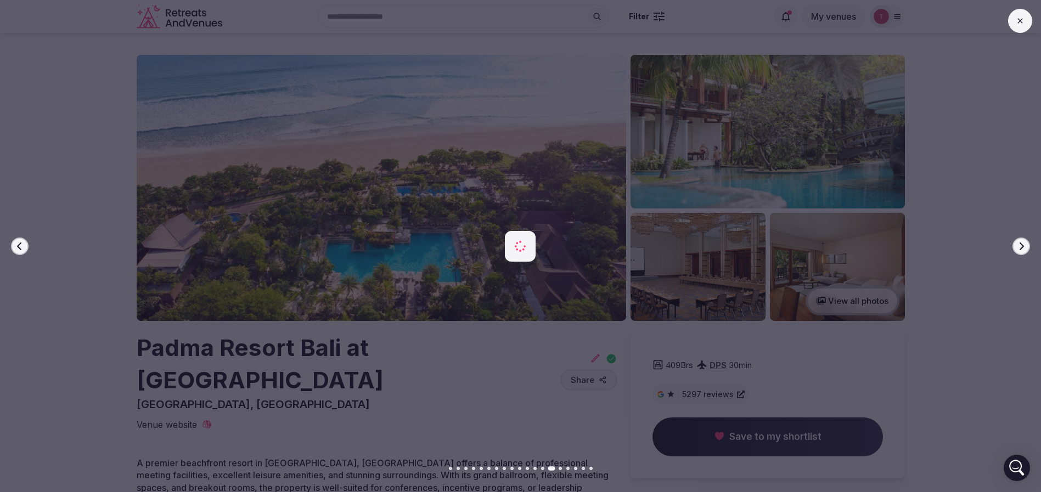
click at [1022, 246] on icon "button" at bounding box center [1021, 246] width 9 height 9
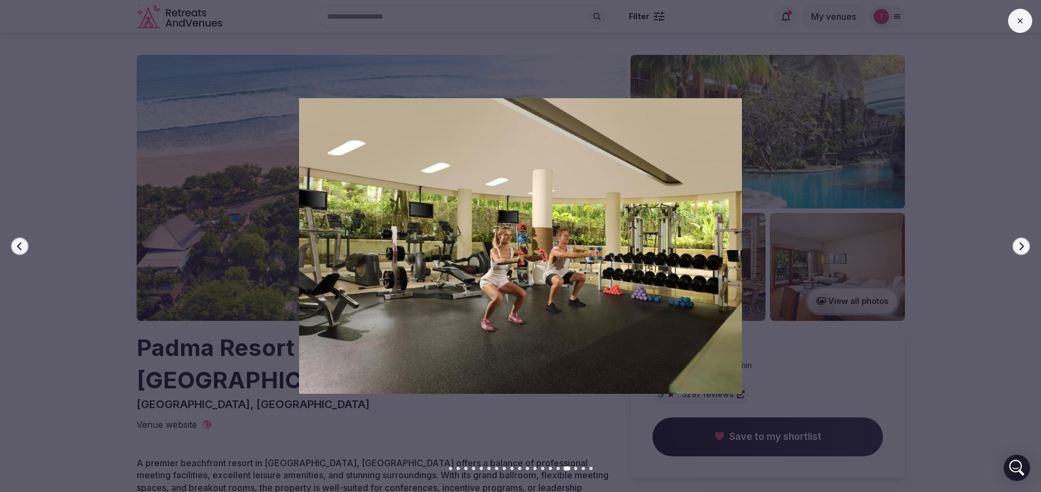
click at [1022, 246] on icon "button" at bounding box center [1021, 246] width 9 height 9
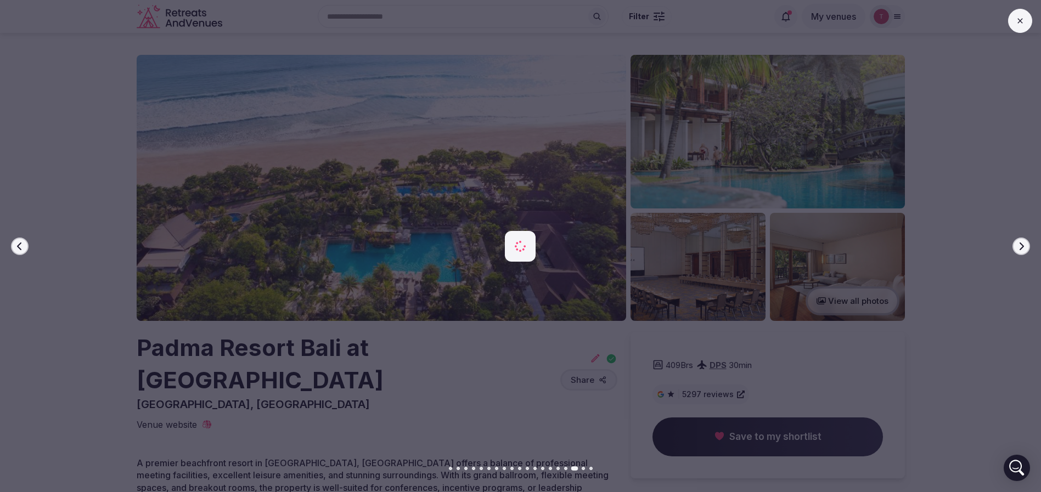
click at [1022, 246] on icon "button" at bounding box center [1021, 246] width 9 height 9
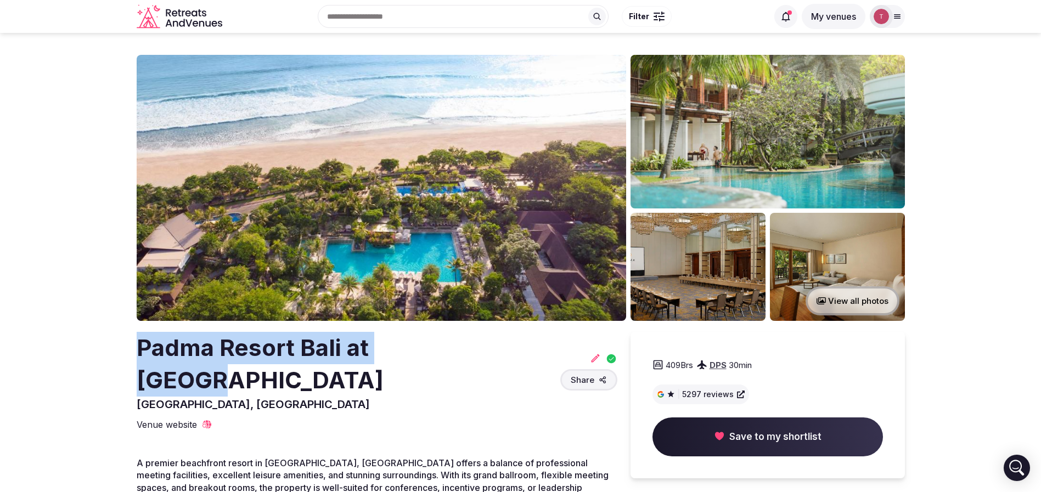
drag, startPoint x: 110, startPoint y: 350, endPoint x: 443, endPoint y: 331, distance: 333.7
copy h2 "Padma Resort Bali at [GEOGRAPHIC_DATA]"
click at [485, 182] on img at bounding box center [382, 188] width 490 height 266
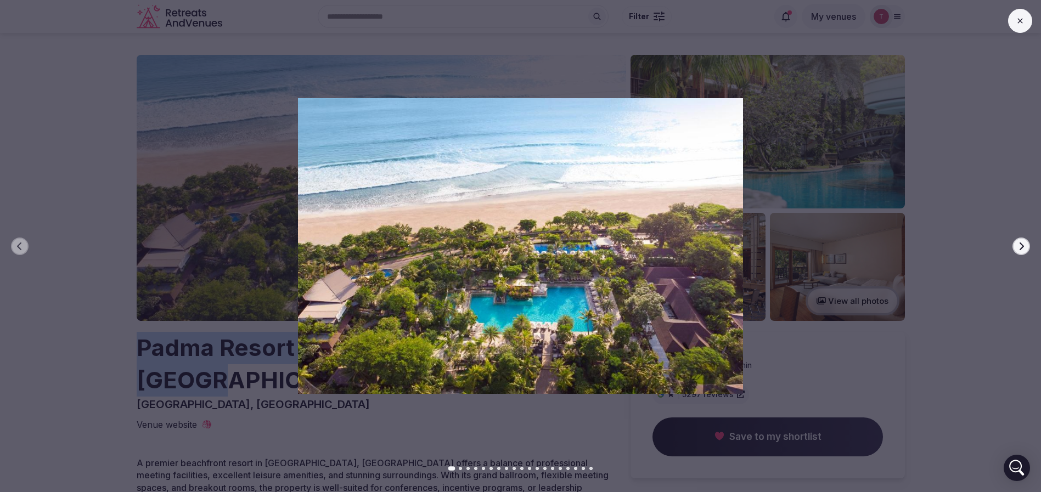
click at [1017, 243] on icon "button" at bounding box center [1021, 246] width 9 height 9
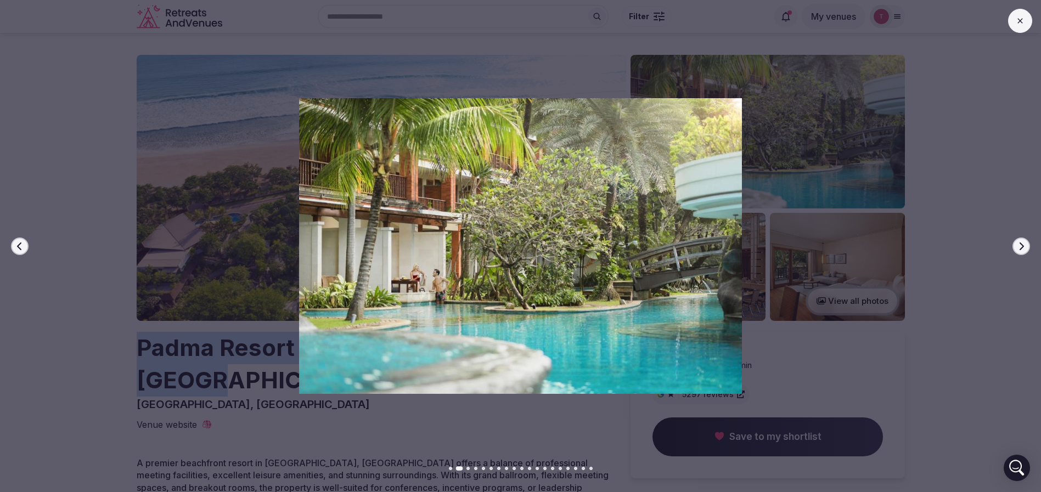
click at [1021, 244] on icon "button" at bounding box center [1021, 246] width 9 height 9
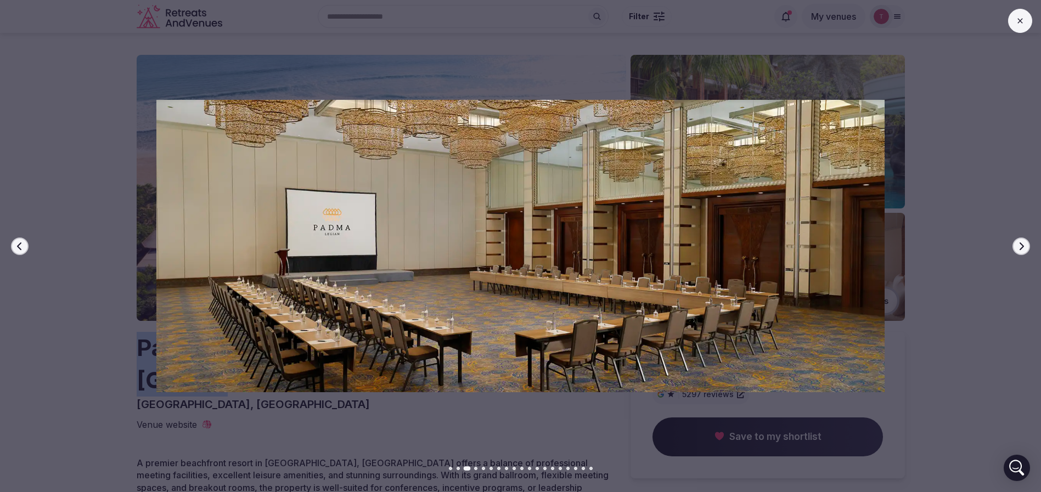
click at [1021, 244] on icon "button" at bounding box center [1021, 246] width 9 height 9
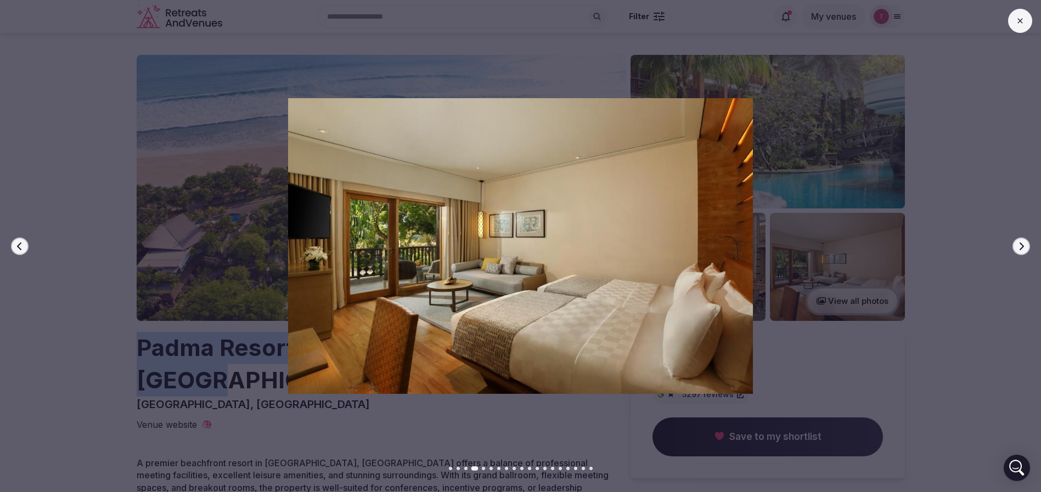
click at [1021, 244] on icon "button" at bounding box center [1021, 246] width 9 height 9
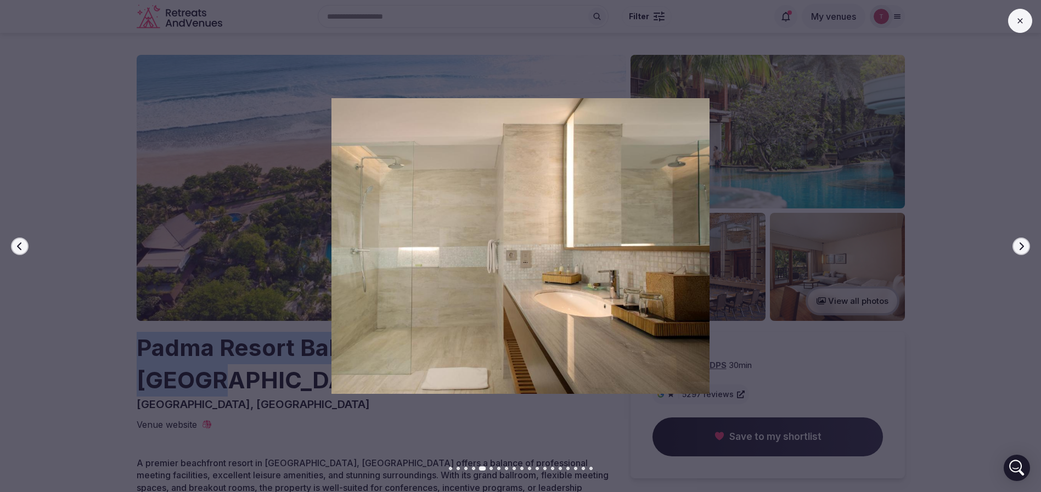
click at [1021, 244] on icon "button" at bounding box center [1021, 246] width 9 height 9
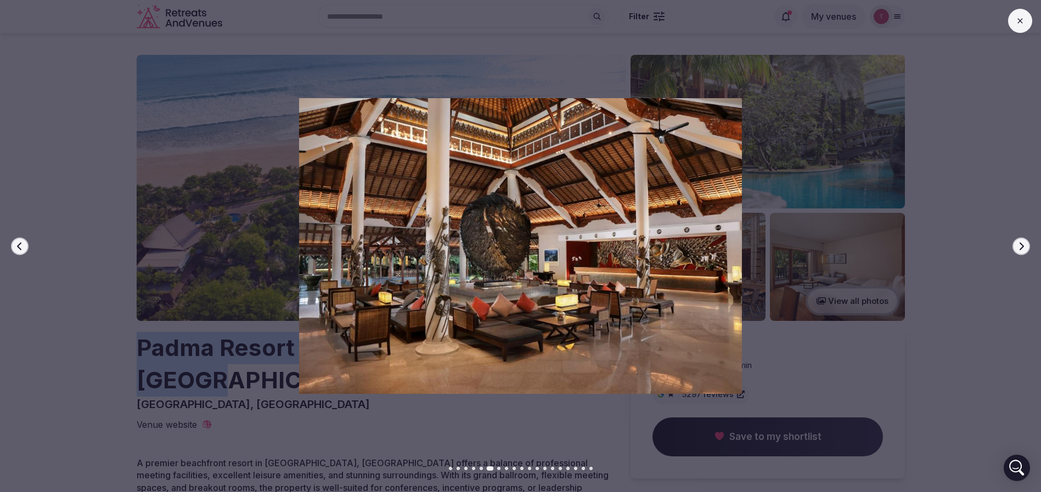
click at [1021, 244] on icon "button" at bounding box center [1021, 246] width 9 height 9
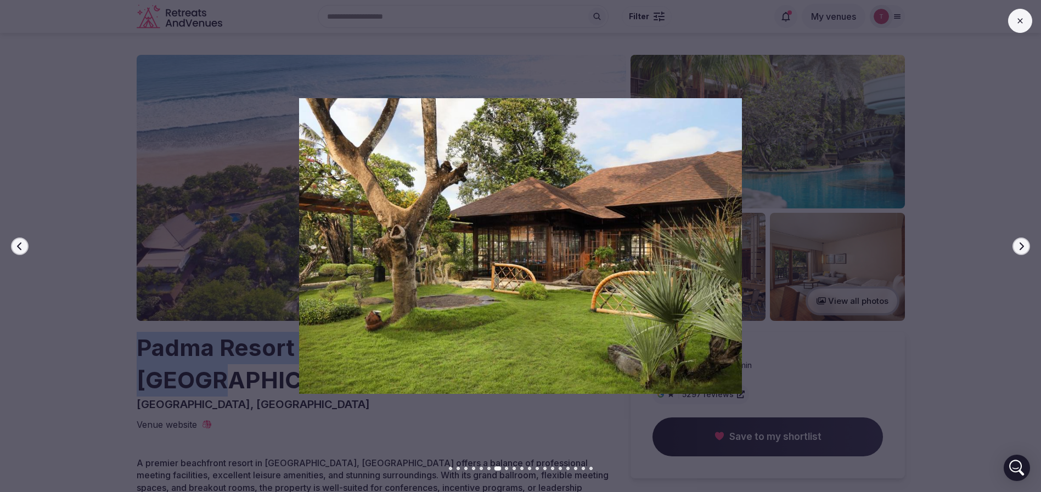
click at [1021, 244] on icon "button" at bounding box center [1021, 246] width 9 height 9
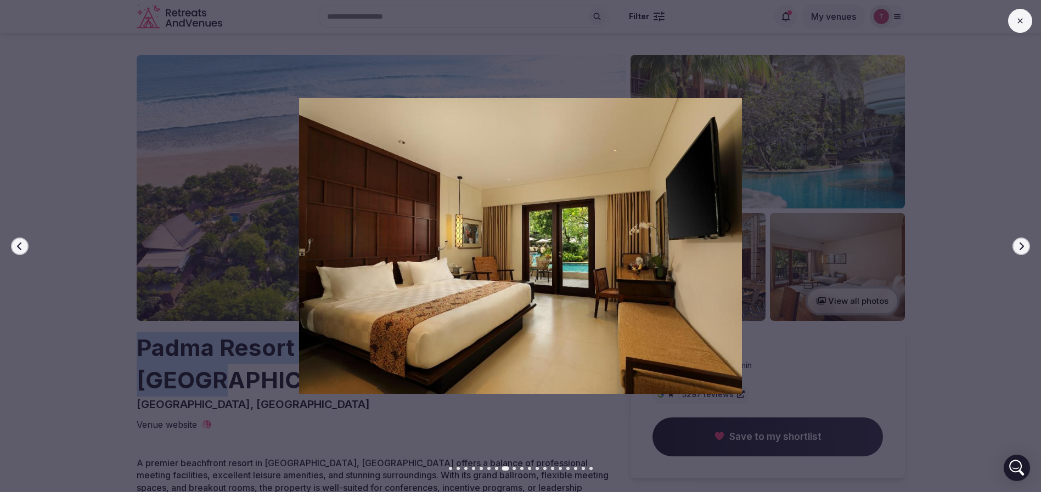
click at [1021, 244] on icon "button" at bounding box center [1021, 246] width 9 height 9
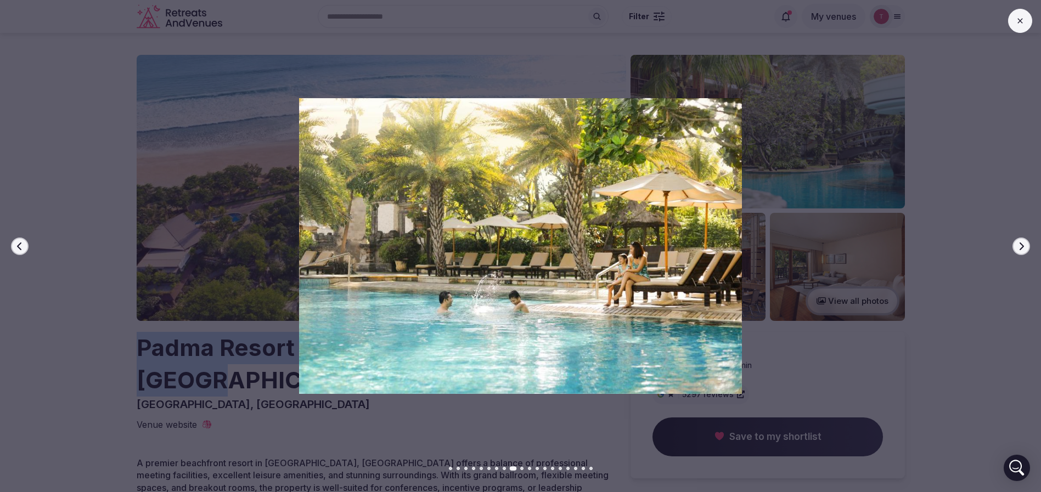
click at [1028, 245] on button "Next slide" at bounding box center [1022, 247] width 18 height 18
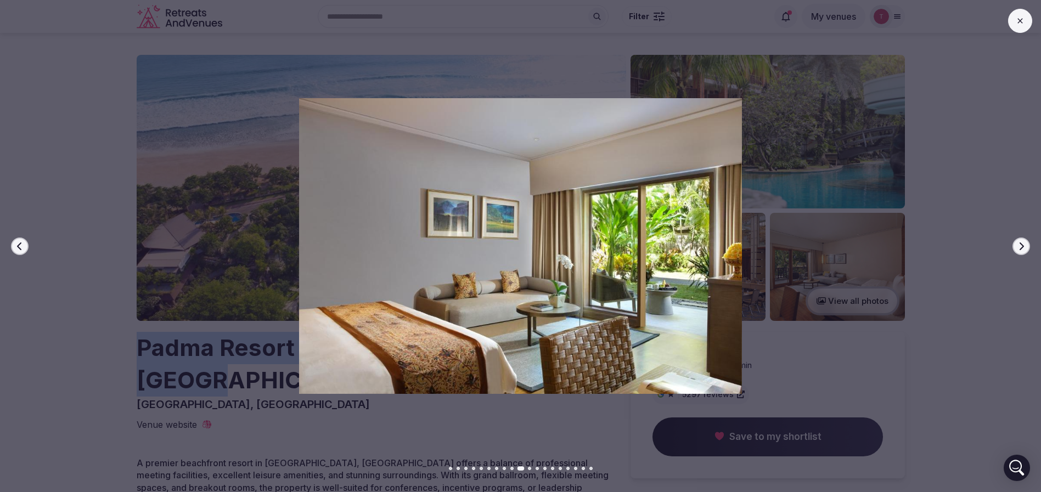
click at [1027, 243] on button "Next slide" at bounding box center [1022, 247] width 18 height 18
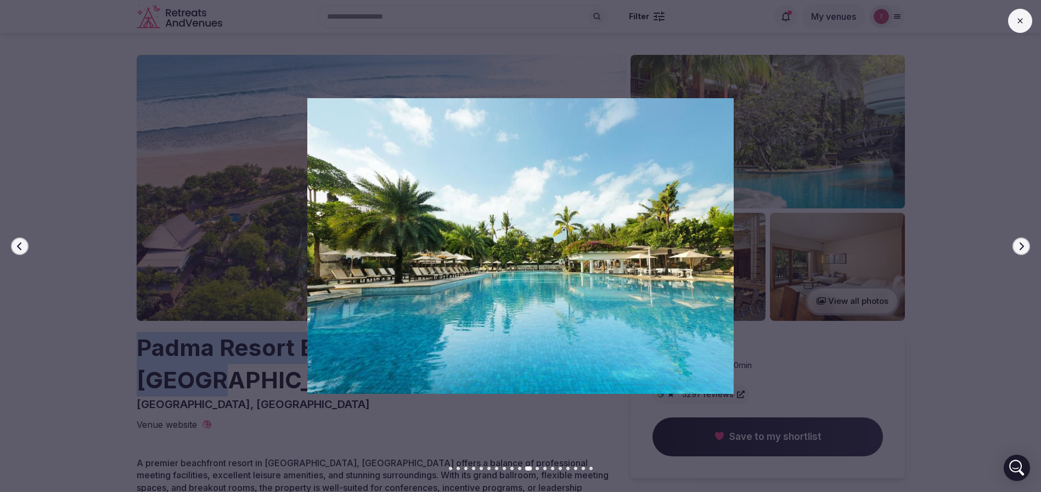
click at [1027, 243] on button "Next slide" at bounding box center [1022, 247] width 18 height 18
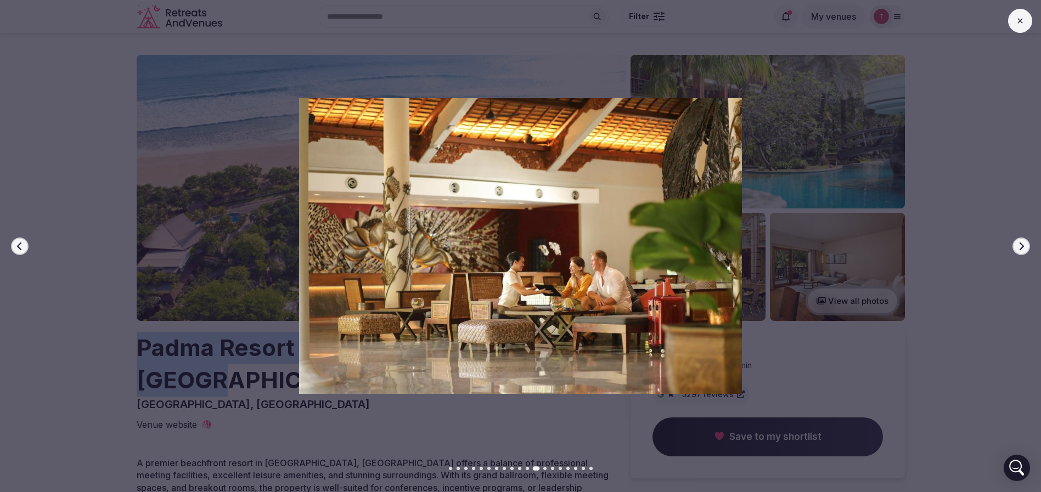
click at [1027, 243] on button "Next slide" at bounding box center [1022, 247] width 18 height 18
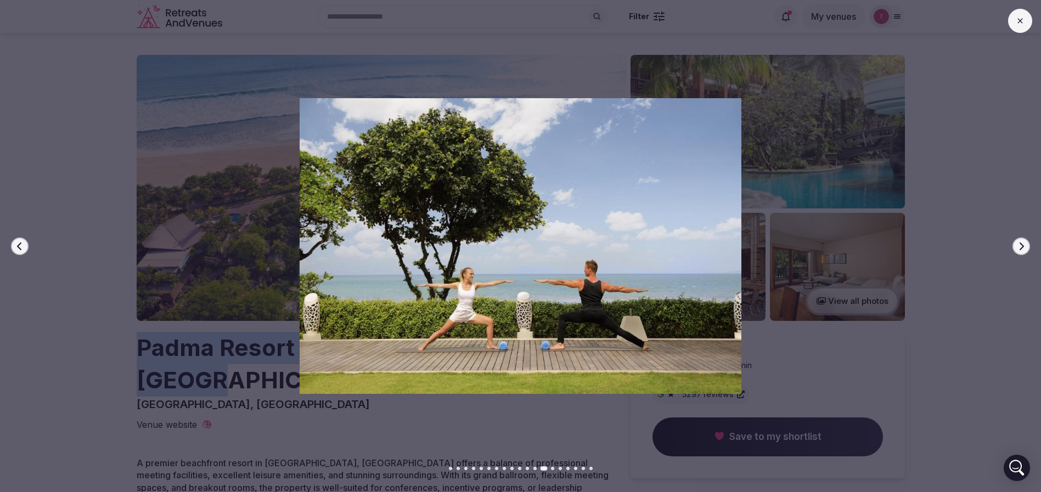
click at [1027, 243] on button "Next slide" at bounding box center [1022, 247] width 18 height 18
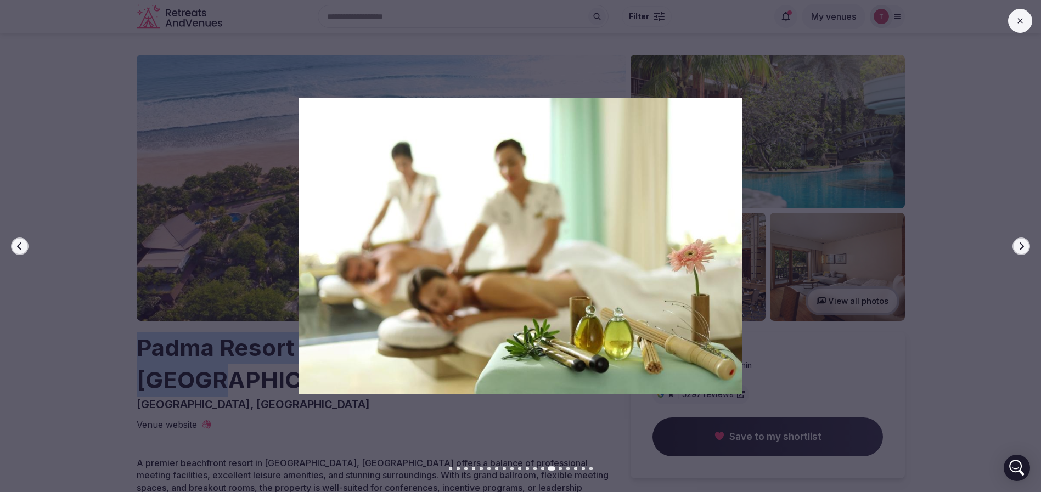
click at [1027, 243] on button "Next slide" at bounding box center [1022, 247] width 18 height 18
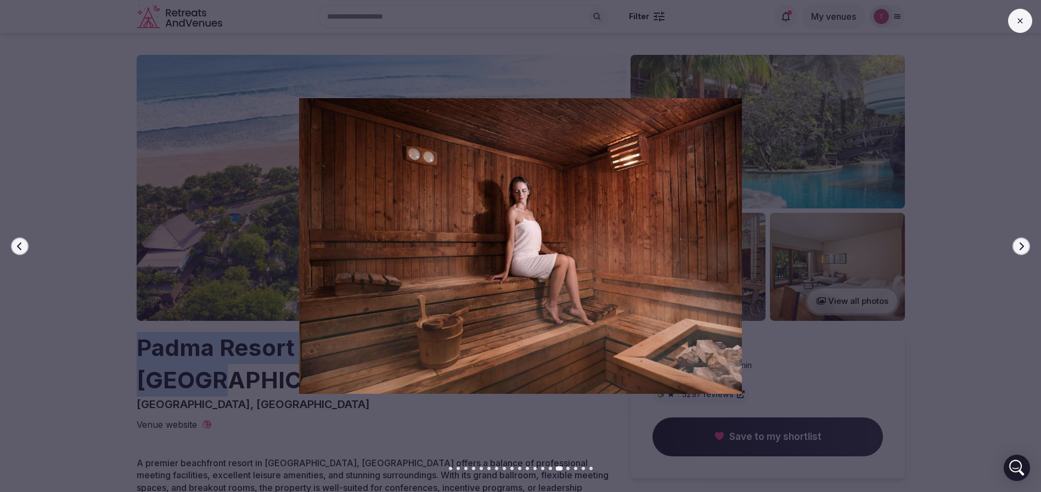
click at [1027, 243] on button "Next slide" at bounding box center [1022, 247] width 18 height 18
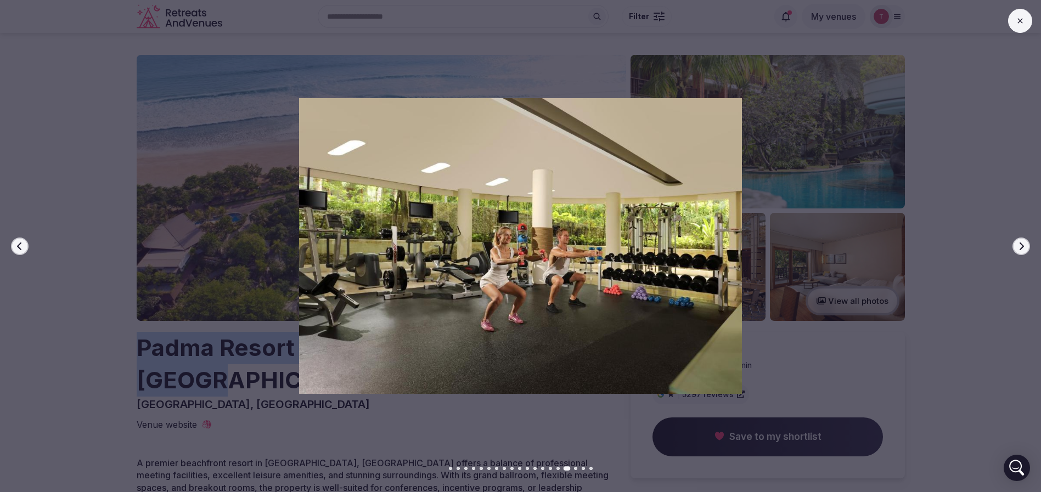
click at [1027, 243] on button "Next slide" at bounding box center [1022, 247] width 18 height 18
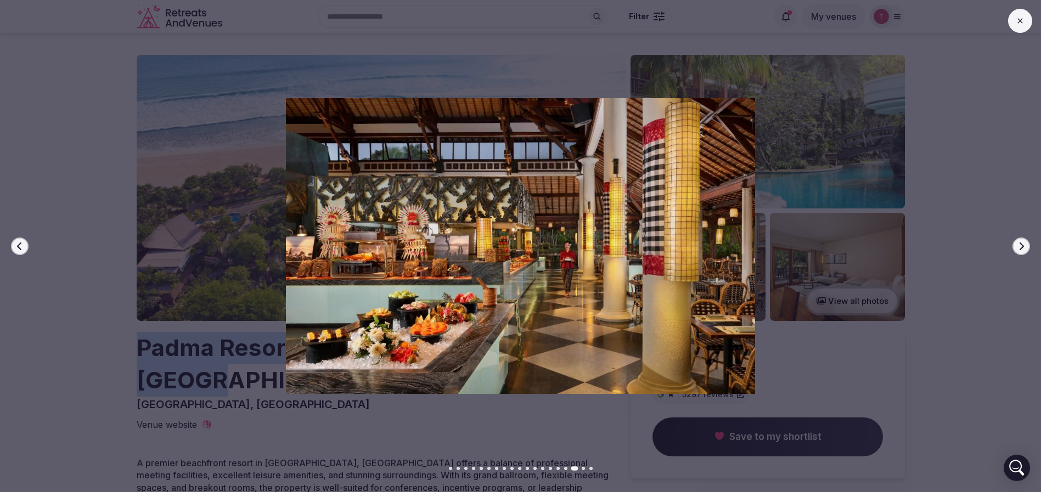
click at [1027, 243] on button "Next slide" at bounding box center [1022, 247] width 18 height 18
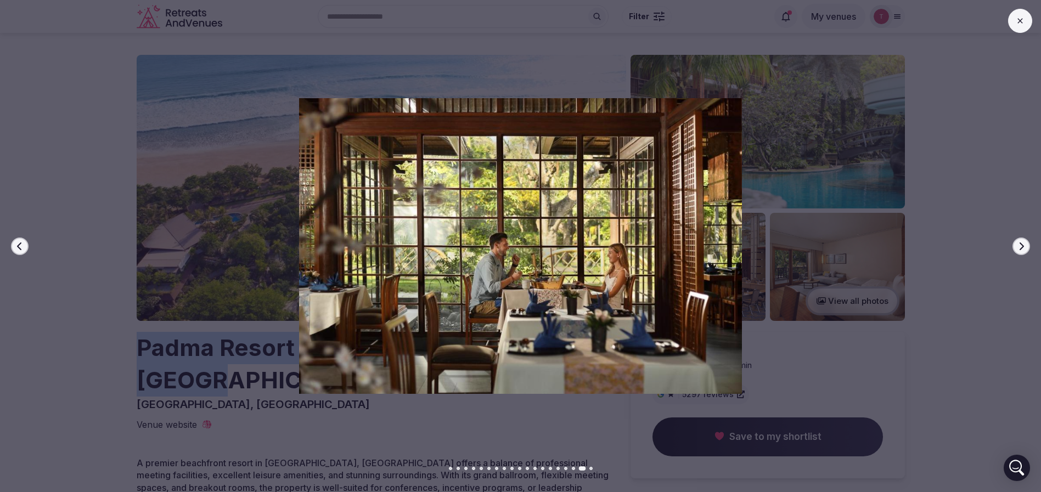
click at [1027, 243] on button "Next slide" at bounding box center [1022, 247] width 18 height 18
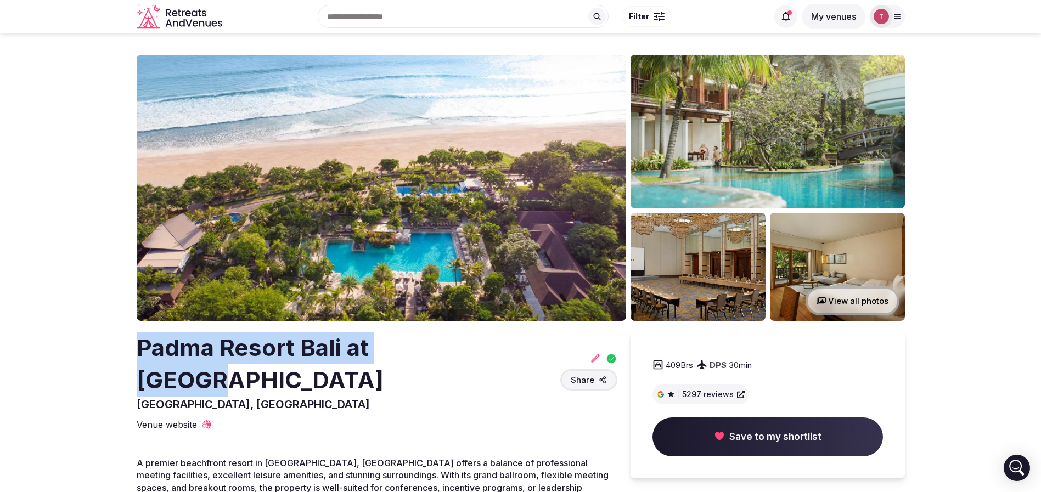
copy h2 "Padma Resort Bali at [GEOGRAPHIC_DATA]"
click at [692, 249] on img at bounding box center [698, 267] width 135 height 108
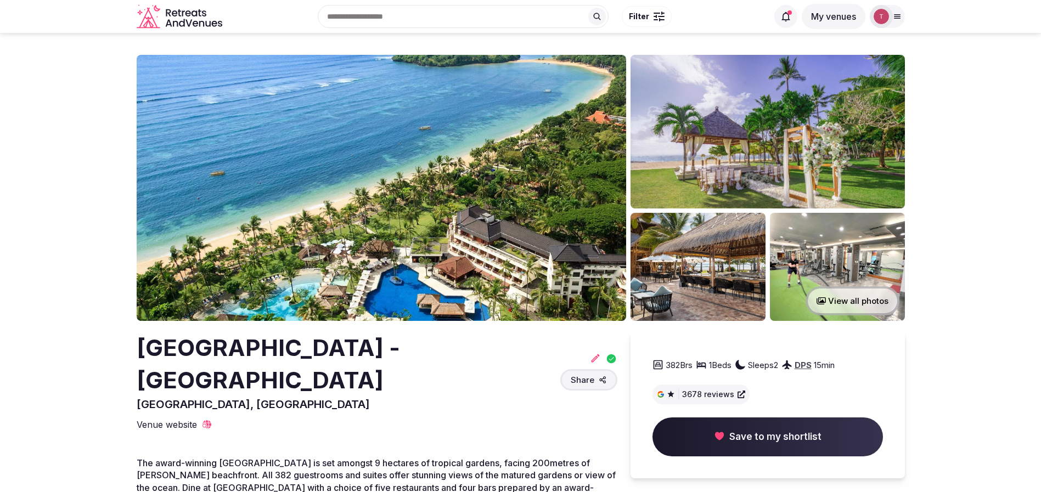
click at [350, 172] on img at bounding box center [382, 188] width 490 height 266
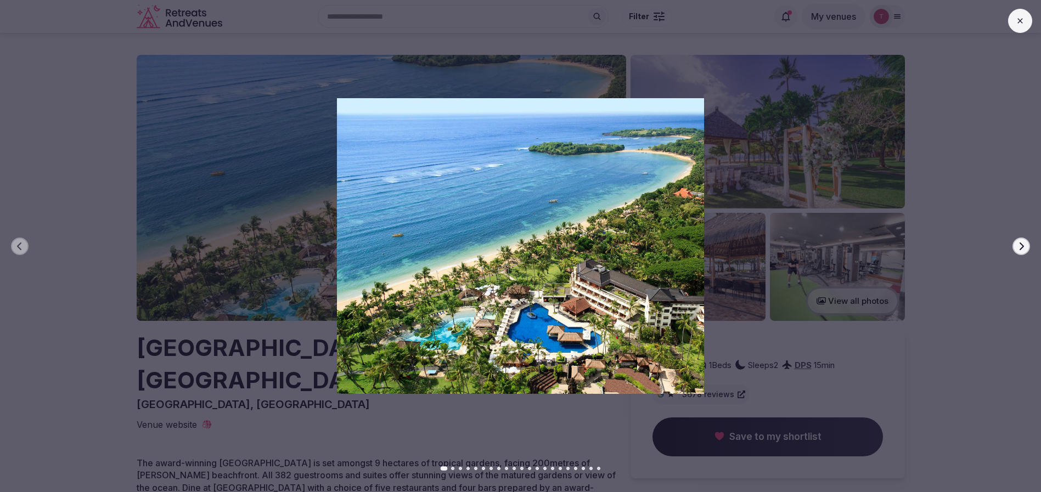
click at [1021, 249] on icon "button" at bounding box center [1022, 246] width 4 height 8
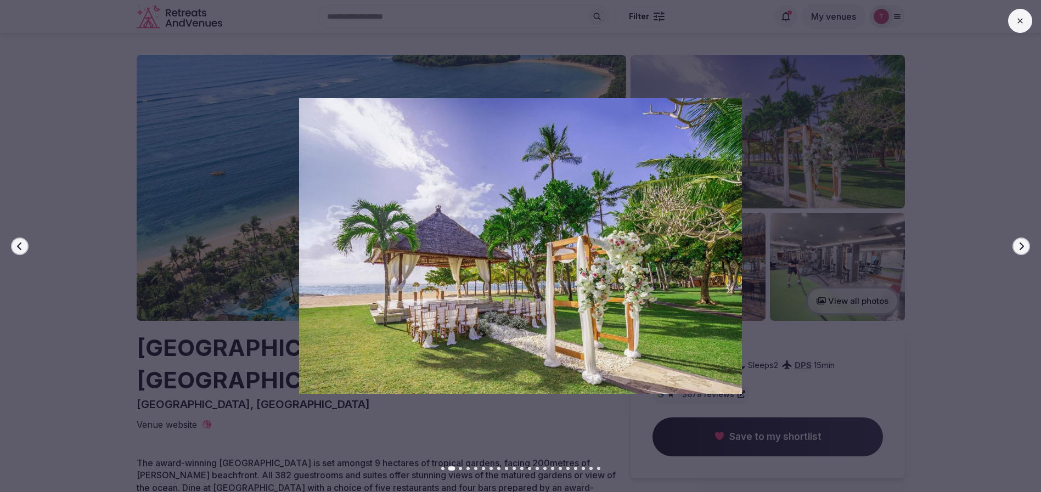
click at [1021, 249] on icon "button" at bounding box center [1022, 246] width 4 height 8
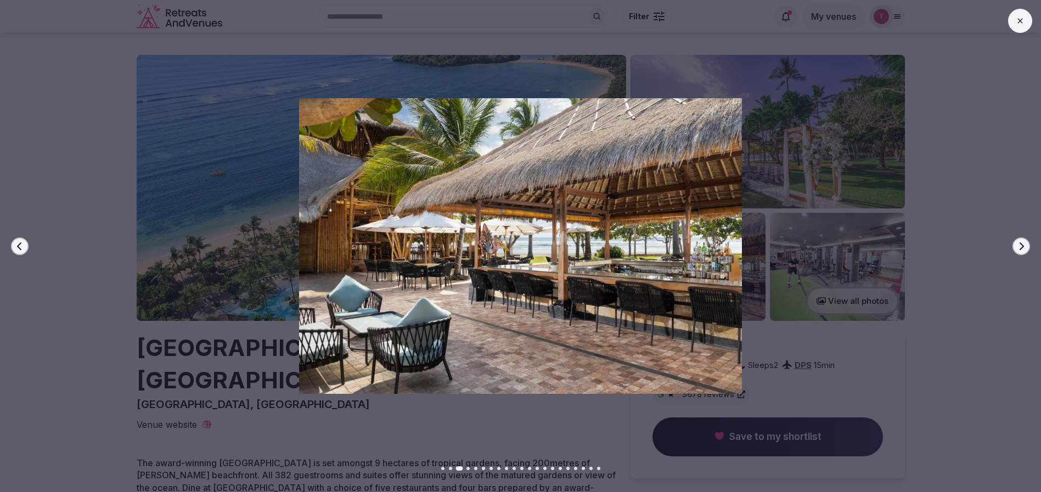
click at [1021, 249] on icon "button" at bounding box center [1022, 246] width 4 height 8
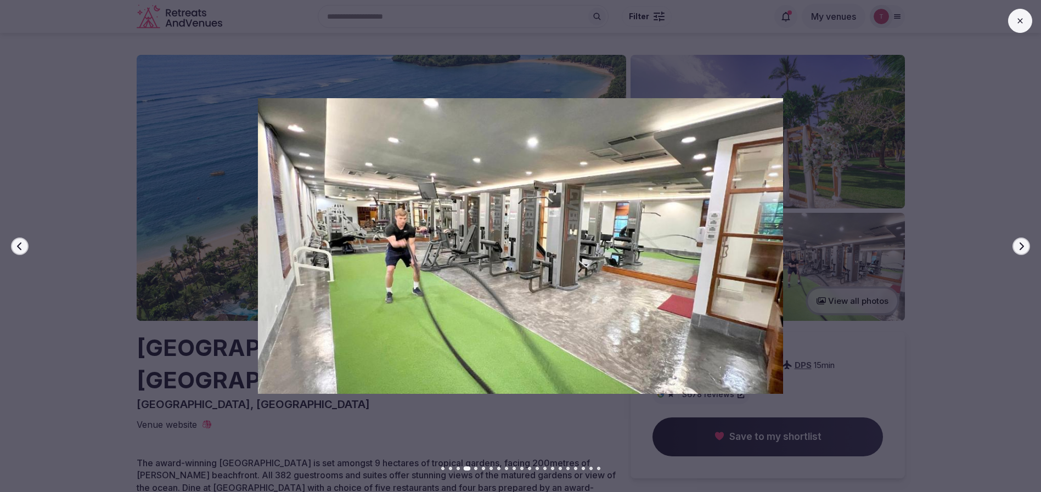
click at [1021, 249] on icon "button" at bounding box center [1022, 246] width 4 height 8
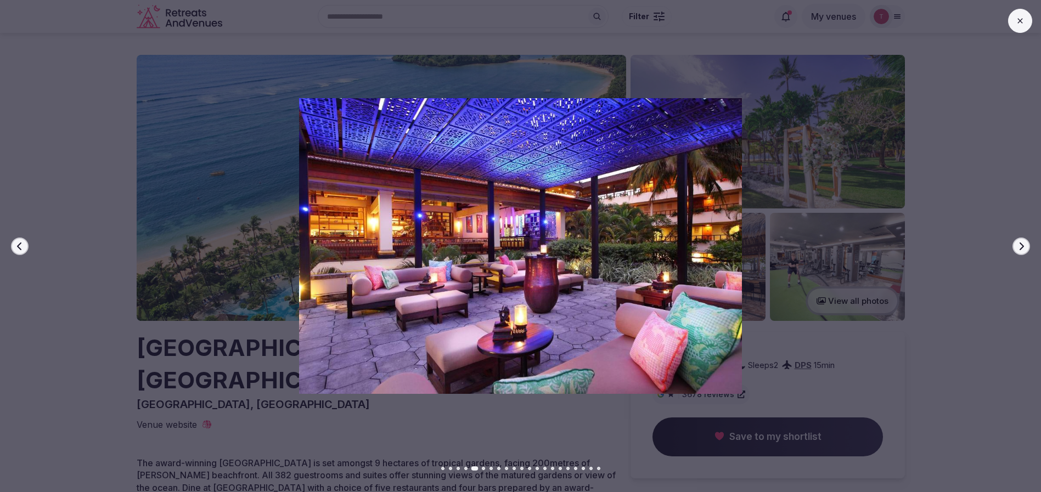
click at [1021, 249] on icon "button" at bounding box center [1022, 246] width 4 height 8
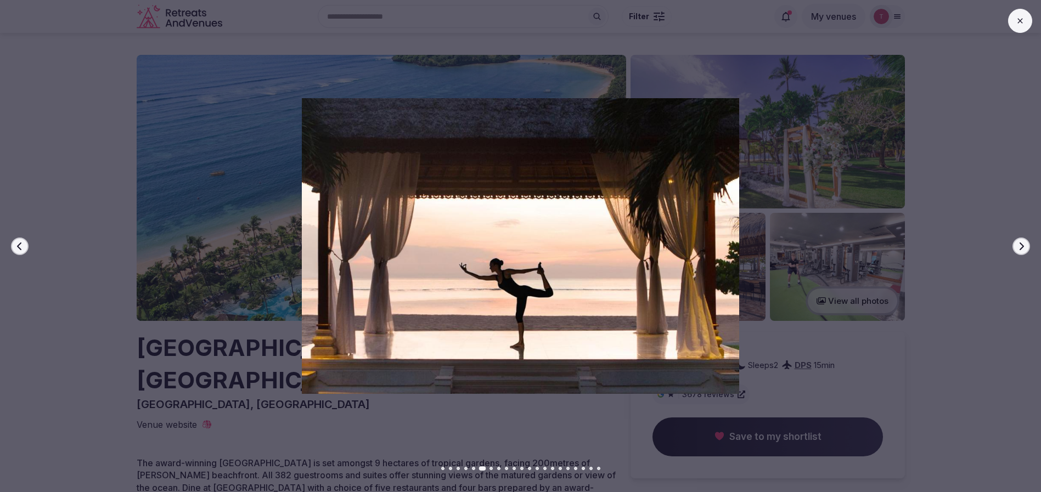
click at [1021, 249] on icon "button" at bounding box center [1022, 246] width 4 height 8
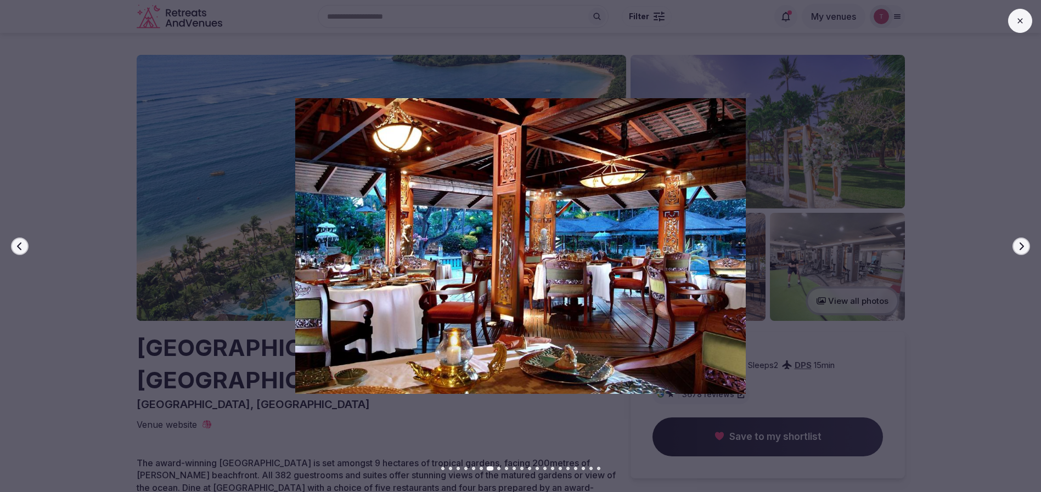
click at [1021, 249] on icon "button" at bounding box center [1022, 246] width 4 height 8
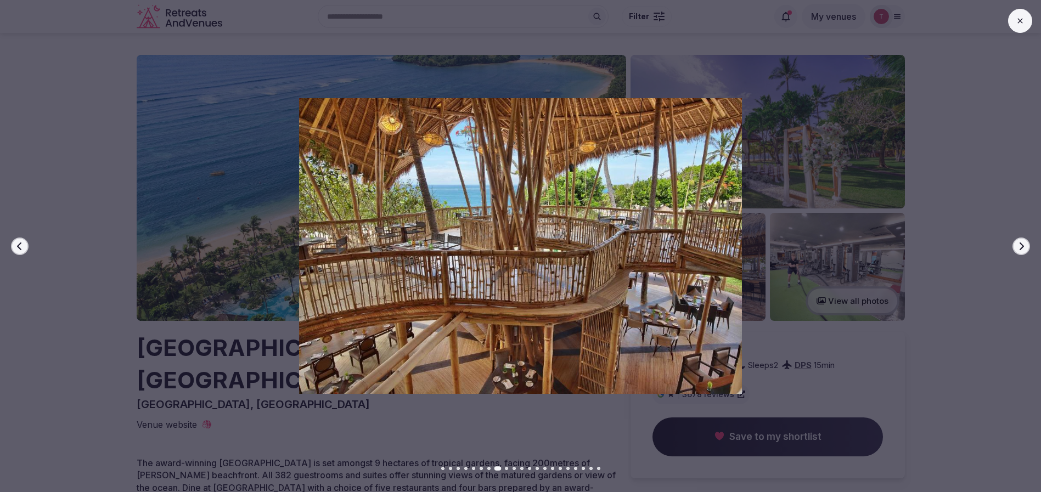
click at [1021, 249] on icon "button" at bounding box center [1022, 246] width 4 height 8
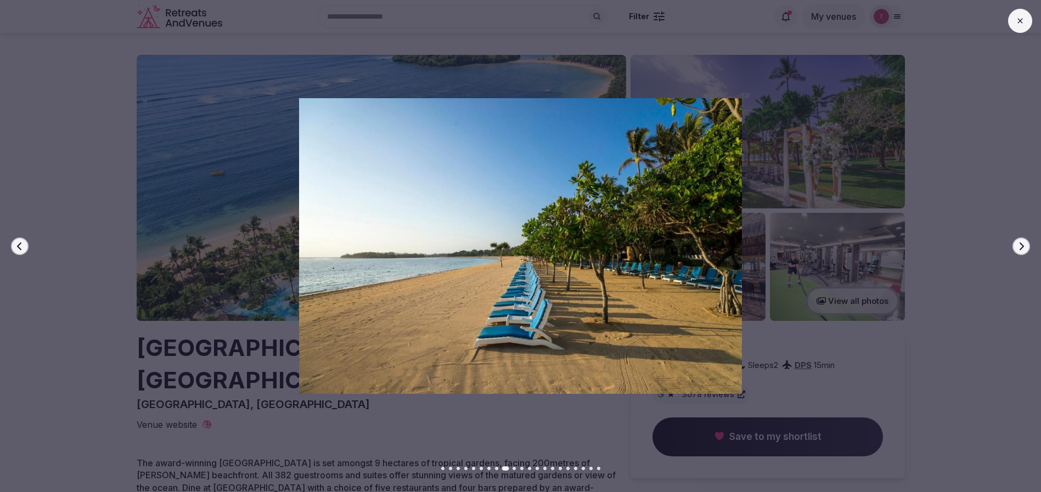
click at [1021, 249] on icon "button" at bounding box center [1022, 246] width 4 height 8
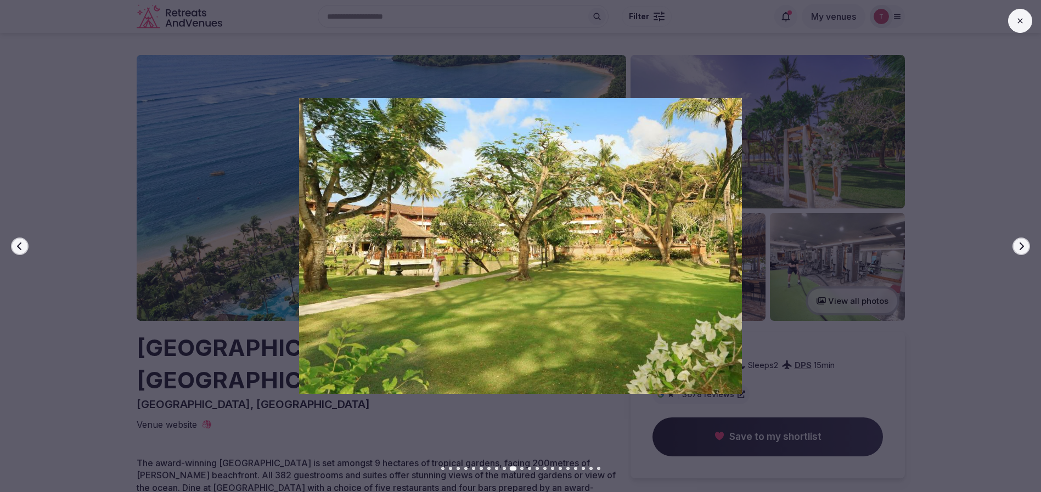
click at [1021, 249] on icon "button" at bounding box center [1022, 246] width 4 height 8
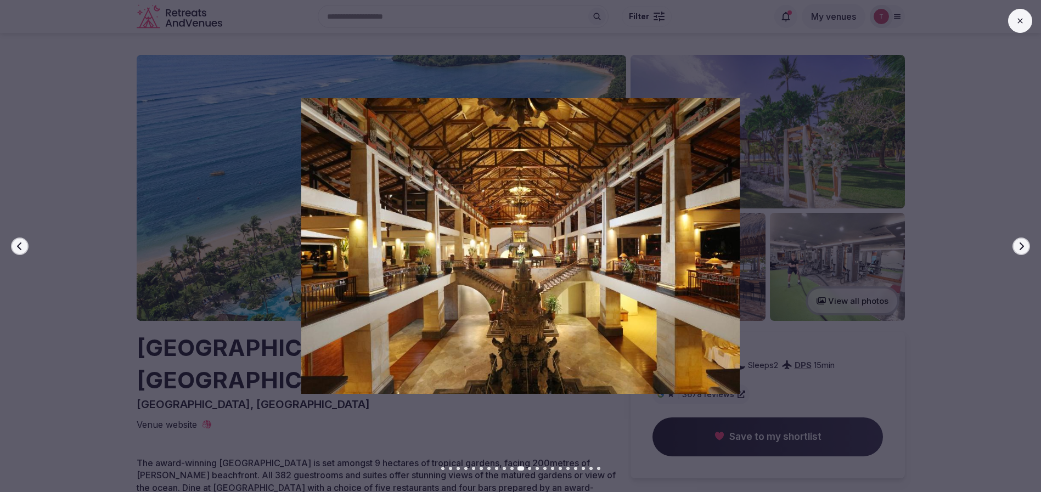
click at [1021, 249] on icon "button" at bounding box center [1022, 246] width 4 height 8
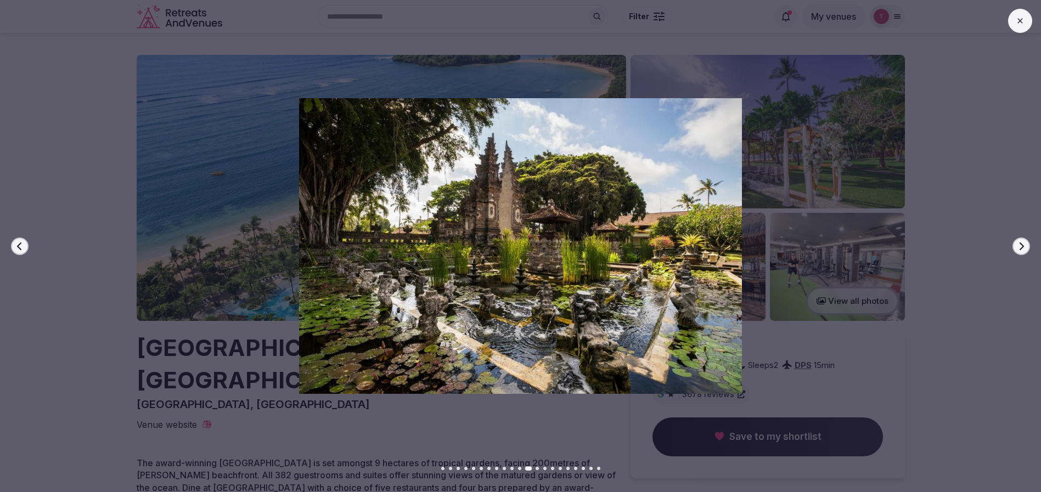
click at [1021, 249] on icon "button" at bounding box center [1022, 246] width 4 height 8
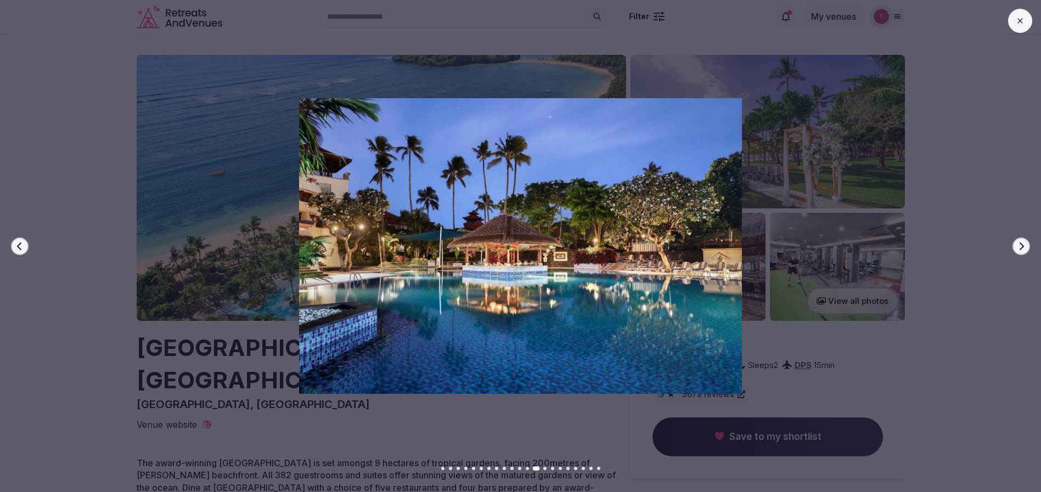
click at [1021, 249] on icon "button" at bounding box center [1022, 246] width 4 height 8
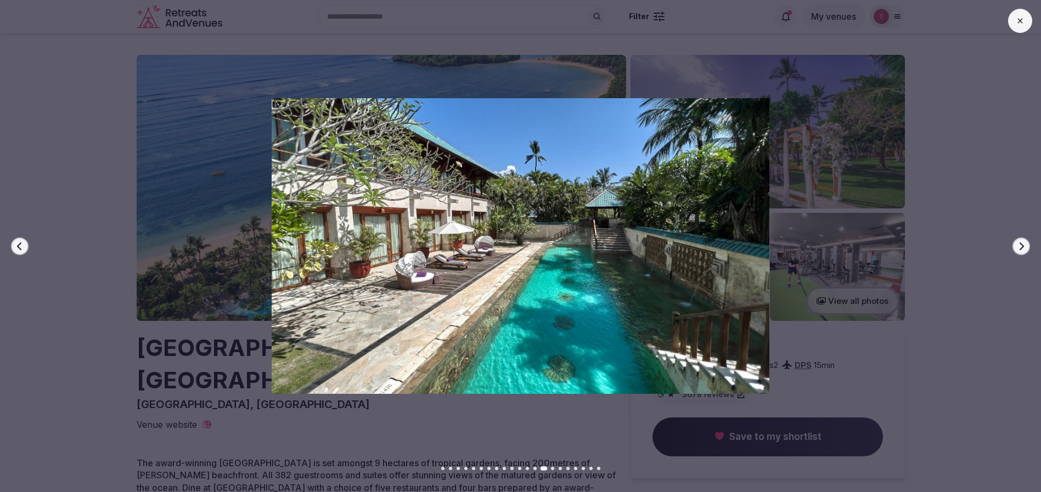
click at [1021, 249] on icon "button" at bounding box center [1022, 246] width 4 height 8
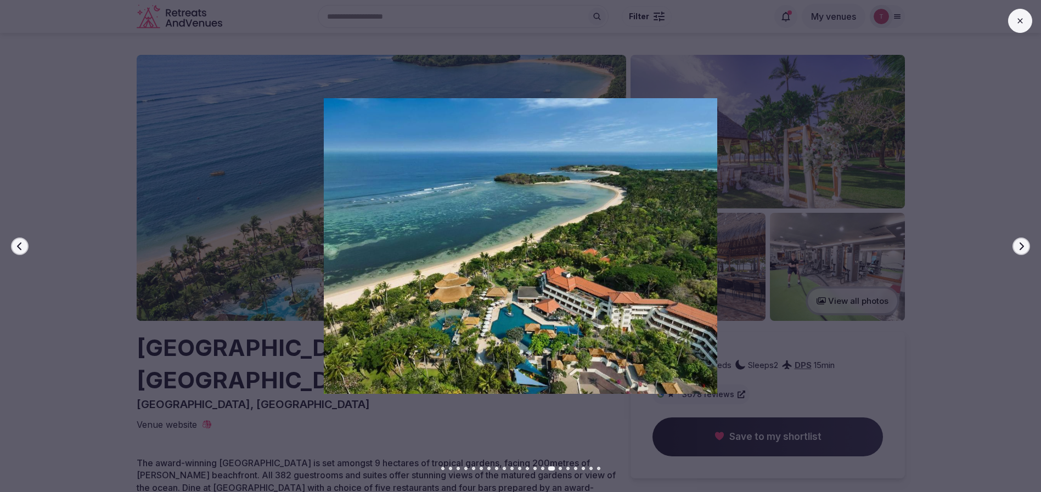
click at [1021, 249] on icon "button" at bounding box center [1022, 246] width 4 height 8
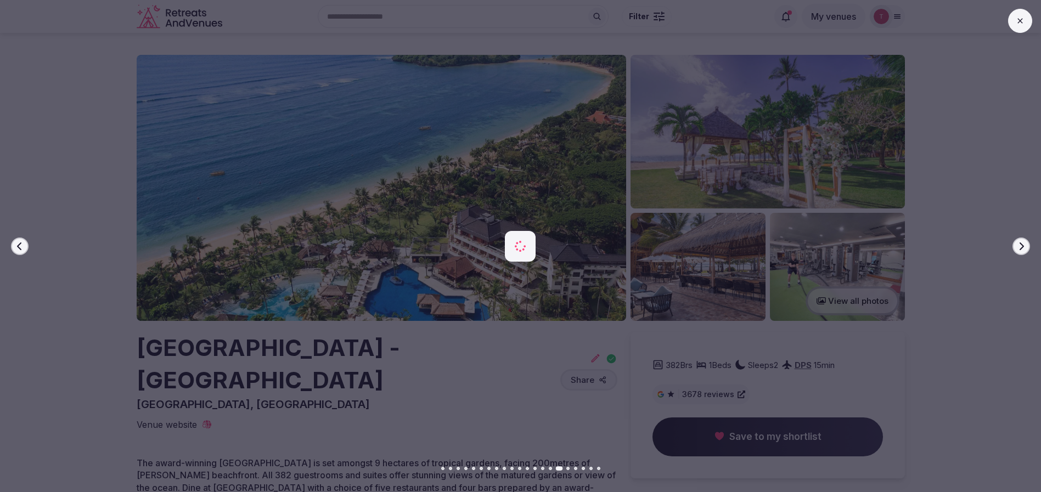
click at [1021, 249] on icon "button" at bounding box center [1022, 246] width 4 height 8
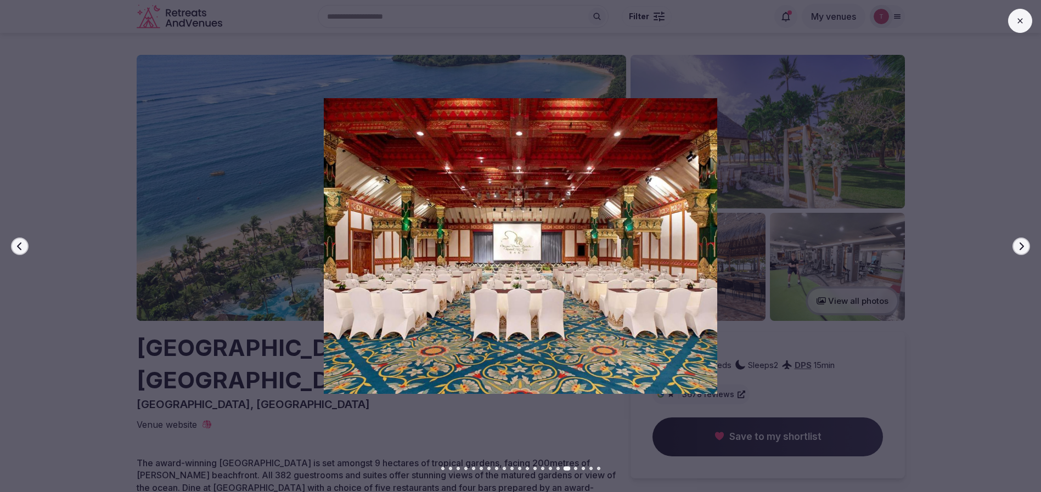
click at [1021, 249] on icon "button" at bounding box center [1022, 246] width 4 height 8
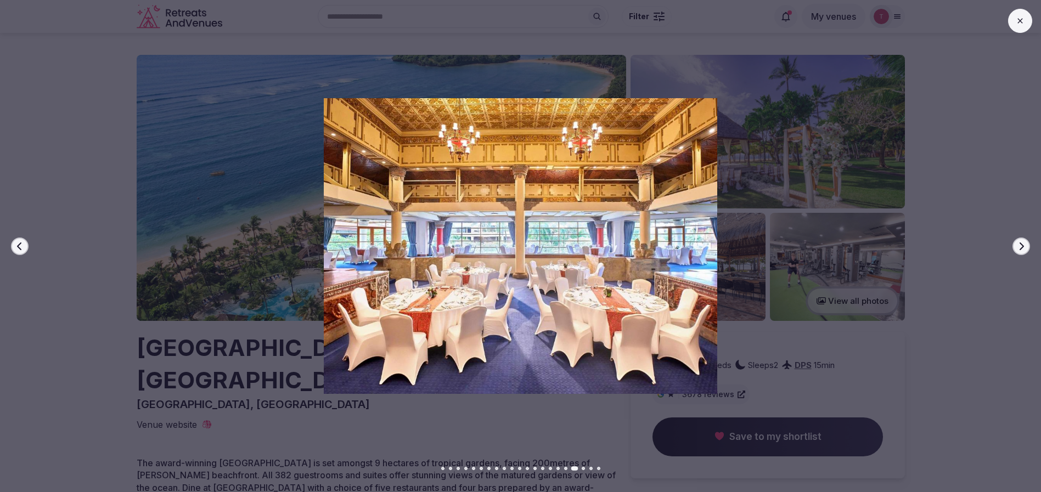
click at [1021, 249] on icon "button" at bounding box center [1022, 246] width 4 height 8
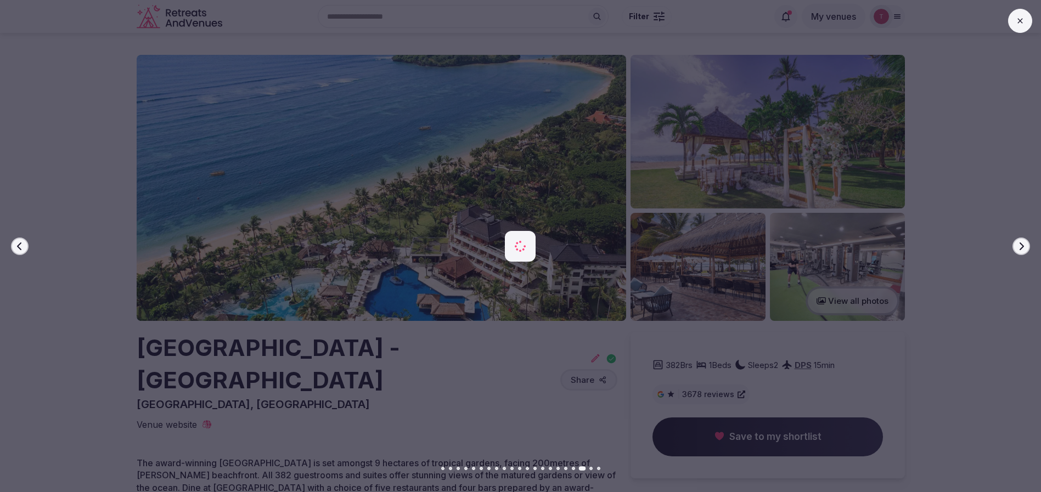
click at [1021, 249] on icon "button" at bounding box center [1022, 246] width 4 height 8
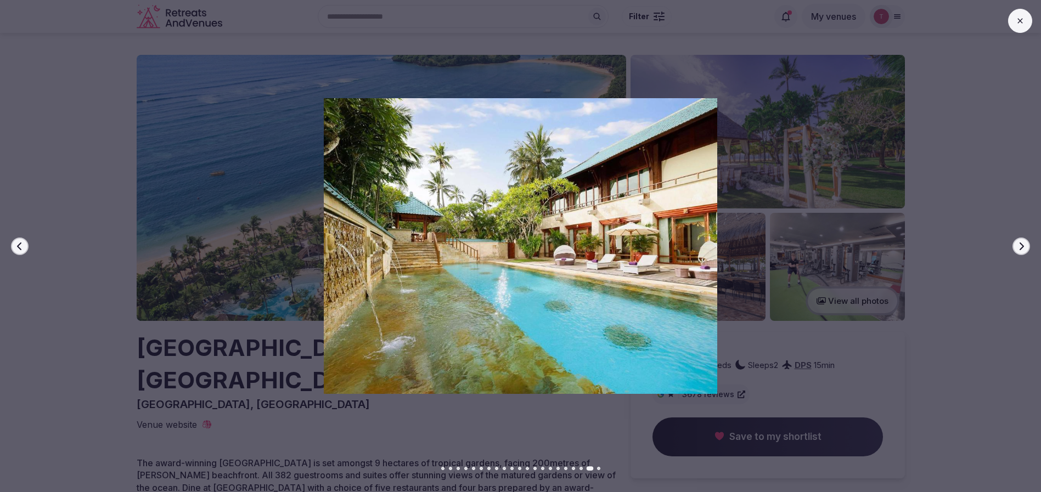
click at [1021, 249] on icon "button" at bounding box center [1022, 246] width 4 height 8
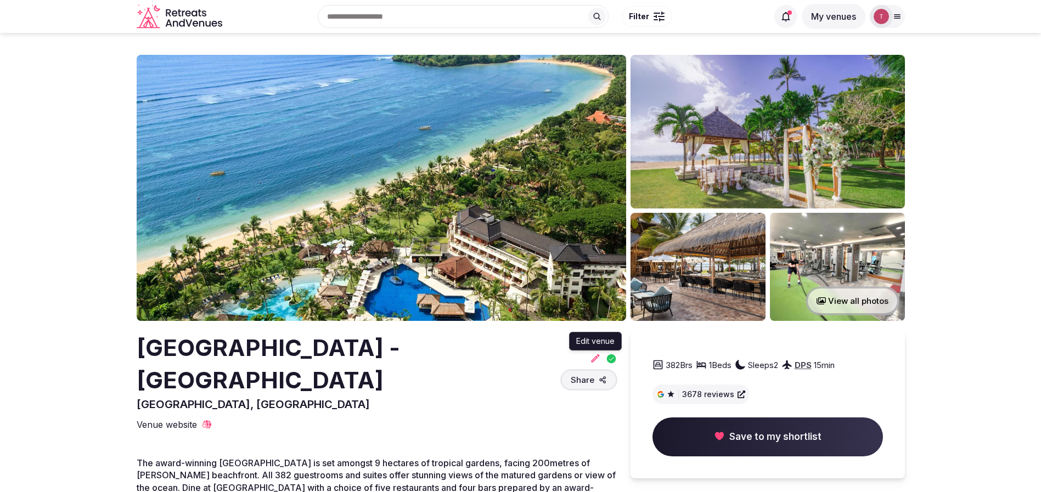
click at [598, 353] on icon at bounding box center [595, 358] width 11 height 11
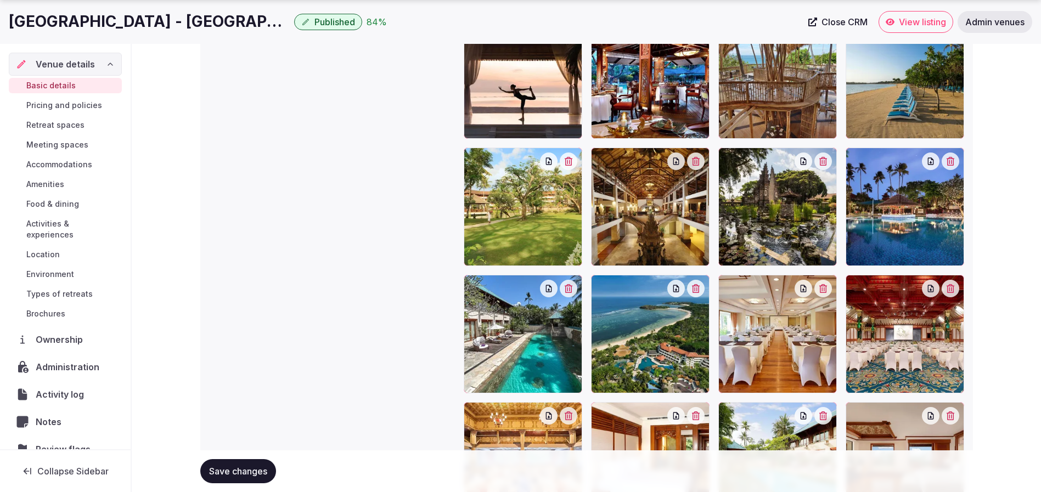
scroll to position [1526, 0]
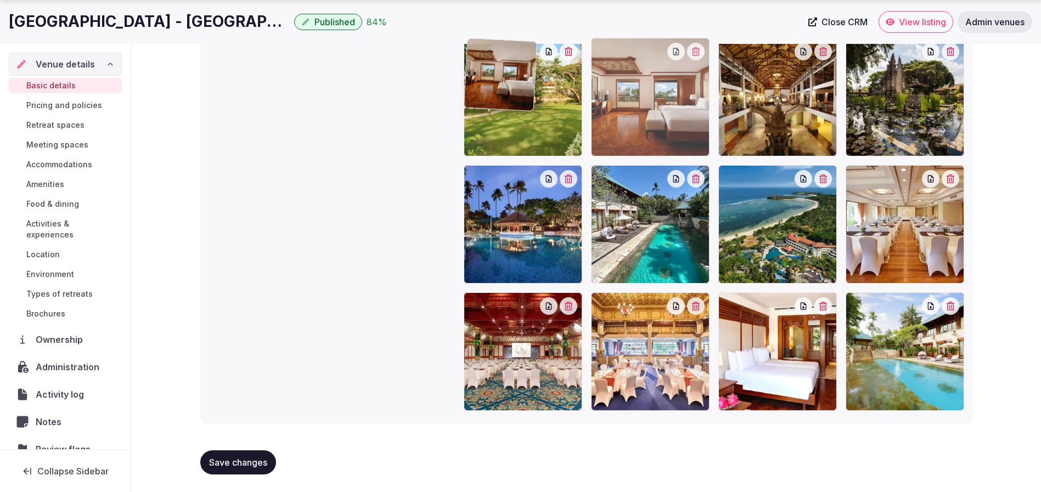
drag, startPoint x: 909, startPoint y: 367, endPoint x: 593, endPoint y: 128, distance: 395.4
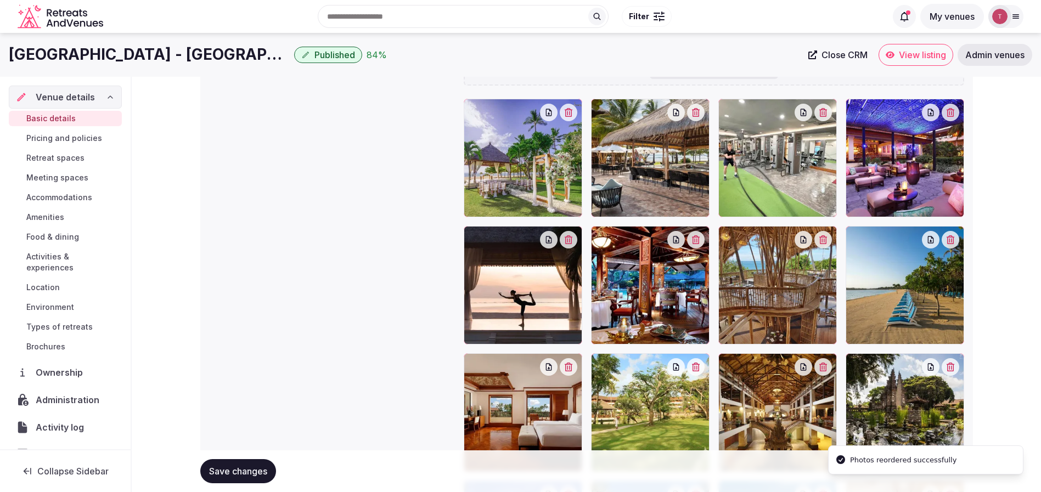
scroll to position [1197, 0]
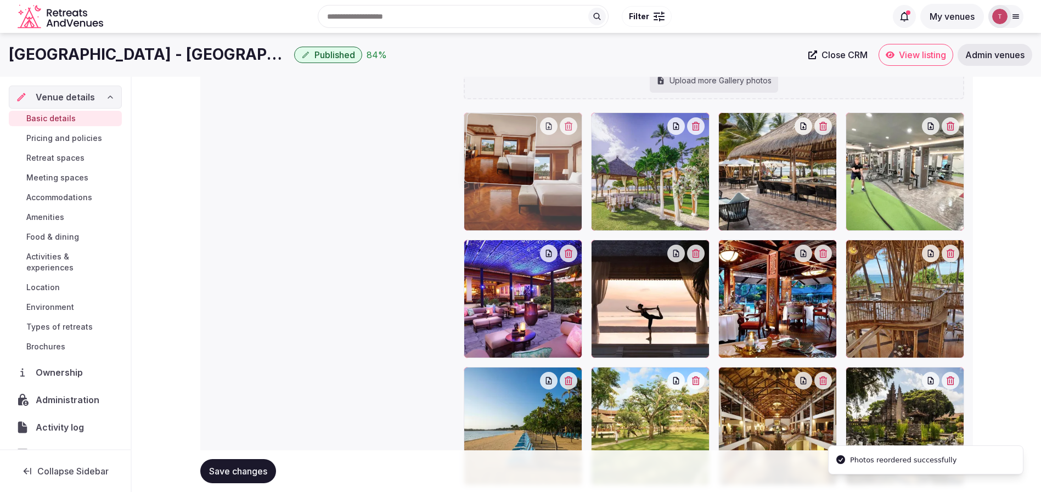
drag, startPoint x: 524, startPoint y: 419, endPoint x: 559, endPoint y: 188, distance: 233.2
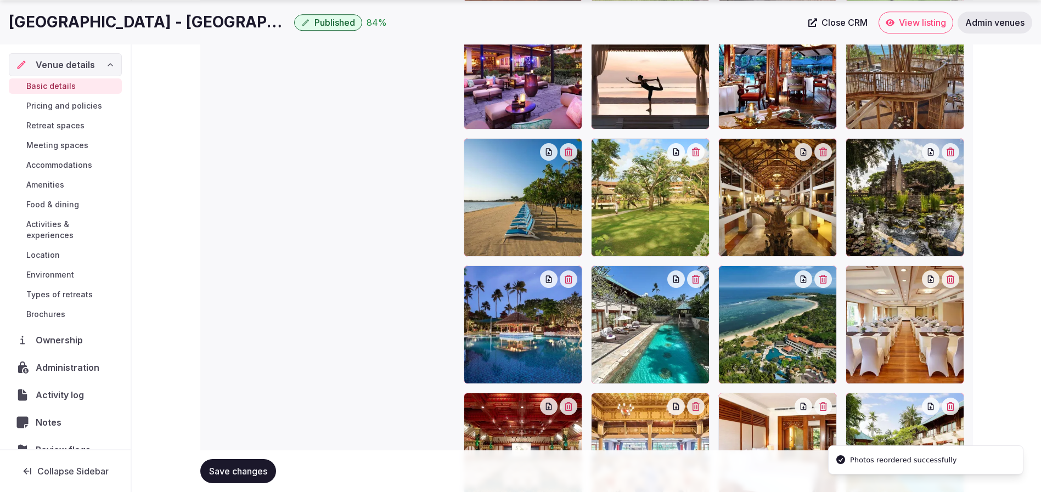
scroll to position [1526, 0]
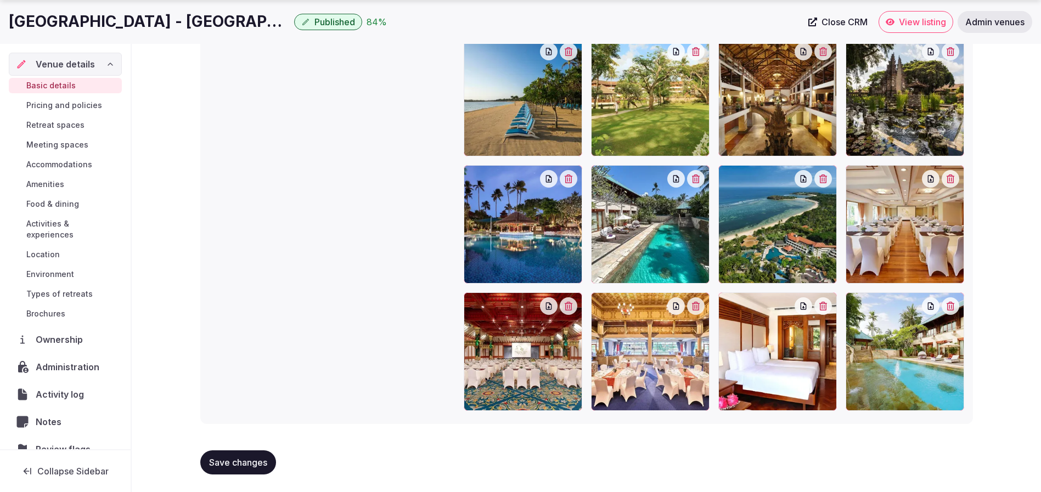
click at [827, 307] on icon "button" at bounding box center [823, 306] width 9 height 9
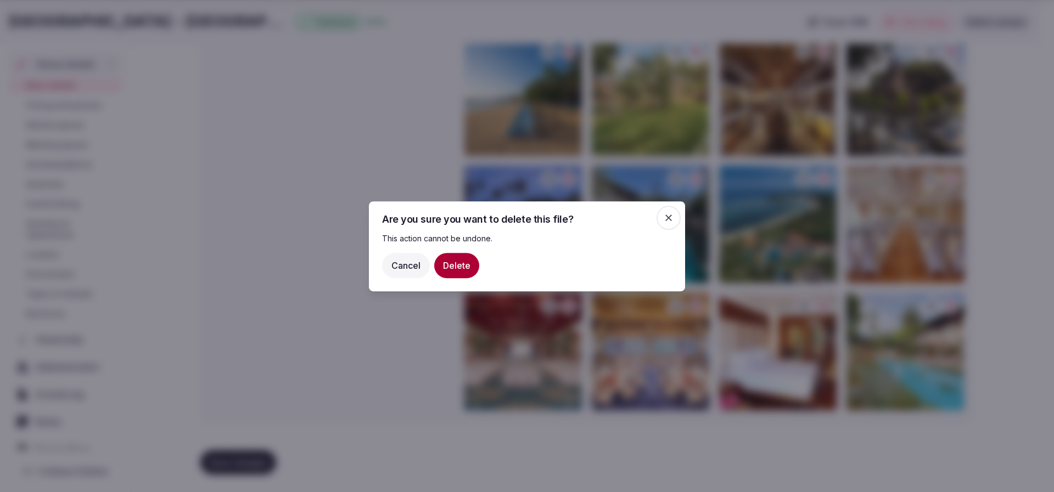
click at [458, 265] on button "Delete" at bounding box center [456, 264] width 45 height 25
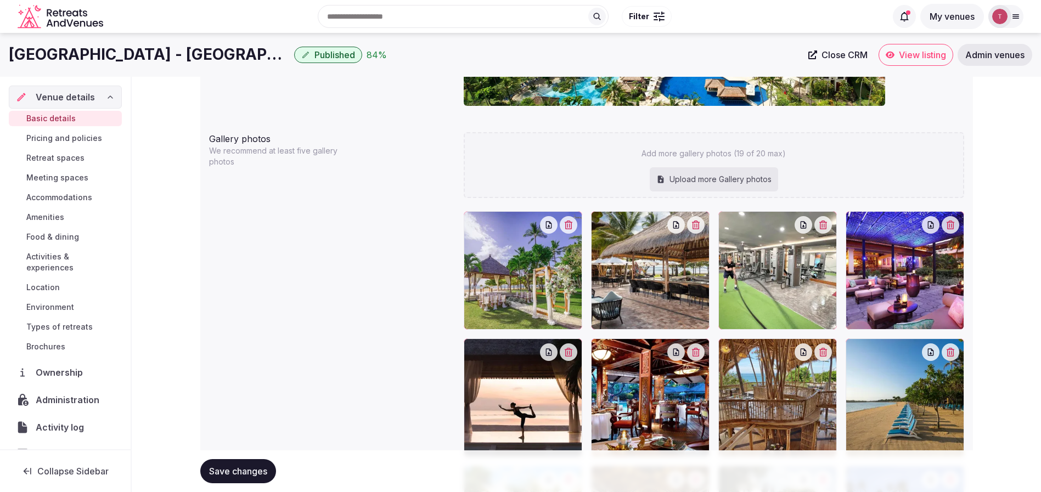
scroll to position [950, 0]
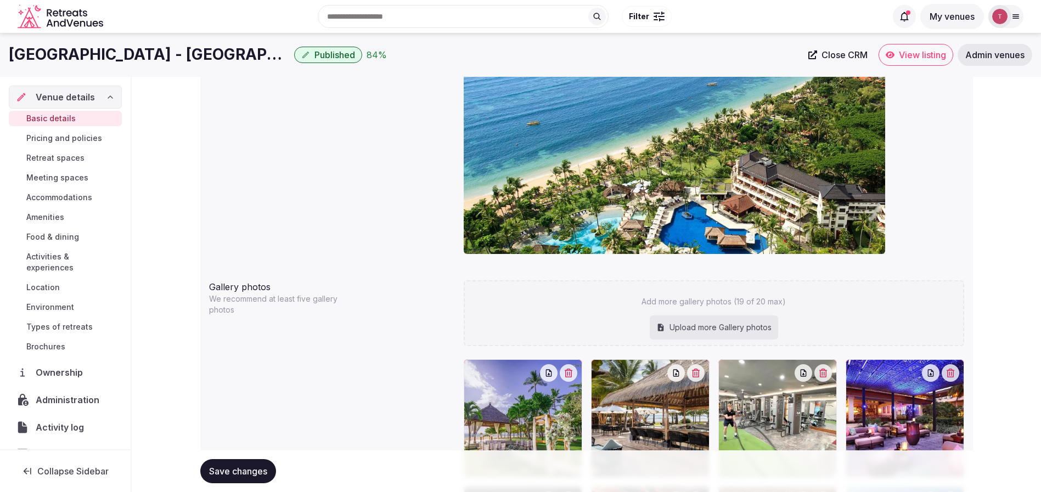
click at [733, 319] on div "Upload more Gallery photos" at bounding box center [714, 328] width 128 height 24
type input "**********"
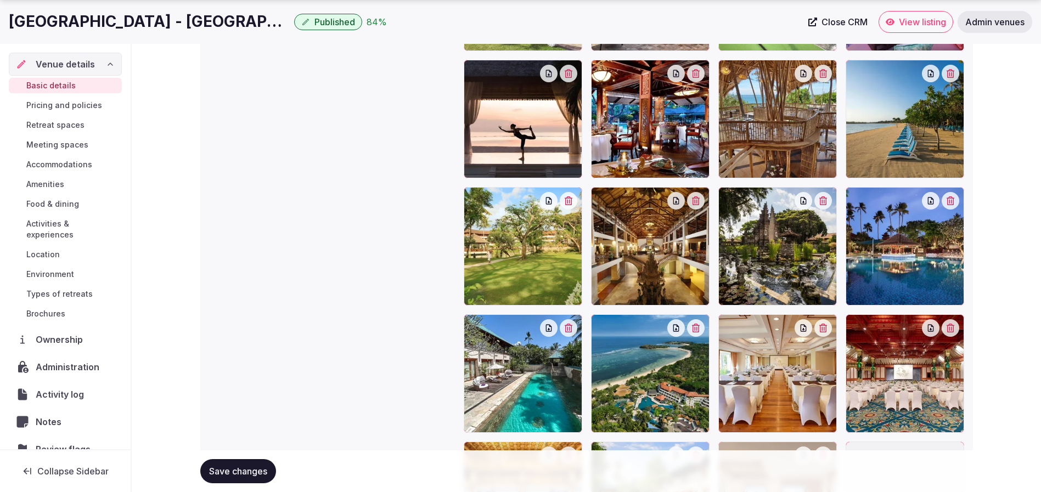
scroll to position [1536, 0]
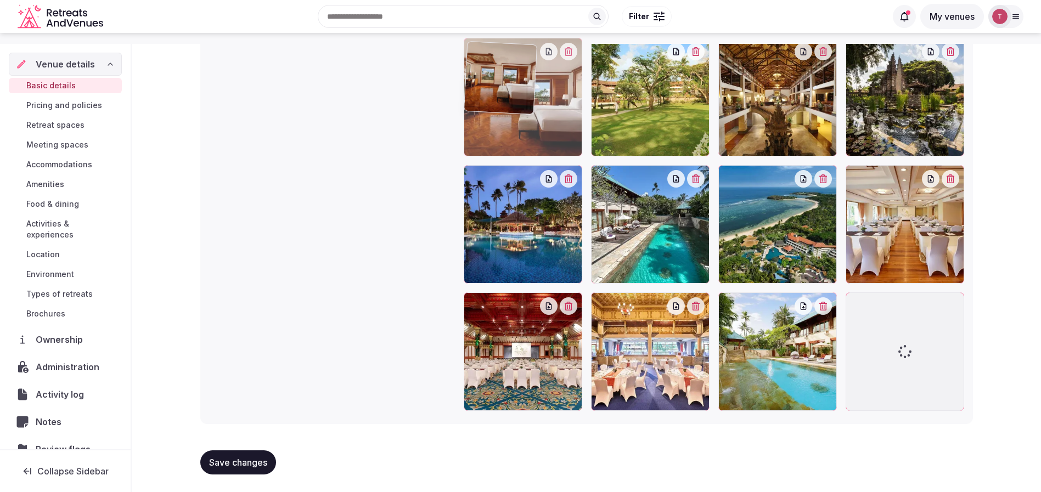
drag, startPoint x: 765, startPoint y: 358, endPoint x: 492, endPoint y: 93, distance: 380.7
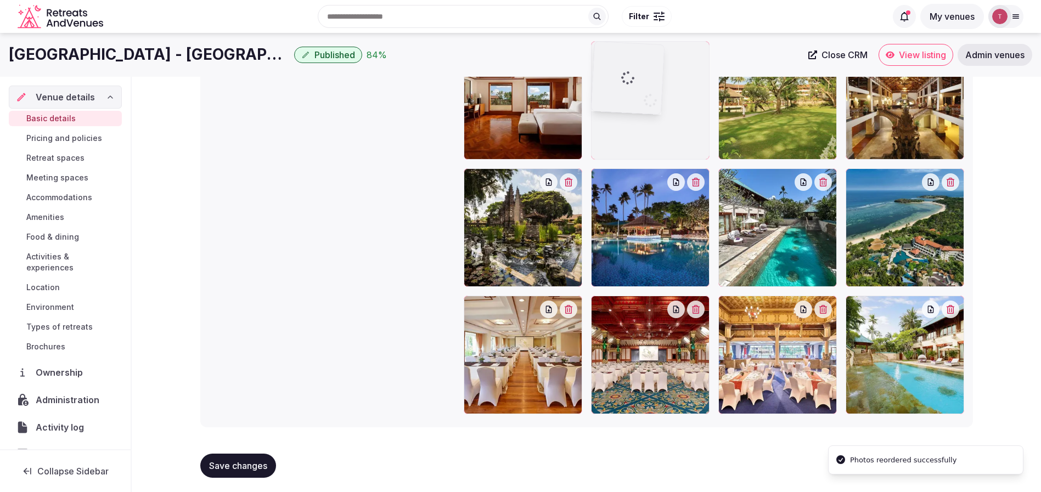
drag, startPoint x: 900, startPoint y: 370, endPoint x: 673, endPoint y: 150, distance: 315.9
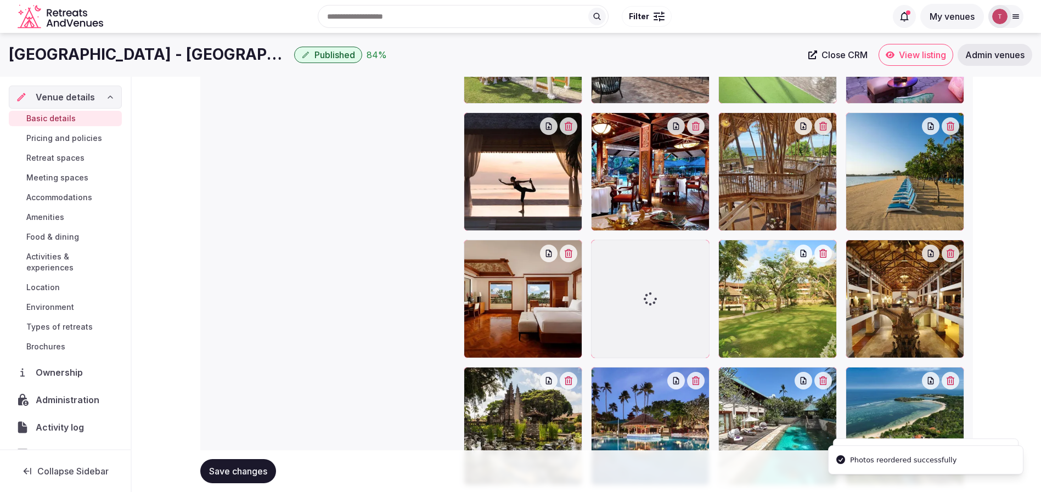
scroll to position [1286, 0]
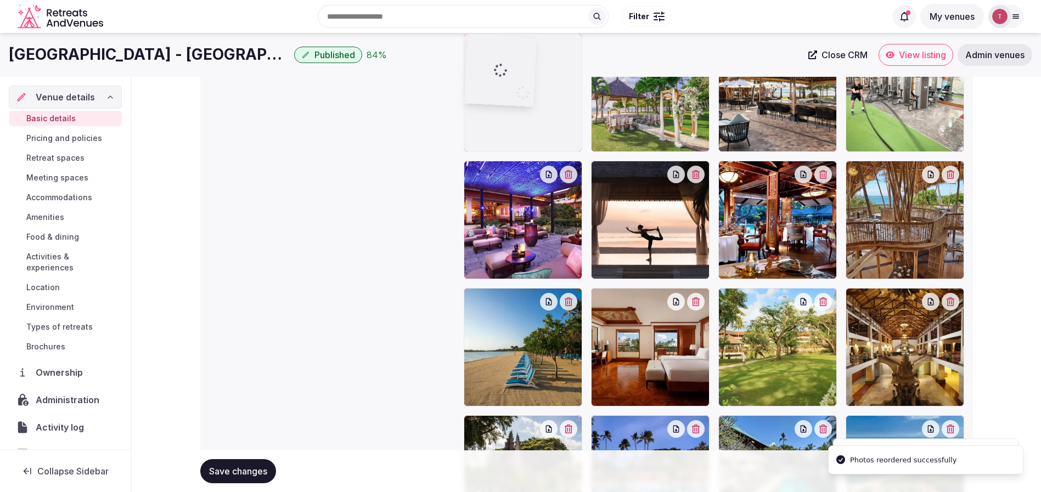
drag, startPoint x: 673, startPoint y: 350, endPoint x: 633, endPoint y: 134, distance: 219.4
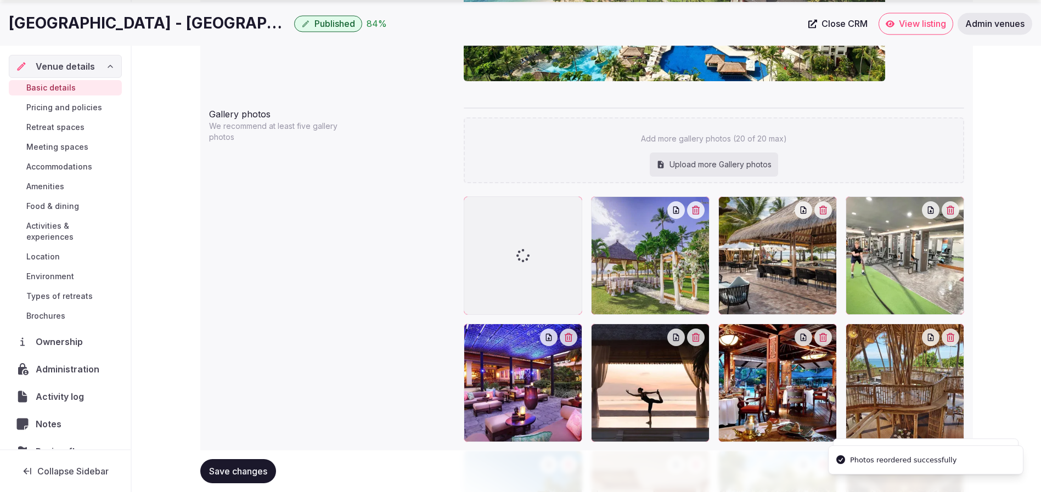
scroll to position [1204, 0]
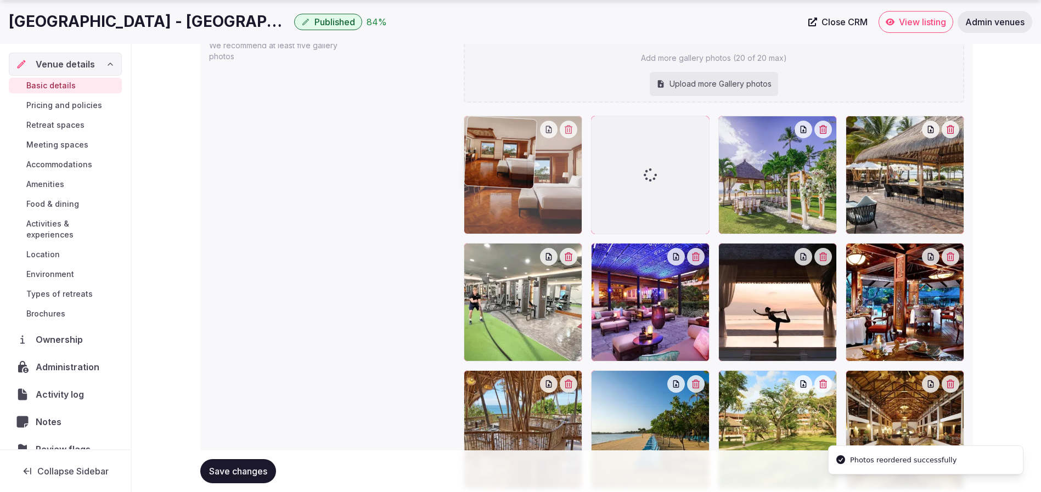
drag, startPoint x: 655, startPoint y: 423, endPoint x: 547, endPoint y: 180, distance: 265.9
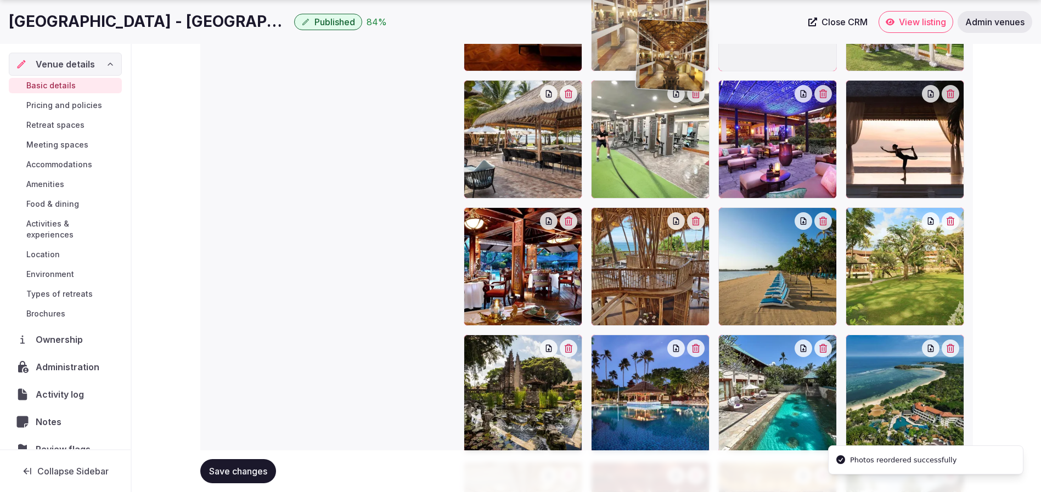
scroll to position [1356, 0]
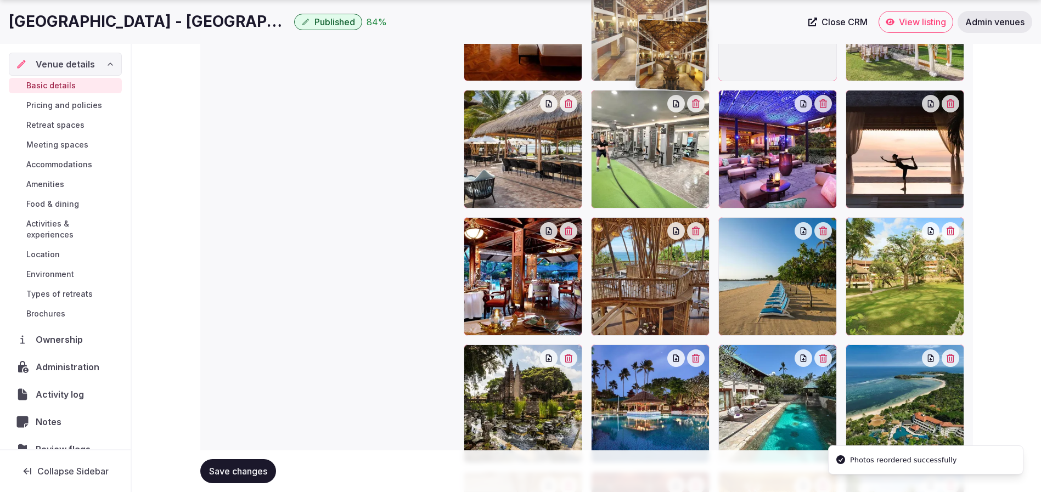
drag, startPoint x: 930, startPoint y: 279, endPoint x: 714, endPoint y: 86, distance: 289.2
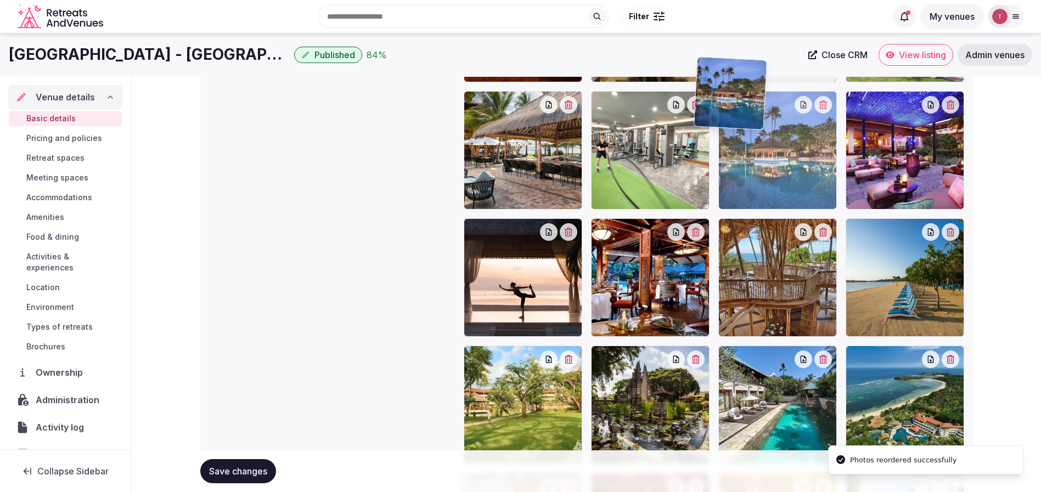
drag, startPoint x: 688, startPoint y: 412, endPoint x: 816, endPoint y: 137, distance: 303.0
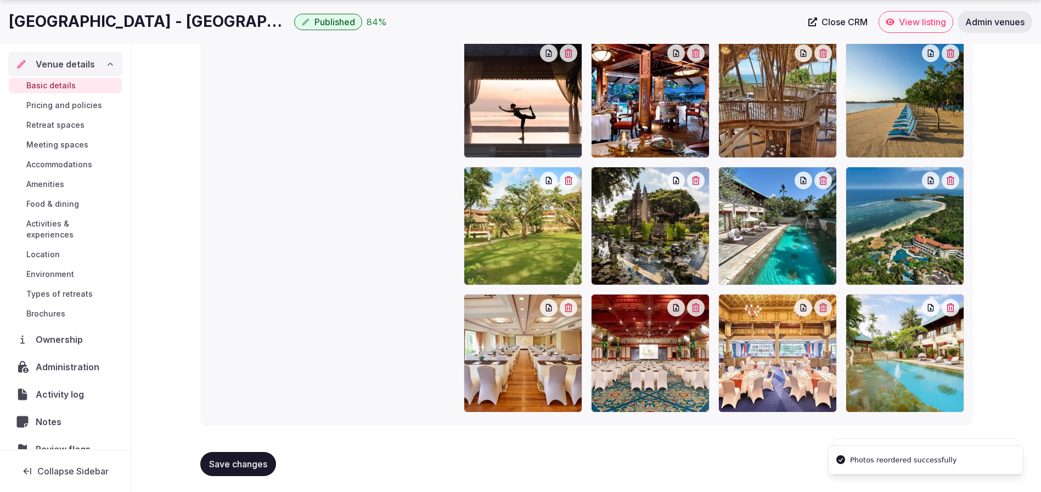
scroll to position [1536, 0]
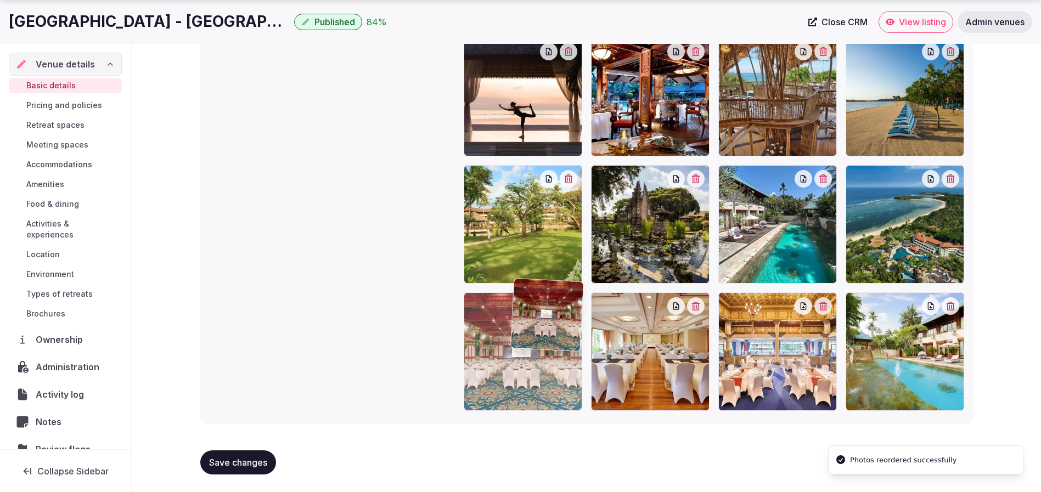
drag, startPoint x: 640, startPoint y: 359, endPoint x: 557, endPoint y: 353, distance: 83.7
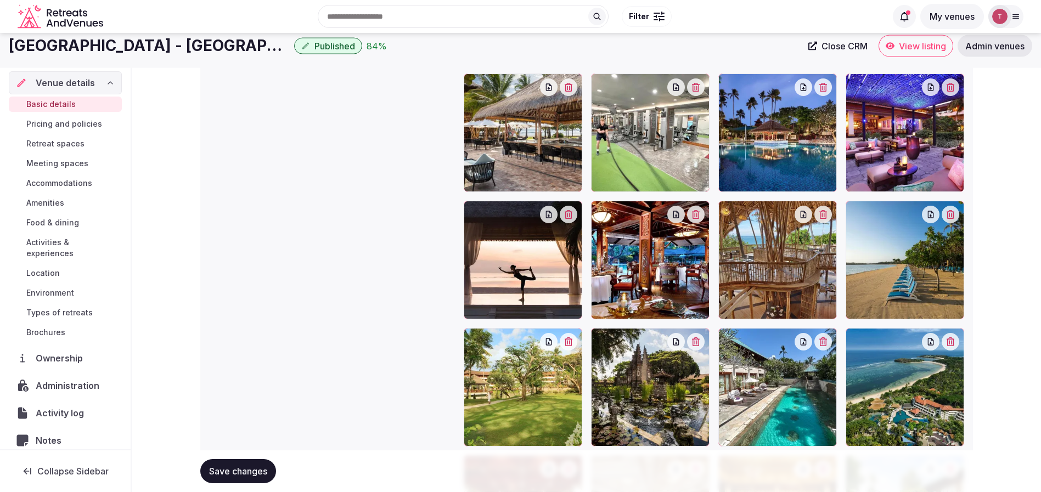
scroll to position [1371, 0]
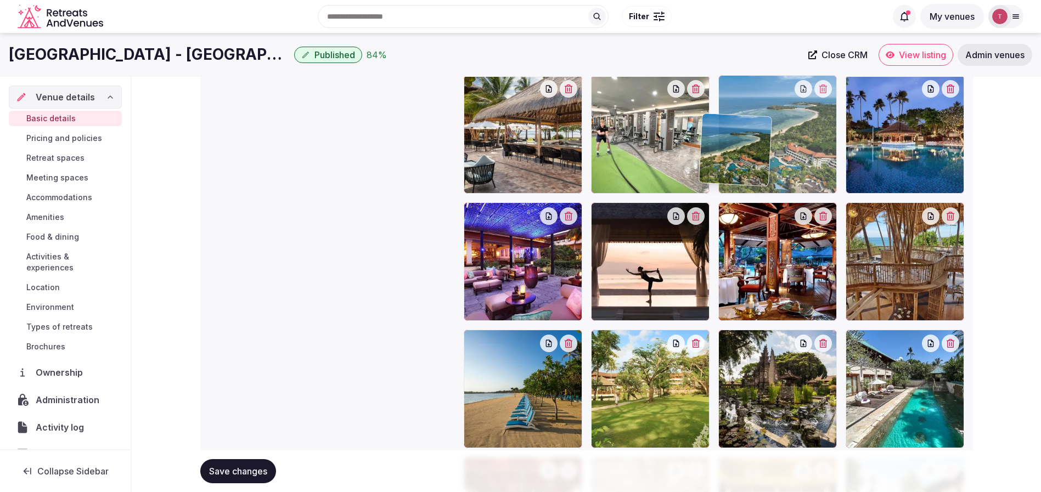
drag, startPoint x: 914, startPoint y: 386, endPoint x: 768, endPoint y: 170, distance: 260.4
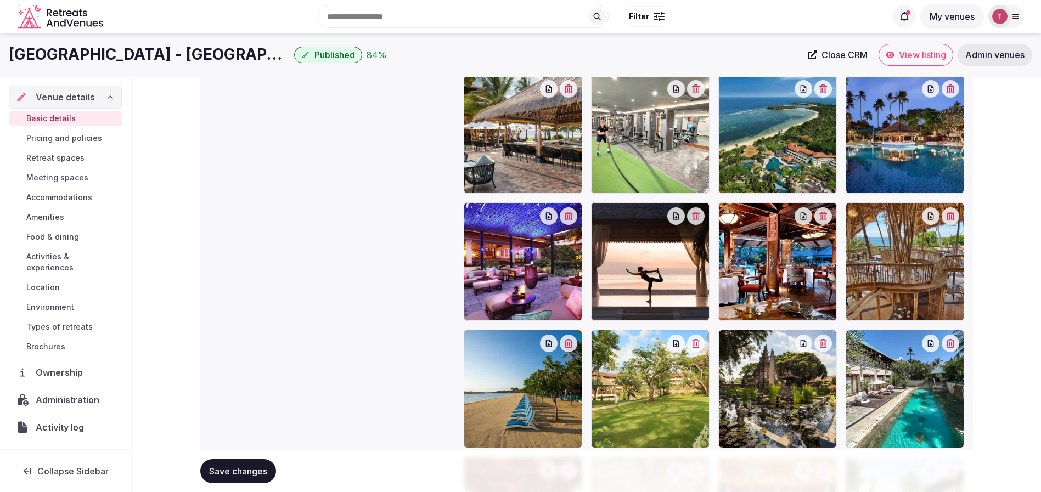
scroll to position [1125, 0]
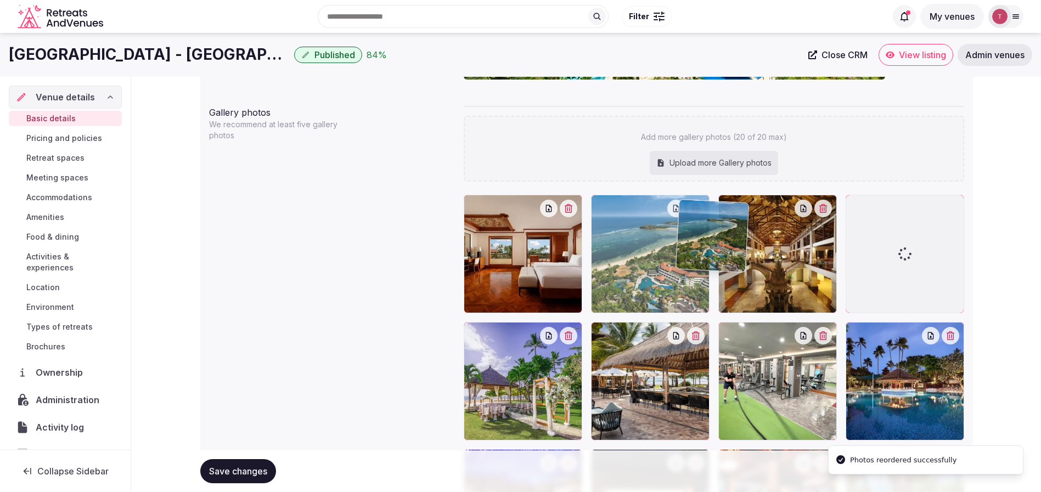
drag, startPoint x: 779, startPoint y: 394, endPoint x: 738, endPoint y: 273, distance: 127.6
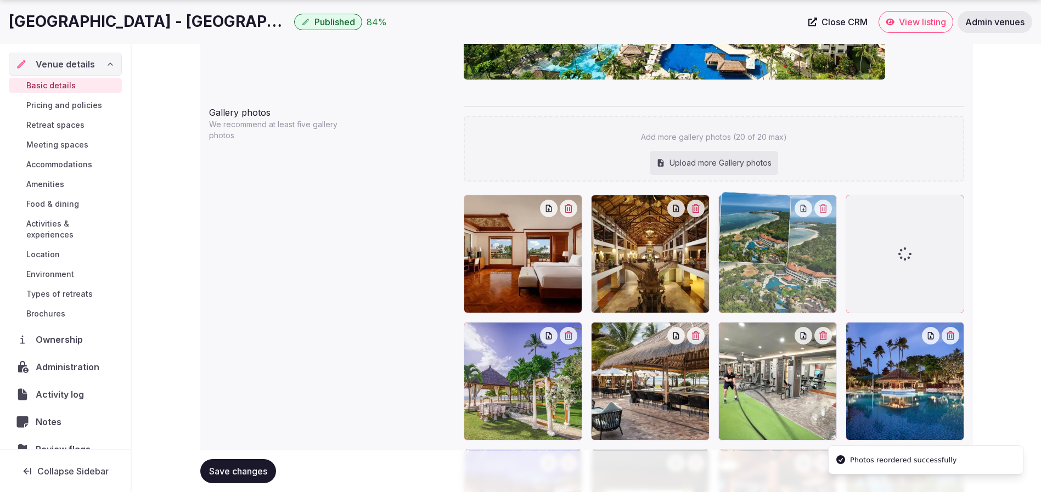
drag, startPoint x: 677, startPoint y: 276, endPoint x: 820, endPoint y: 273, distance: 143.3
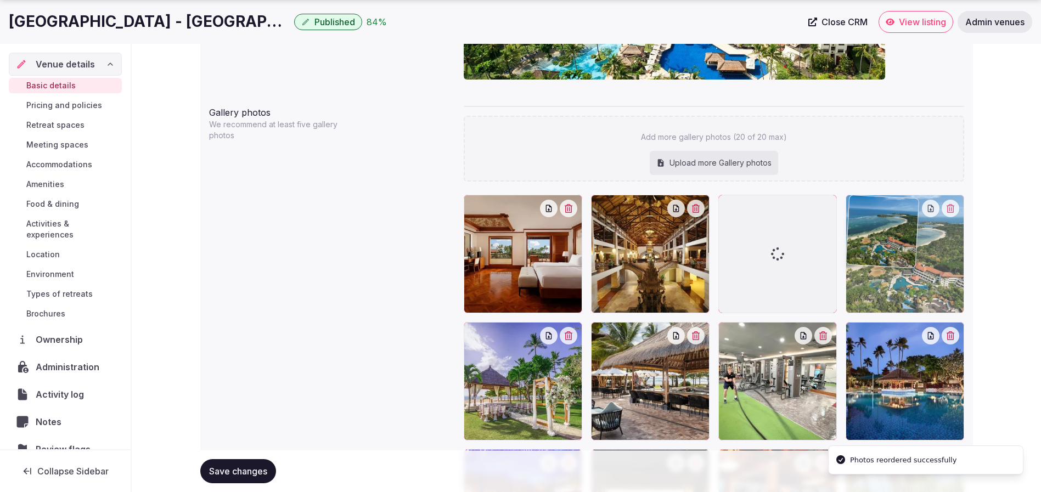
drag, startPoint x: 780, startPoint y: 260, endPoint x: 909, endPoint y: 251, distance: 128.7
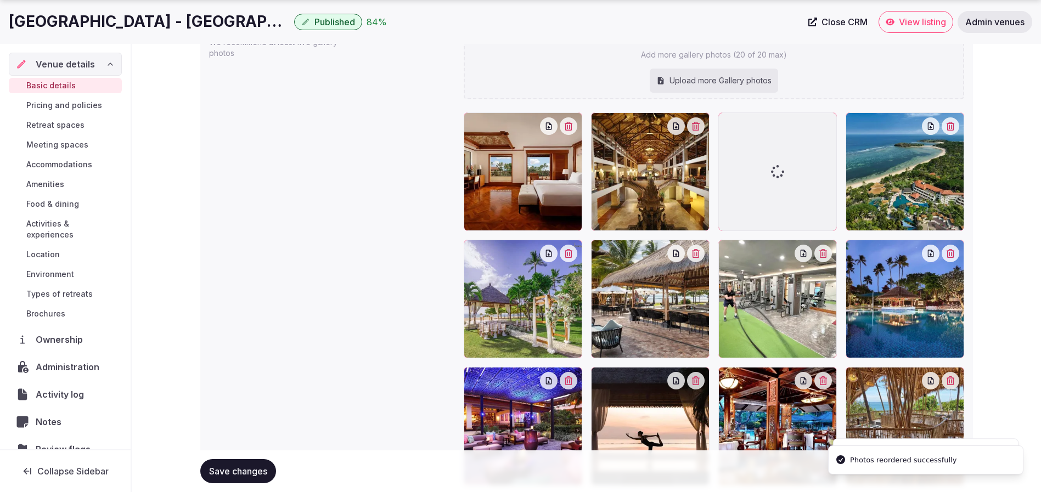
scroll to position [1289, 0]
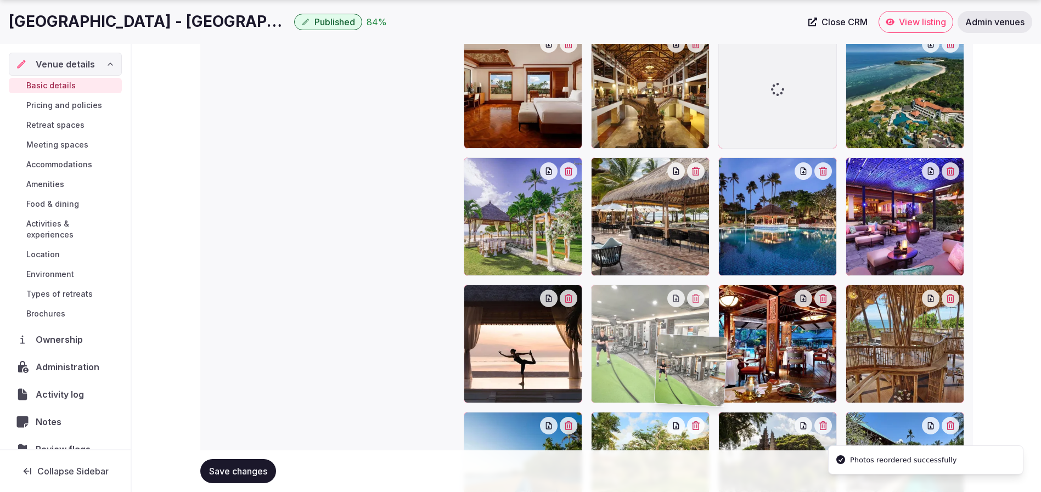
drag, startPoint x: 813, startPoint y: 226, endPoint x: 752, endPoint y: 398, distance: 183.3
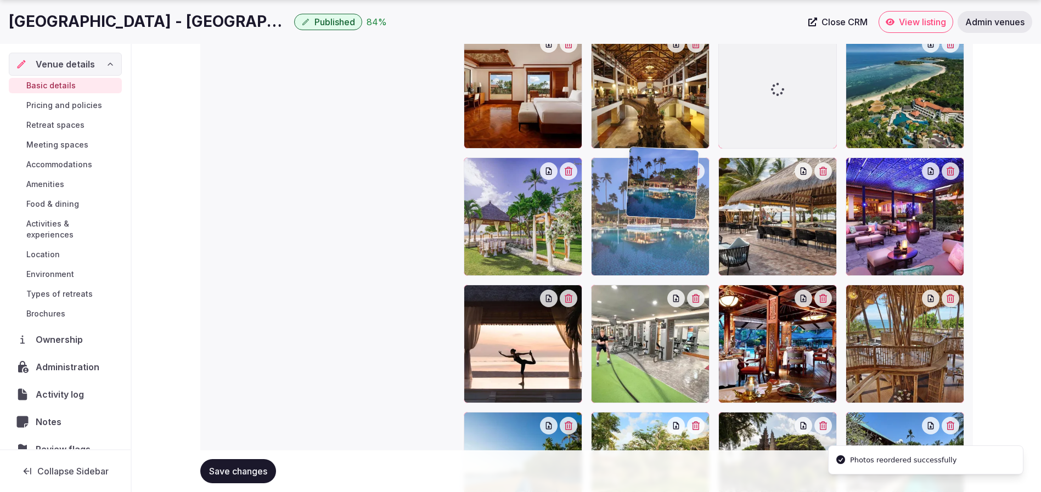
drag, startPoint x: 782, startPoint y: 224, endPoint x: 681, endPoint y: 216, distance: 101.9
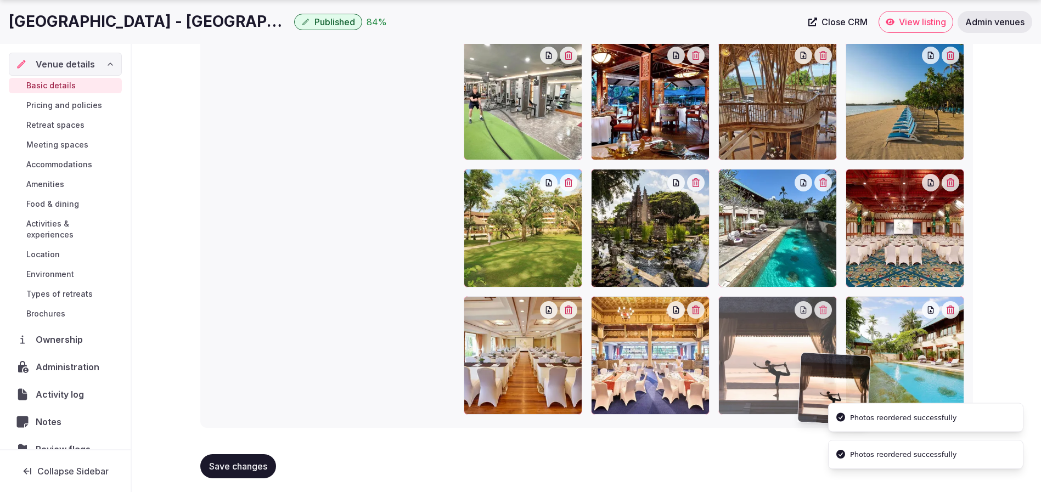
scroll to position [1536, 0]
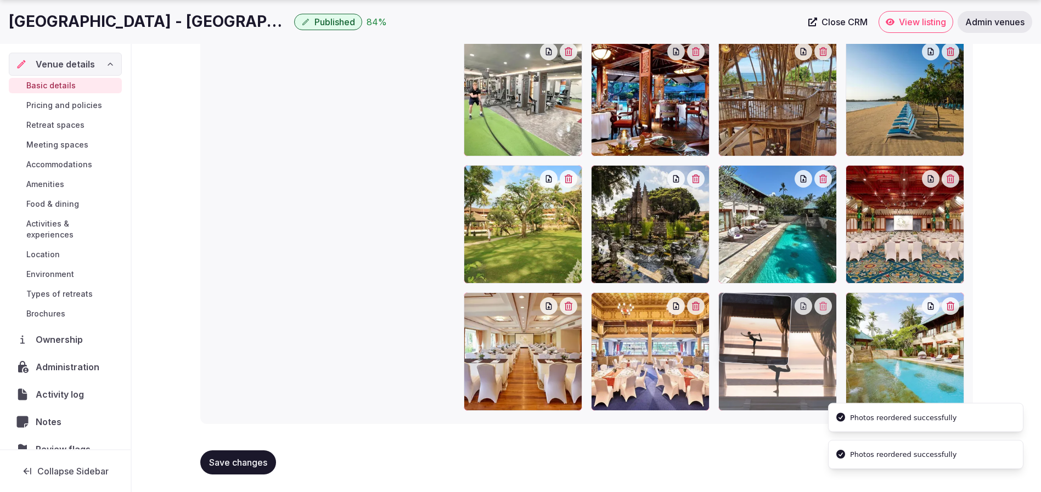
drag, startPoint x: 527, startPoint y: 212, endPoint x: 862, endPoint y: 446, distance: 408.8
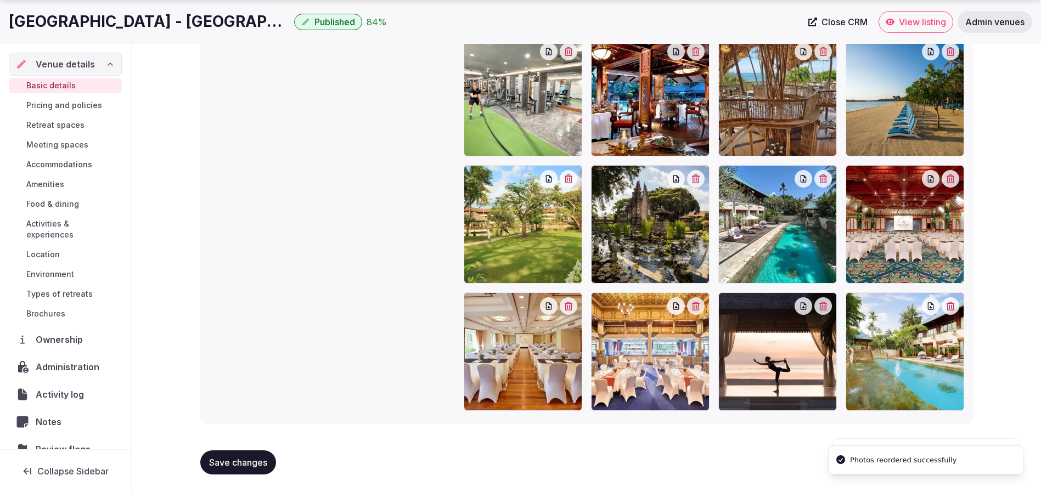
click at [228, 463] on span "Save changes" at bounding box center [238, 462] width 58 height 11
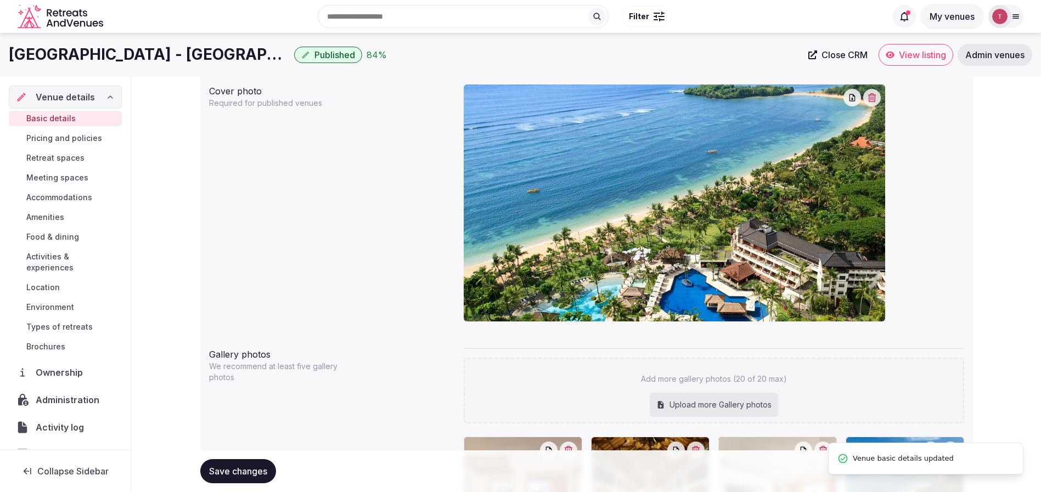
scroll to position [631, 0]
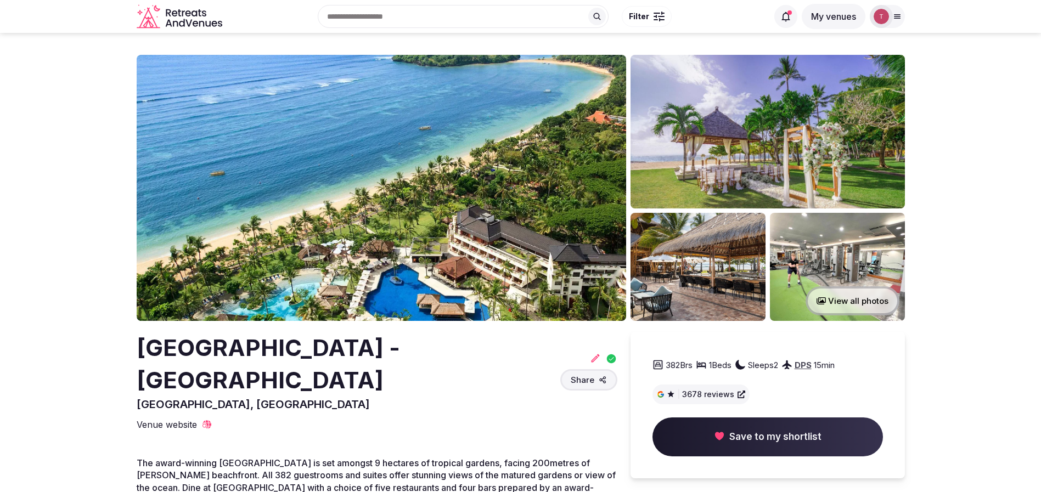
click at [464, 175] on img at bounding box center [382, 188] width 490 height 266
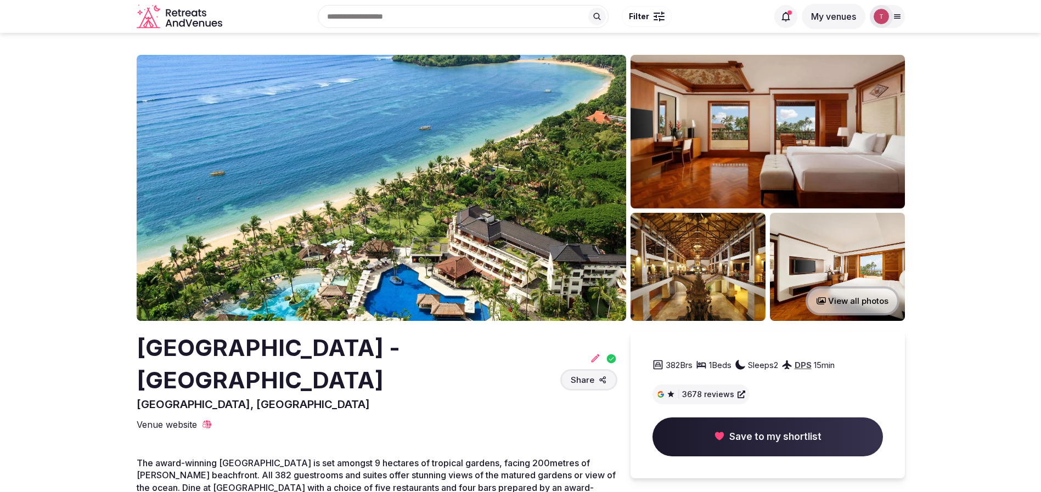
click at [364, 212] on img at bounding box center [382, 188] width 490 height 266
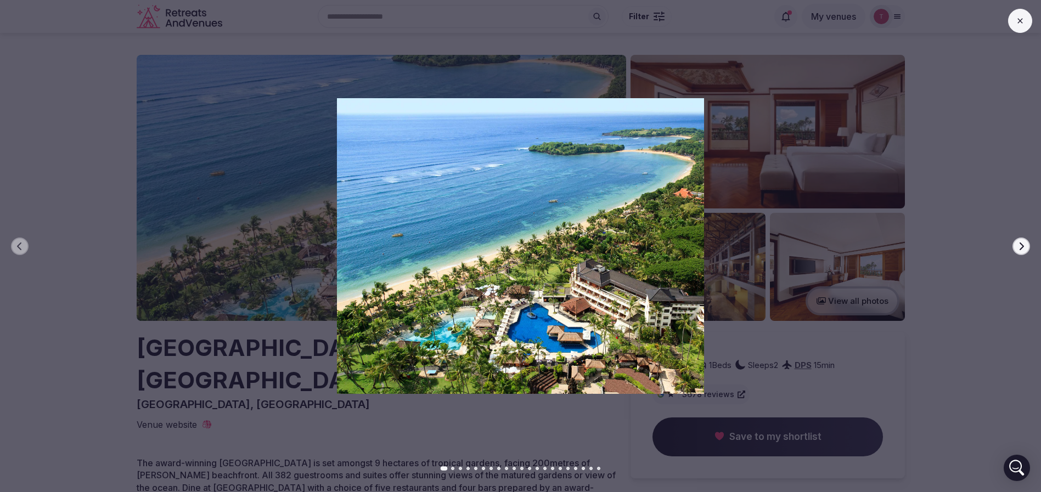
click at [1020, 245] on icon "button" at bounding box center [1021, 246] width 9 height 9
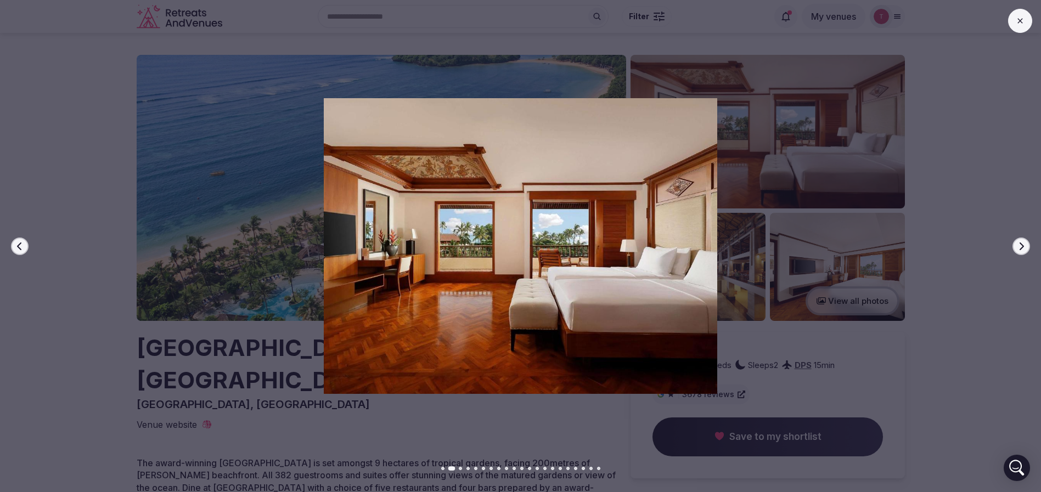
click at [1020, 245] on icon "button" at bounding box center [1021, 246] width 9 height 9
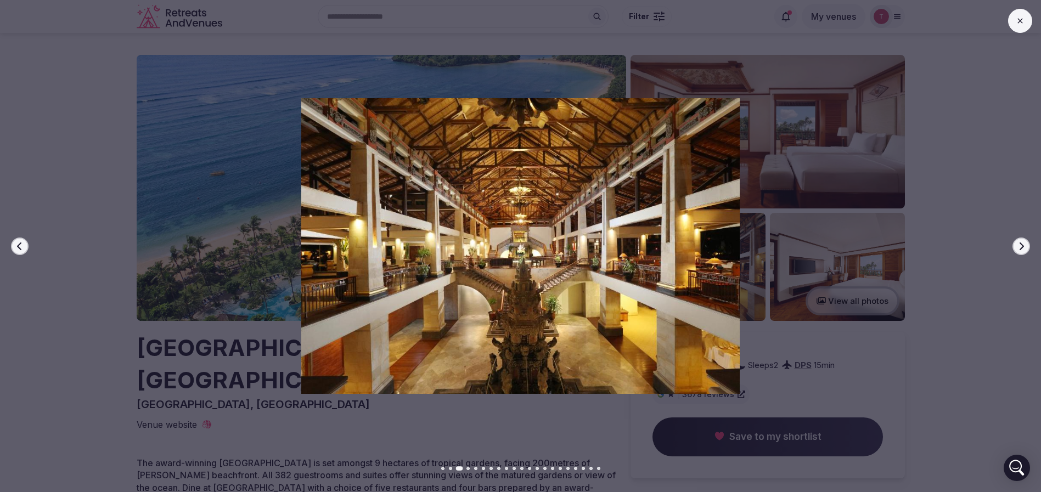
click at [1020, 245] on icon "button" at bounding box center [1021, 246] width 9 height 9
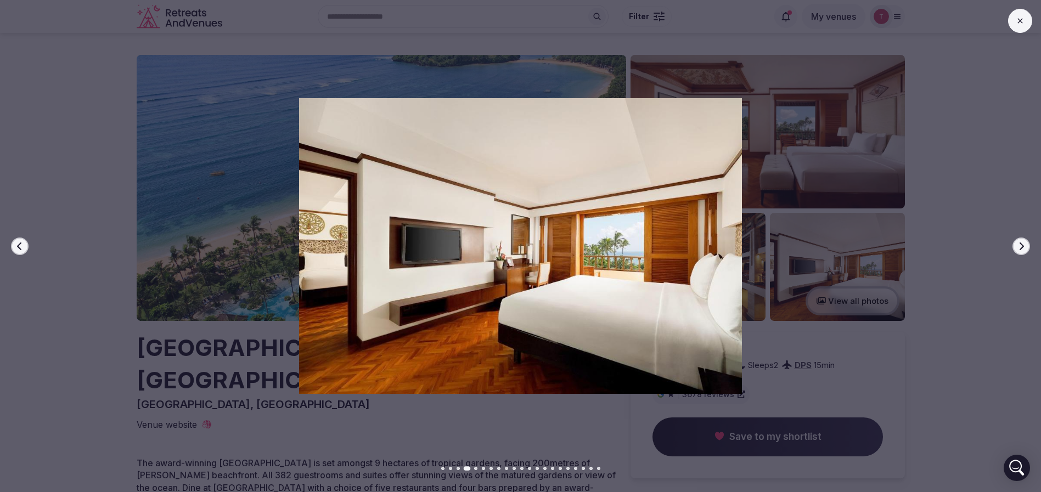
click at [1020, 245] on icon "button" at bounding box center [1021, 246] width 9 height 9
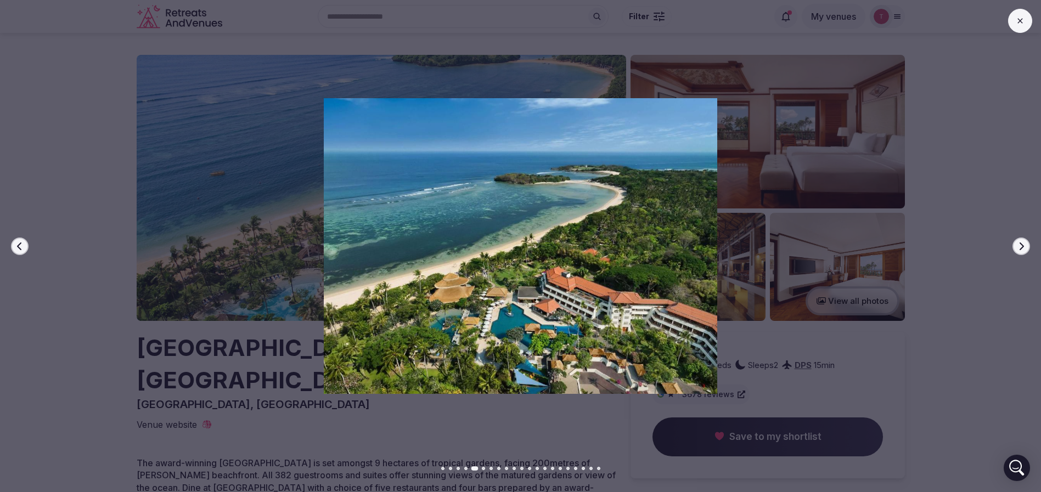
click at [1020, 245] on icon "button" at bounding box center [1021, 246] width 9 height 9
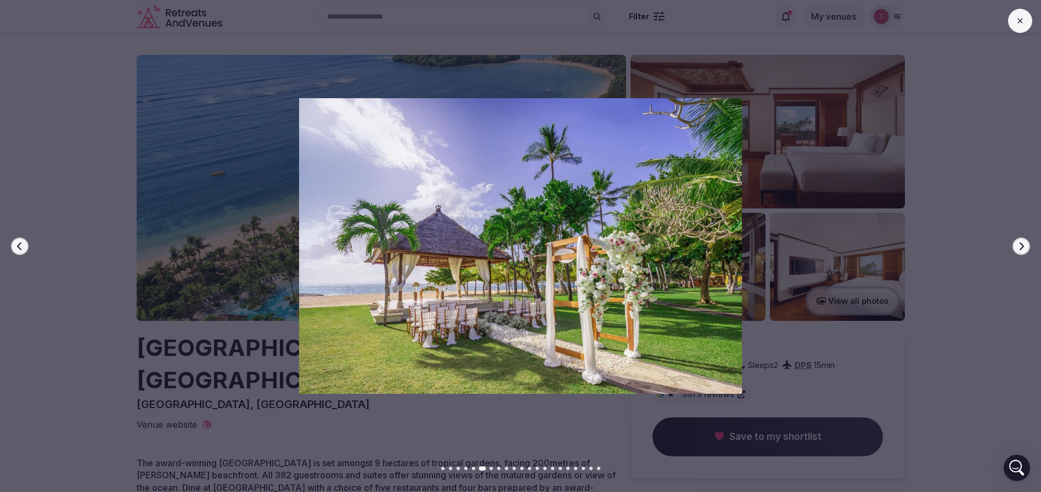
click at [1020, 245] on icon "button" at bounding box center [1021, 246] width 9 height 9
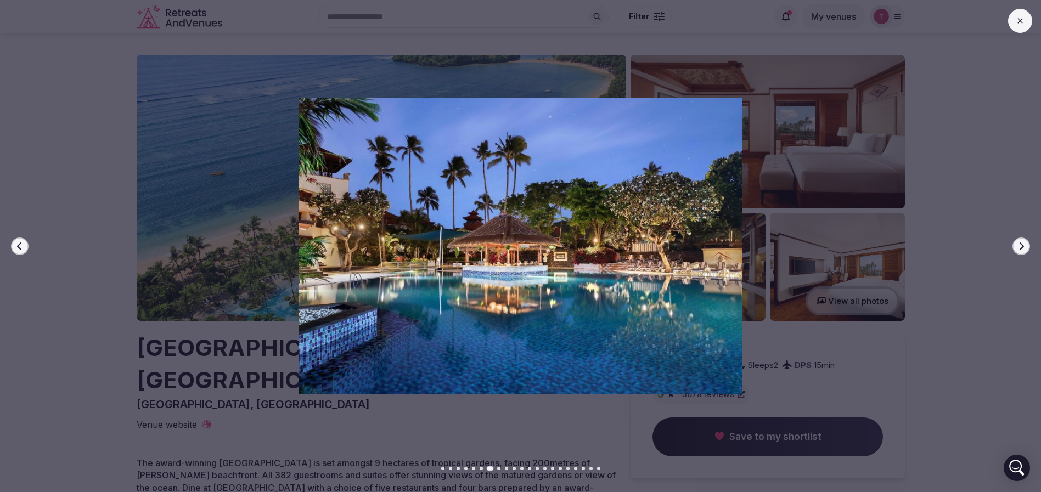
click at [1020, 245] on icon "button" at bounding box center [1021, 246] width 9 height 9
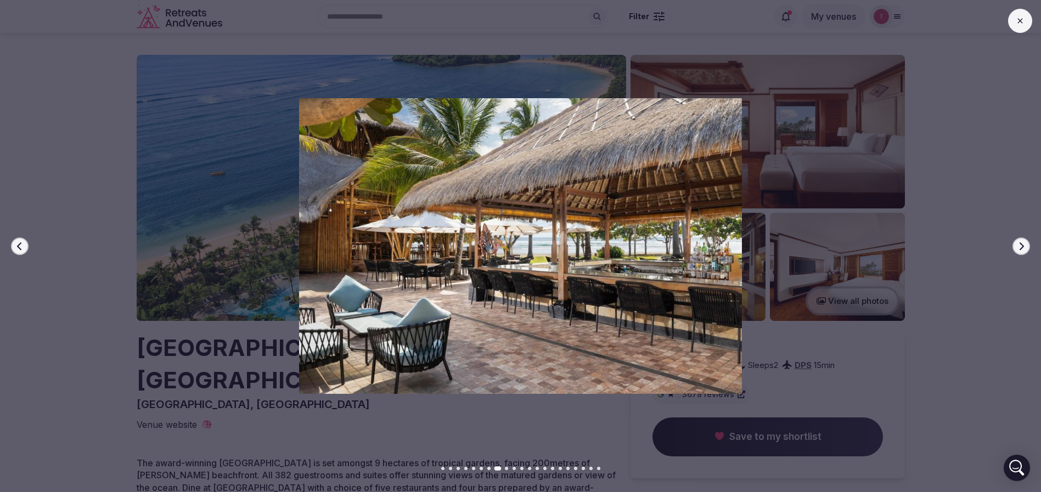
click at [1020, 245] on icon "button" at bounding box center [1021, 246] width 9 height 9
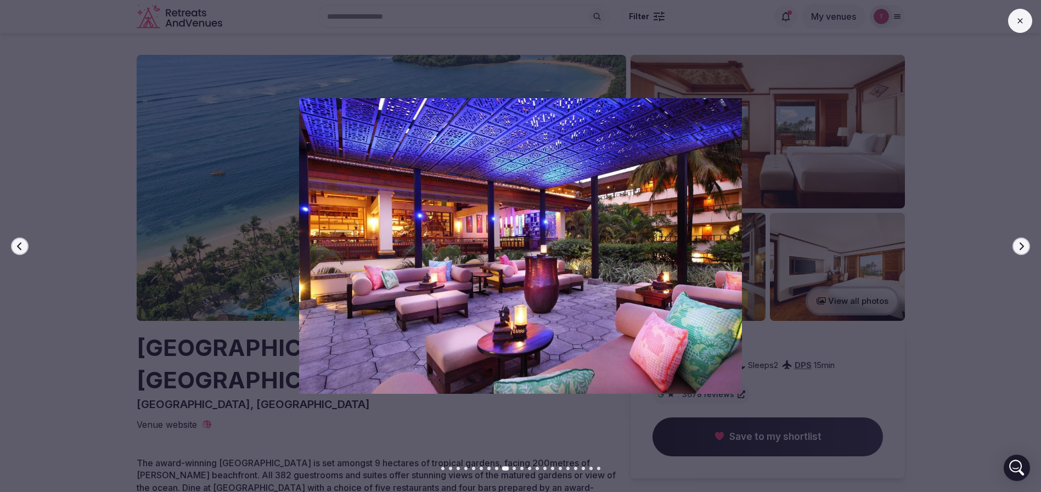
click at [1020, 245] on icon "button" at bounding box center [1021, 246] width 9 height 9
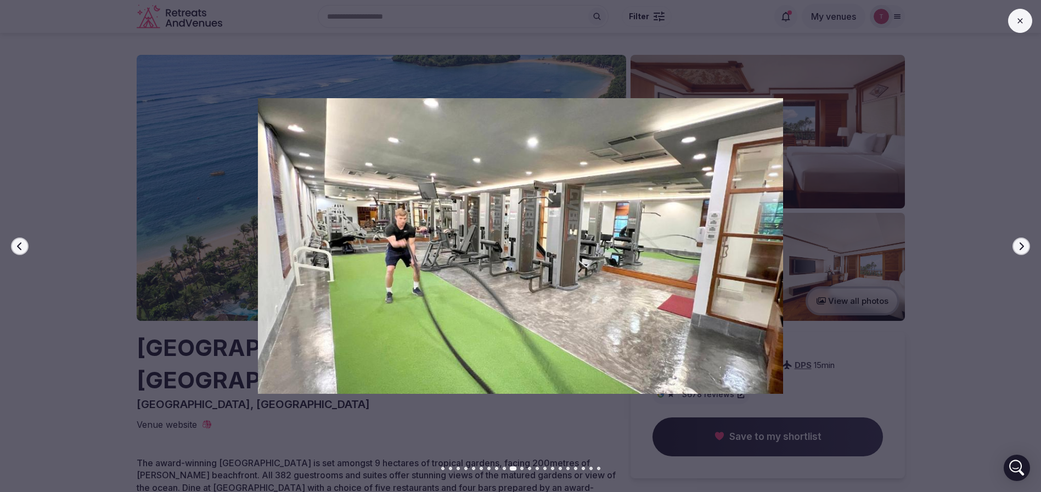
click at [1020, 245] on icon "button" at bounding box center [1021, 246] width 9 height 9
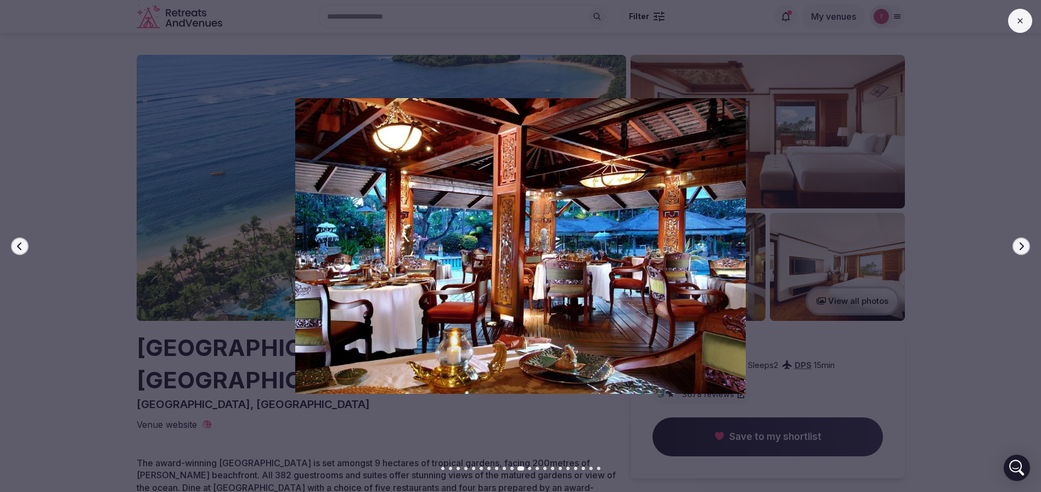
click at [1020, 245] on icon "button" at bounding box center [1021, 246] width 9 height 9
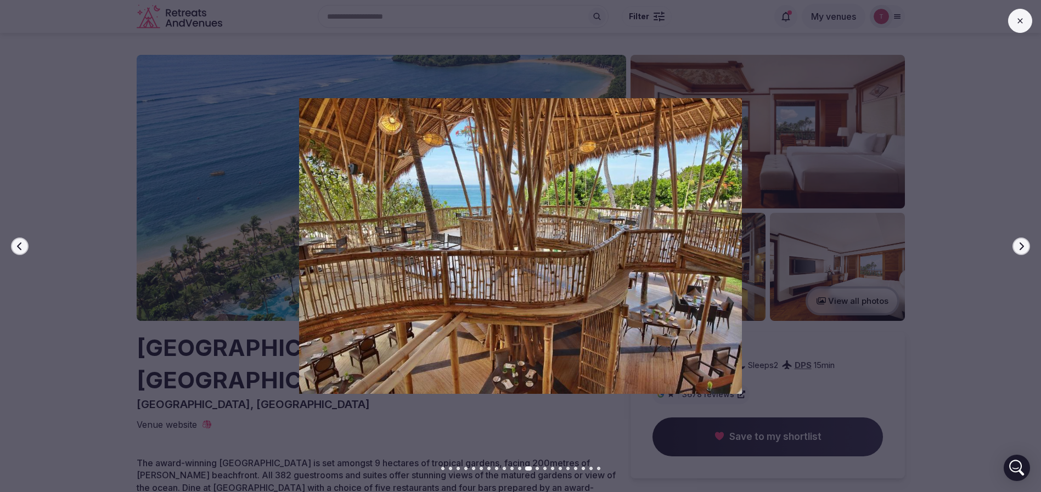
click at [1020, 245] on icon "button" at bounding box center [1021, 246] width 9 height 9
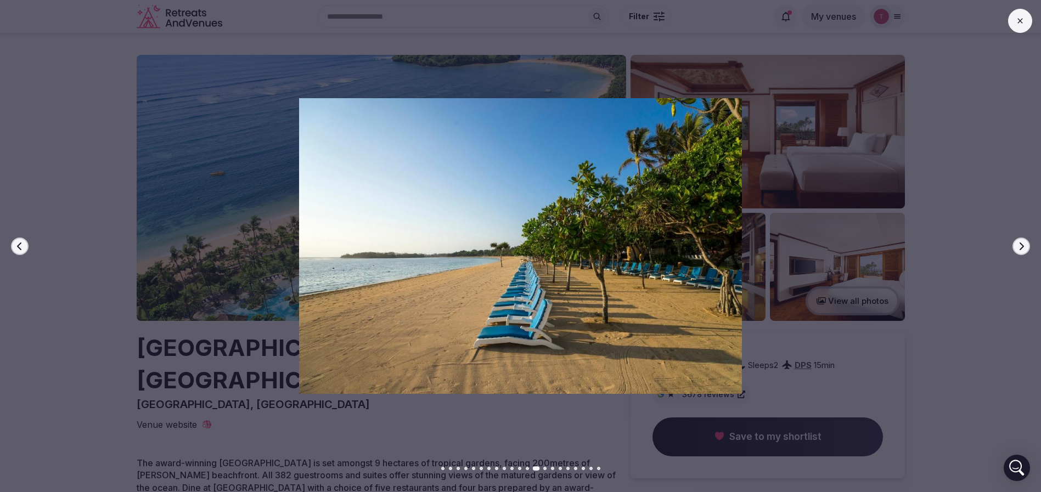
click at [1020, 245] on icon "button" at bounding box center [1021, 246] width 9 height 9
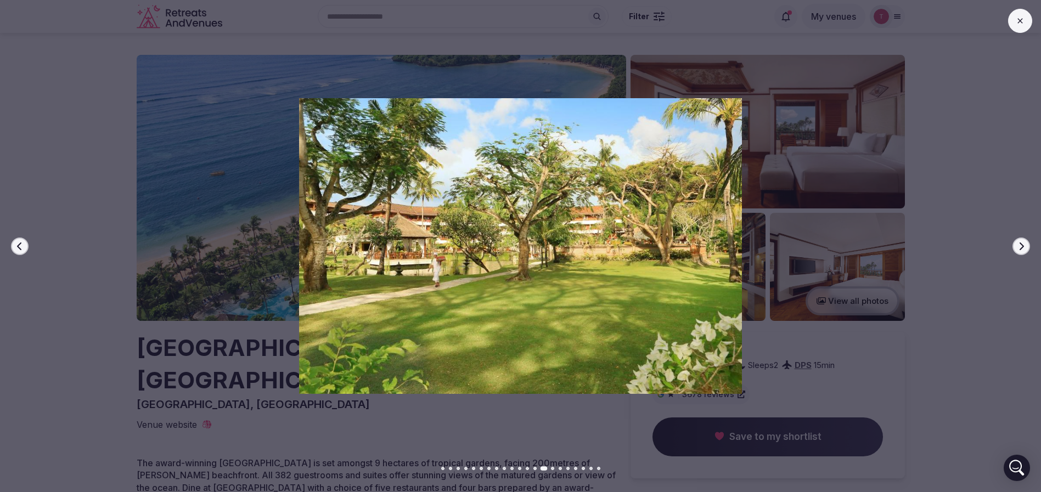
click at [1020, 245] on icon "button" at bounding box center [1021, 246] width 9 height 9
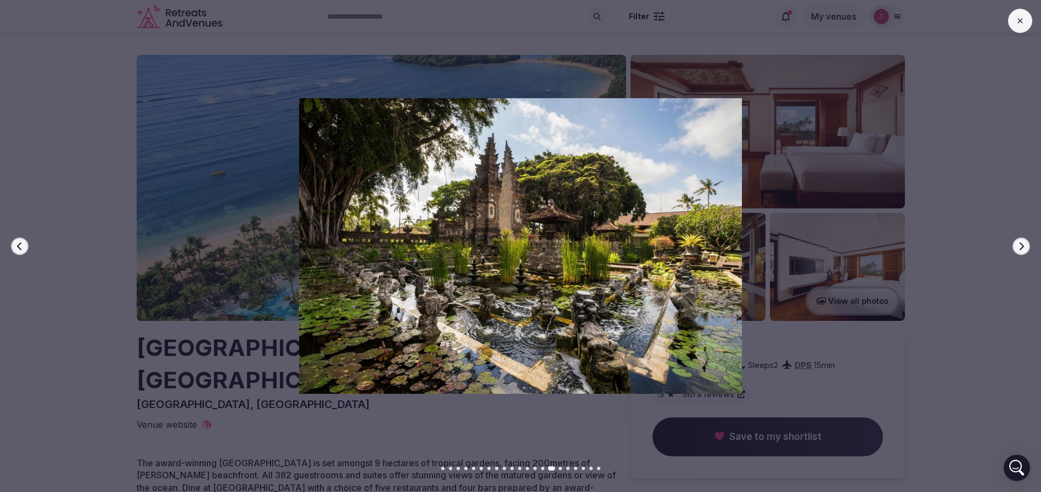
click at [1020, 245] on icon "button" at bounding box center [1021, 246] width 9 height 9
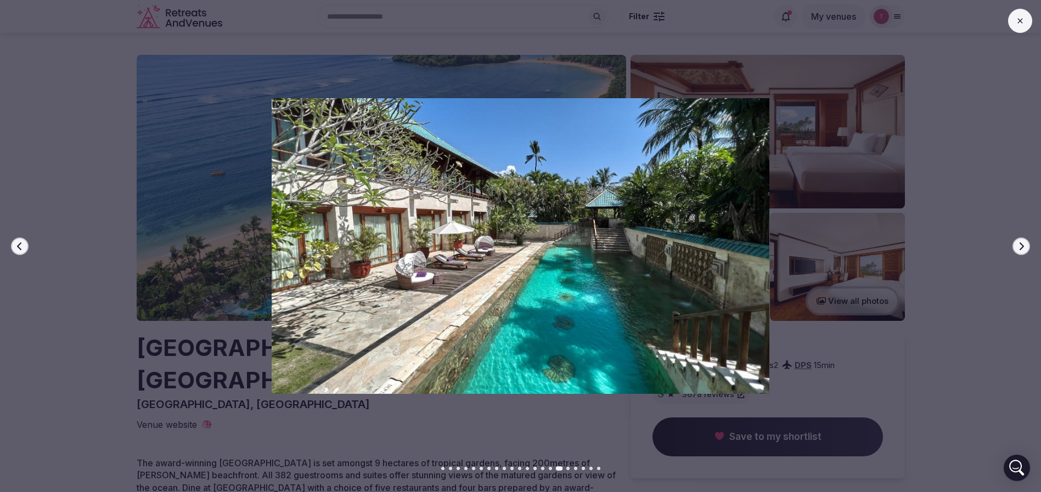
click at [1020, 245] on icon "button" at bounding box center [1021, 246] width 9 height 9
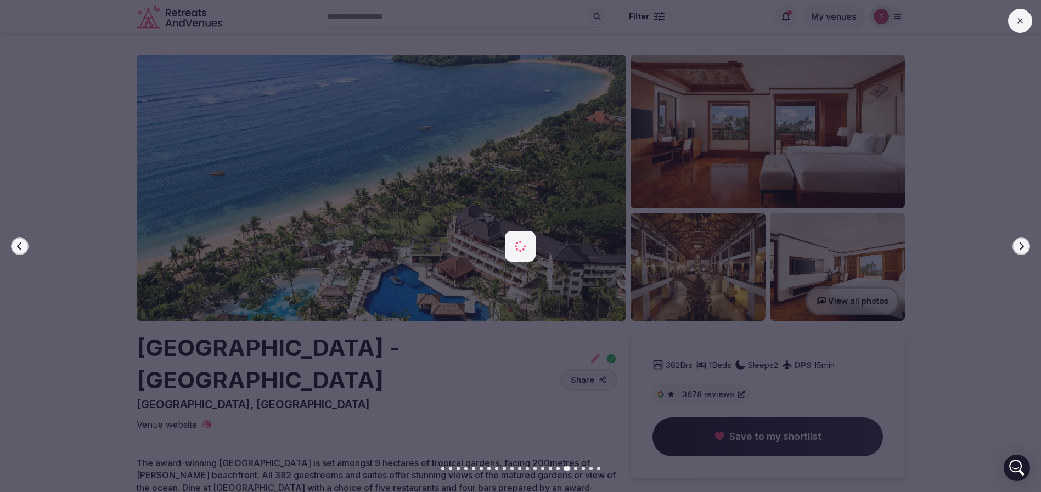
click at [1020, 245] on icon "button" at bounding box center [1021, 246] width 9 height 9
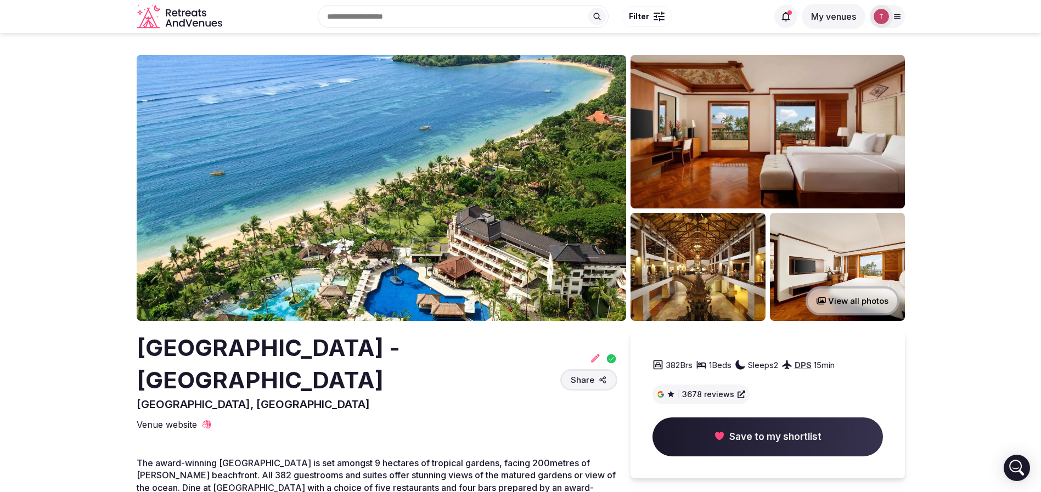
click at [451, 193] on img at bounding box center [382, 188] width 490 height 266
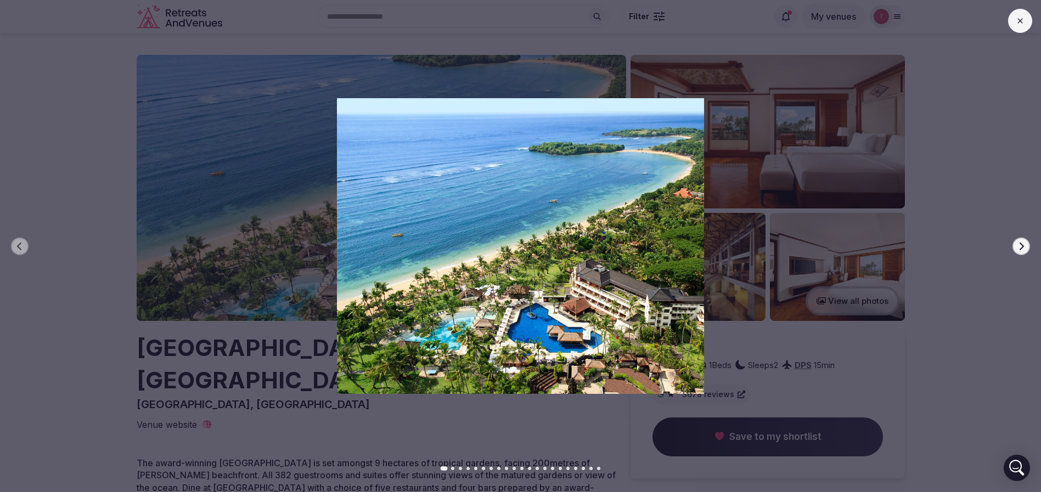
click at [1019, 238] on button "Next slide" at bounding box center [1022, 247] width 18 height 18
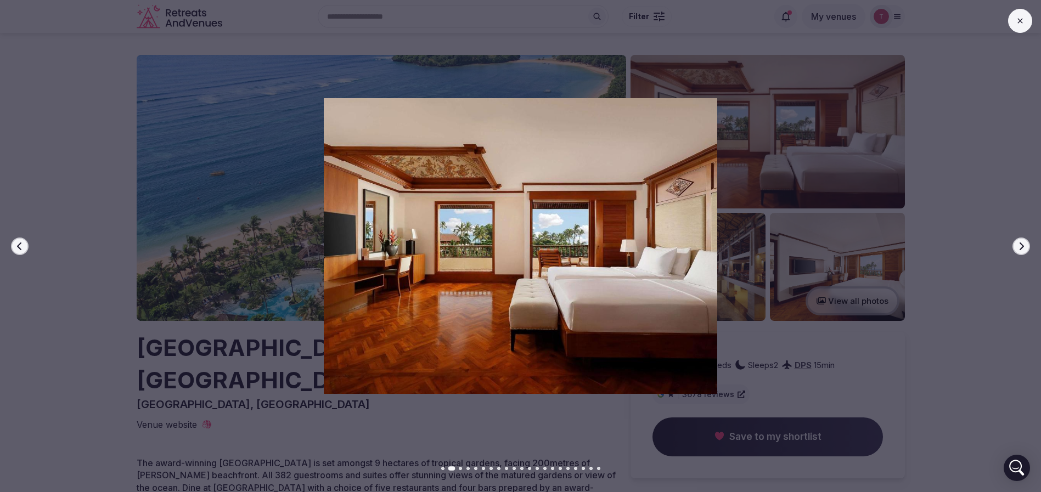
click at [1020, 242] on icon "button" at bounding box center [1021, 246] width 9 height 9
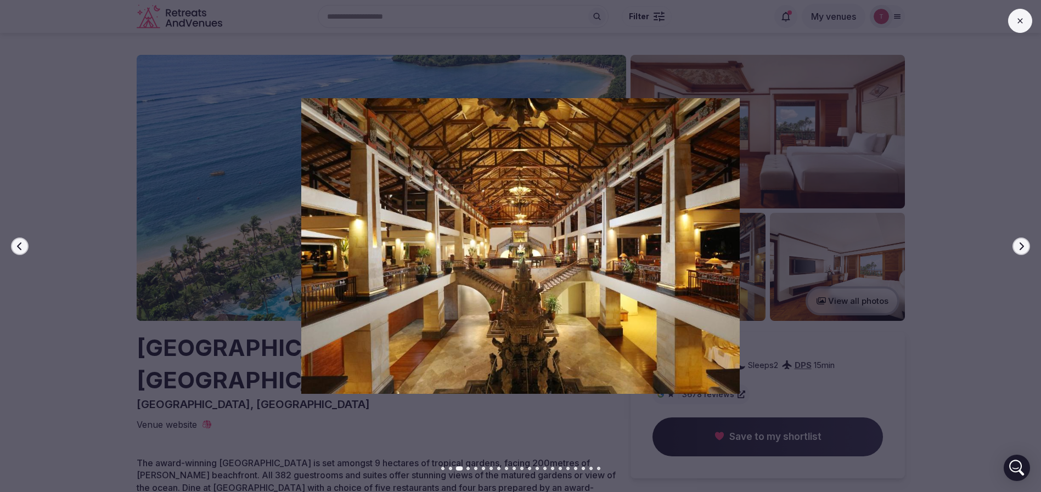
click at [1020, 242] on icon "button" at bounding box center [1021, 246] width 9 height 9
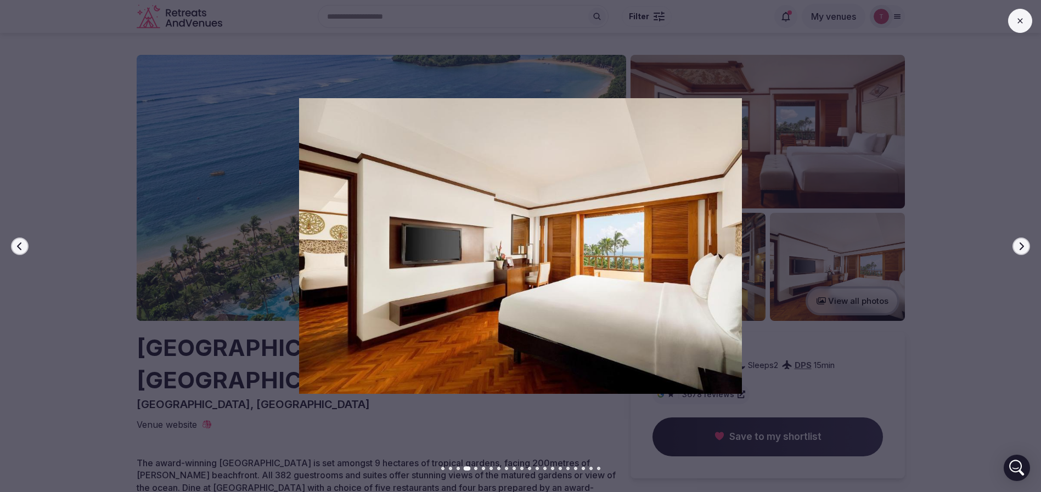
click at [1025, 247] on icon "button" at bounding box center [1021, 246] width 9 height 9
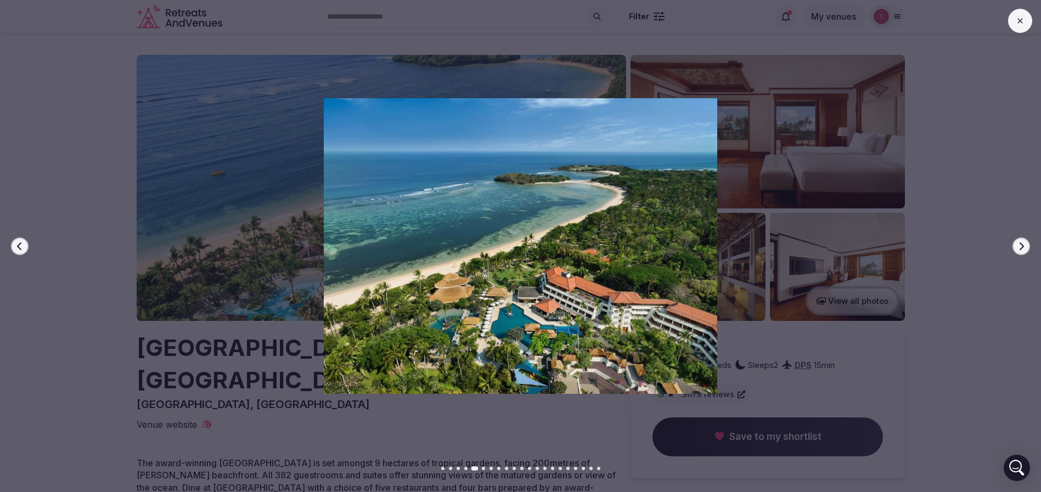
click at [1025, 247] on icon "button" at bounding box center [1021, 246] width 9 height 9
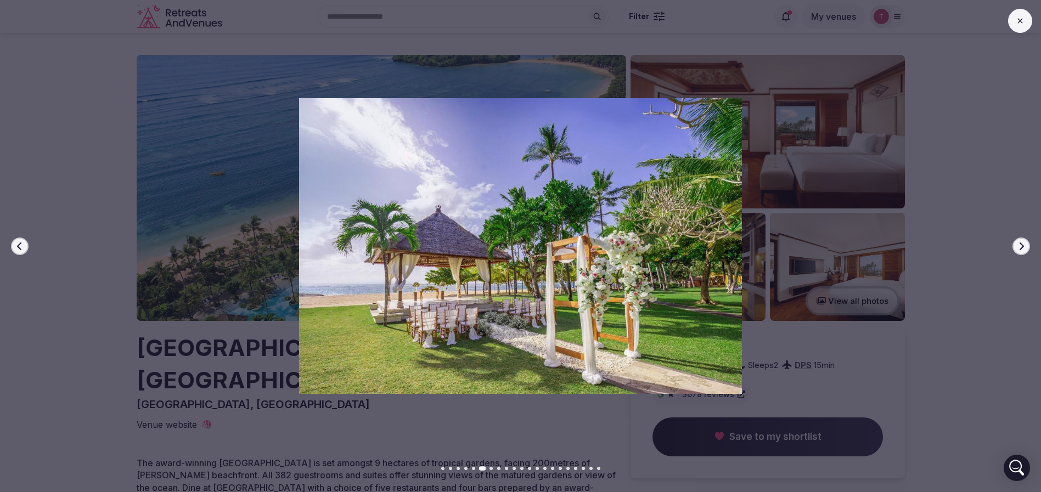
click at [1025, 247] on icon "button" at bounding box center [1021, 246] width 9 height 9
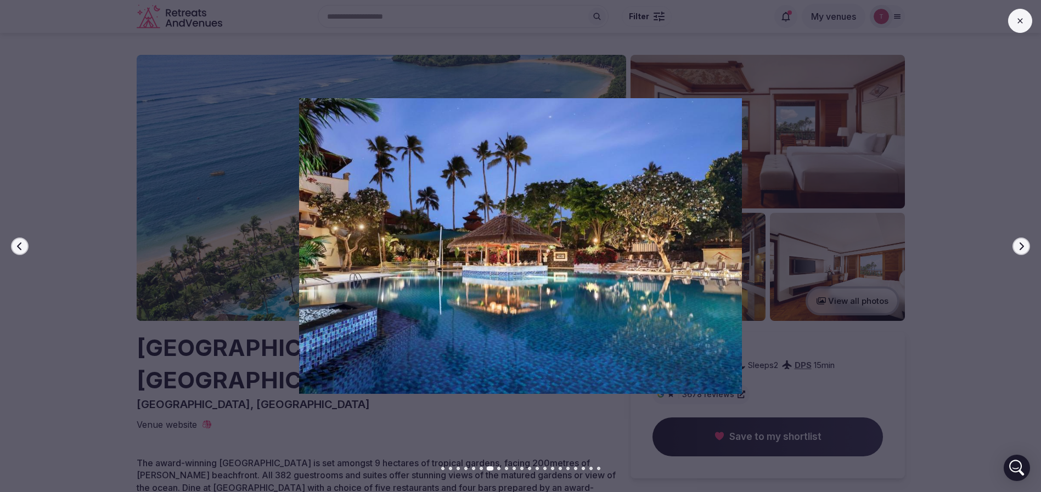
click at [1025, 247] on icon "button" at bounding box center [1021, 246] width 9 height 9
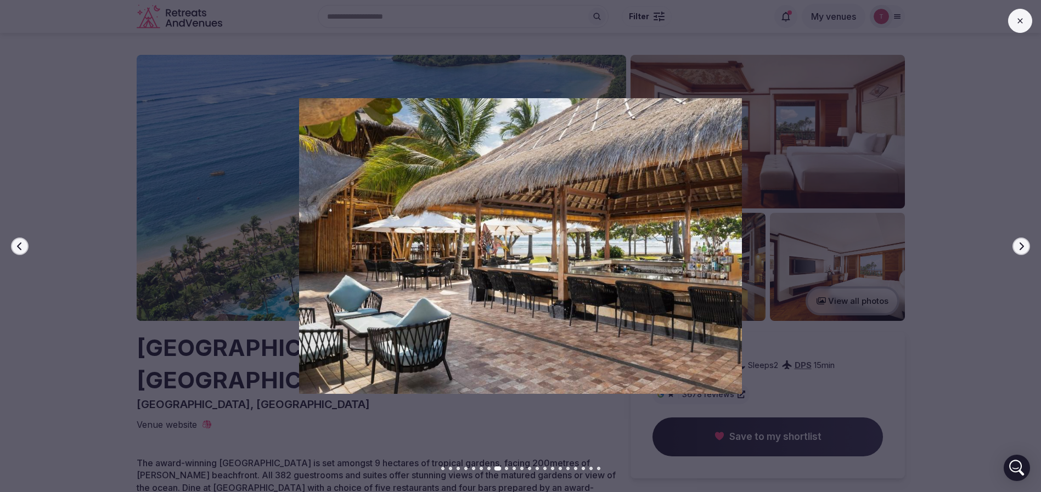
click at [1025, 247] on icon "button" at bounding box center [1021, 246] width 9 height 9
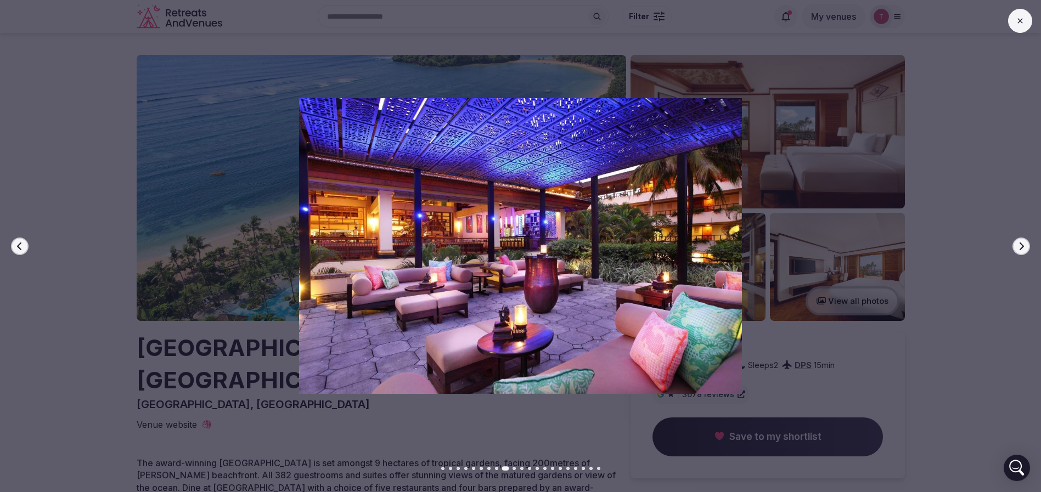
click at [1025, 247] on icon "button" at bounding box center [1021, 246] width 9 height 9
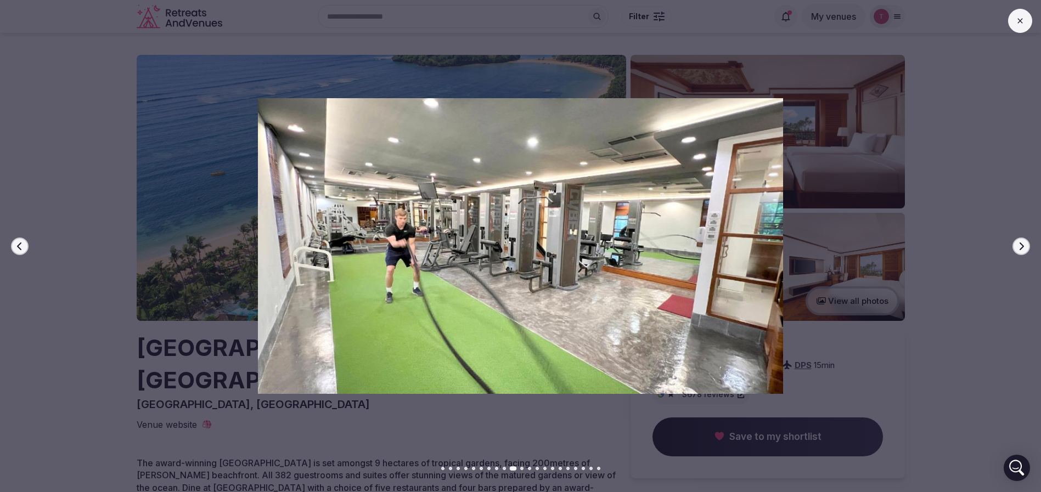
click at [1025, 247] on icon "button" at bounding box center [1021, 246] width 9 height 9
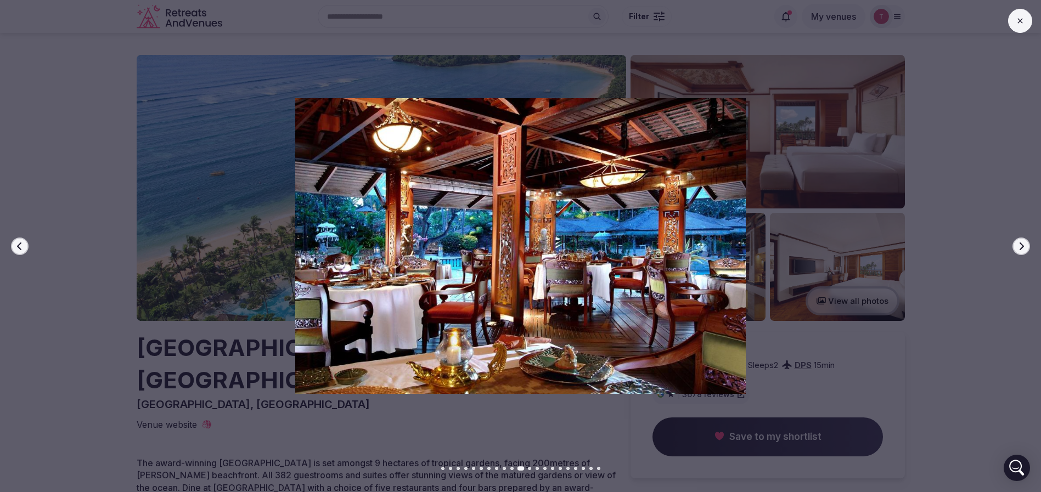
click at [1025, 247] on icon "button" at bounding box center [1021, 246] width 9 height 9
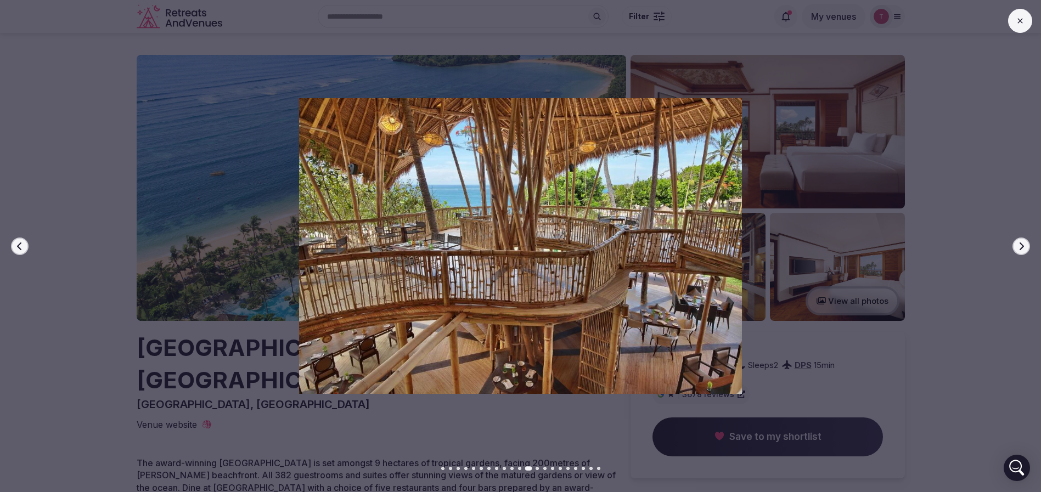
click at [1025, 247] on icon "button" at bounding box center [1021, 246] width 9 height 9
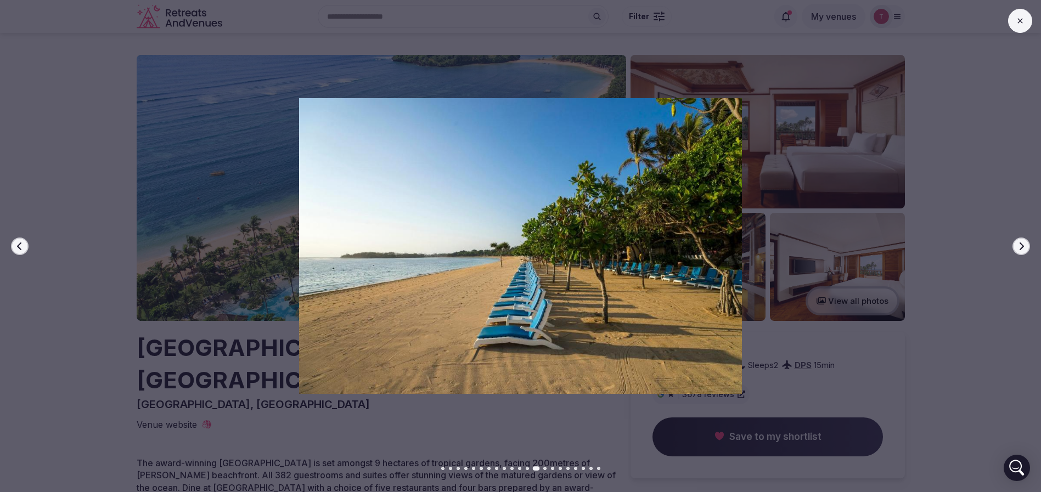
click at [1025, 247] on icon "button" at bounding box center [1021, 246] width 9 height 9
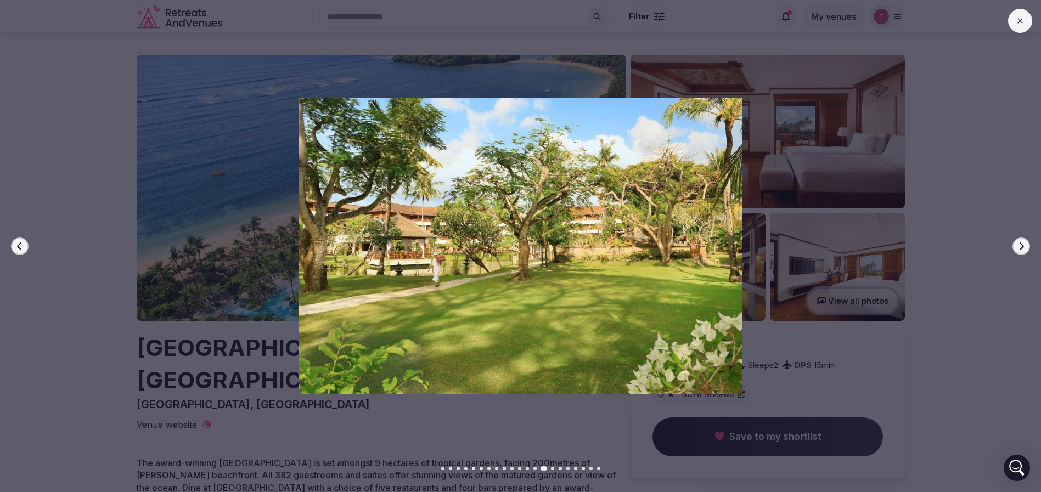
click at [1025, 247] on icon "button" at bounding box center [1021, 246] width 9 height 9
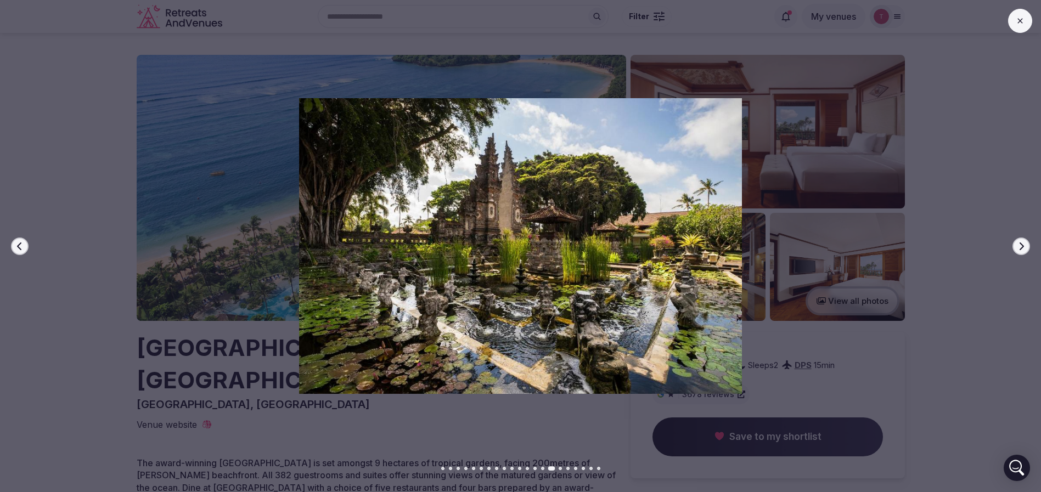
click at [1025, 247] on icon "button" at bounding box center [1021, 246] width 9 height 9
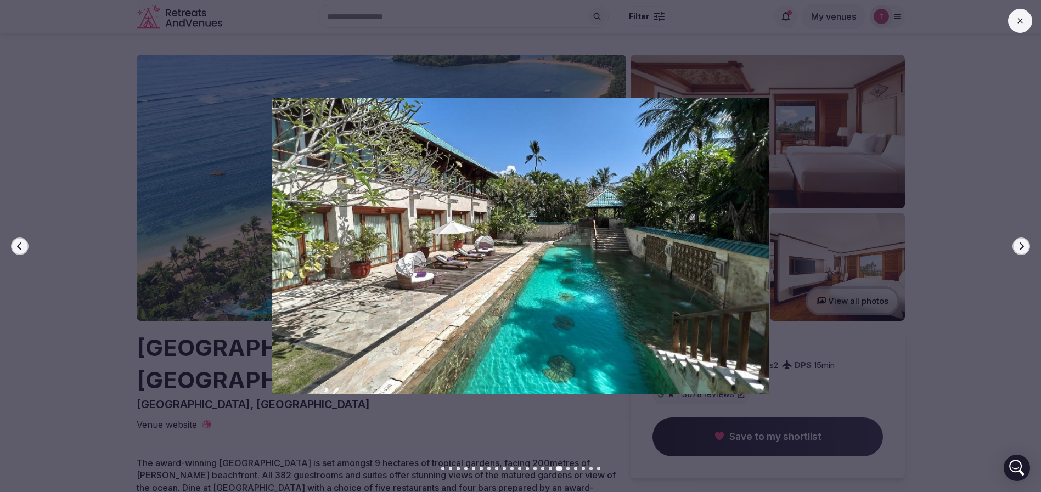
click at [20, 244] on icon "button" at bounding box center [19, 246] width 4 height 8
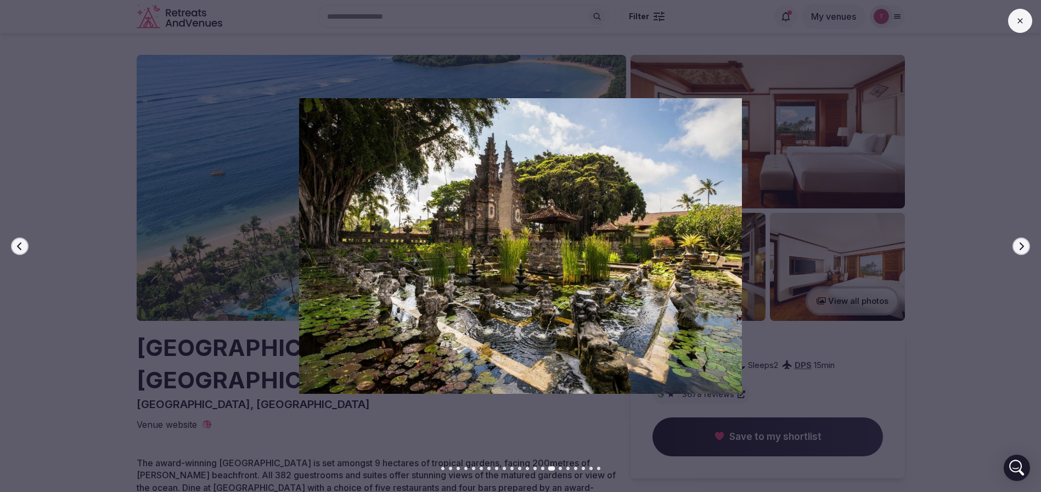
click at [1020, 245] on icon "button" at bounding box center [1021, 246] width 9 height 9
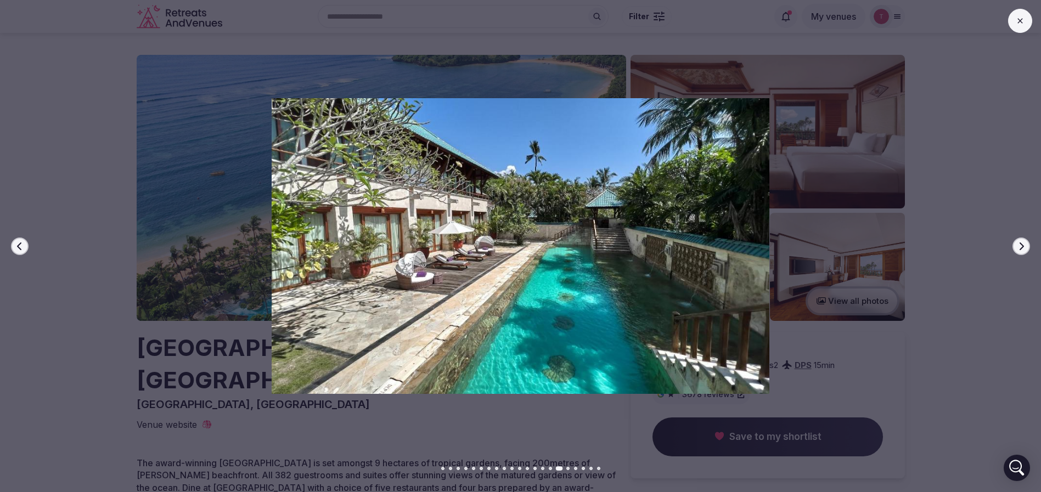
click at [1020, 245] on icon "button" at bounding box center [1021, 246] width 9 height 9
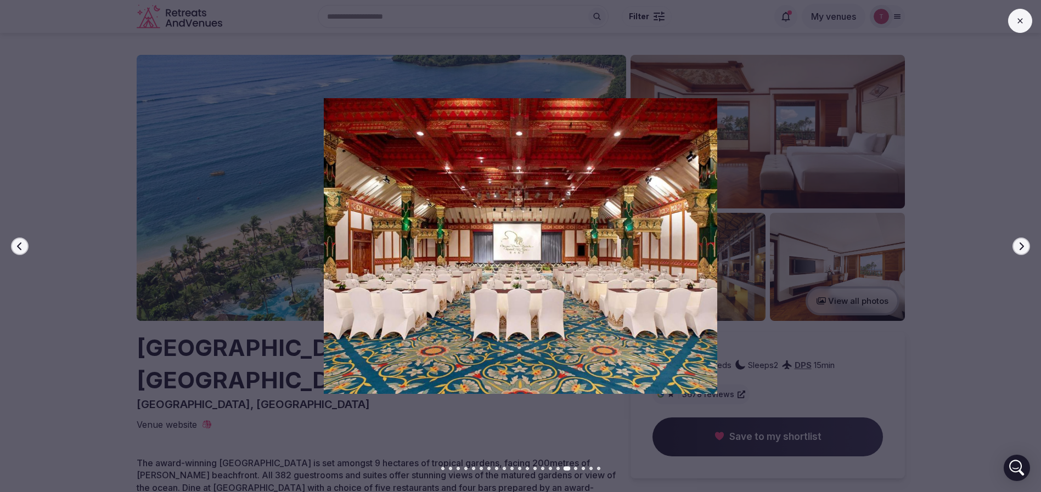
click at [16, 245] on icon "button" at bounding box center [19, 246] width 9 height 9
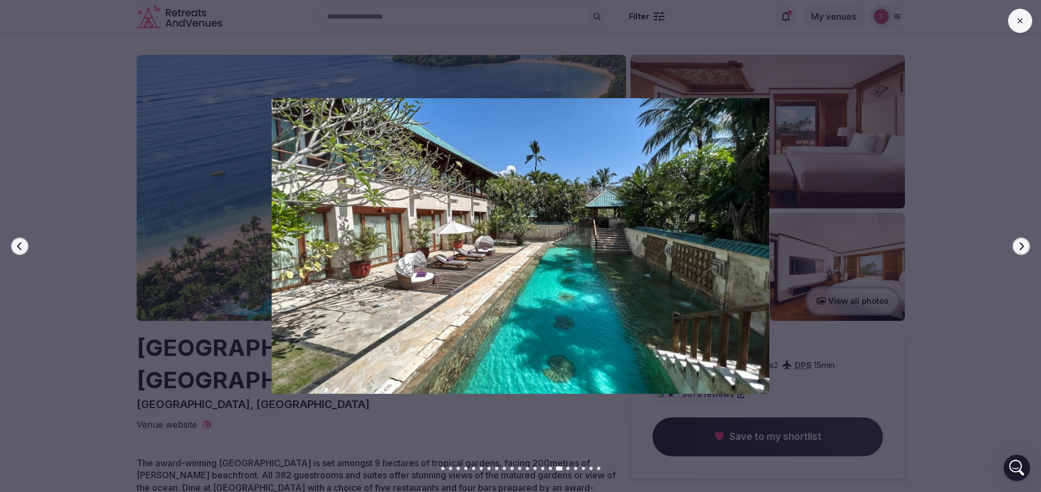
click at [1022, 250] on button "Next slide" at bounding box center [1022, 247] width 18 height 18
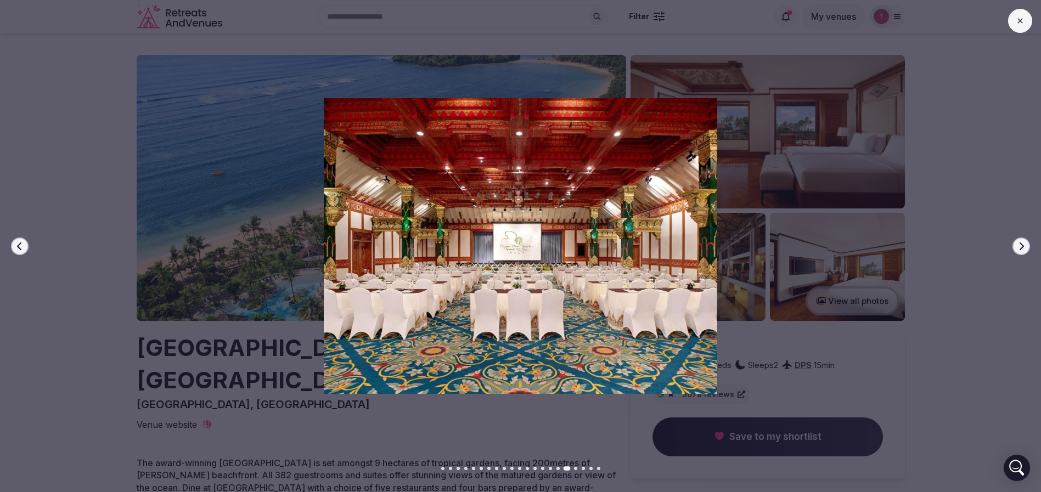
click at [1025, 246] on icon "button" at bounding box center [1021, 246] width 9 height 9
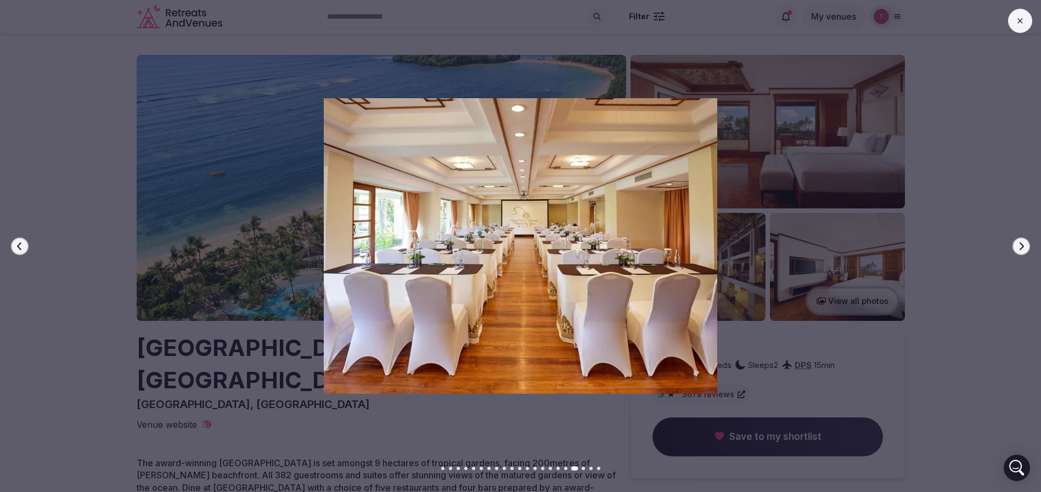
click at [21, 244] on icon "button" at bounding box center [19, 246] width 9 height 9
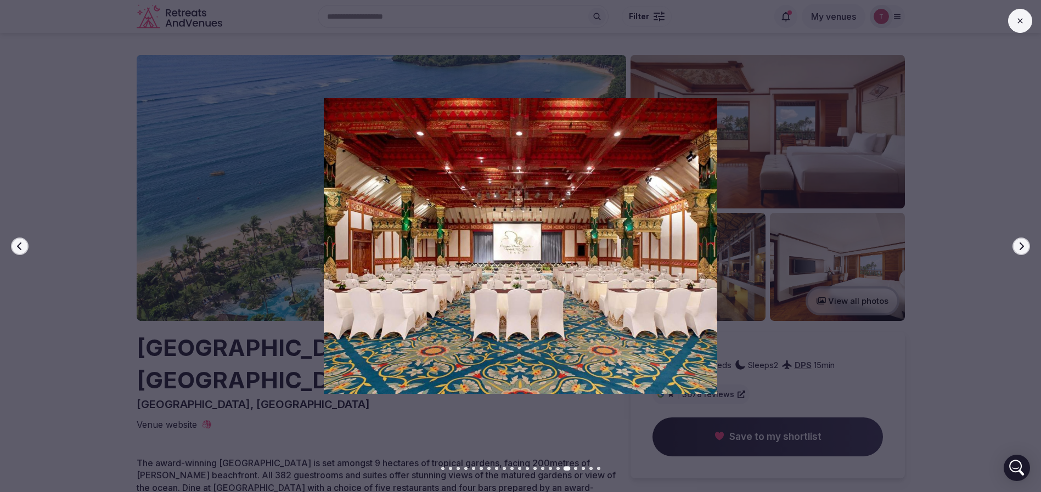
click at [1004, 246] on div at bounding box center [516, 245] width 1050 height 295
click at [1020, 244] on icon "button" at bounding box center [1021, 246] width 9 height 9
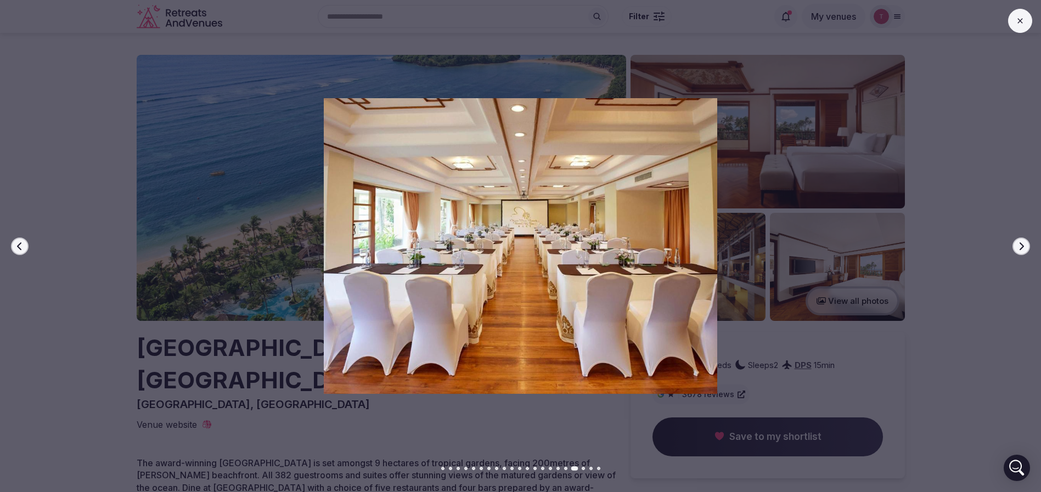
click at [1020, 244] on icon "button" at bounding box center [1021, 246] width 9 height 9
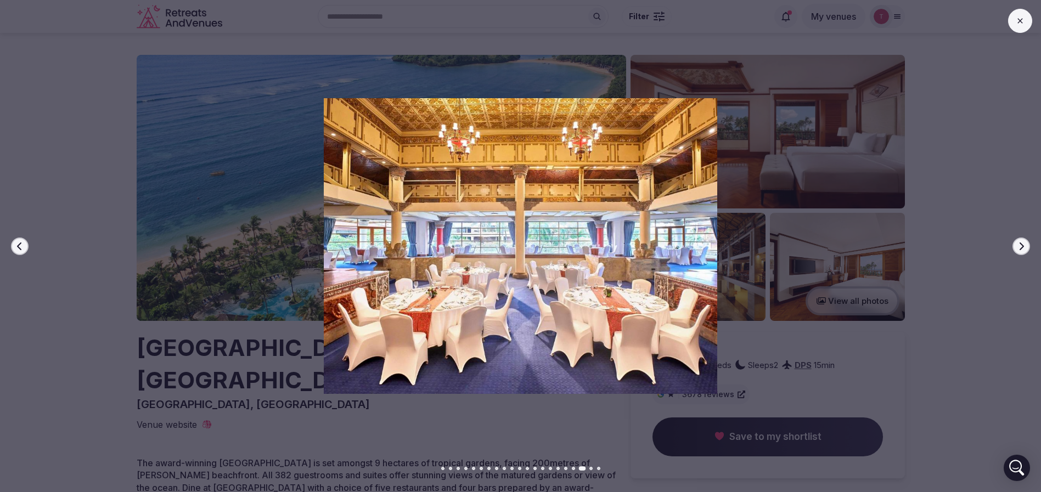
click at [1020, 244] on icon "button" at bounding box center [1021, 246] width 9 height 9
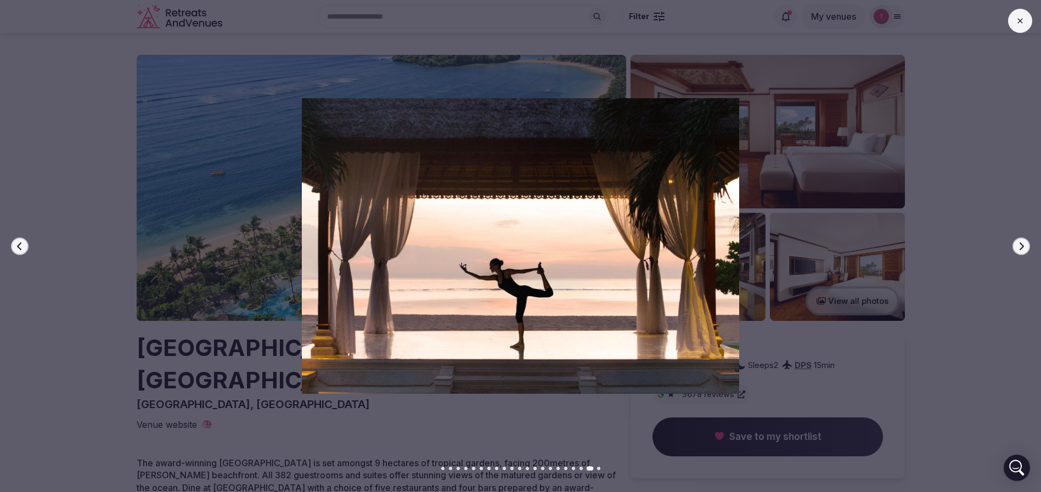
click at [1035, 246] on div at bounding box center [516, 245] width 1050 height 295
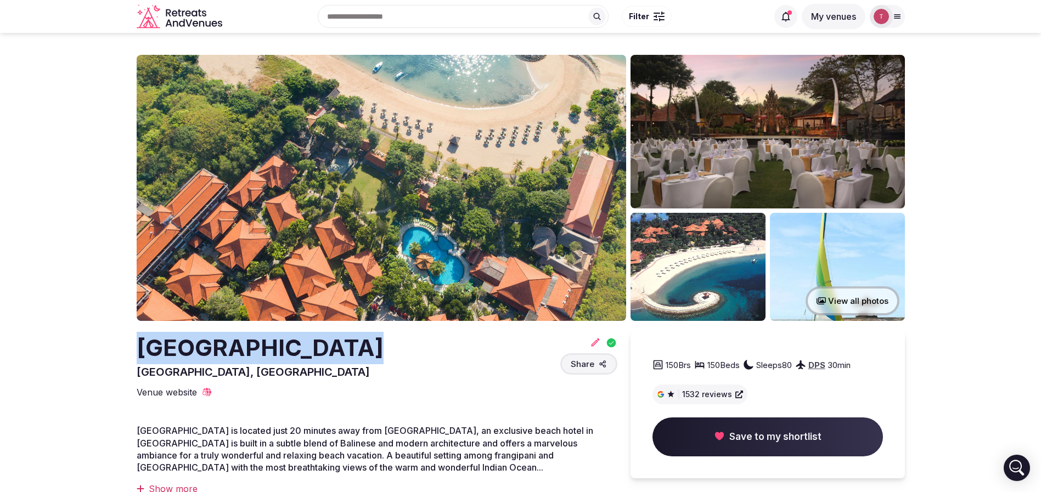
drag, startPoint x: 113, startPoint y: 341, endPoint x: 323, endPoint y: 353, distance: 211.1
click at [323, 353] on h2 "[GEOGRAPHIC_DATA]" at bounding box center [260, 348] width 247 height 32
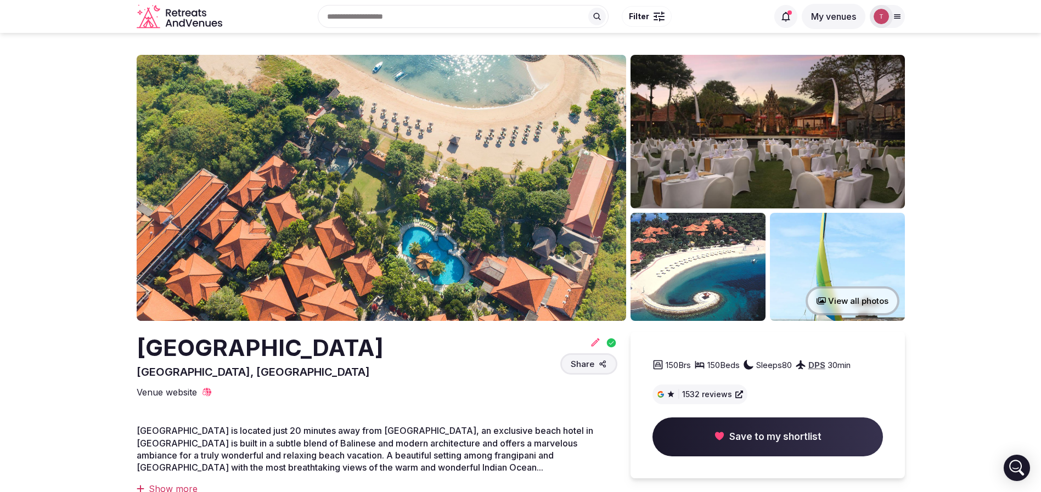
click at [317, 196] on img at bounding box center [382, 188] width 490 height 266
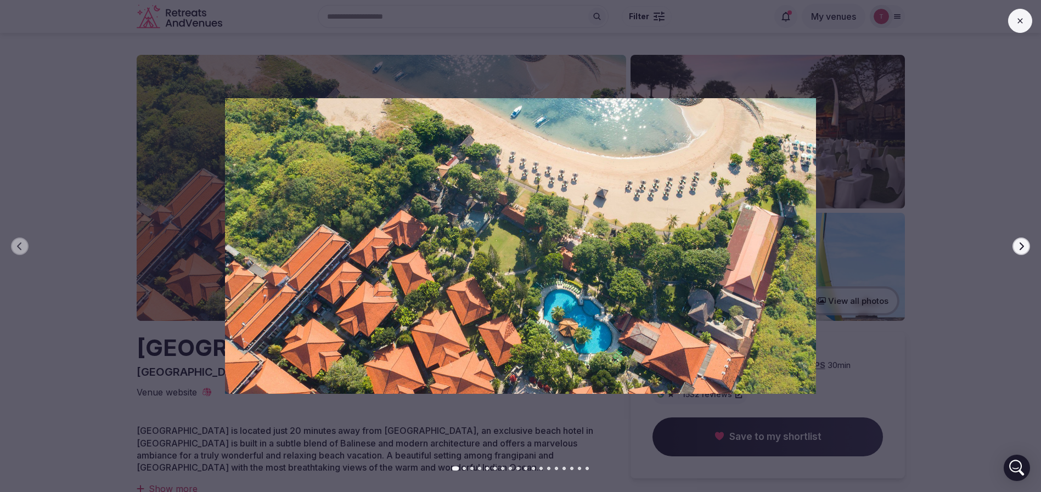
click at [1020, 242] on icon "button" at bounding box center [1021, 246] width 9 height 9
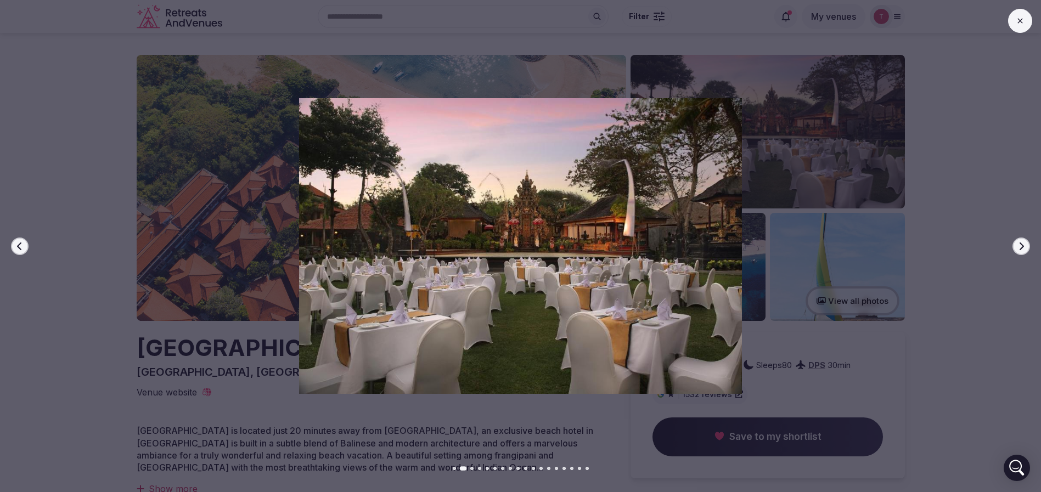
click at [1020, 242] on icon "button" at bounding box center [1021, 246] width 9 height 9
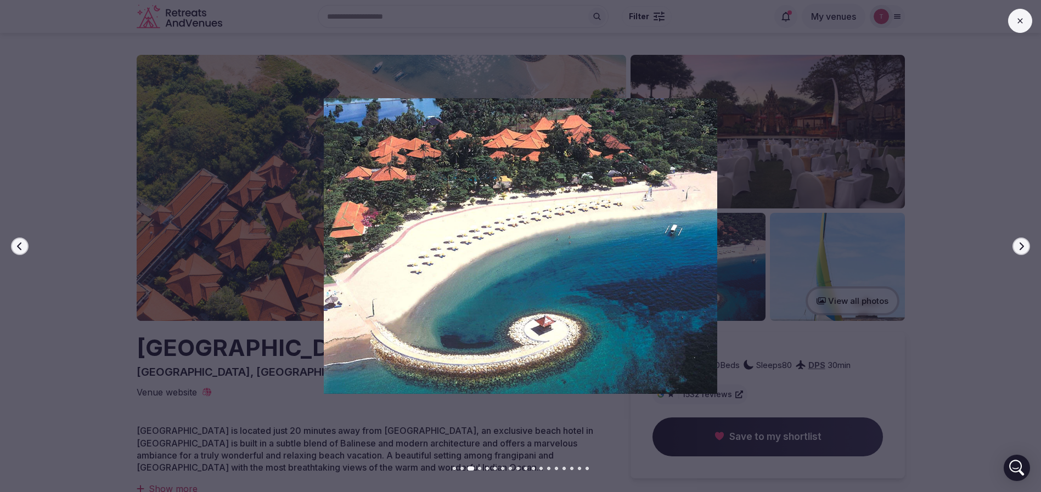
click at [1022, 250] on icon "button" at bounding box center [1021, 246] width 9 height 9
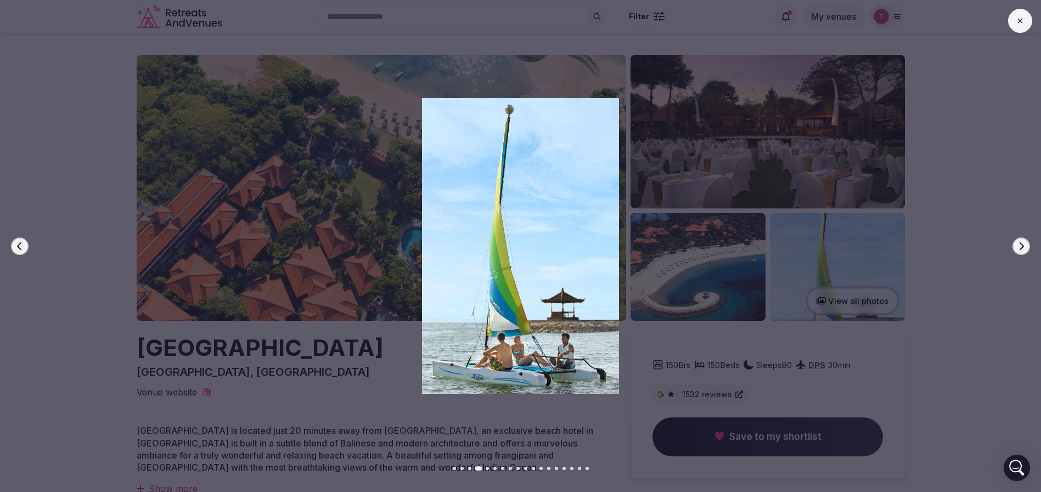
click at [1022, 250] on icon "button" at bounding box center [1021, 246] width 9 height 9
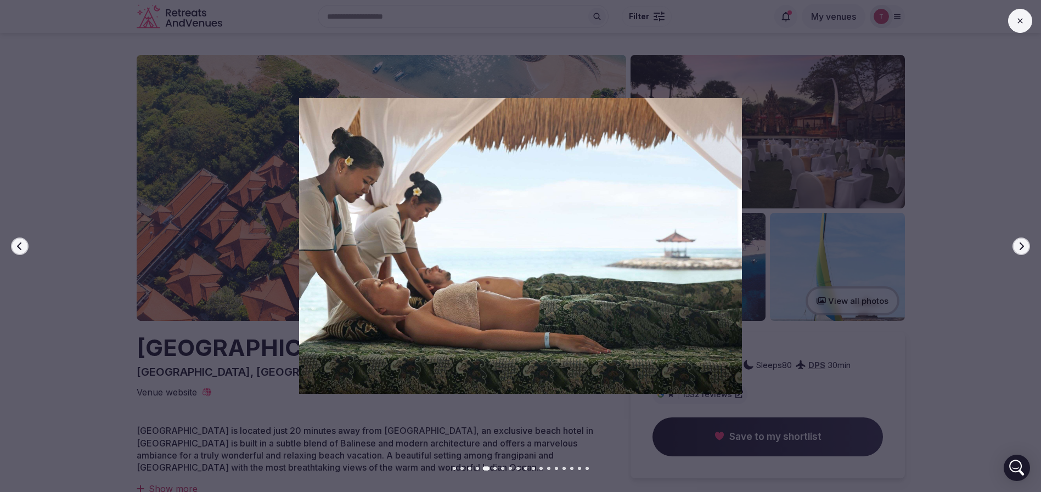
click at [1022, 250] on icon "button" at bounding box center [1021, 246] width 9 height 9
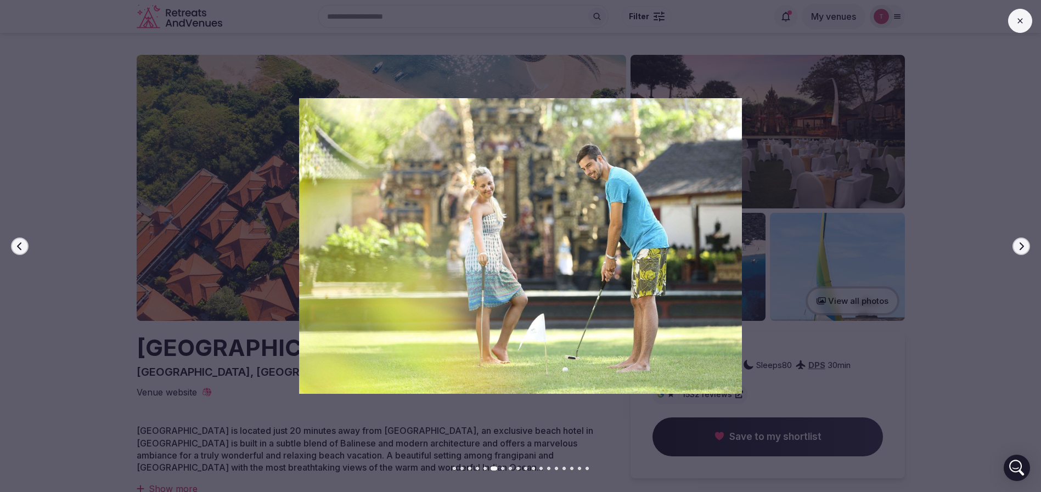
click at [1022, 250] on icon "button" at bounding box center [1021, 246] width 9 height 9
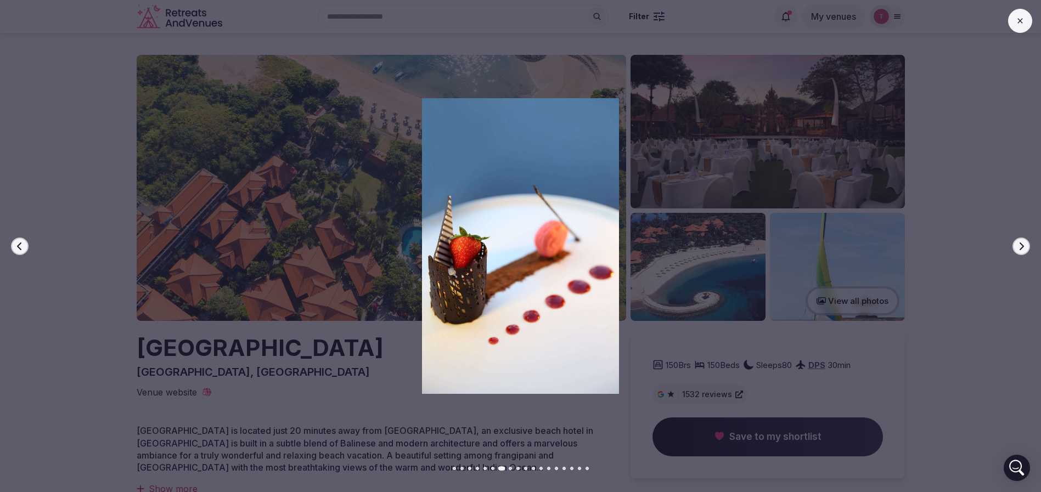
click at [1022, 250] on icon "button" at bounding box center [1021, 246] width 9 height 9
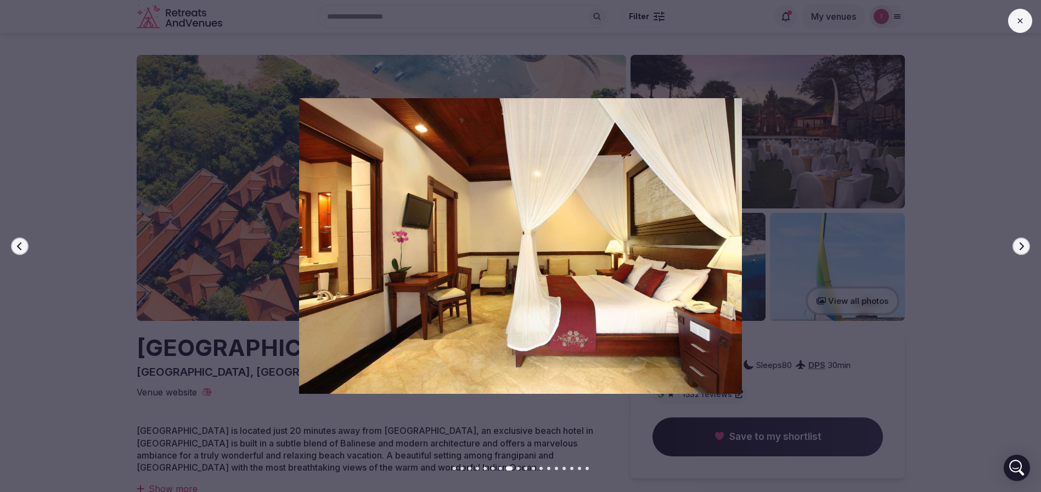
click at [1022, 250] on icon "button" at bounding box center [1021, 246] width 9 height 9
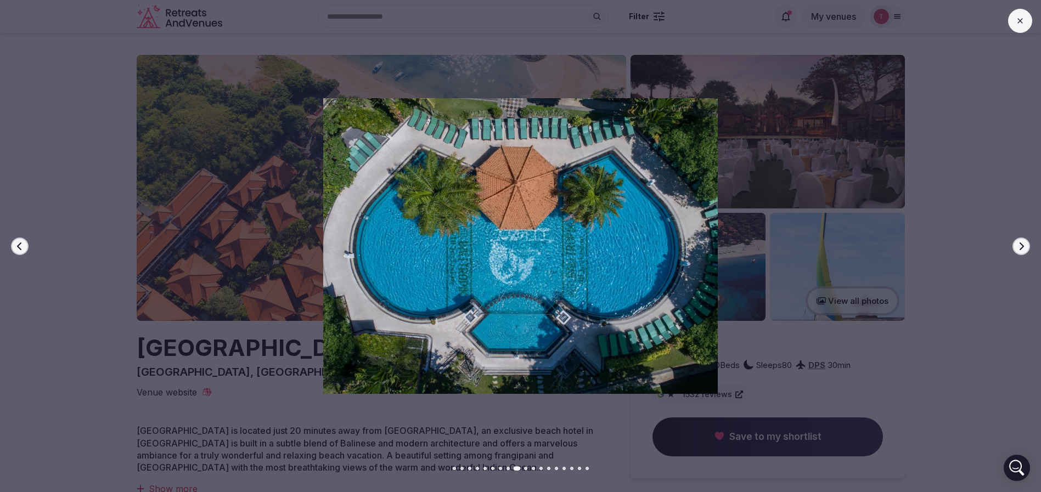
click at [1022, 250] on icon "button" at bounding box center [1021, 246] width 9 height 9
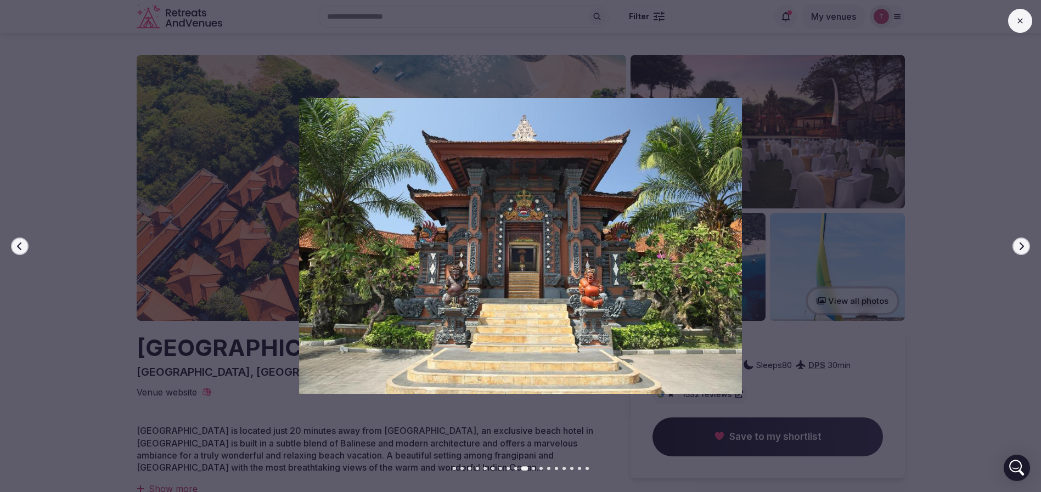
click at [1022, 250] on icon "button" at bounding box center [1021, 246] width 9 height 9
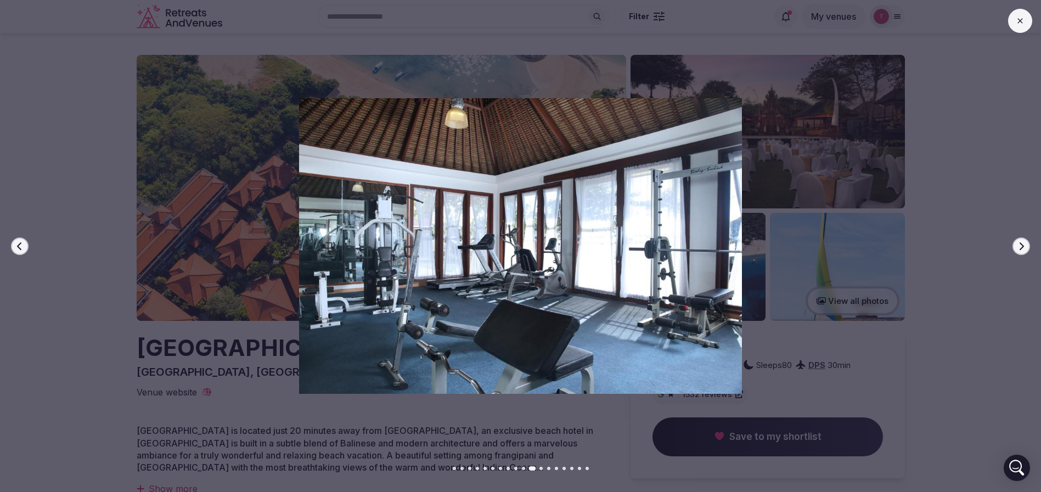
click at [1022, 250] on icon "button" at bounding box center [1021, 246] width 9 height 9
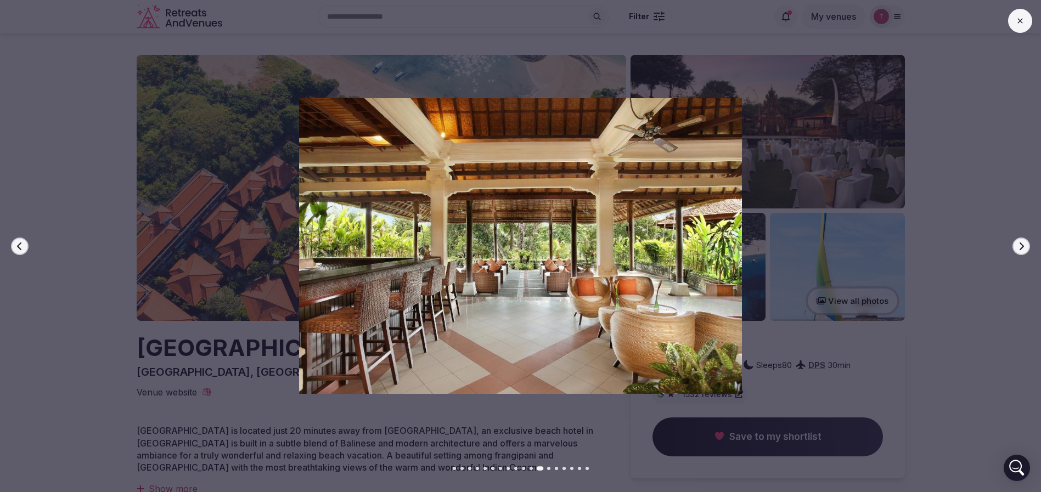
click at [1022, 250] on icon "button" at bounding box center [1021, 246] width 9 height 9
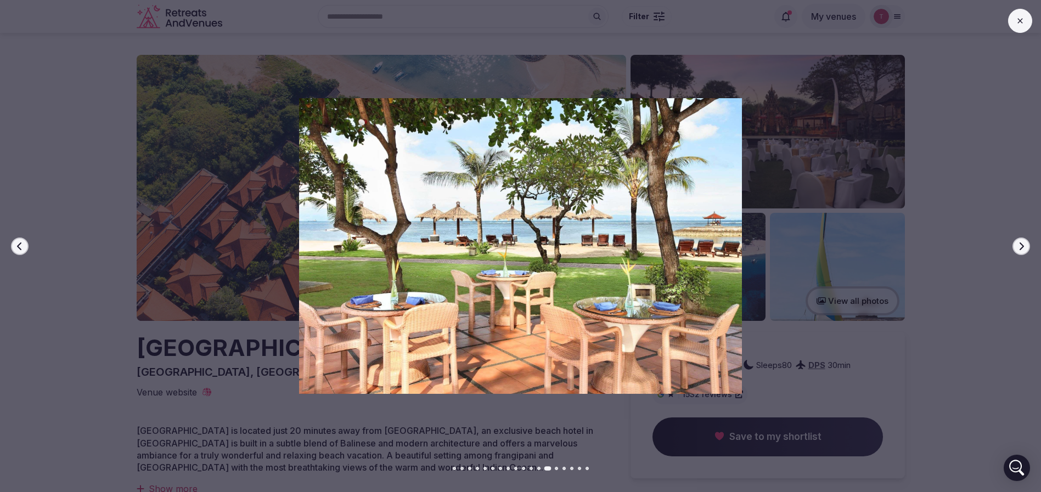
click at [1022, 250] on icon "button" at bounding box center [1021, 246] width 9 height 9
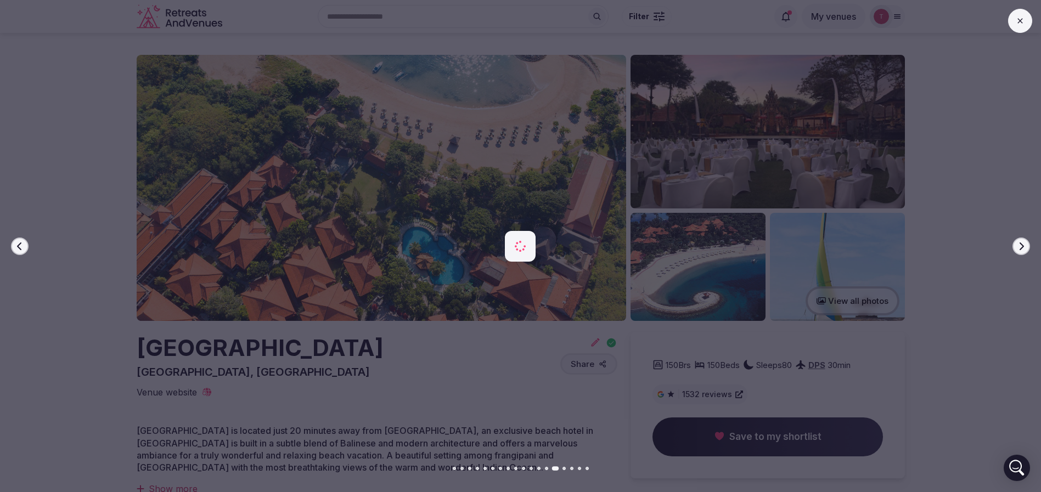
click at [1022, 250] on icon "button" at bounding box center [1021, 246] width 9 height 9
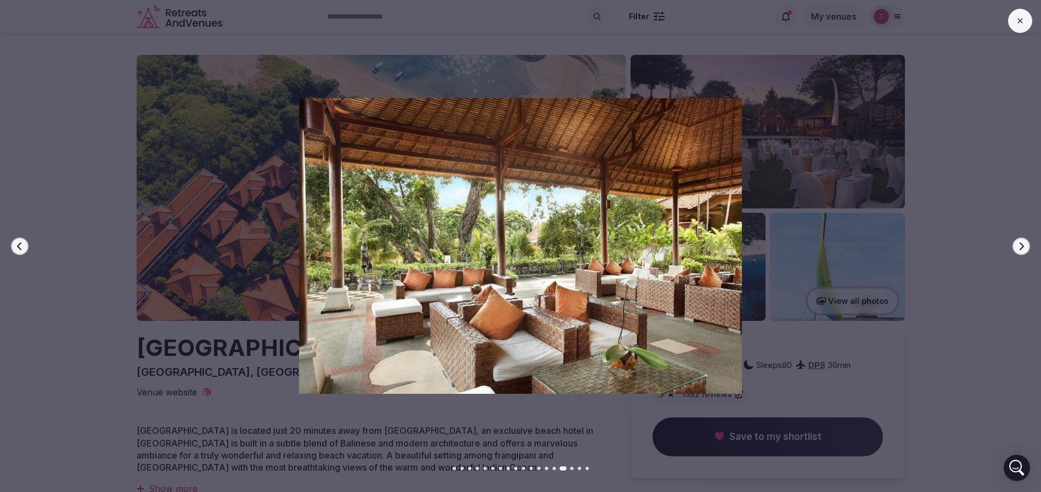
click at [1022, 250] on icon "button" at bounding box center [1021, 246] width 9 height 9
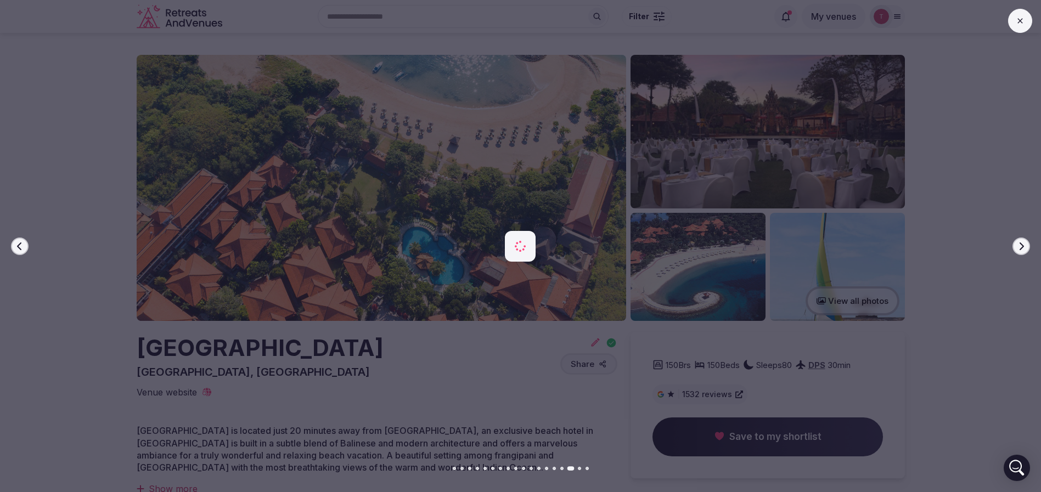
click at [1022, 250] on icon "button" at bounding box center [1021, 246] width 9 height 9
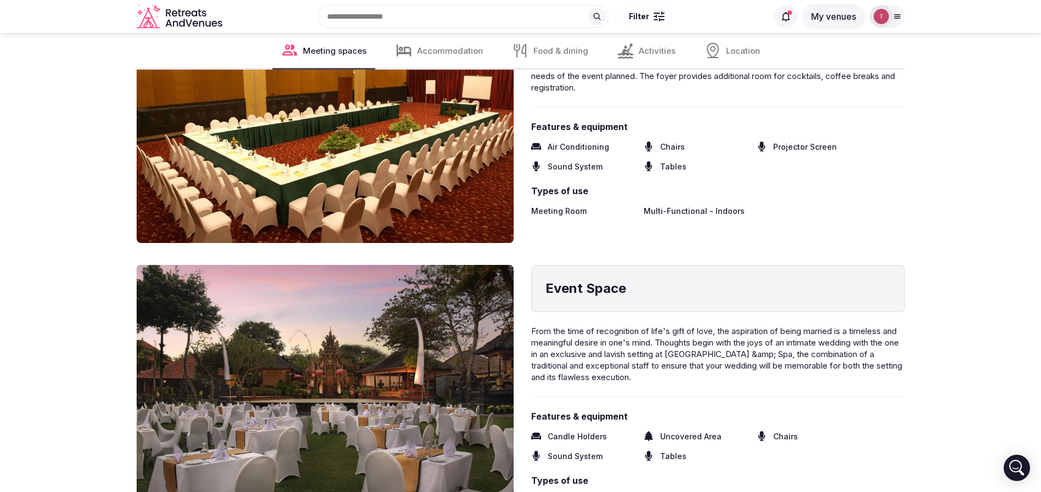
scroll to position [1070, 0]
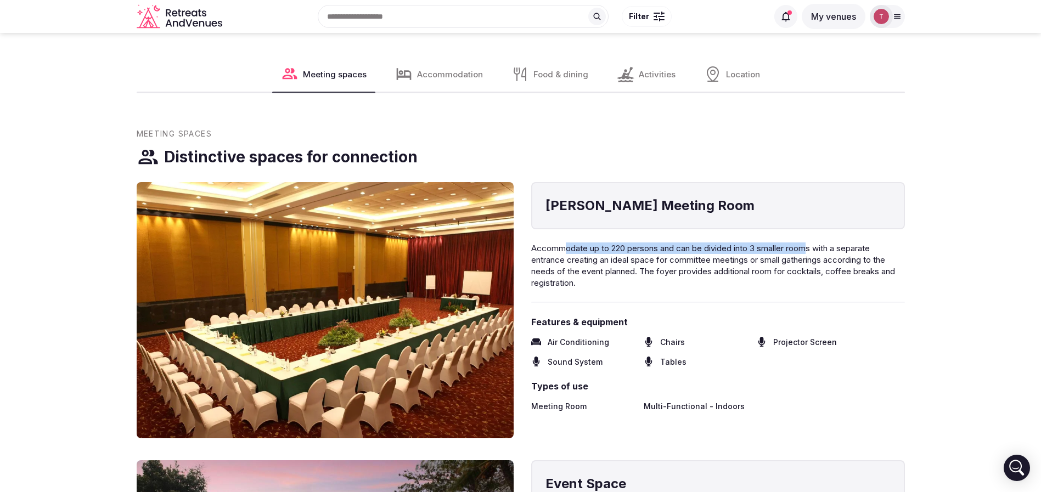
drag, startPoint x: 601, startPoint y: 240, endPoint x: 828, endPoint y: 246, distance: 226.7
click at [824, 246] on p "Accommodate up to 220 persons and can be divided into 3 smaller rooms with a se…" at bounding box center [718, 266] width 374 height 46
click at [828, 246] on span "Accommodate up to 220 persons and can be divided into 3 smaller rooms with a se…" at bounding box center [713, 265] width 364 height 45
drag, startPoint x: 845, startPoint y: 247, endPoint x: 848, endPoint y: 256, distance: 9.4
click at [850, 254] on p "Accommodate up to 220 persons and can be divided into 3 smaller rooms with a se…" at bounding box center [718, 266] width 374 height 46
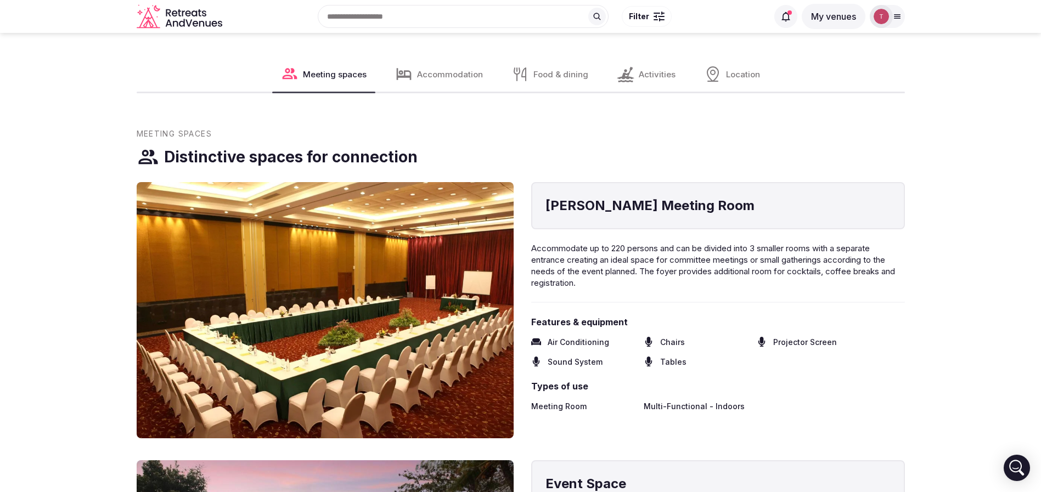
click at [846, 257] on span "Accommodate up to 220 persons and can be divided into 3 smaller rooms with a se…" at bounding box center [713, 265] width 364 height 45
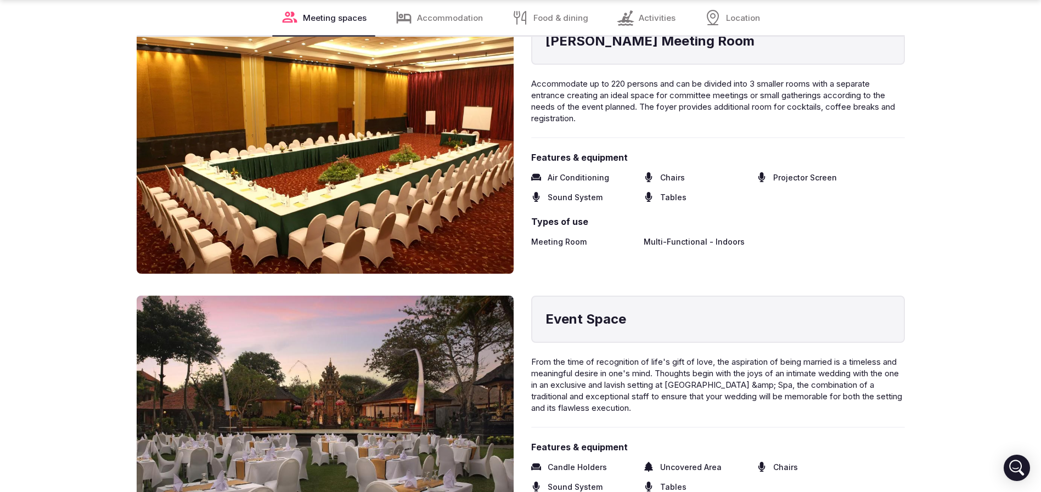
click at [296, 194] on img at bounding box center [325, 146] width 377 height 256
click at [316, 192] on img at bounding box center [325, 146] width 377 height 256
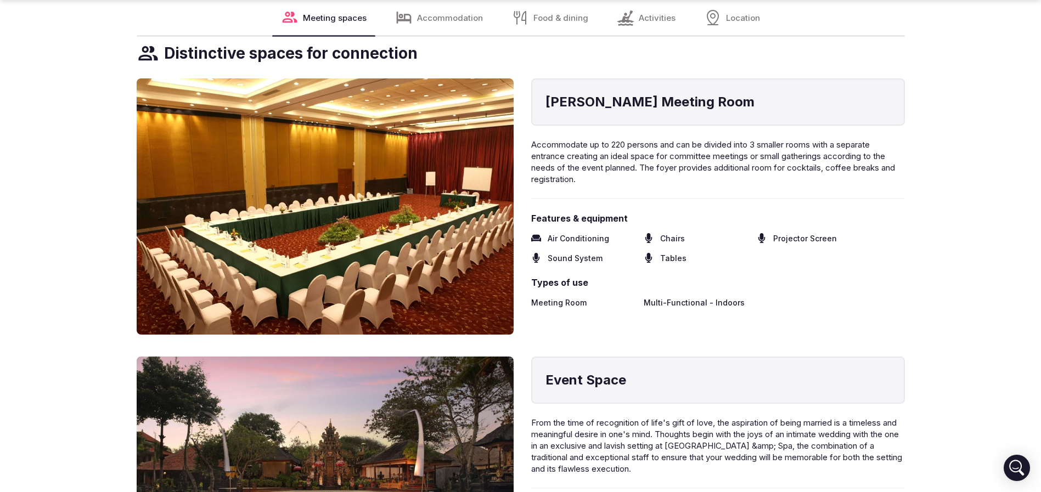
scroll to position [1070, 0]
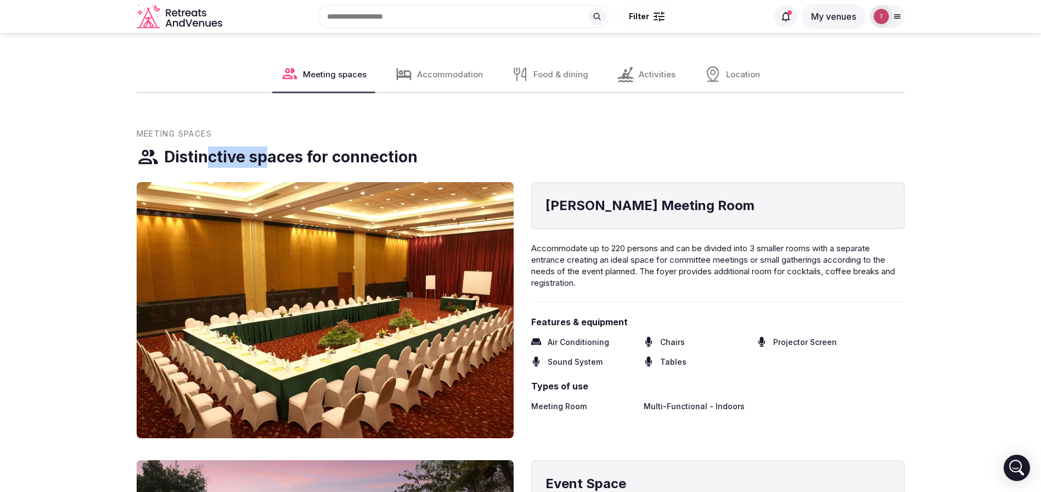
drag, startPoint x: 212, startPoint y: 158, endPoint x: 300, endPoint y: 156, distance: 88.4
click at [300, 156] on h3 "Distinctive spaces for connection" at bounding box center [291, 157] width 254 height 21
click at [223, 161] on h3 "Distinctive spaces for connection" at bounding box center [291, 157] width 254 height 21
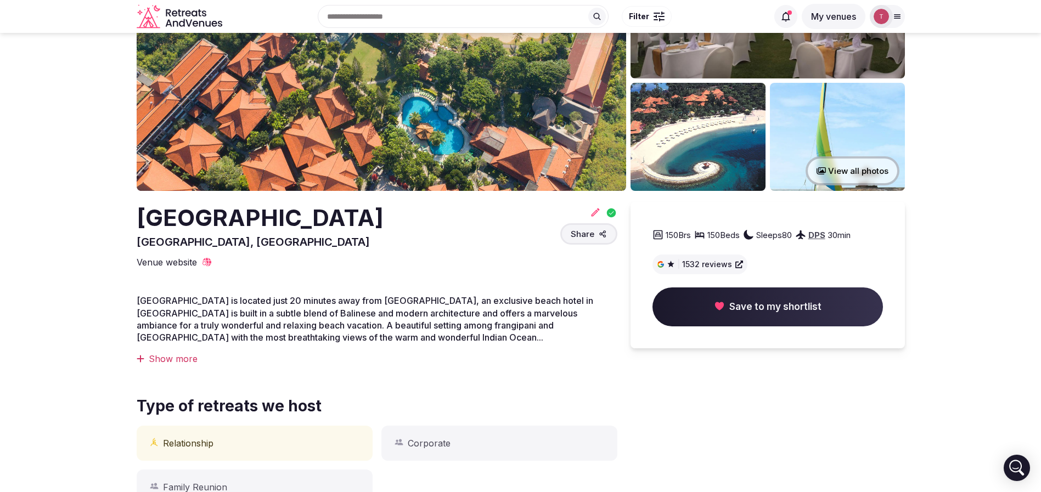
scroll to position [0, 0]
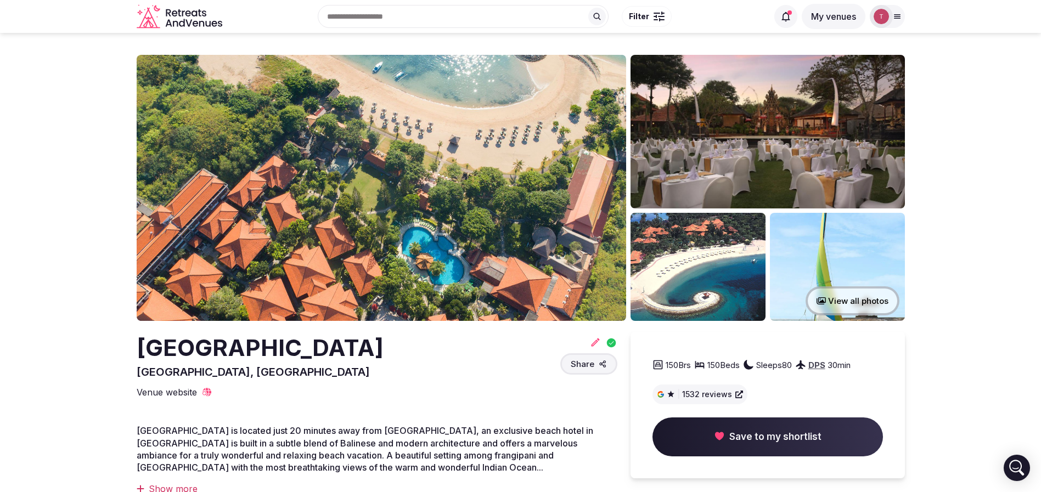
click at [408, 224] on img at bounding box center [382, 188] width 490 height 266
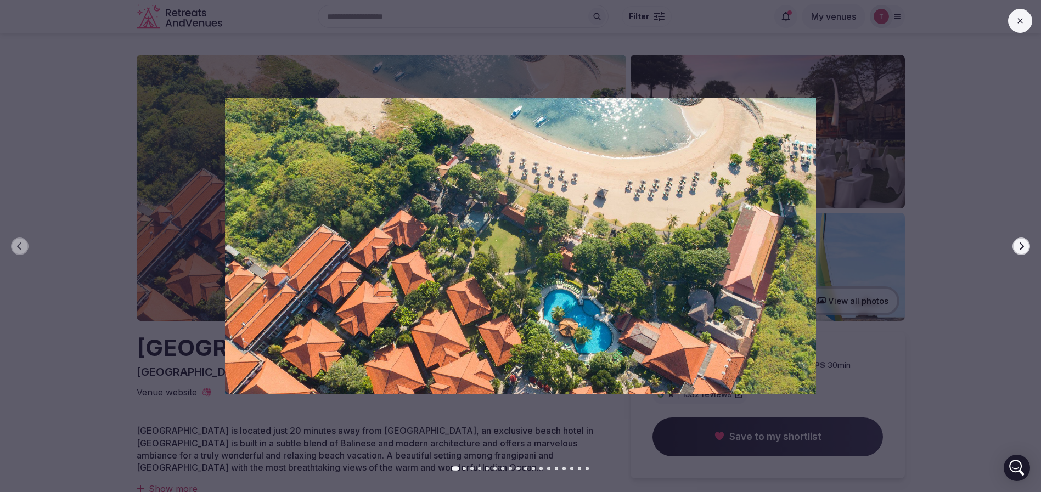
click at [1027, 242] on button "Next slide" at bounding box center [1022, 247] width 18 height 18
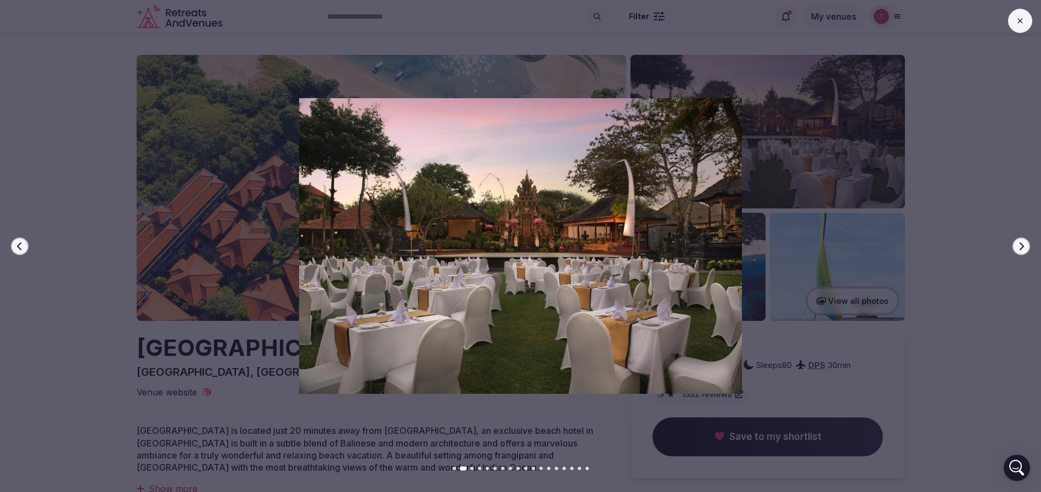
click at [1027, 242] on button "Next slide" at bounding box center [1022, 247] width 18 height 18
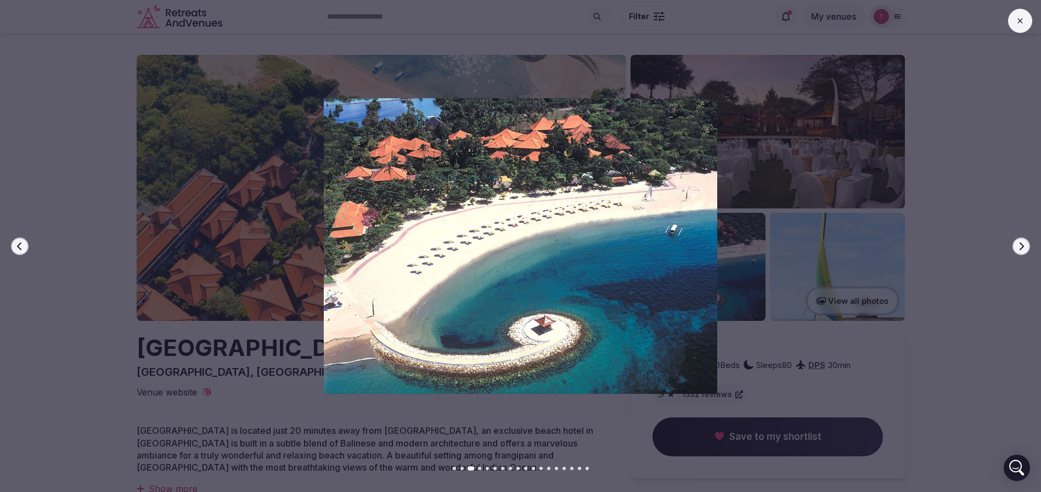
click at [1027, 242] on button "Next slide" at bounding box center [1022, 247] width 18 height 18
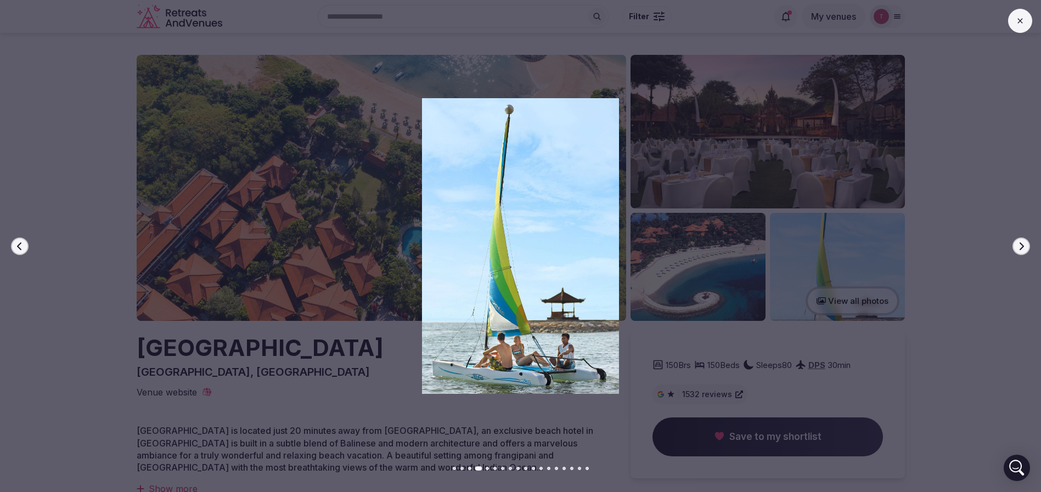
click at [1027, 242] on button "Next slide" at bounding box center [1022, 247] width 18 height 18
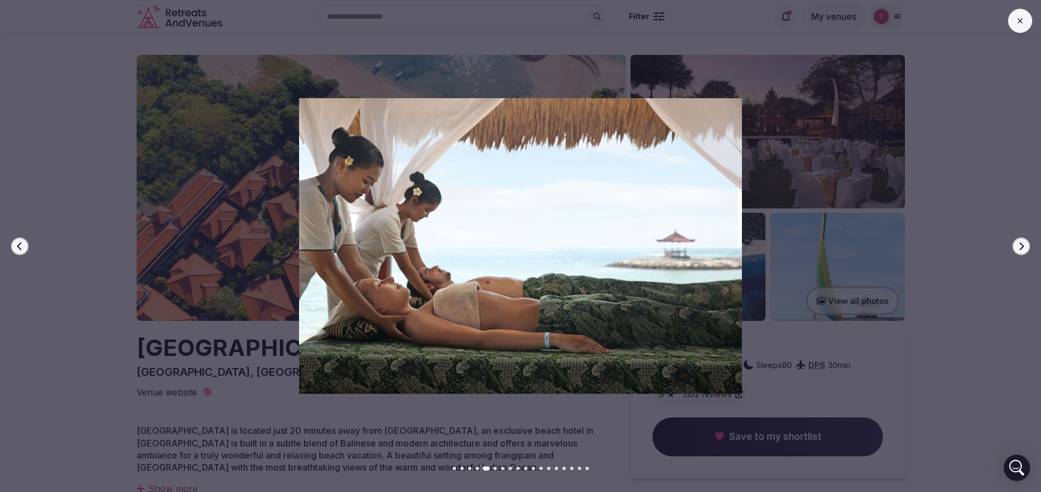
click at [1027, 242] on button "Next slide" at bounding box center [1022, 247] width 18 height 18
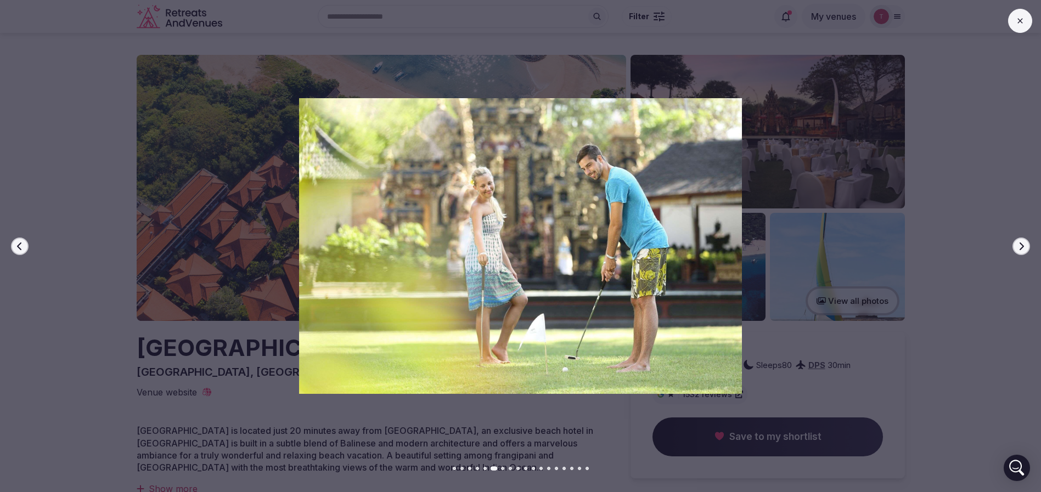
click at [1027, 242] on button "Next slide" at bounding box center [1022, 247] width 18 height 18
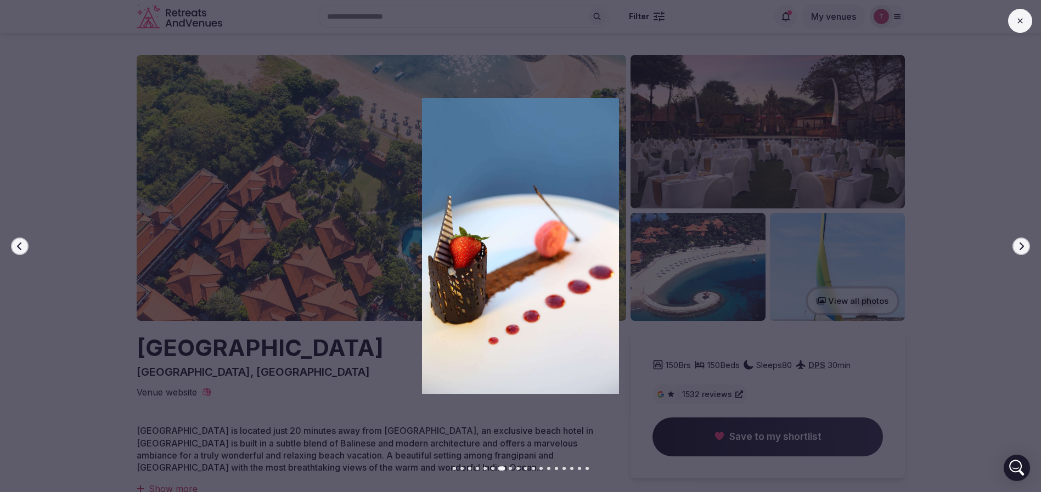
click at [1027, 242] on button "Next slide" at bounding box center [1022, 247] width 18 height 18
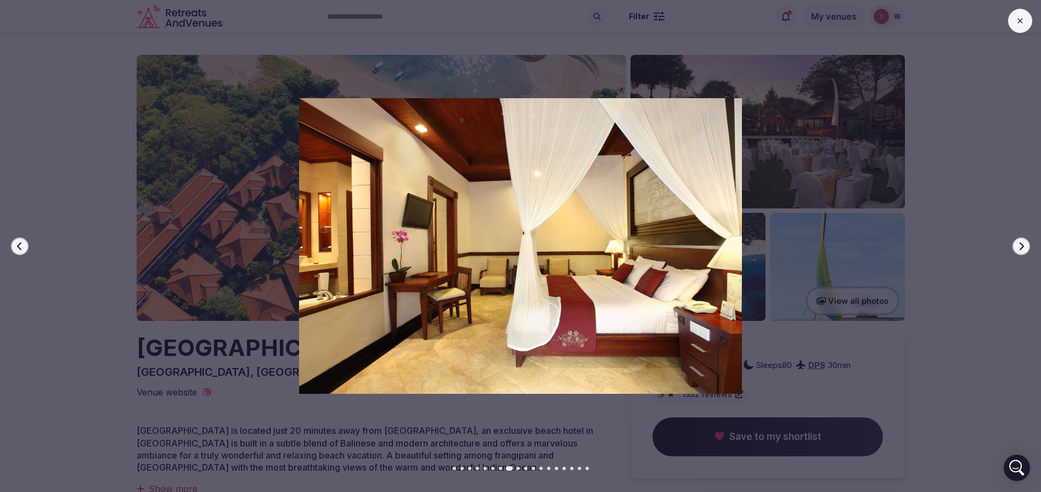
click at [1027, 242] on button "Next slide" at bounding box center [1022, 247] width 18 height 18
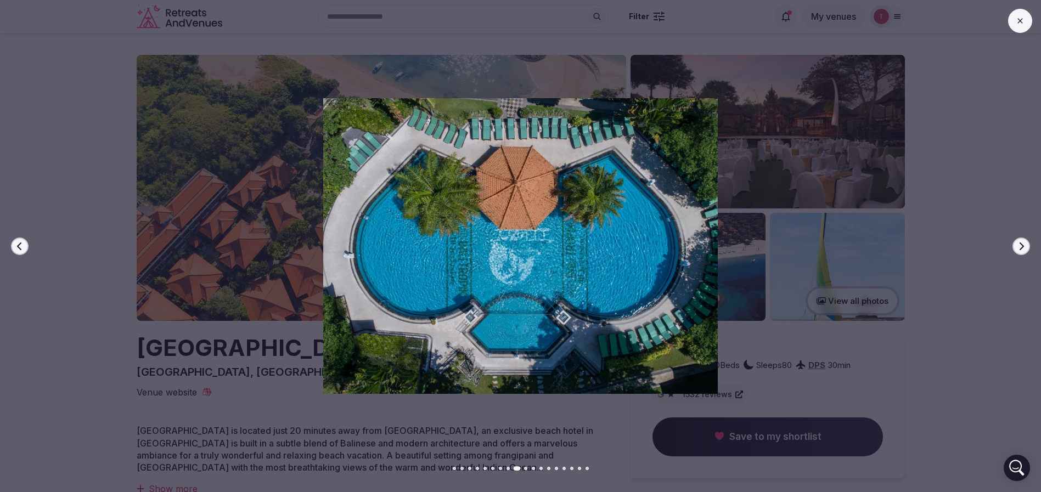
click at [1027, 242] on button "Next slide" at bounding box center [1022, 247] width 18 height 18
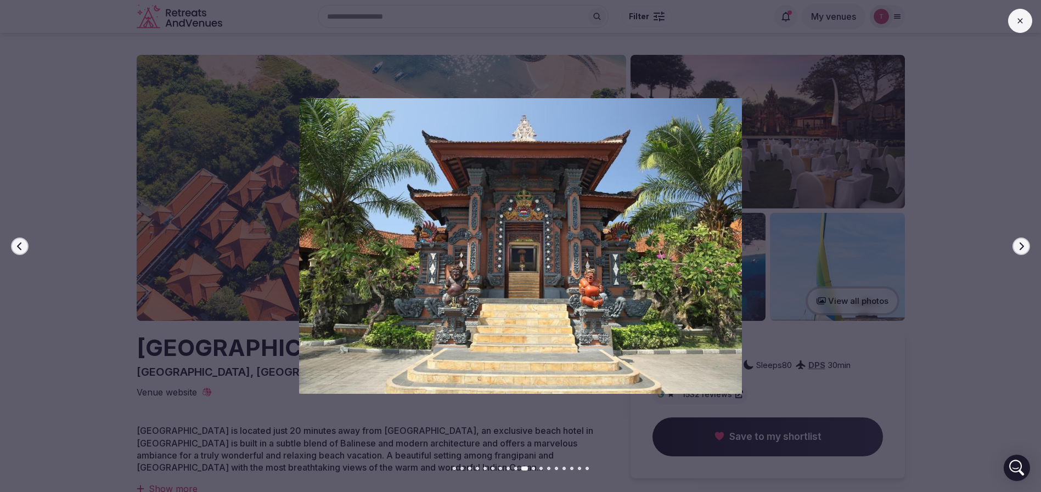
click at [1027, 242] on button "Next slide" at bounding box center [1022, 247] width 18 height 18
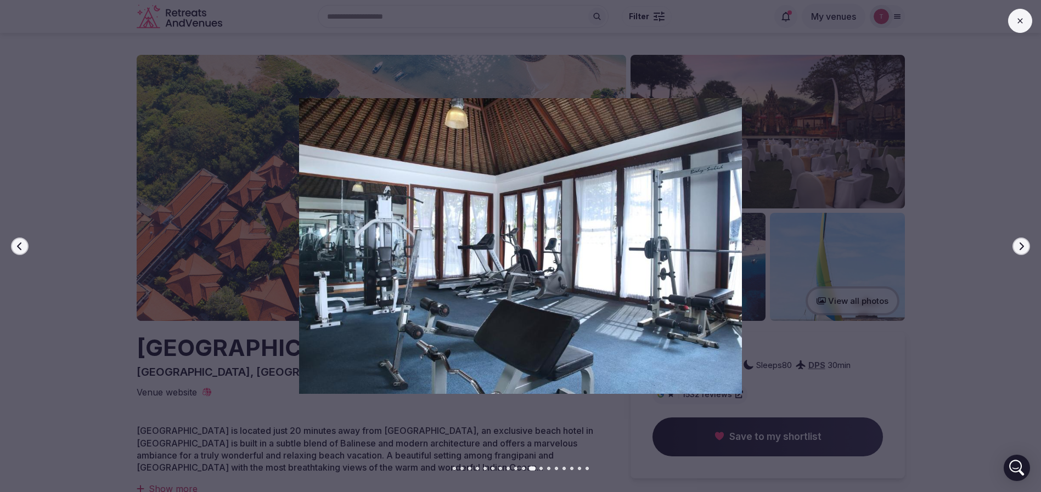
click at [1027, 242] on button "Next slide" at bounding box center [1022, 247] width 18 height 18
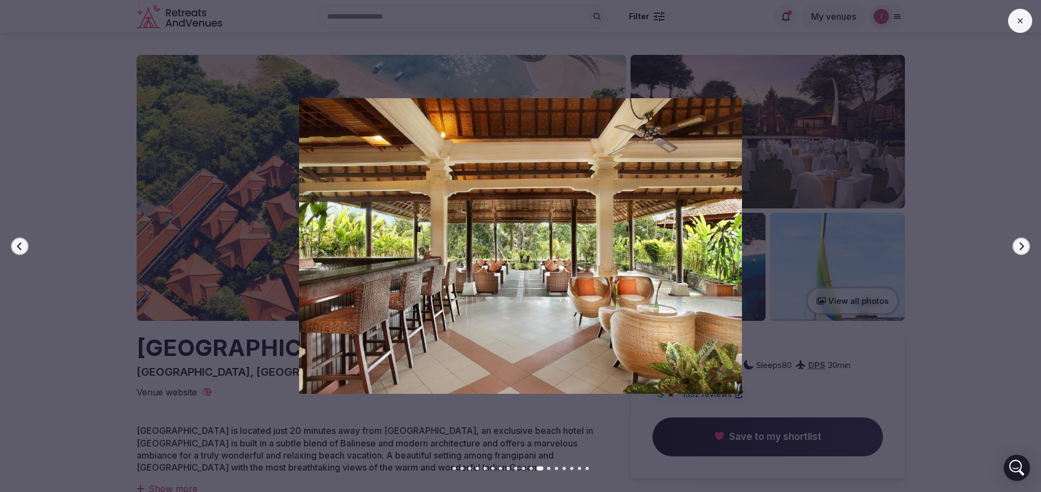
click at [1027, 242] on button "Next slide" at bounding box center [1022, 247] width 18 height 18
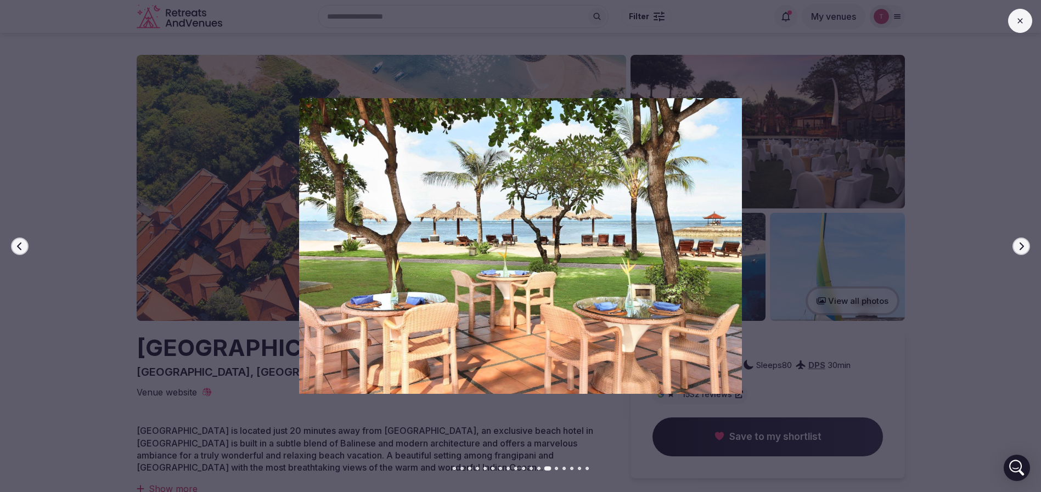
click at [1027, 242] on button "Next slide" at bounding box center [1022, 247] width 18 height 18
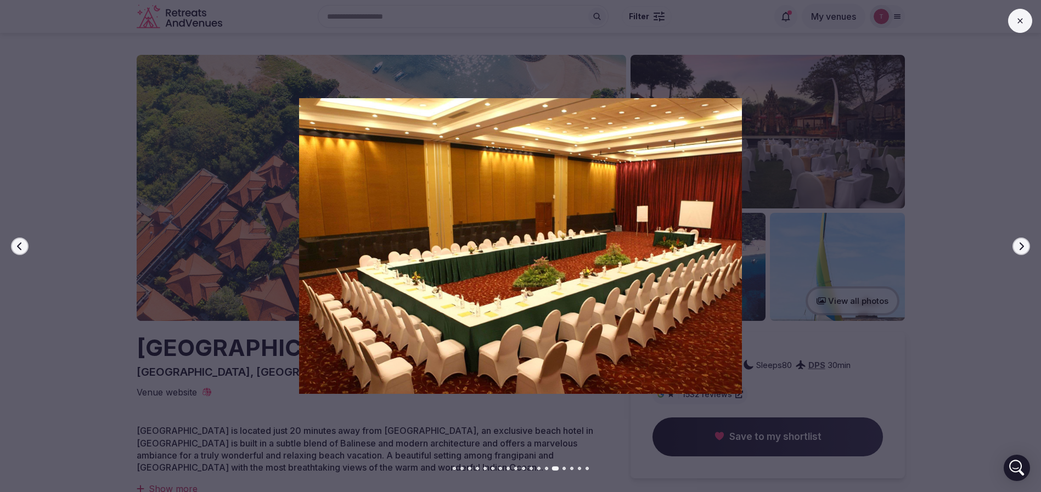
click at [1027, 242] on button "Next slide" at bounding box center [1022, 247] width 18 height 18
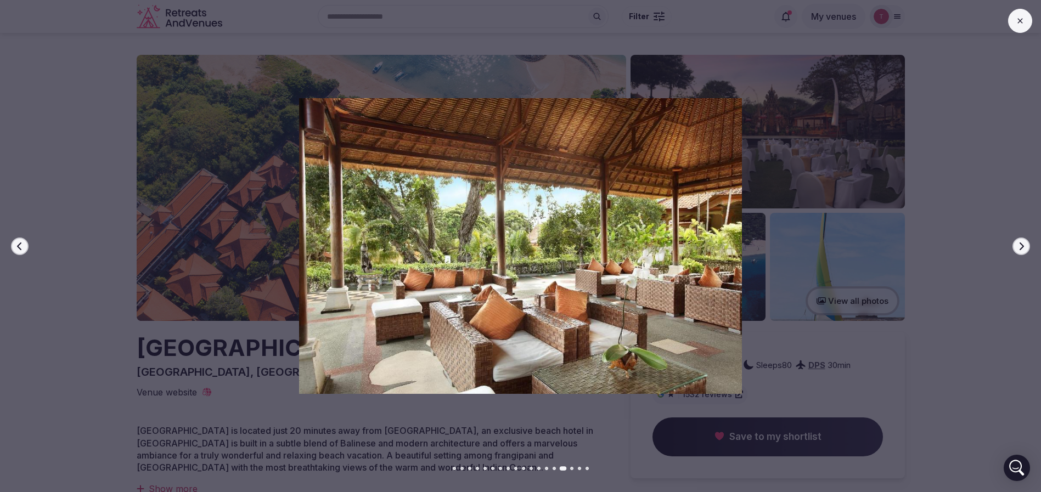
click at [1027, 242] on button "Next slide" at bounding box center [1022, 247] width 18 height 18
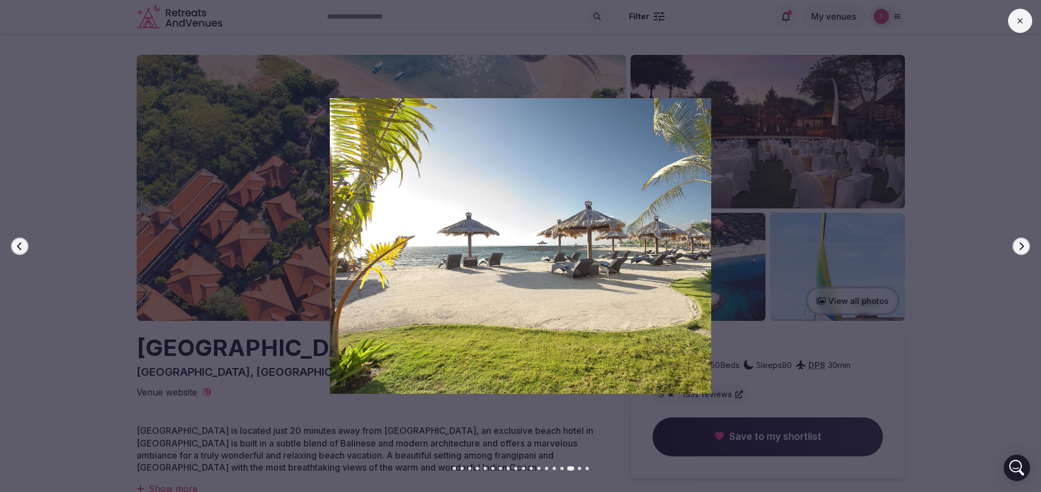
click at [1027, 242] on button "Next slide" at bounding box center [1022, 247] width 18 height 18
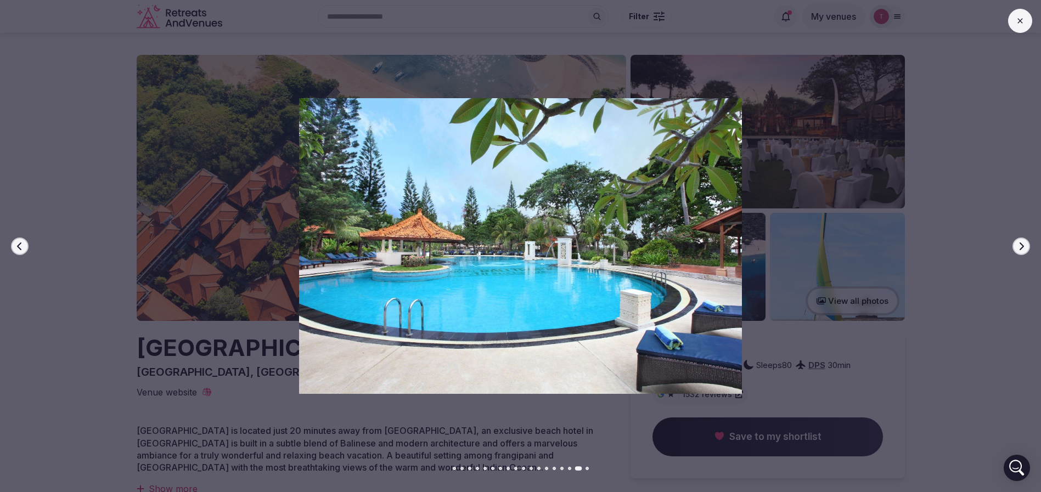
click at [1027, 242] on button "Next slide" at bounding box center [1022, 247] width 18 height 18
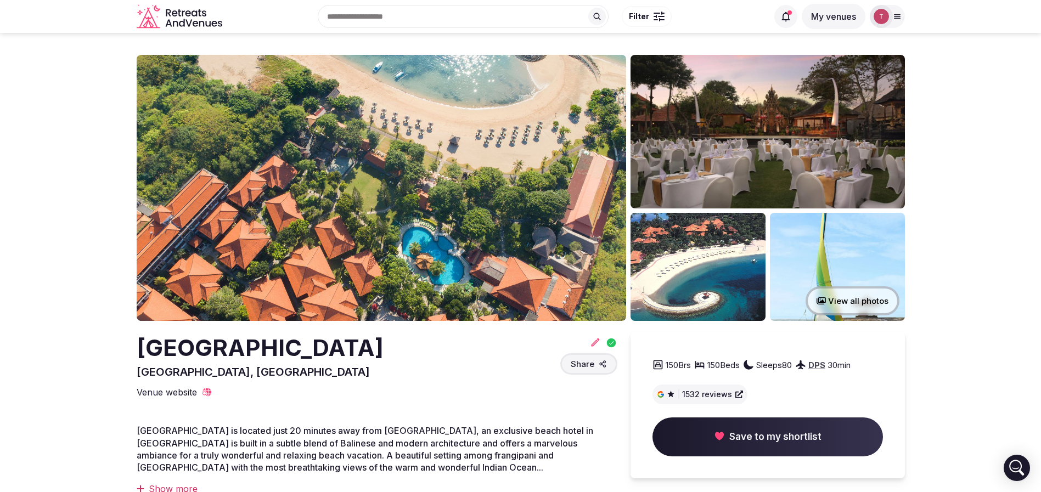
drag, startPoint x: 115, startPoint y: 350, endPoint x: 452, endPoint y: 344, distance: 337.0
copy h2 "[GEOGRAPHIC_DATA]"
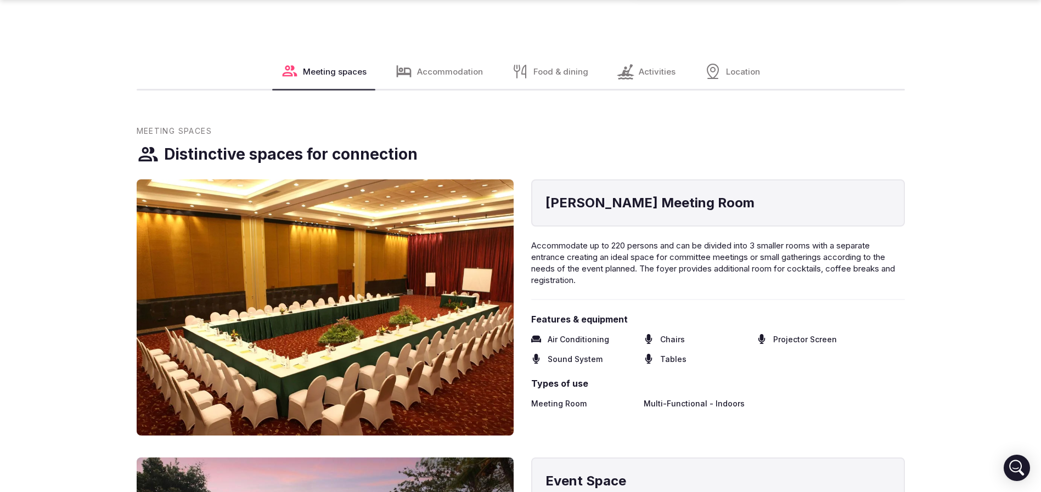
scroll to position [1235, 0]
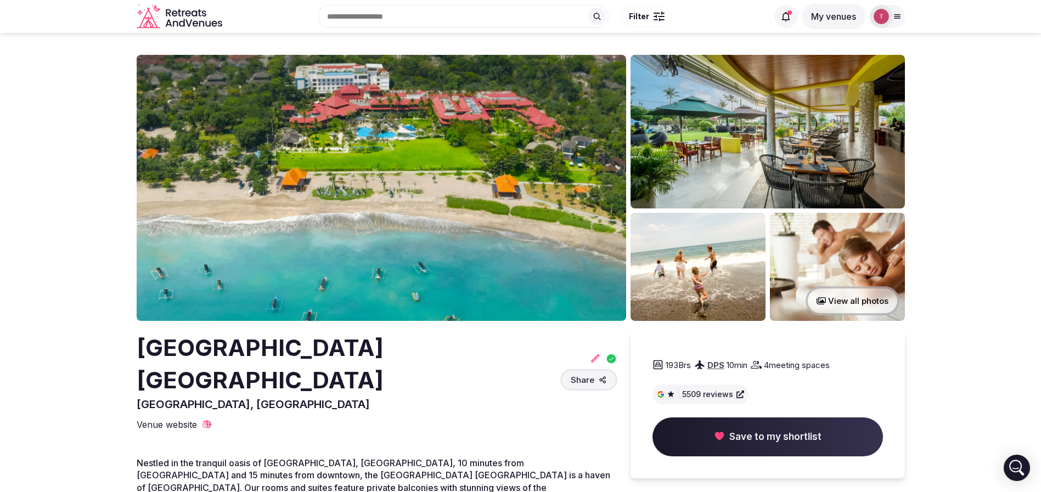
click at [172, 340] on h2 "[GEOGRAPHIC_DATA] [GEOGRAPHIC_DATA]" at bounding box center [346, 364] width 419 height 65
copy h2 "Holiday"
click at [367, 127] on img at bounding box center [382, 188] width 490 height 266
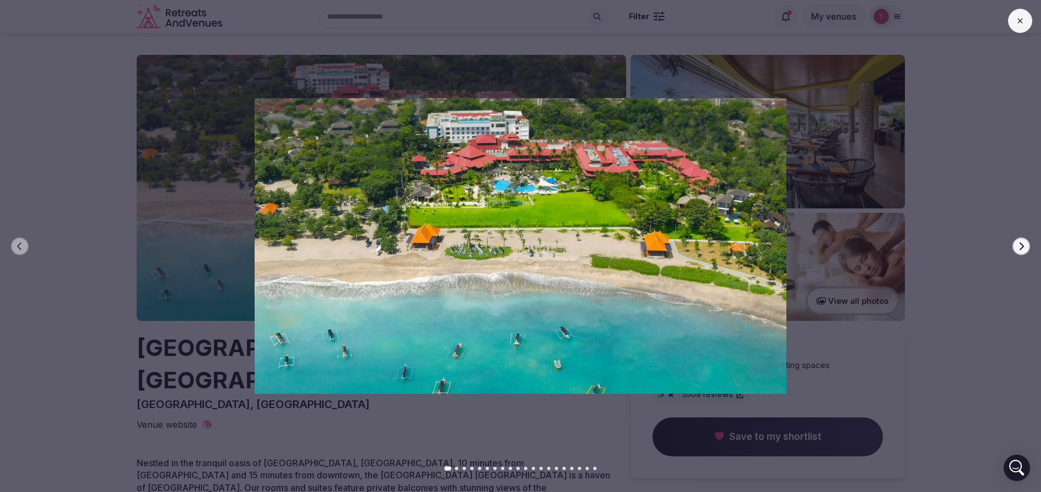
click at [15, 209] on div at bounding box center [516, 245] width 1050 height 295
click at [117, 347] on div at bounding box center [516, 245] width 1050 height 295
click at [134, 344] on div at bounding box center [516, 245] width 1050 height 295
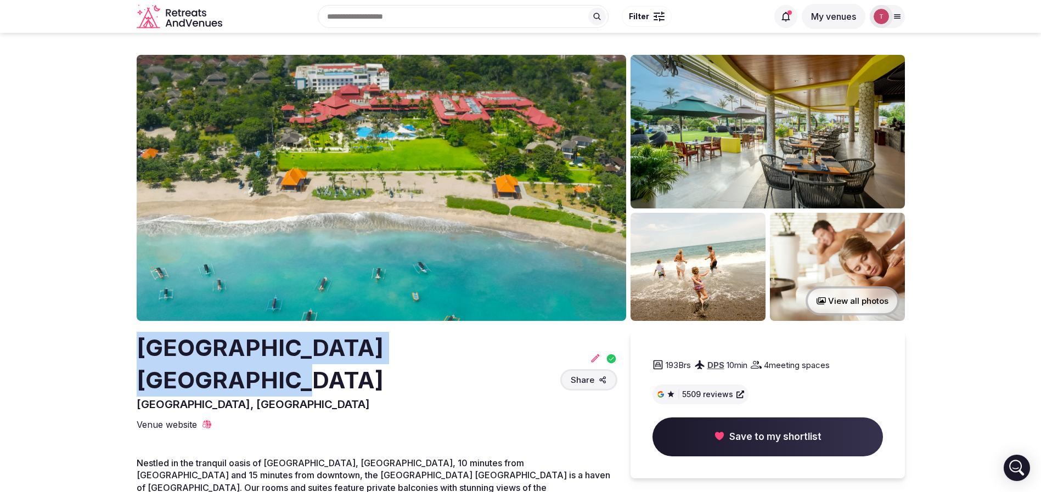
drag, startPoint x: 124, startPoint y: 348, endPoint x: 489, endPoint y: 341, distance: 365.0
copy h2 "[GEOGRAPHIC_DATA] [GEOGRAPHIC_DATA]"
click at [547, 208] on img at bounding box center [382, 188] width 490 height 266
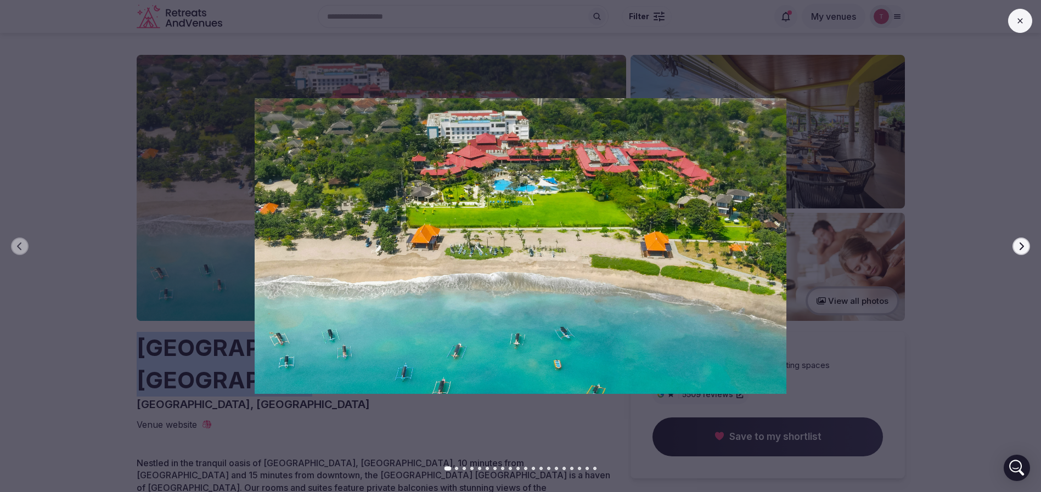
click at [1020, 245] on icon "button" at bounding box center [1021, 246] width 9 height 9
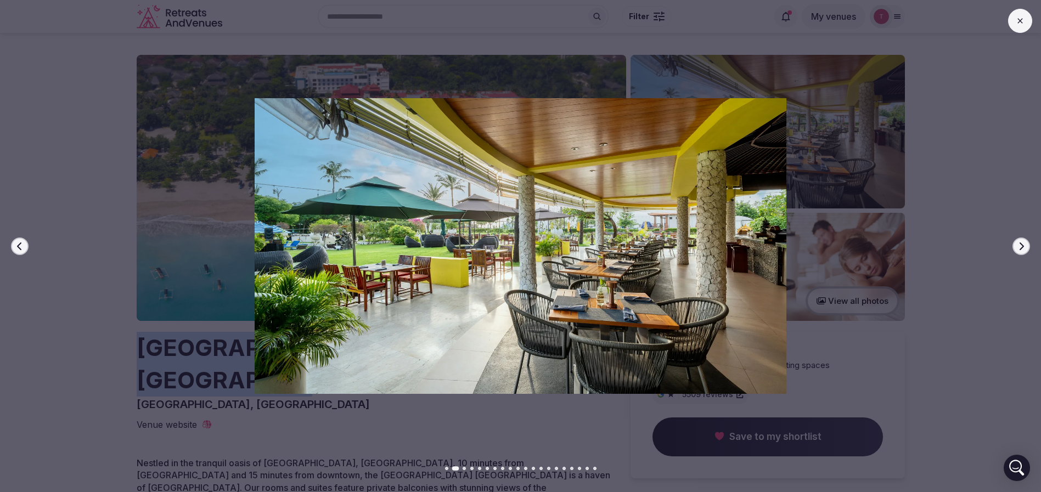
click at [1020, 245] on icon "button" at bounding box center [1021, 246] width 9 height 9
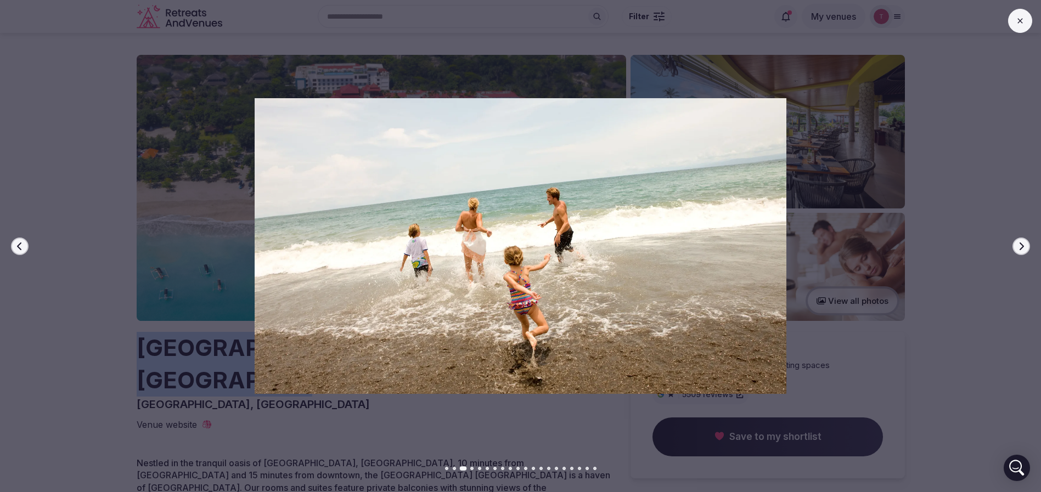
click at [1020, 245] on icon "button" at bounding box center [1021, 246] width 9 height 9
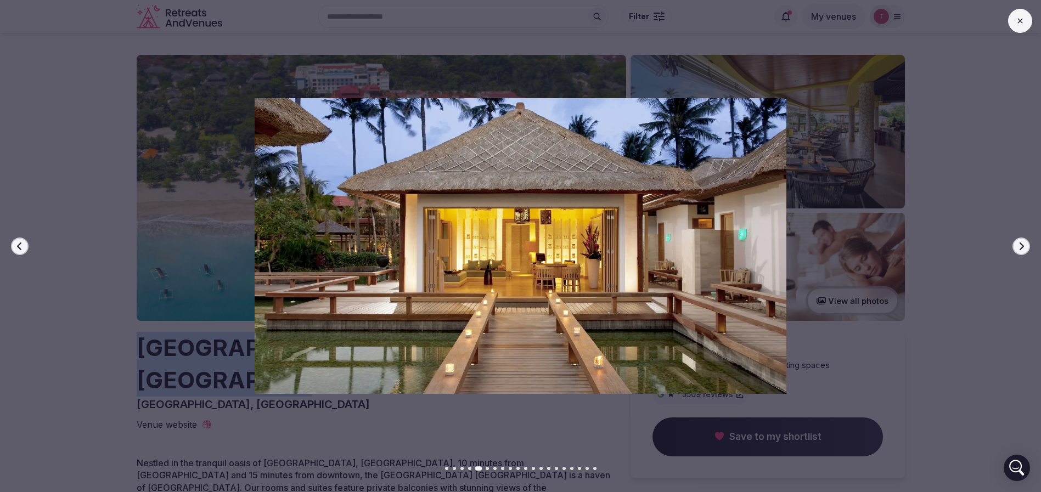
click at [1019, 247] on icon "button" at bounding box center [1021, 246] width 9 height 9
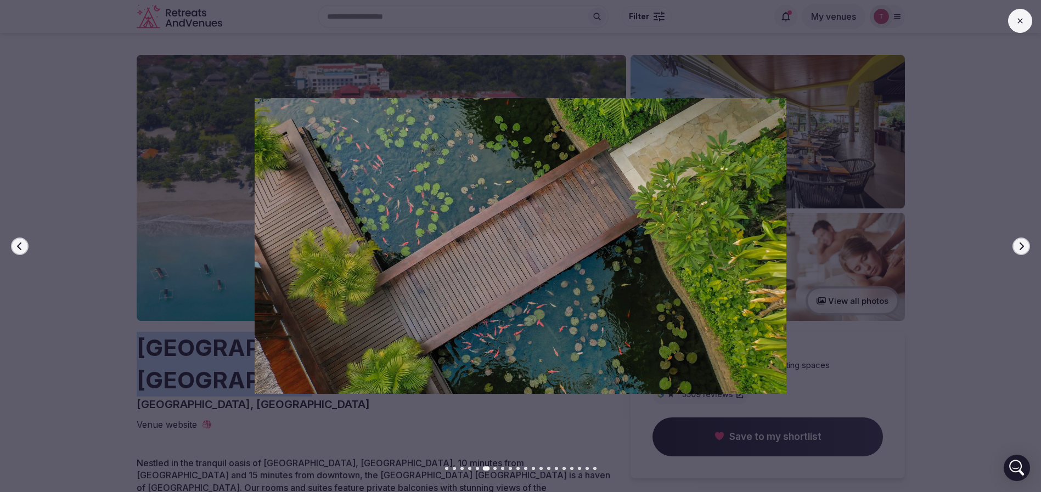
click at [1025, 252] on button "Next slide" at bounding box center [1022, 247] width 18 height 18
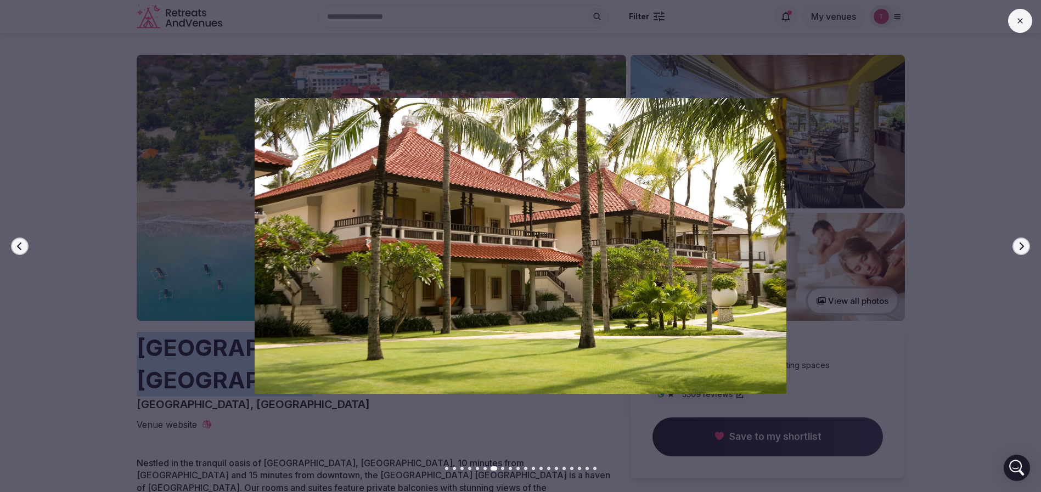
click at [1024, 249] on icon "button" at bounding box center [1021, 246] width 9 height 9
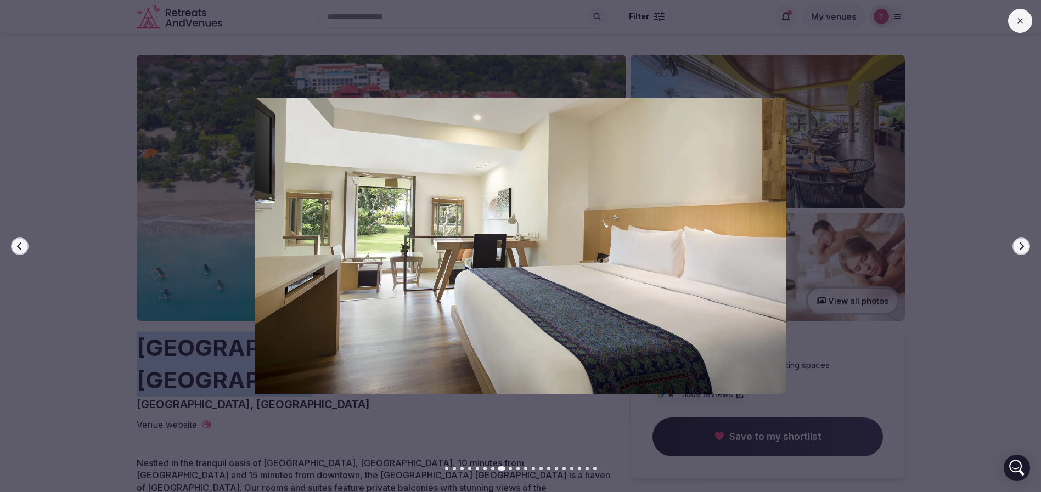
click at [1024, 249] on icon "button" at bounding box center [1021, 246] width 9 height 9
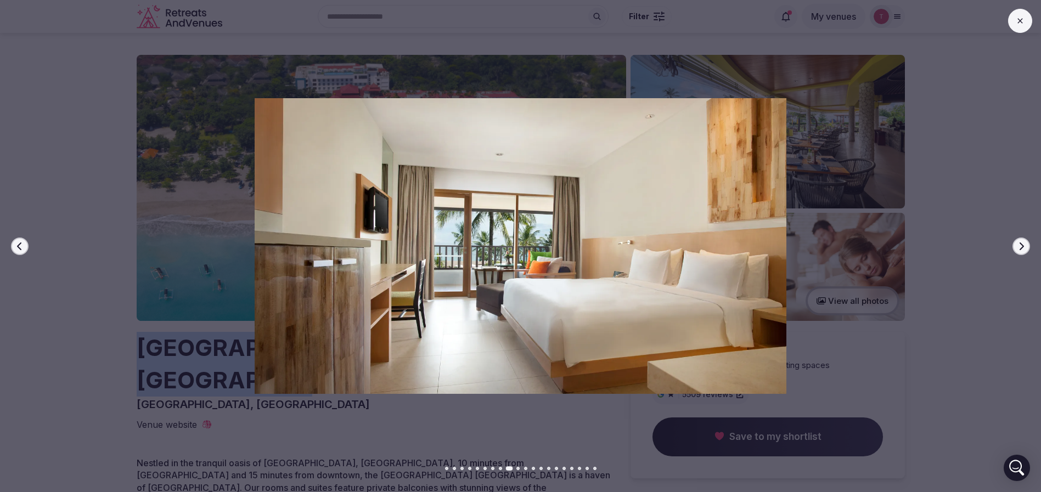
click at [1024, 249] on icon "button" at bounding box center [1021, 246] width 9 height 9
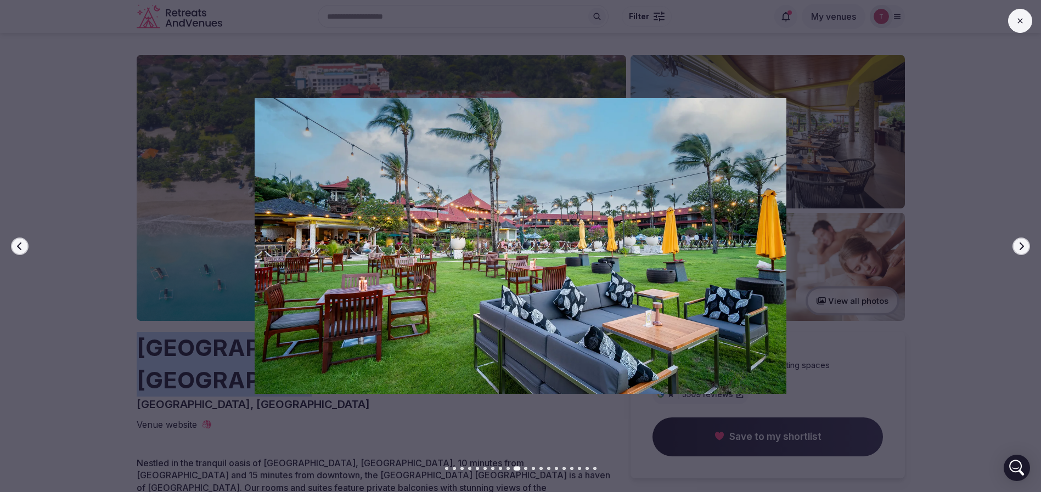
click at [1024, 249] on icon "button" at bounding box center [1021, 246] width 9 height 9
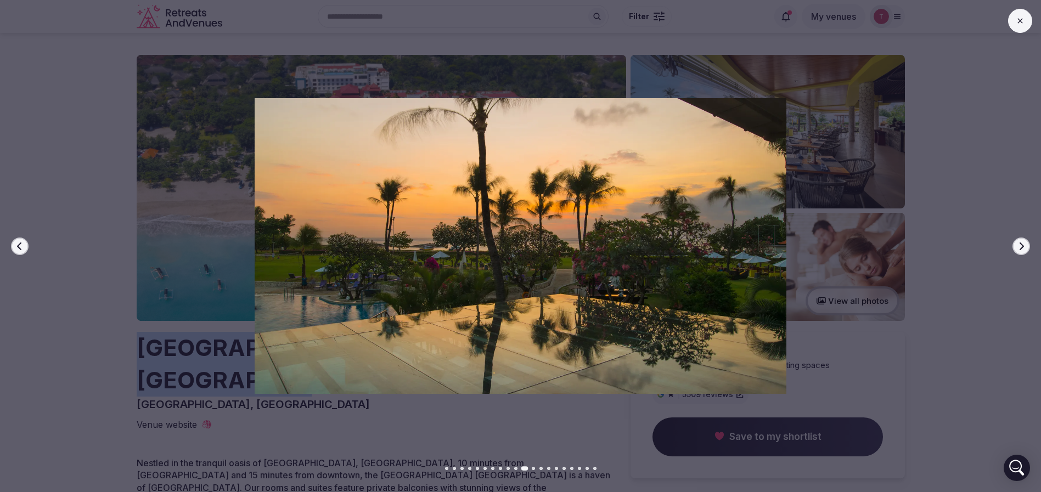
click at [1024, 249] on icon "button" at bounding box center [1021, 246] width 9 height 9
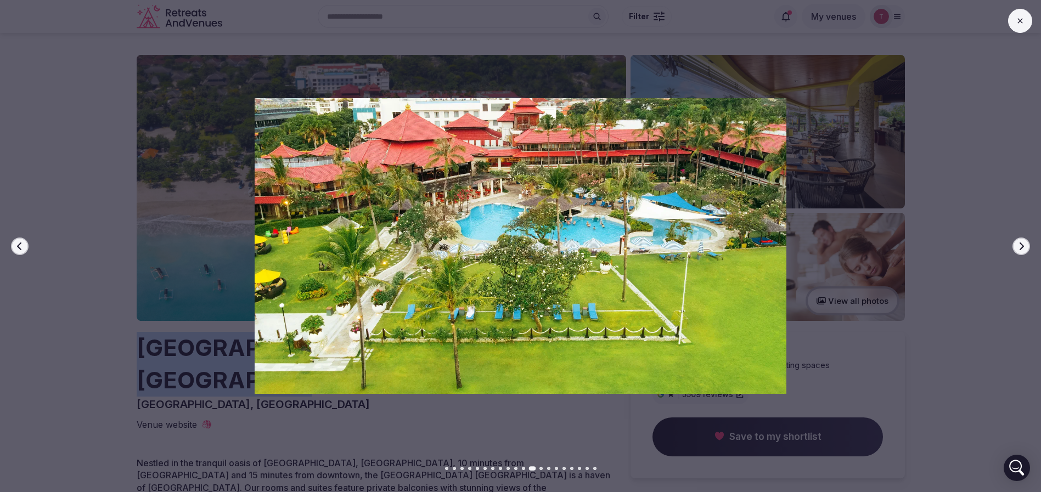
click at [1024, 249] on icon "button" at bounding box center [1021, 246] width 9 height 9
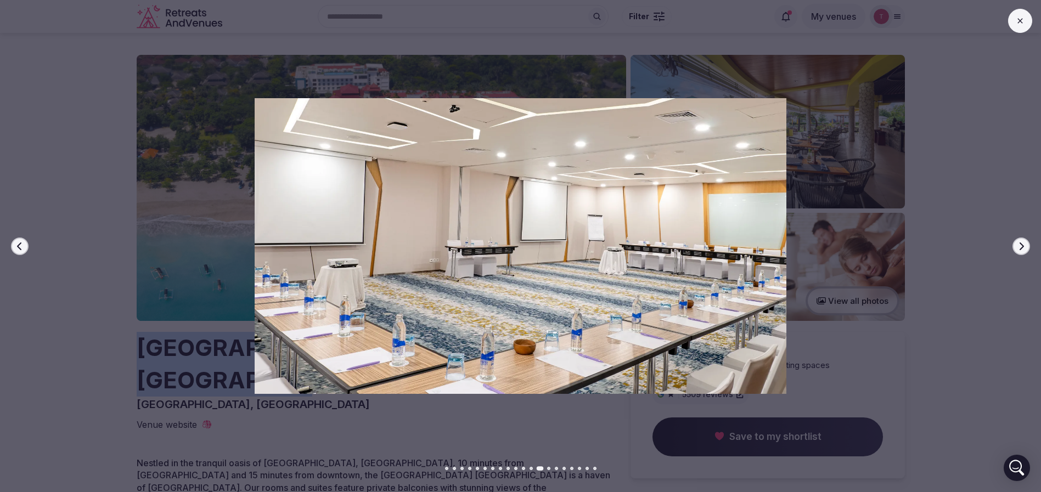
click at [1024, 249] on icon "button" at bounding box center [1021, 246] width 9 height 9
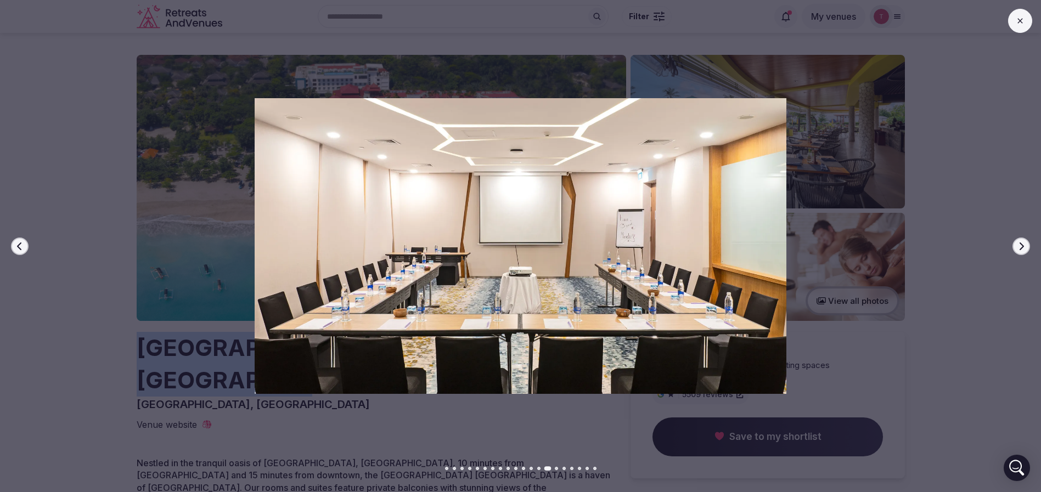
click at [1024, 249] on icon "button" at bounding box center [1021, 246] width 9 height 9
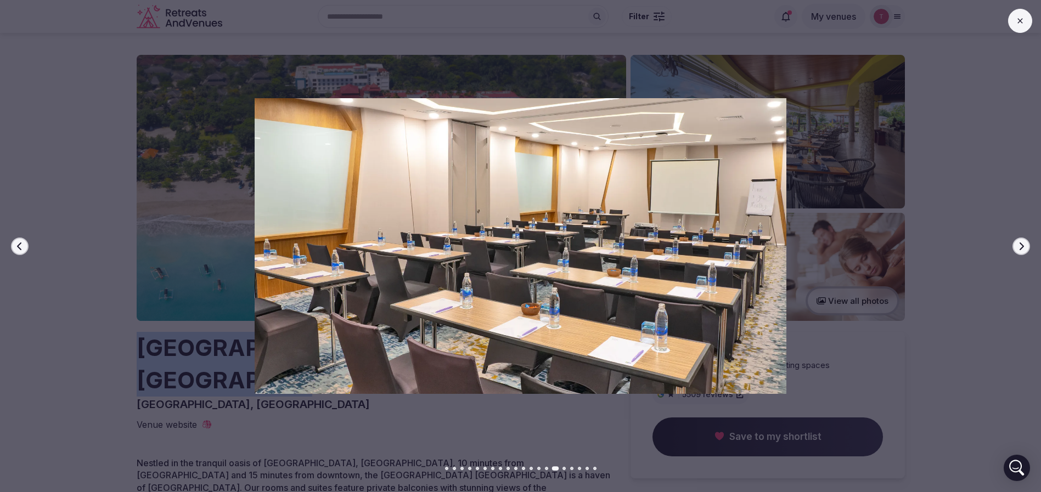
click at [1024, 249] on icon "button" at bounding box center [1021, 246] width 9 height 9
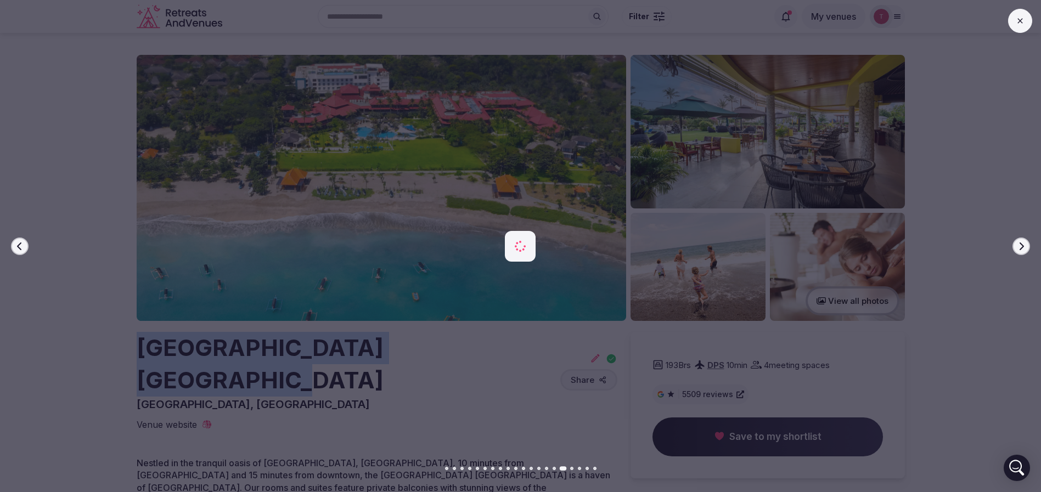
click at [1024, 249] on icon "button" at bounding box center [1021, 246] width 9 height 9
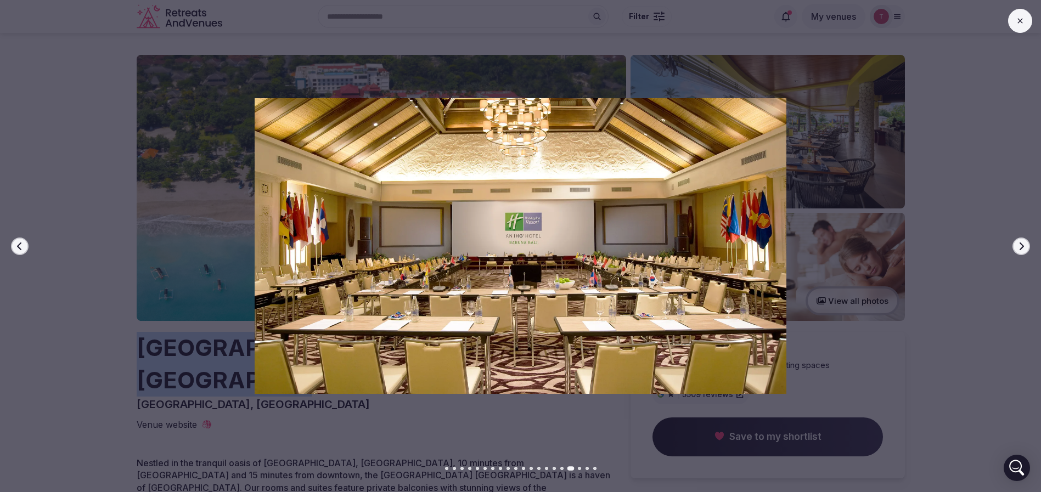
click at [1019, 243] on icon "button" at bounding box center [1021, 246] width 9 height 9
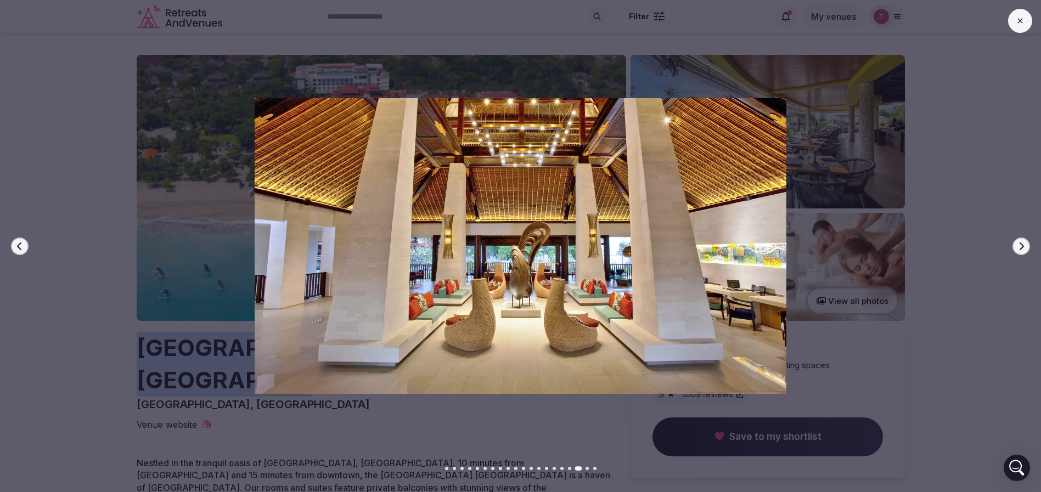
click at [1021, 242] on icon "button" at bounding box center [1021, 246] width 9 height 9
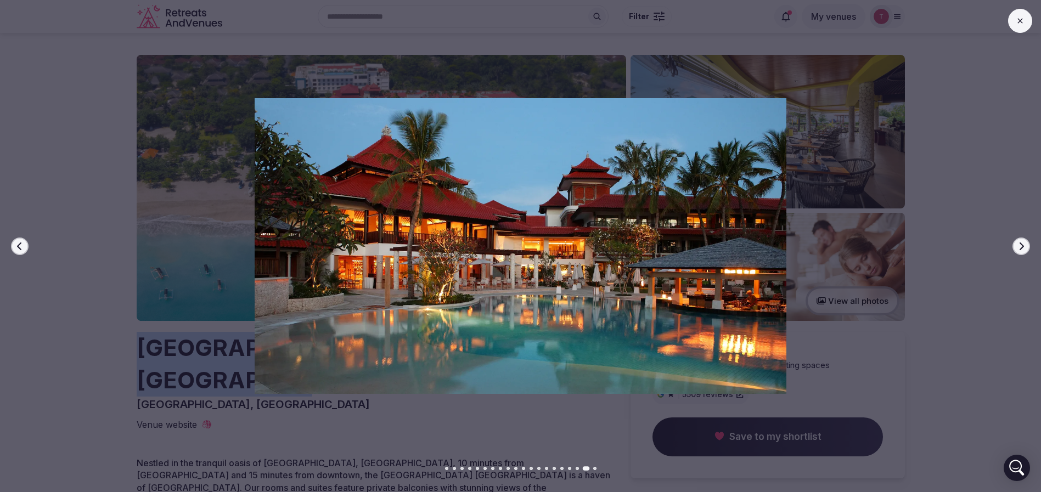
click at [1021, 242] on icon "button" at bounding box center [1021, 246] width 9 height 9
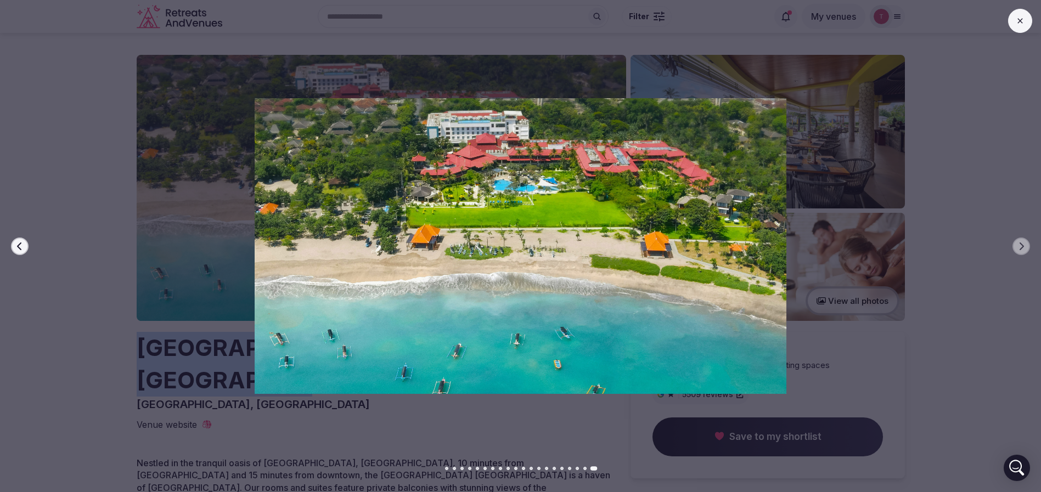
click at [22, 246] on icon "button" at bounding box center [19, 246] width 9 height 9
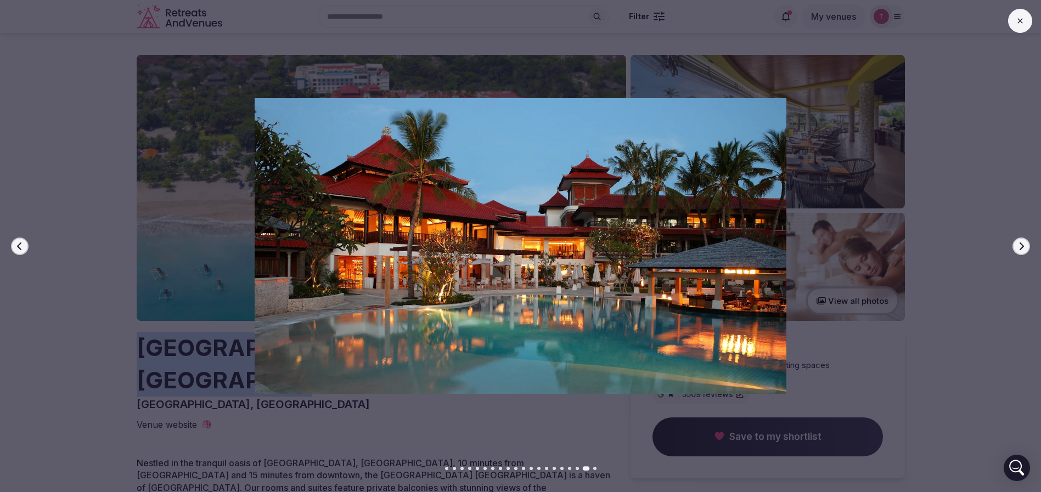
click at [22, 245] on icon "button" at bounding box center [19, 246] width 9 height 9
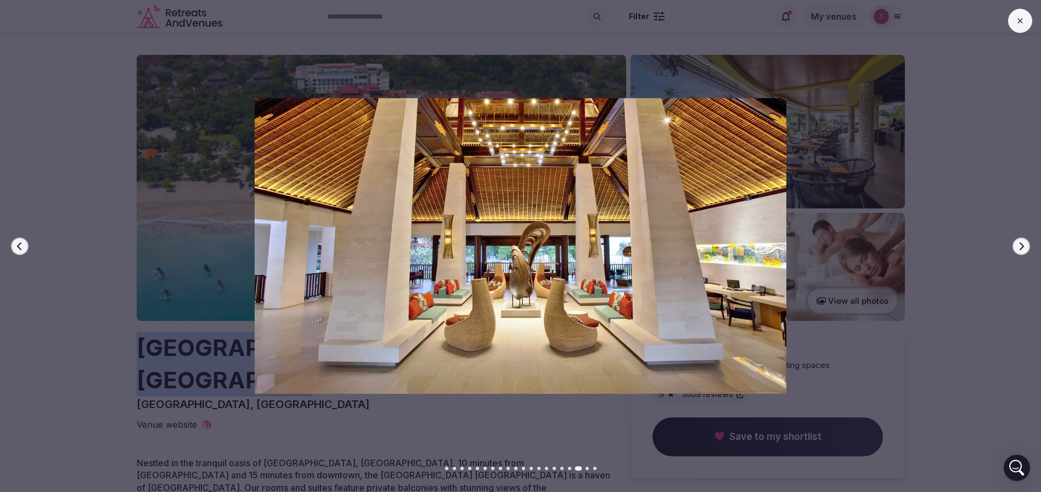
click at [22, 244] on icon "button" at bounding box center [19, 246] width 9 height 9
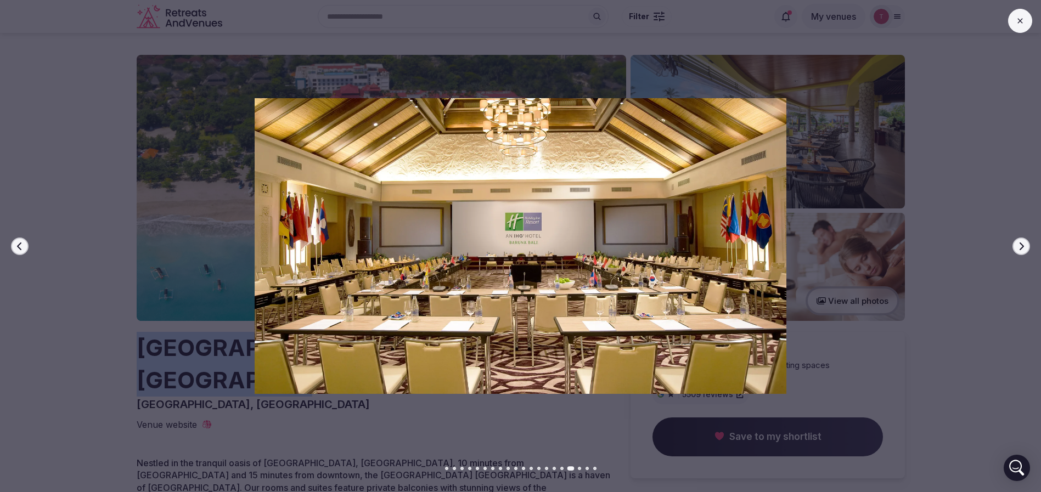
click at [22, 244] on icon "button" at bounding box center [19, 246] width 9 height 9
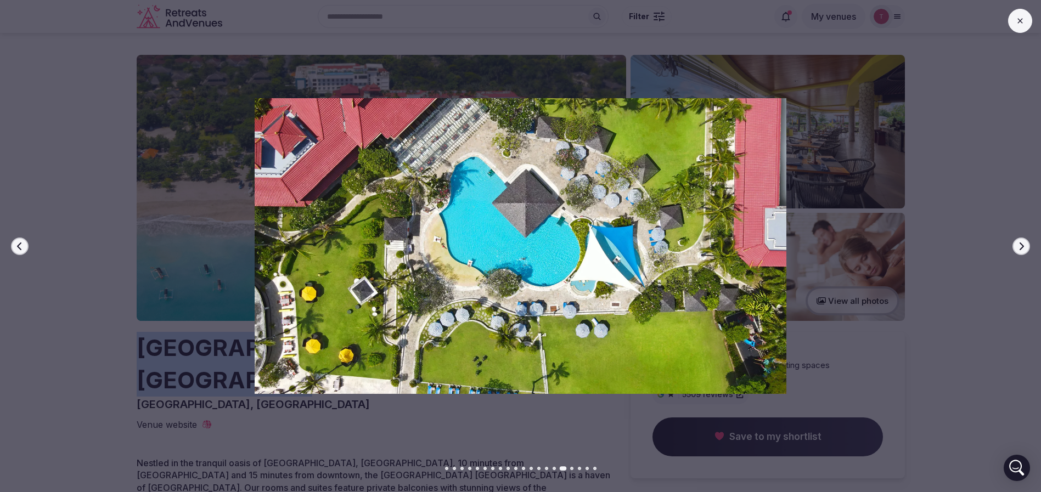
click at [22, 244] on icon "button" at bounding box center [19, 246] width 9 height 9
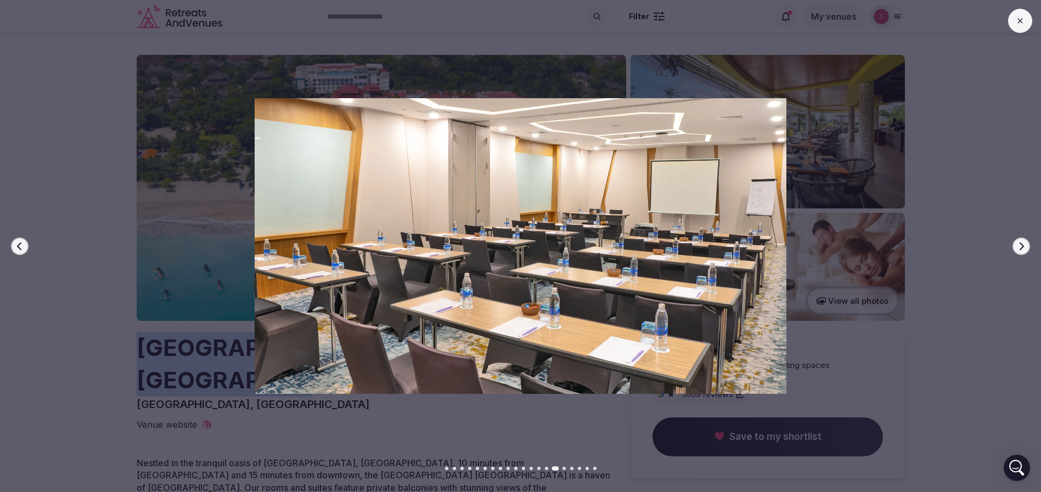
click at [22, 244] on icon "button" at bounding box center [19, 246] width 9 height 9
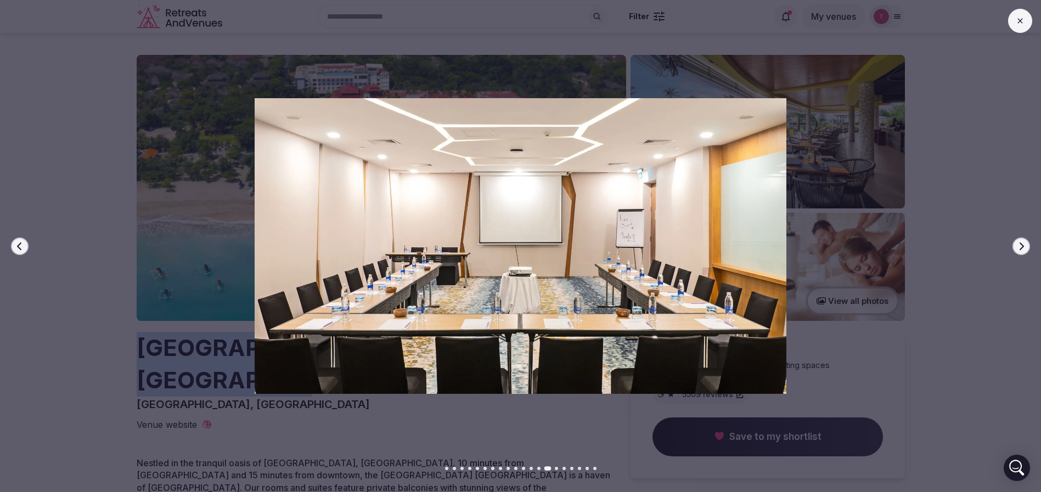
click at [22, 244] on icon "button" at bounding box center [19, 246] width 9 height 9
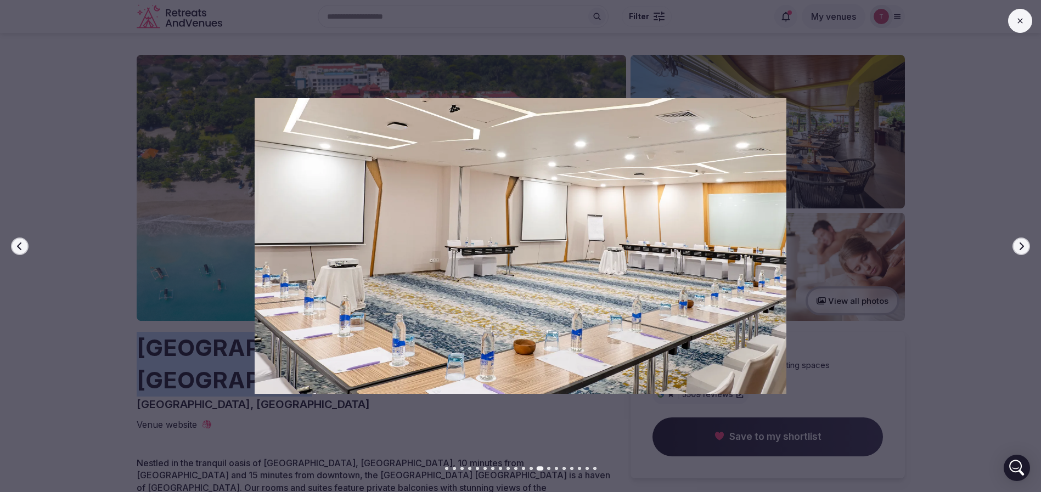
click at [22, 244] on icon "button" at bounding box center [19, 246] width 9 height 9
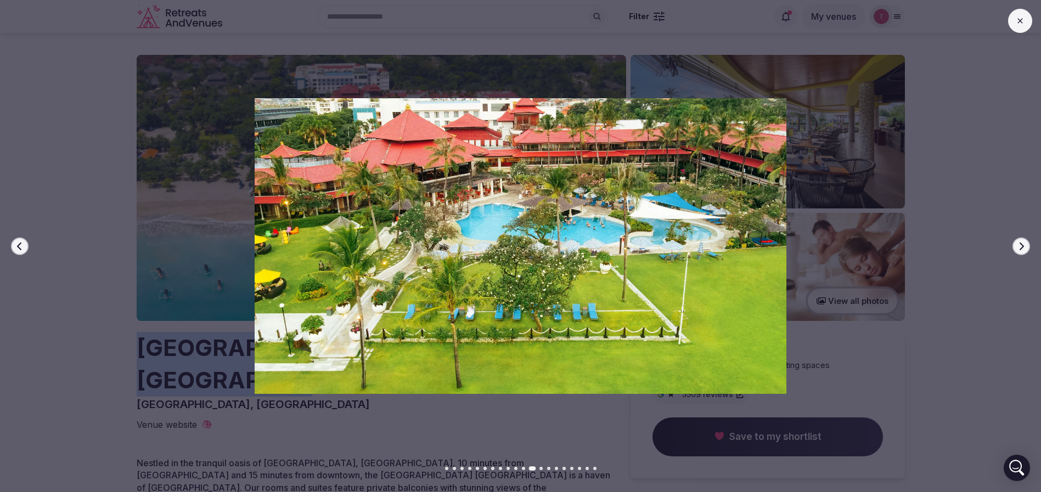
click at [22, 244] on icon "button" at bounding box center [19, 246] width 9 height 9
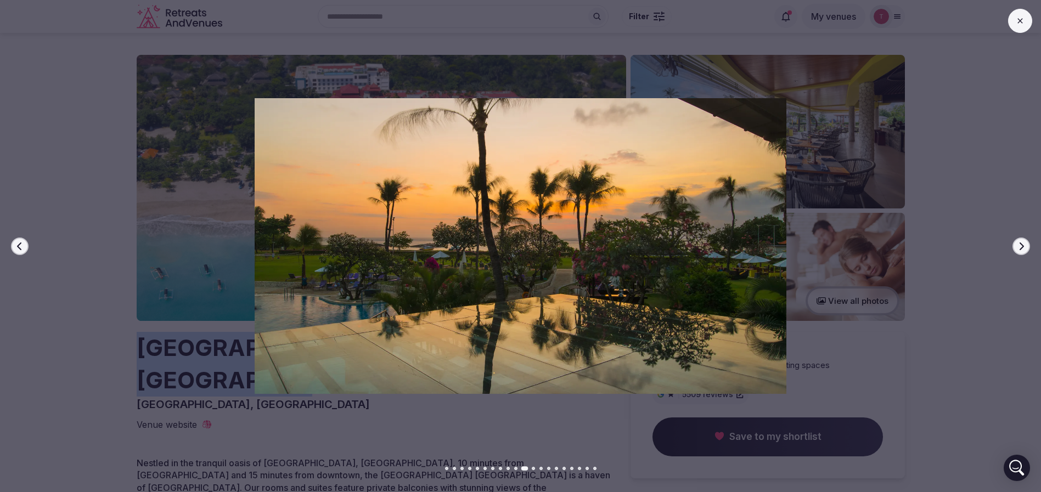
click at [22, 244] on icon "button" at bounding box center [19, 246] width 9 height 9
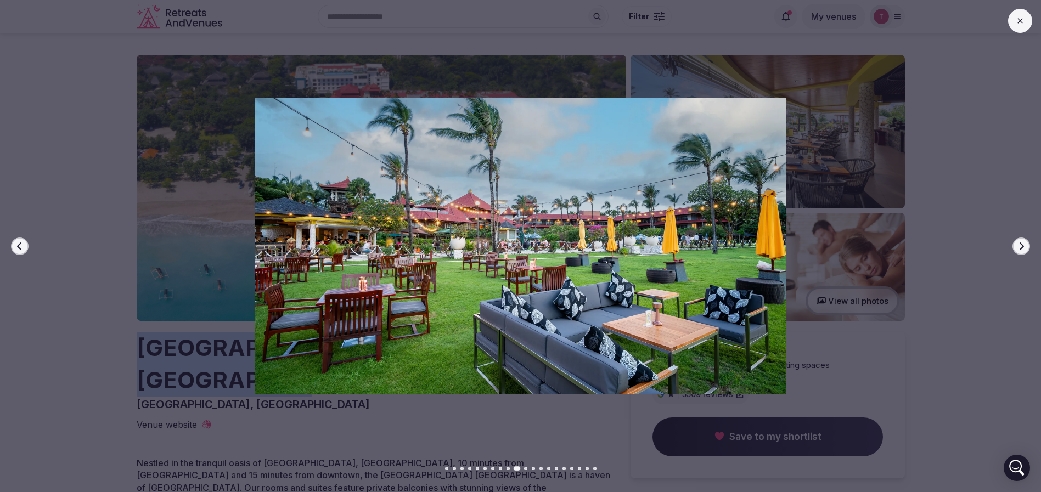
click at [22, 244] on icon "button" at bounding box center [19, 246] width 9 height 9
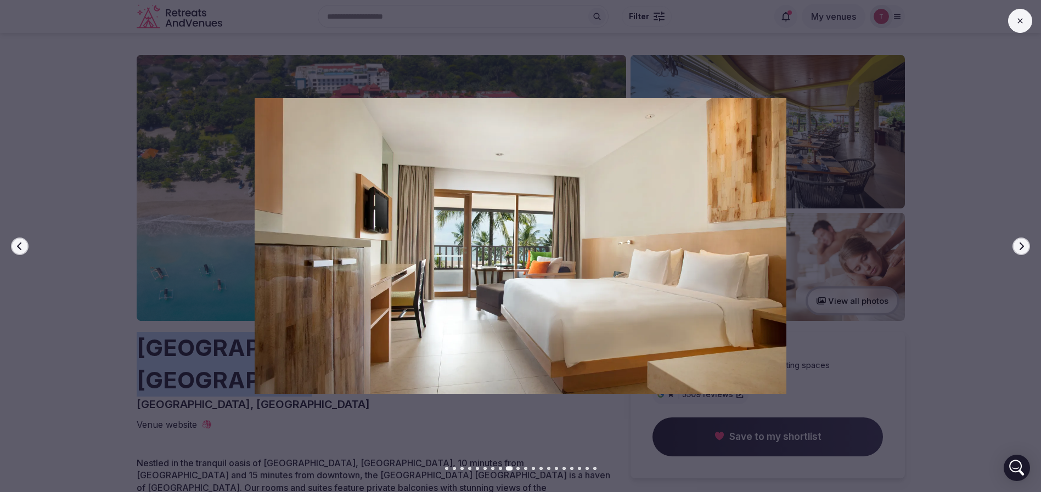
click at [22, 244] on icon "button" at bounding box center [19, 246] width 9 height 9
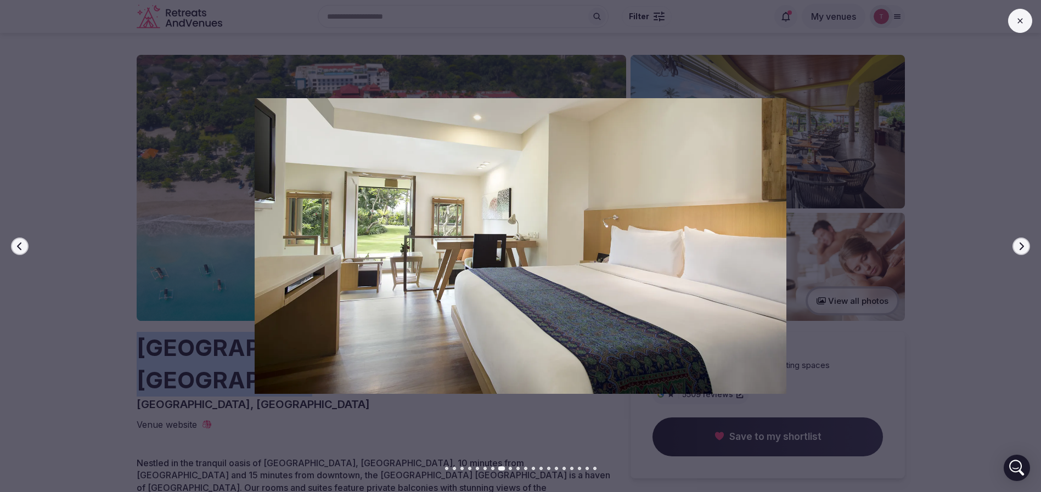
click at [22, 244] on icon "button" at bounding box center [19, 246] width 9 height 9
